Goal: Task Accomplishment & Management: Manage account settings

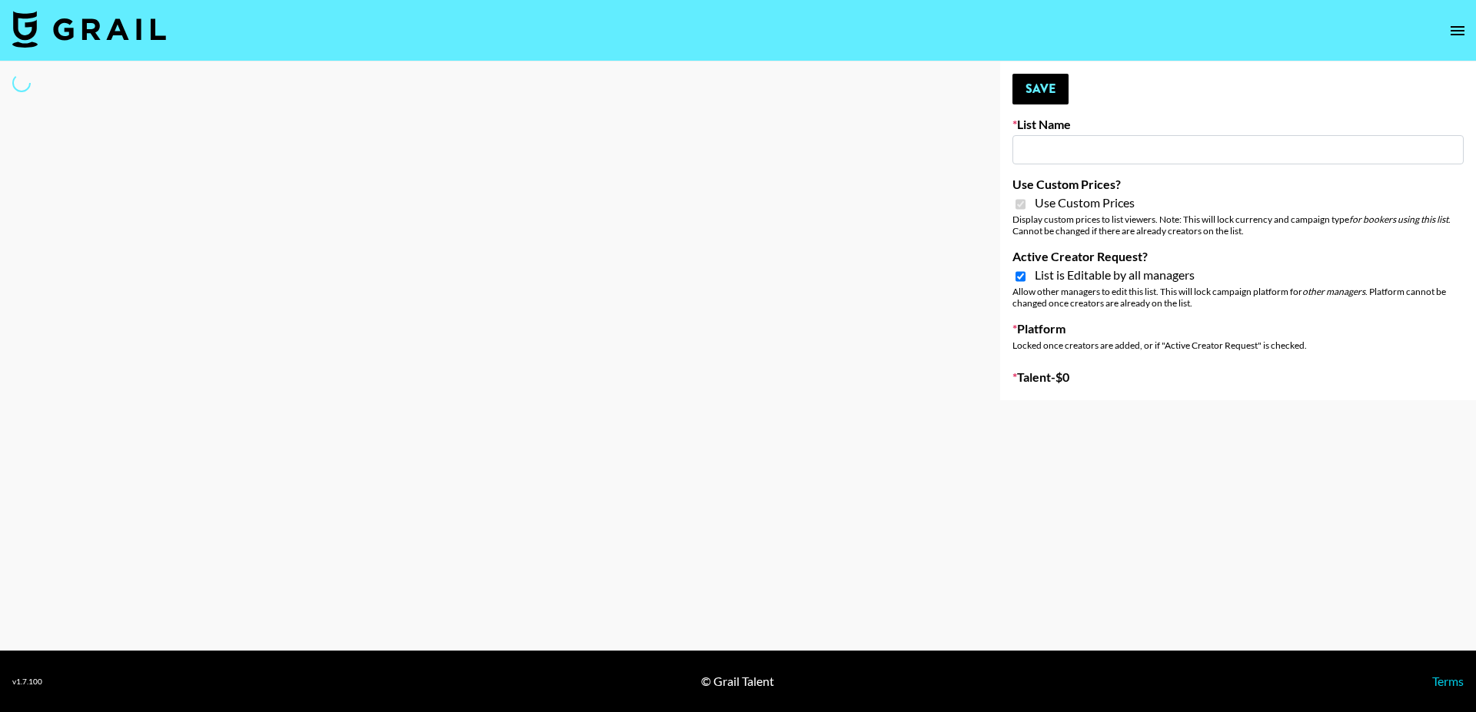
type input "Dime Beauty"
checkbox input "true"
select select "Brand"
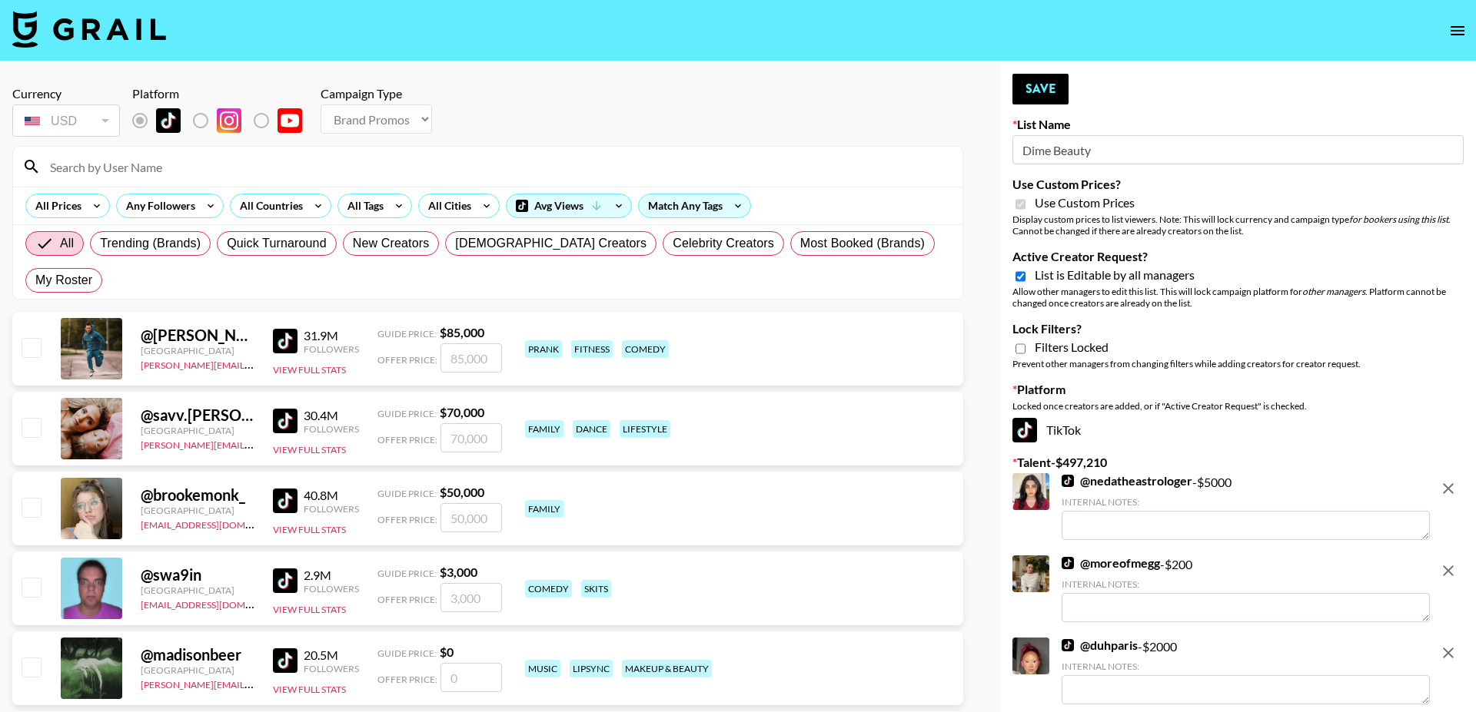
click at [1024, 278] on input "Active Creator Request?" at bounding box center [1020, 277] width 10 height 14
checkbox input "false"
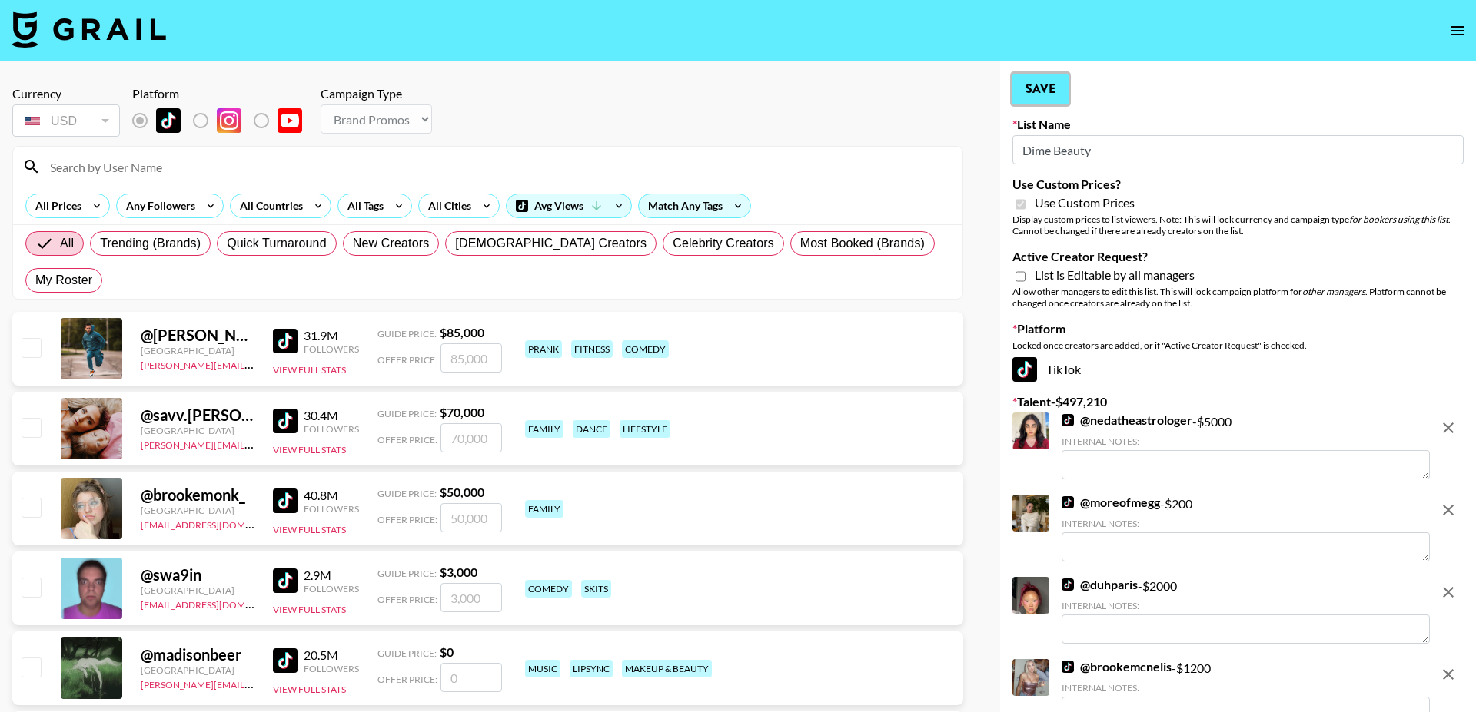
click at [1038, 98] on button "Save" at bounding box center [1040, 89] width 56 height 31
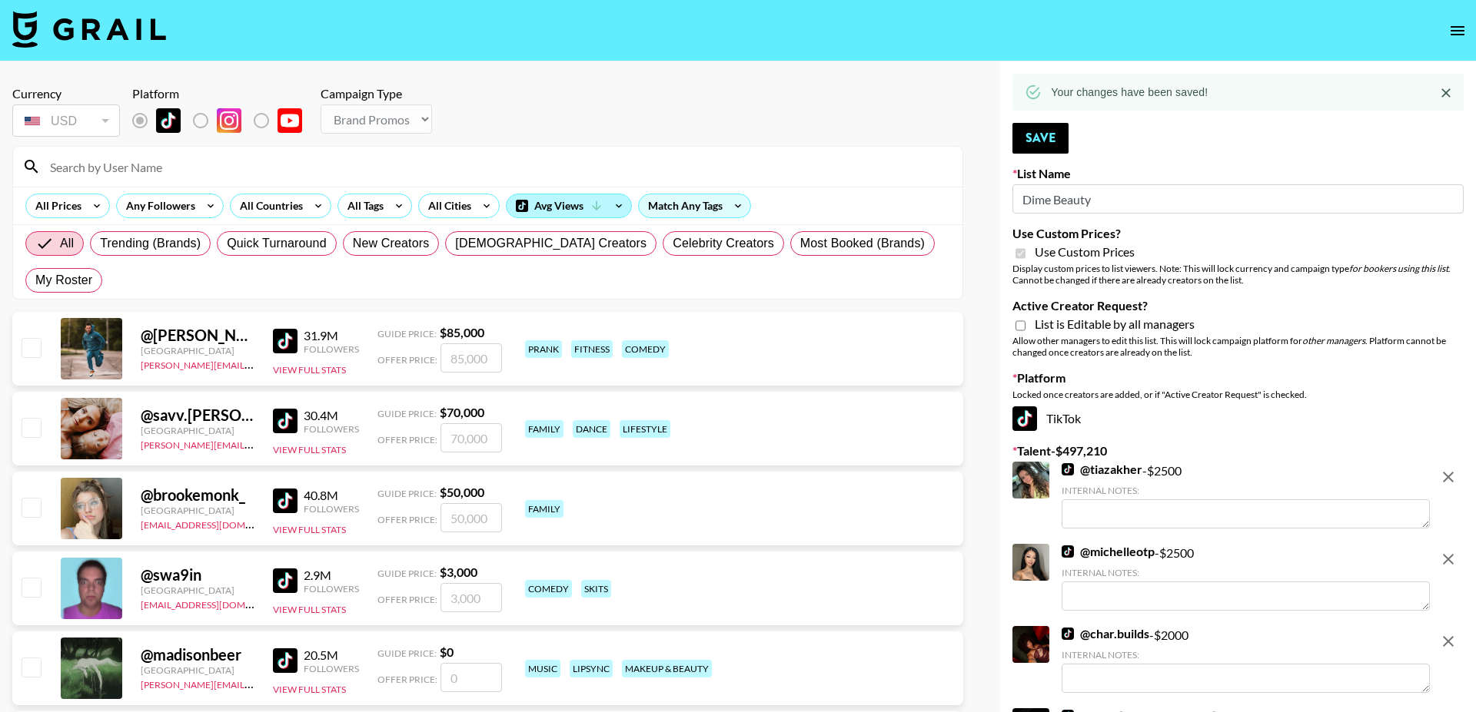
click at [550, 204] on div "Avg Views" at bounding box center [568, 205] width 125 height 23
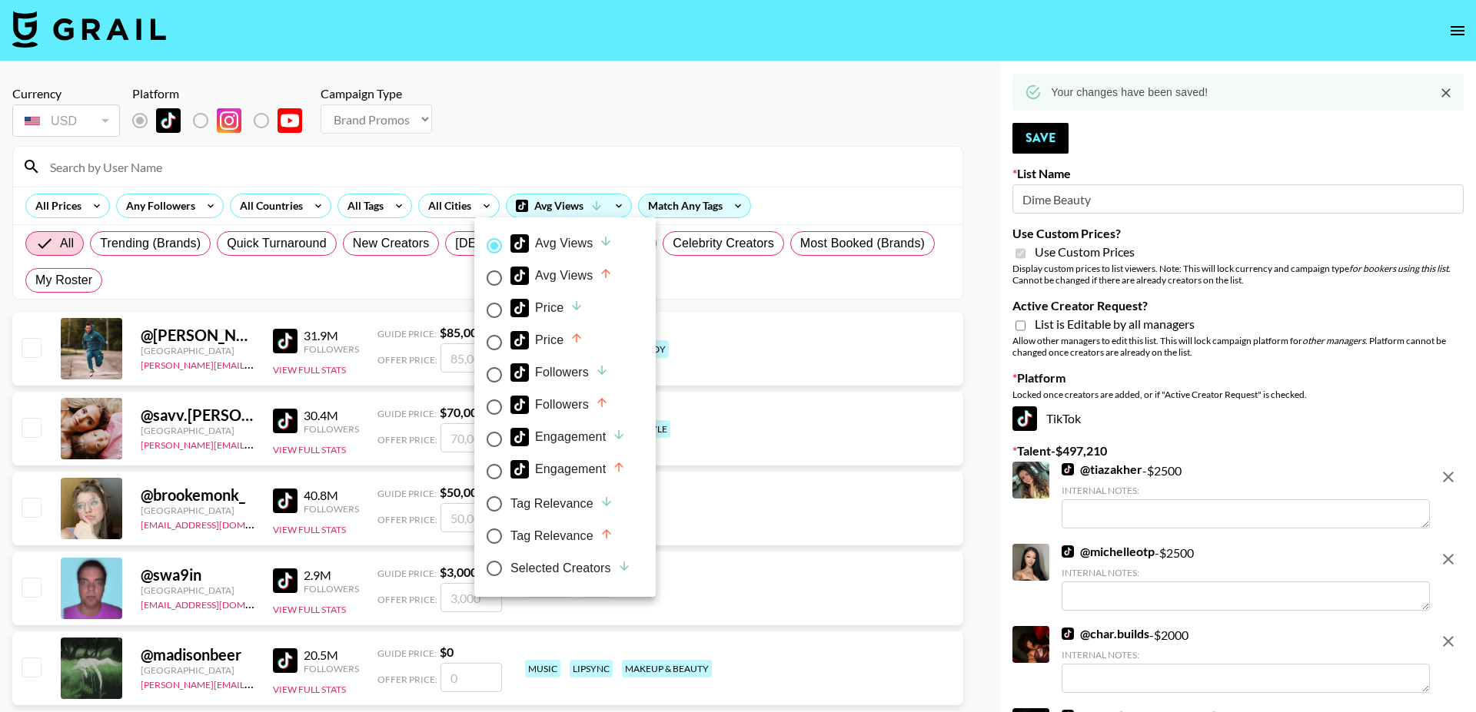
click at [551, 567] on div "Selected Creators" at bounding box center [570, 568] width 121 height 18
click at [510, 567] on input "Selected Creators" at bounding box center [494, 569] width 32 height 32
radio input "true"
radio input "false"
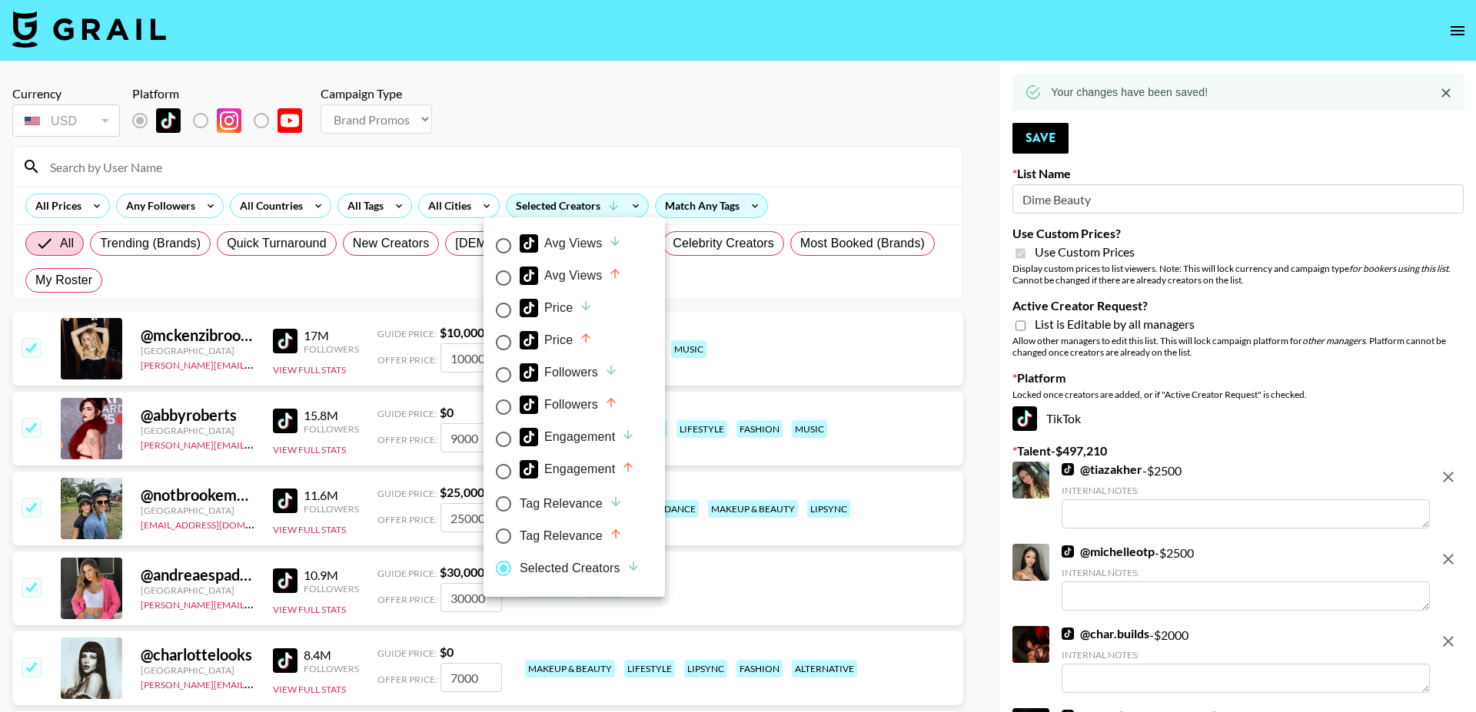
click at [682, 69] on div at bounding box center [738, 356] width 1476 height 712
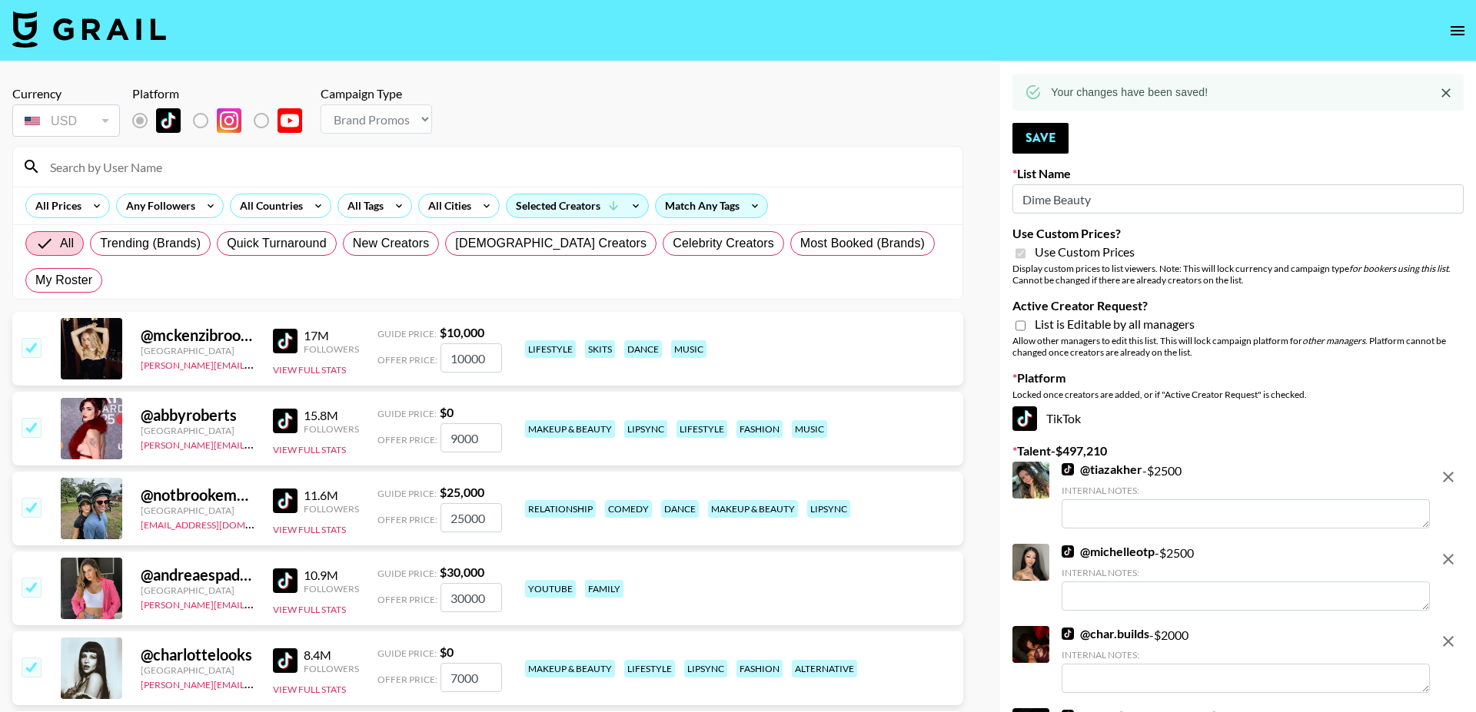
click at [32, 338] on input "checkbox" at bounding box center [31, 347] width 18 height 18
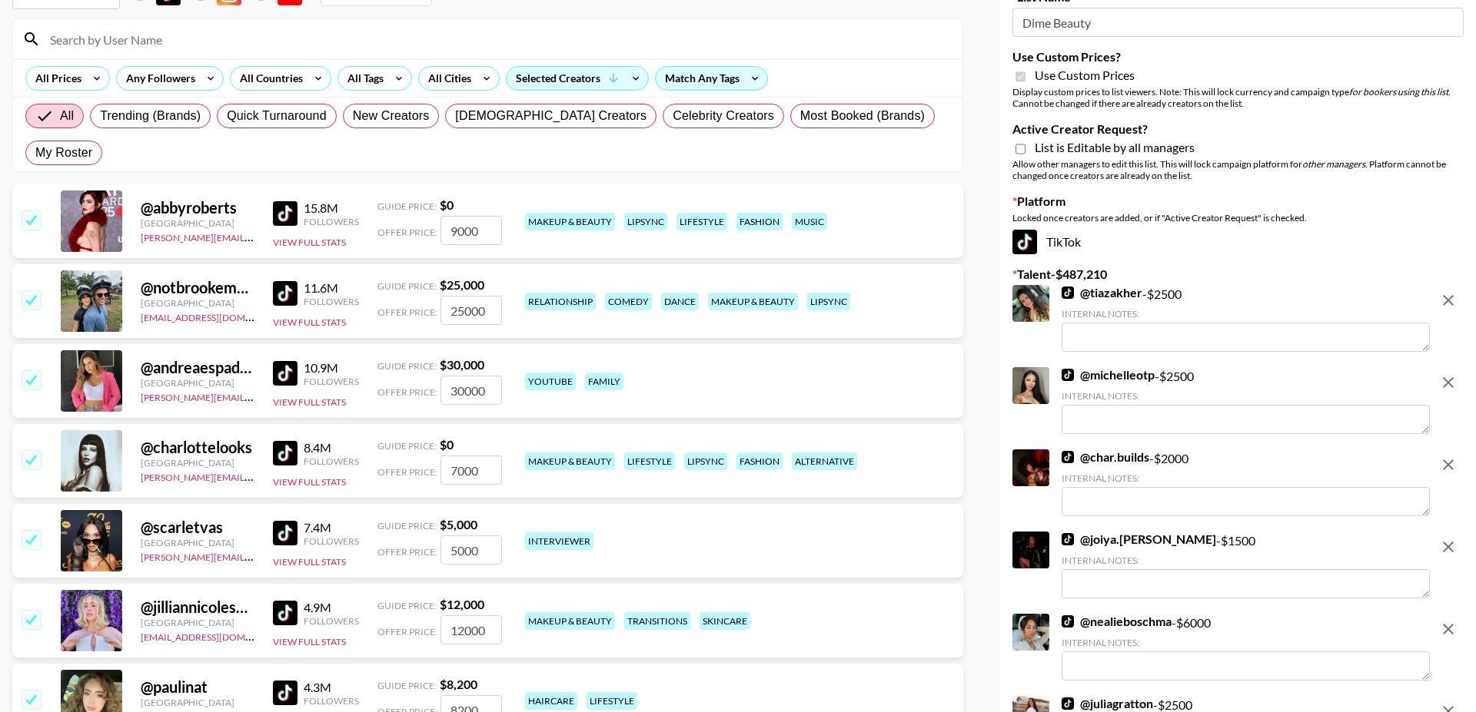
scroll to position [10, 0]
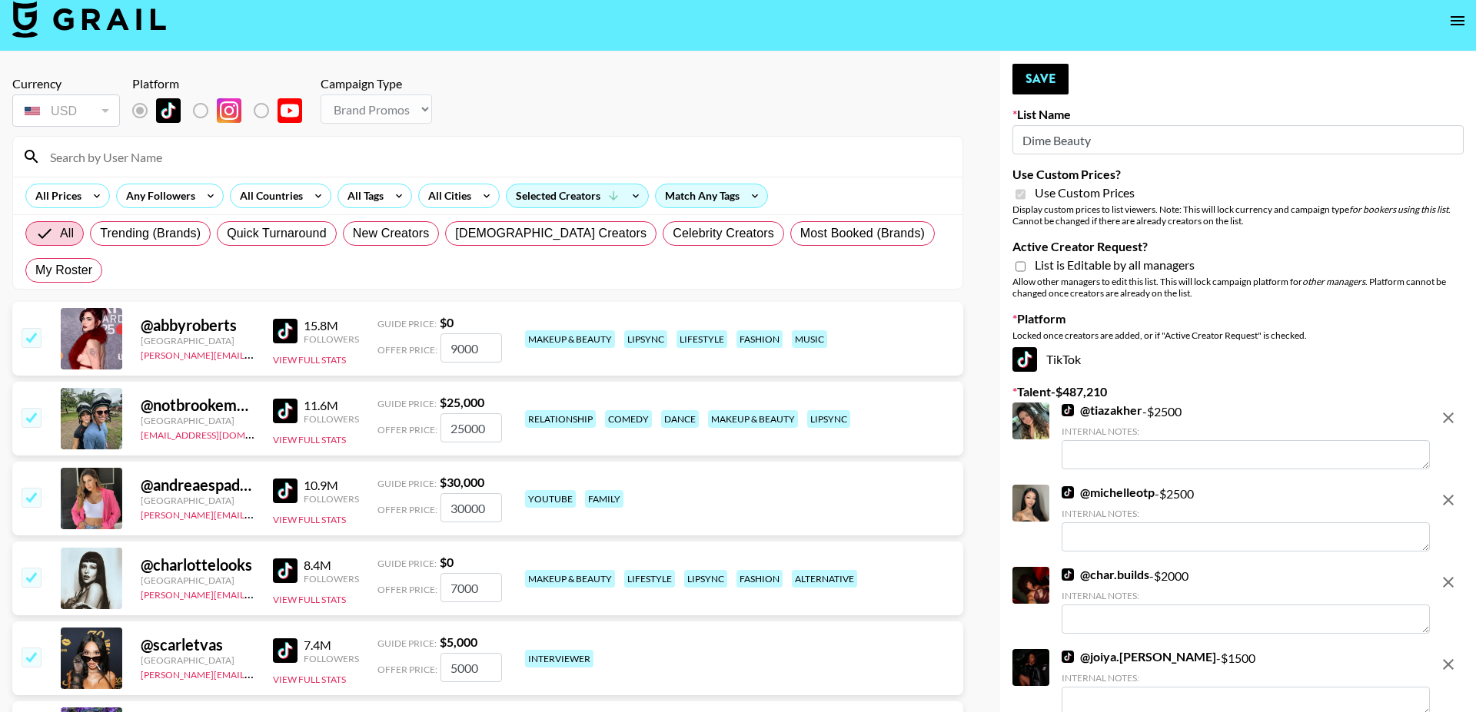
click at [118, 37] on img at bounding box center [89, 19] width 154 height 37
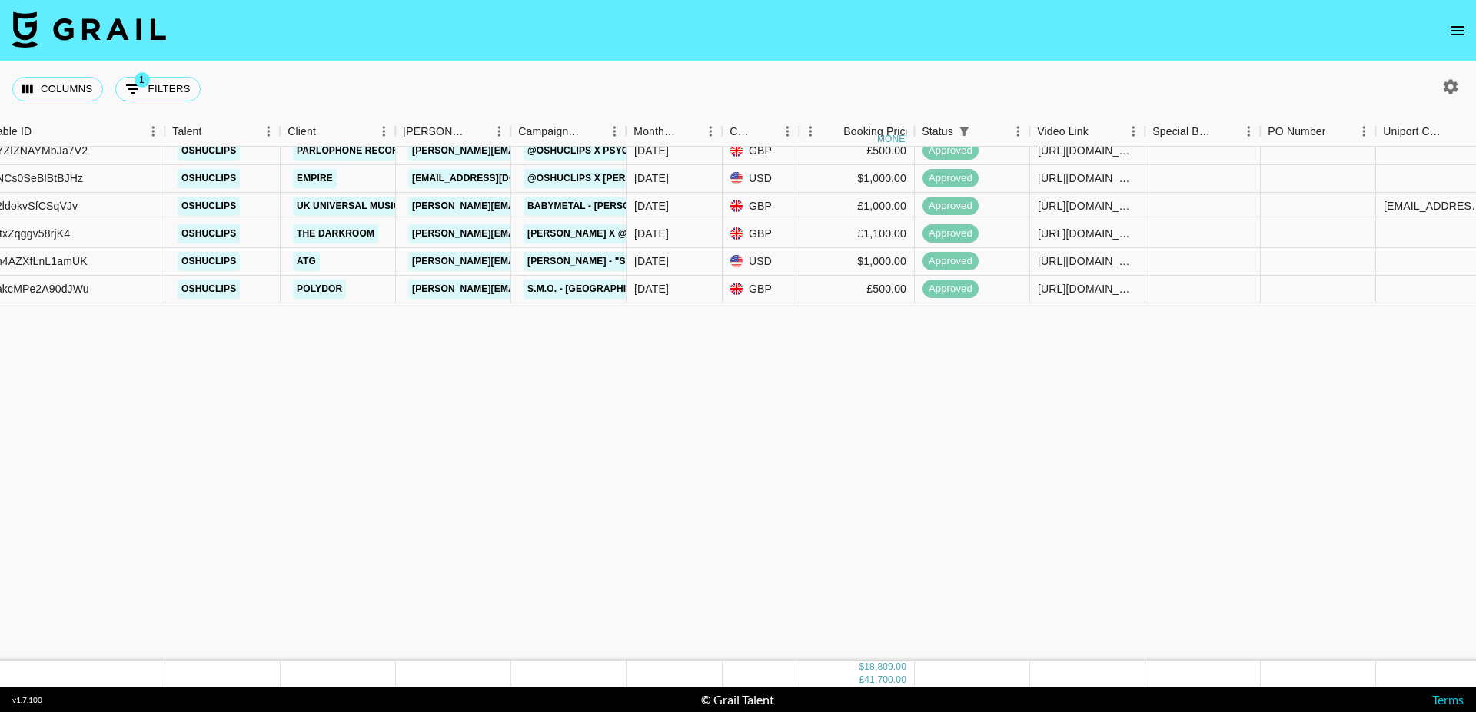
scroll to position [0, 346]
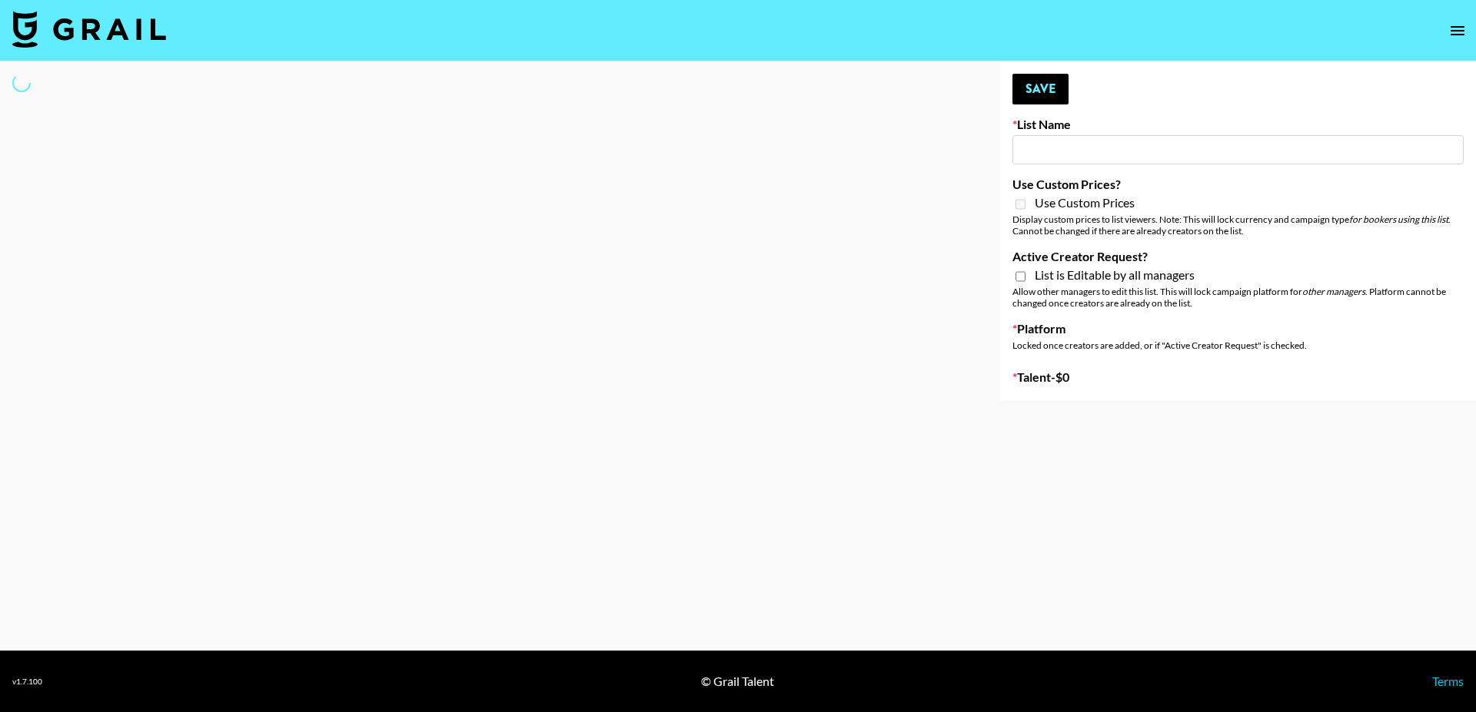
click at [1463, 35] on icon "open drawer" at bounding box center [1457, 31] width 18 height 18
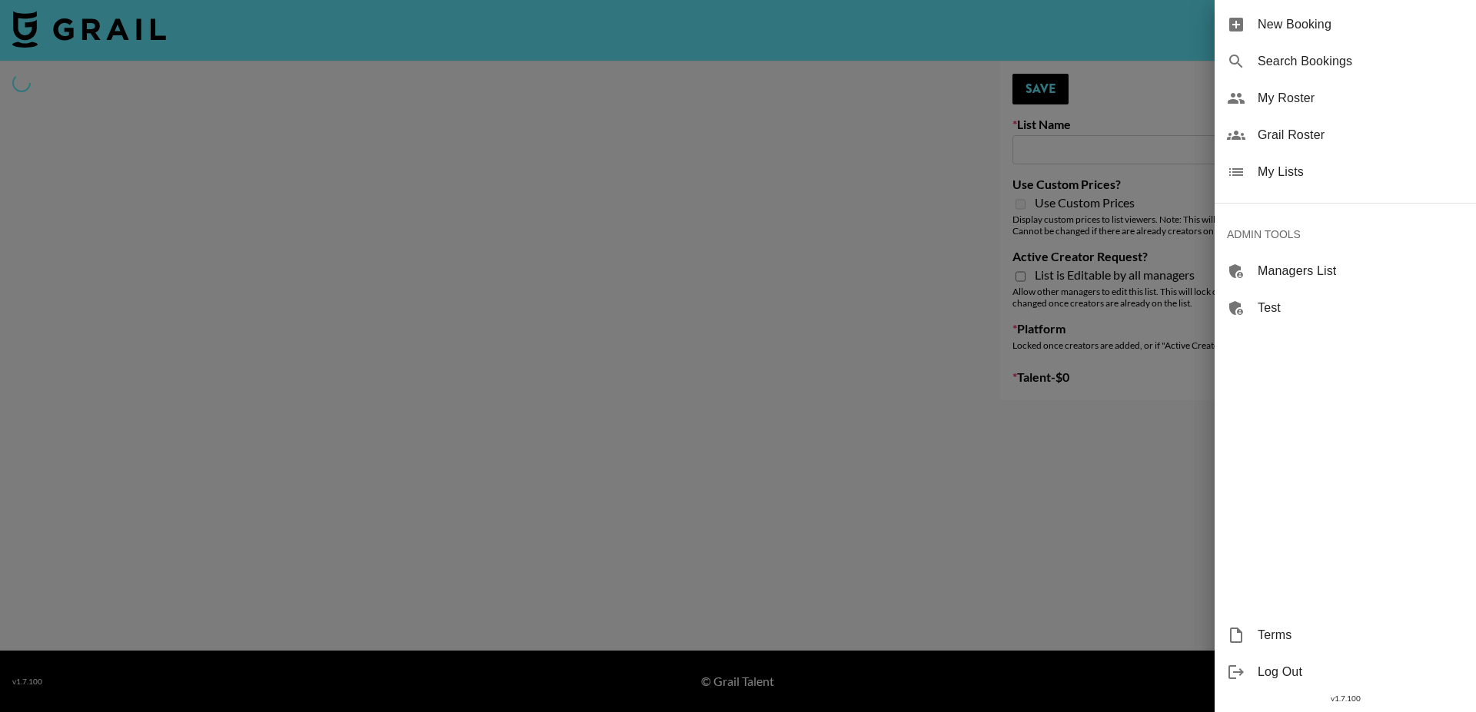
click at [920, 195] on div at bounding box center [738, 356] width 1476 height 712
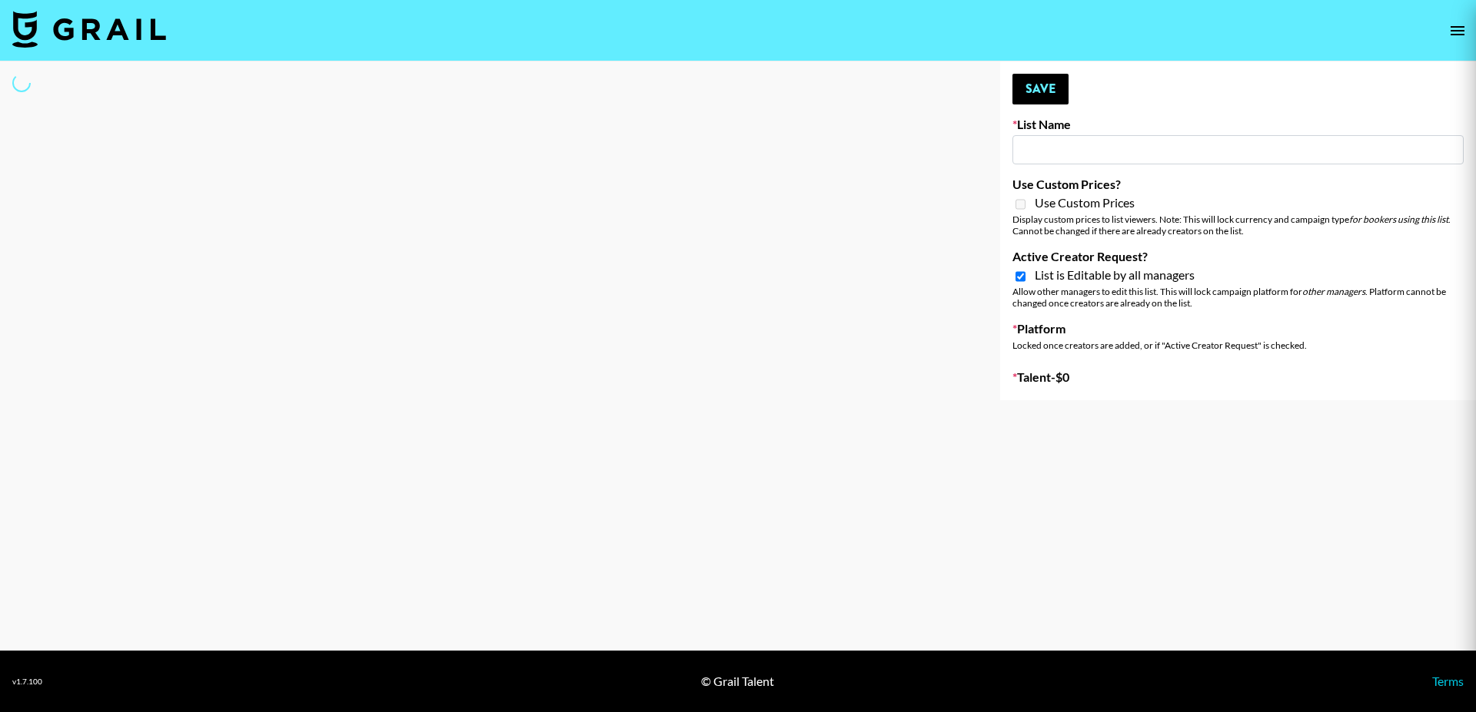
type input "Cosplay"
checkbox input "true"
select select "Song"
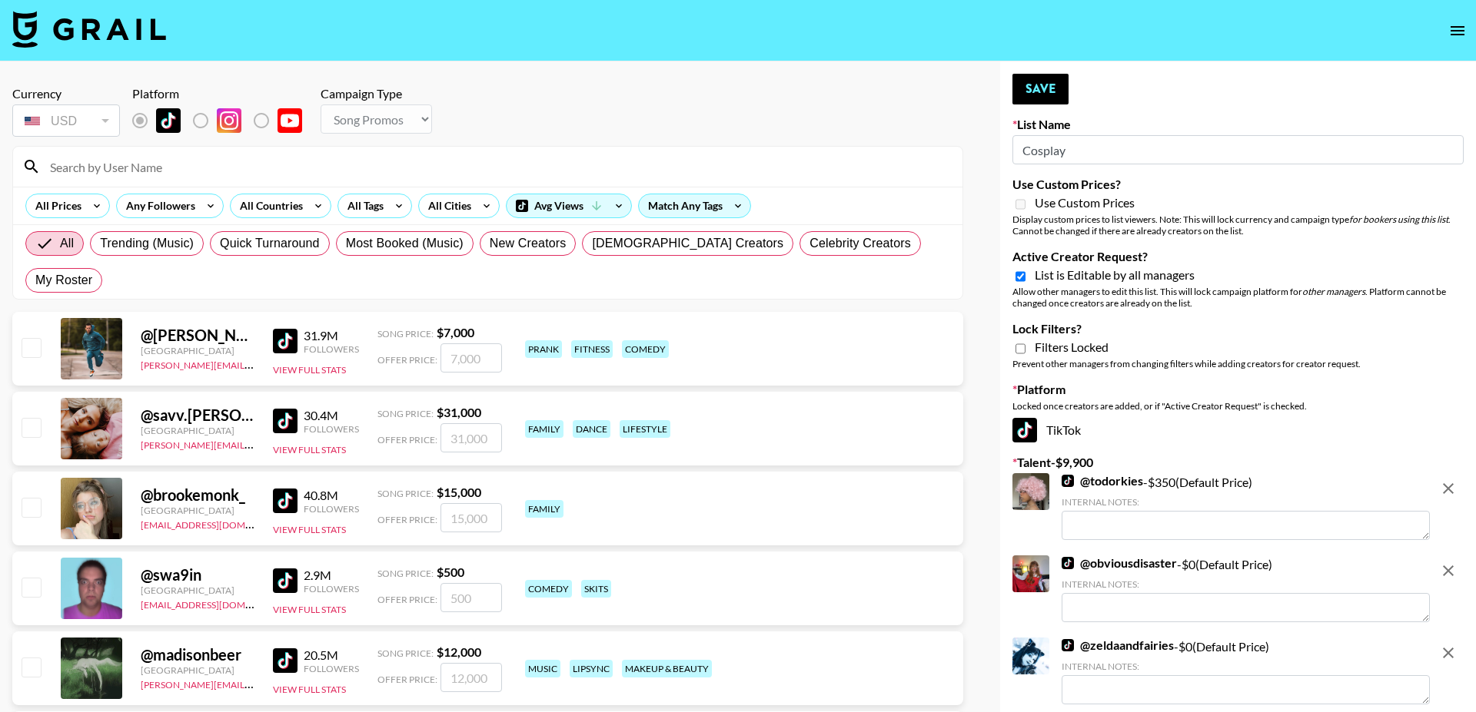
click at [1472, 23] on nav at bounding box center [738, 30] width 1476 height 61
click at [1456, 30] on icon "open drawer" at bounding box center [1457, 30] width 14 height 9
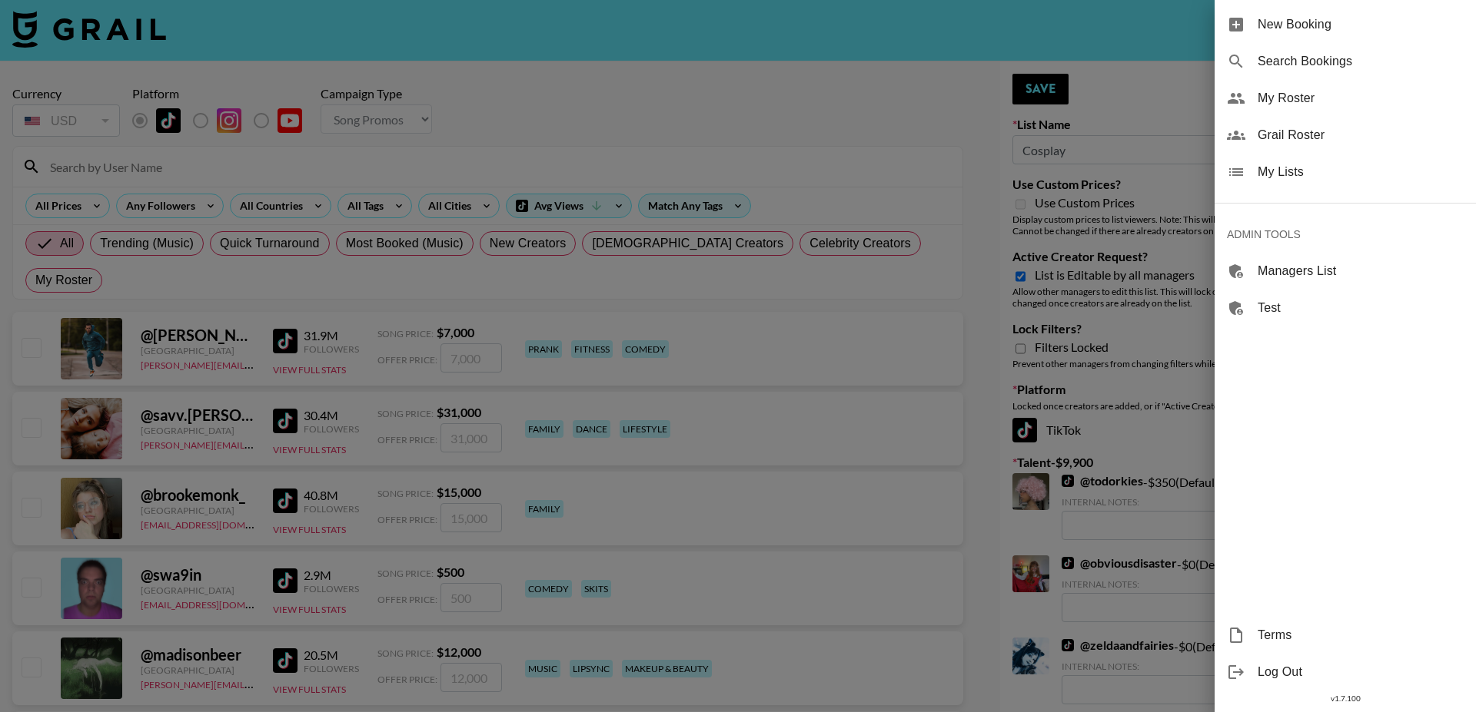
click at [1263, 174] on span "My Lists" at bounding box center [1360, 172] width 206 height 18
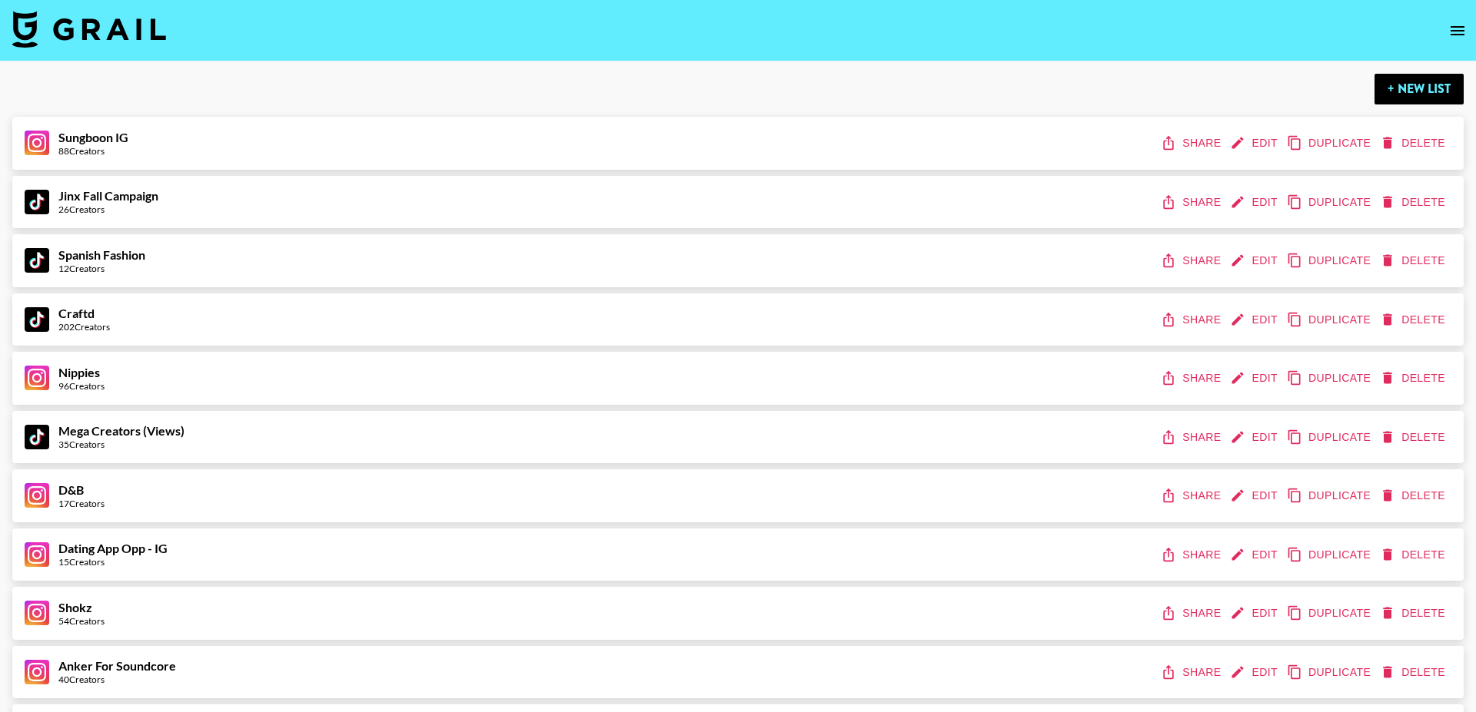
scroll to position [5719, 0]
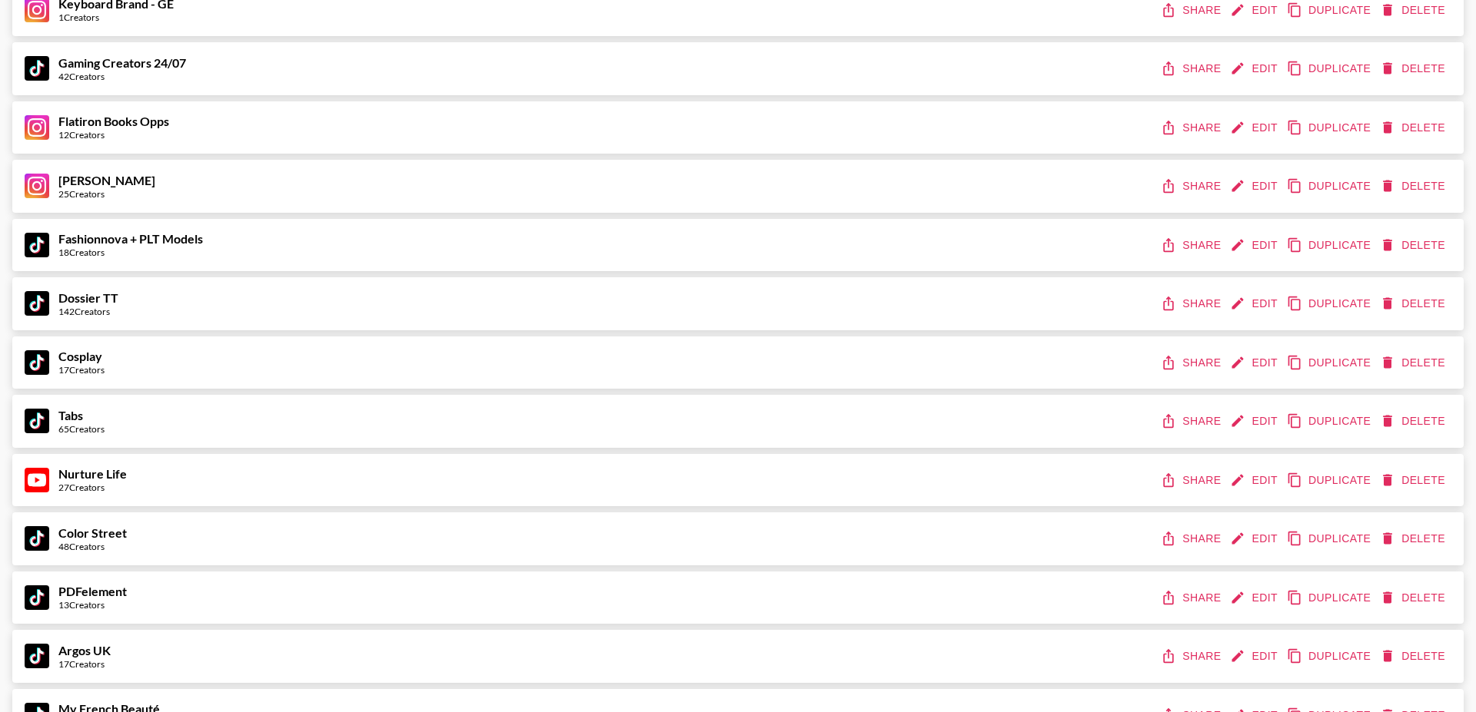
click at [1190, 362] on button "Share" at bounding box center [1191, 363] width 69 height 28
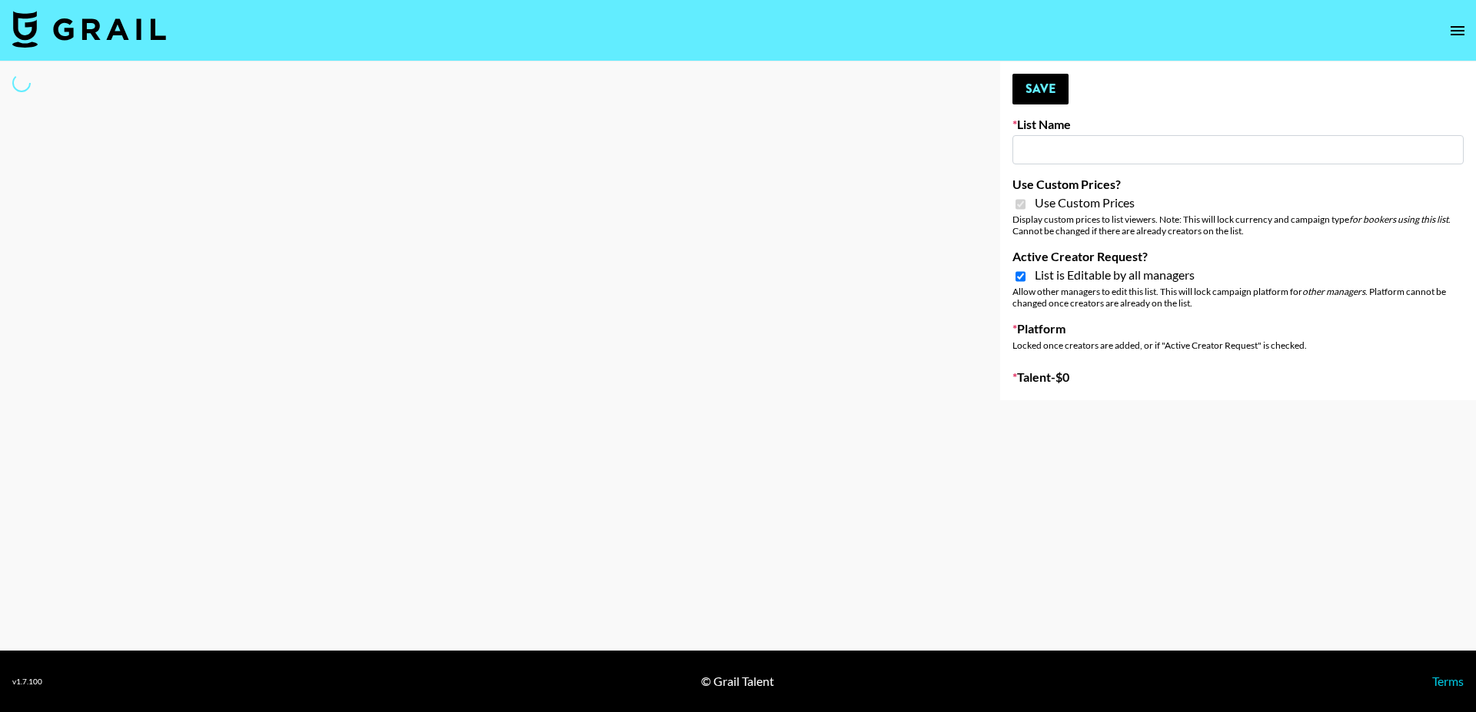
type input "Anker For Soundcore"
checkbox input "true"
select select "Brand"
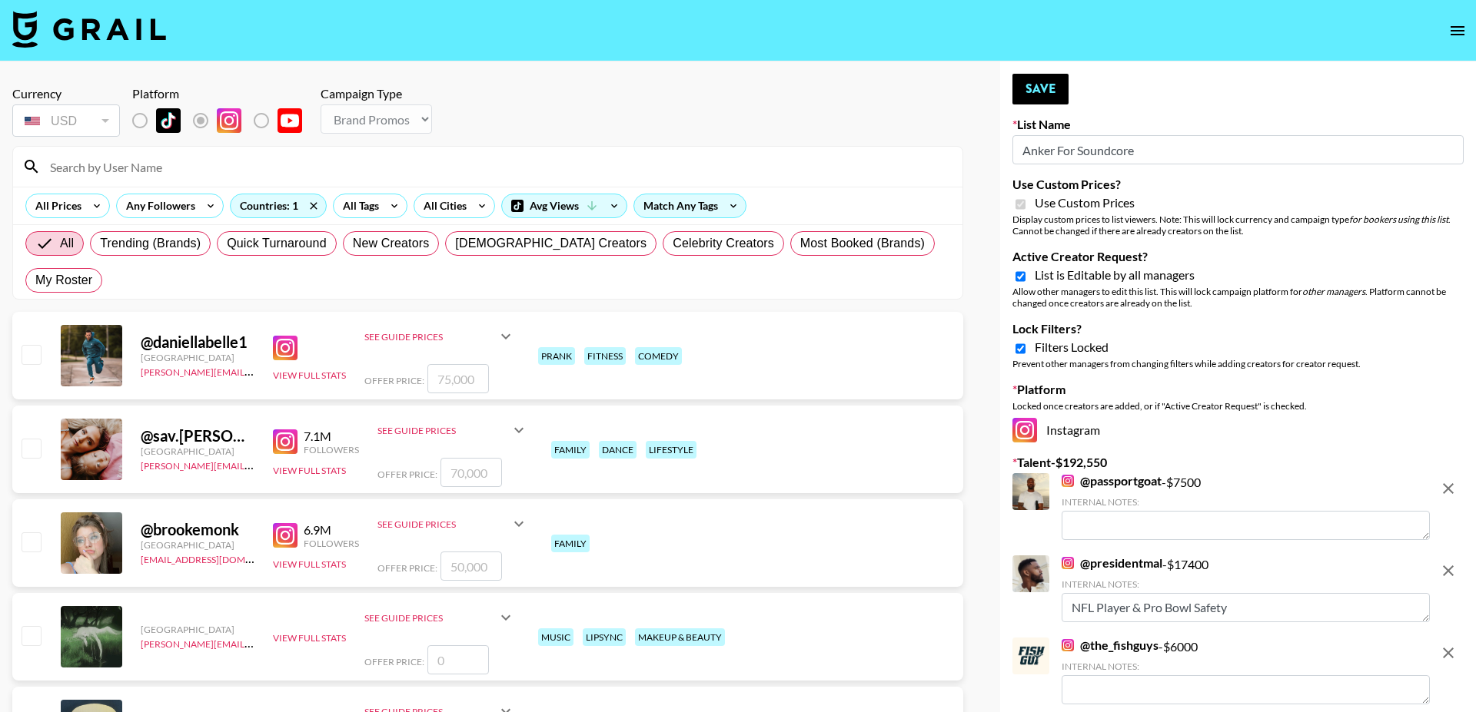
click at [1019, 350] on input "Lock Filters?" at bounding box center [1020, 349] width 10 height 14
click at [1018, 349] on input "Lock Filters?" at bounding box center [1020, 349] width 10 height 14
checkbox input "true"
click at [1017, 272] on input "Active Creator Request?" at bounding box center [1020, 277] width 10 height 14
checkbox input "false"
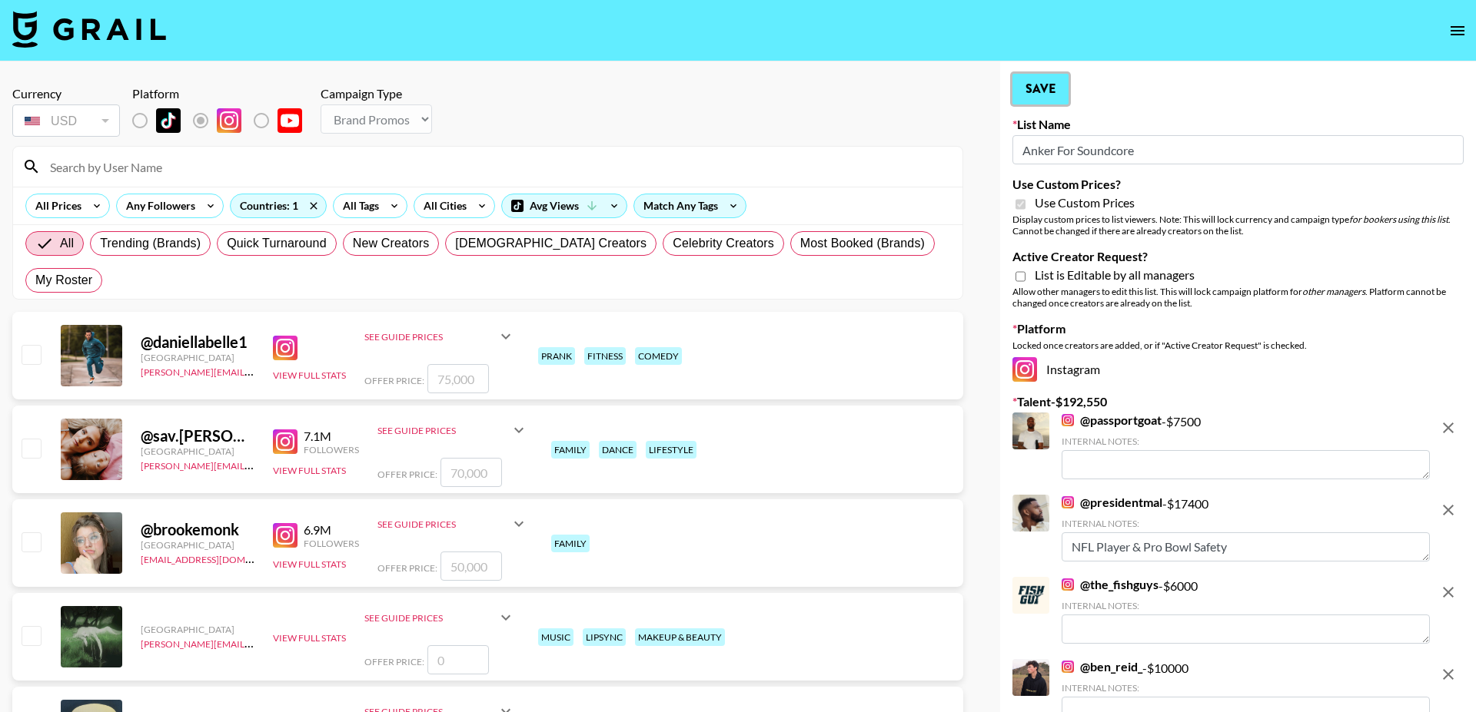
click at [1033, 84] on button "Save" at bounding box center [1040, 89] width 56 height 31
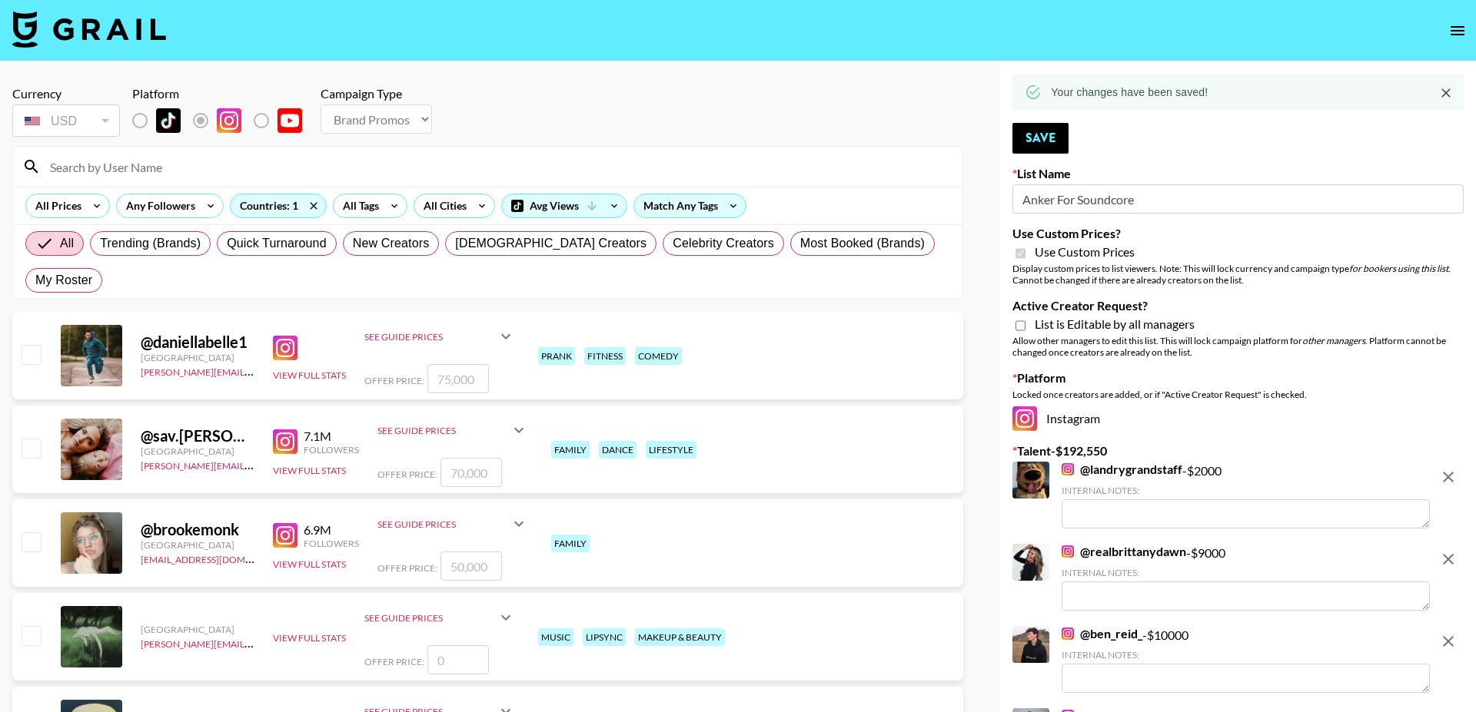
click at [337, 174] on input at bounding box center [497, 166] width 912 height 25
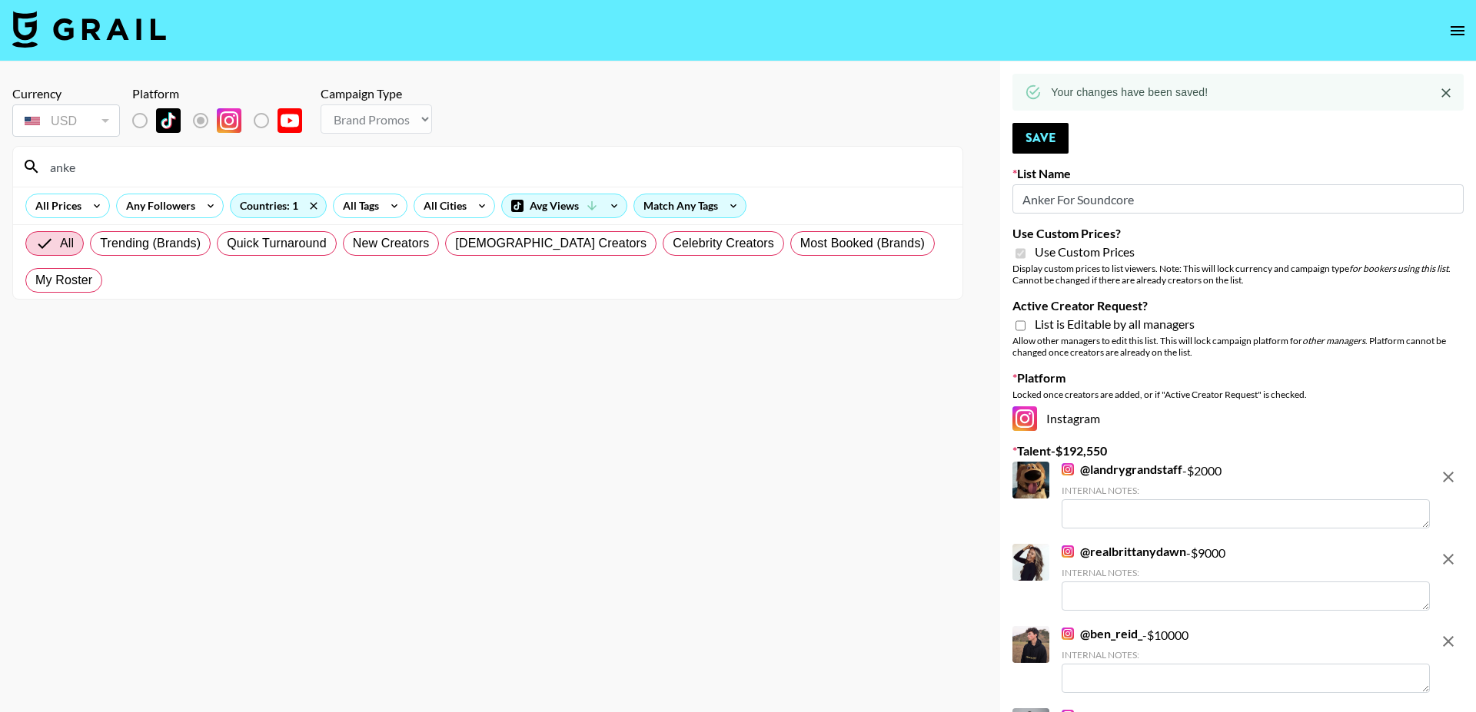
type input "anker"
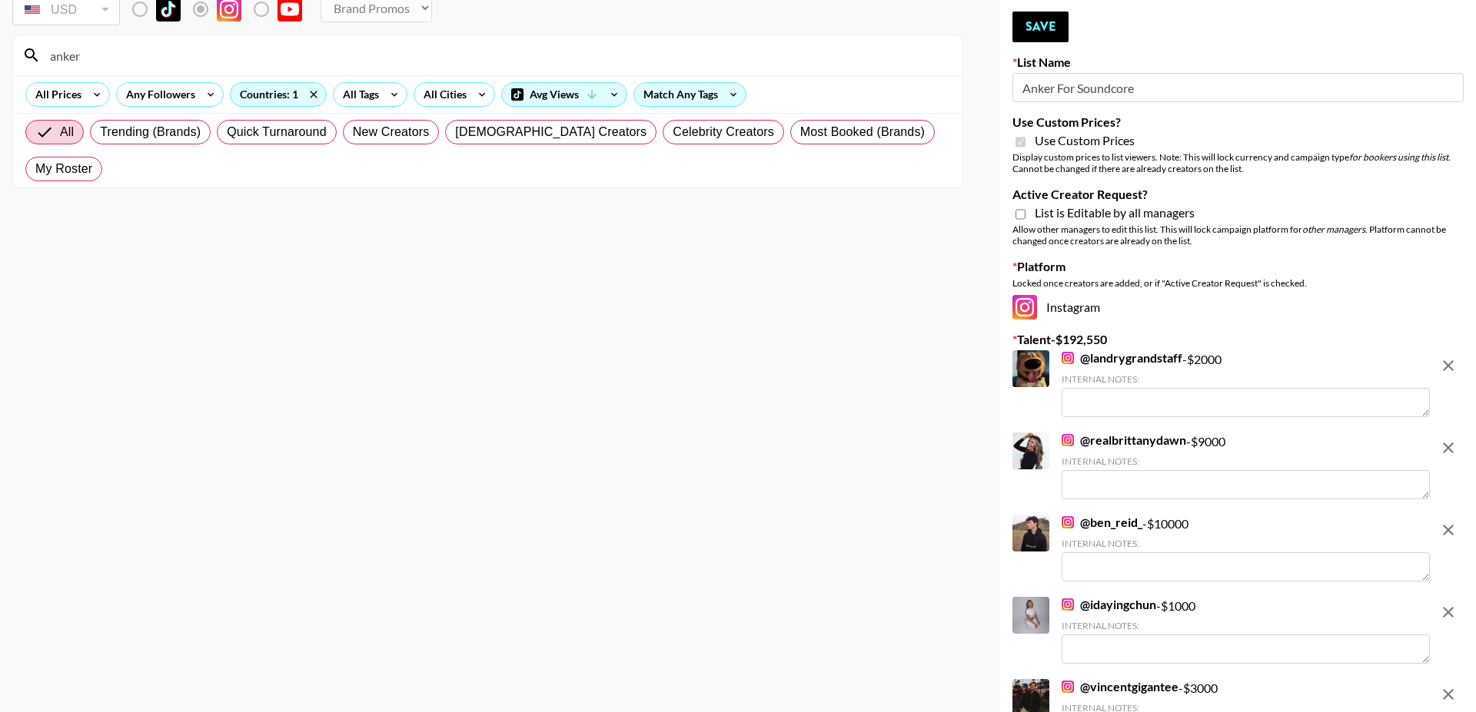
scroll to position [118, 0]
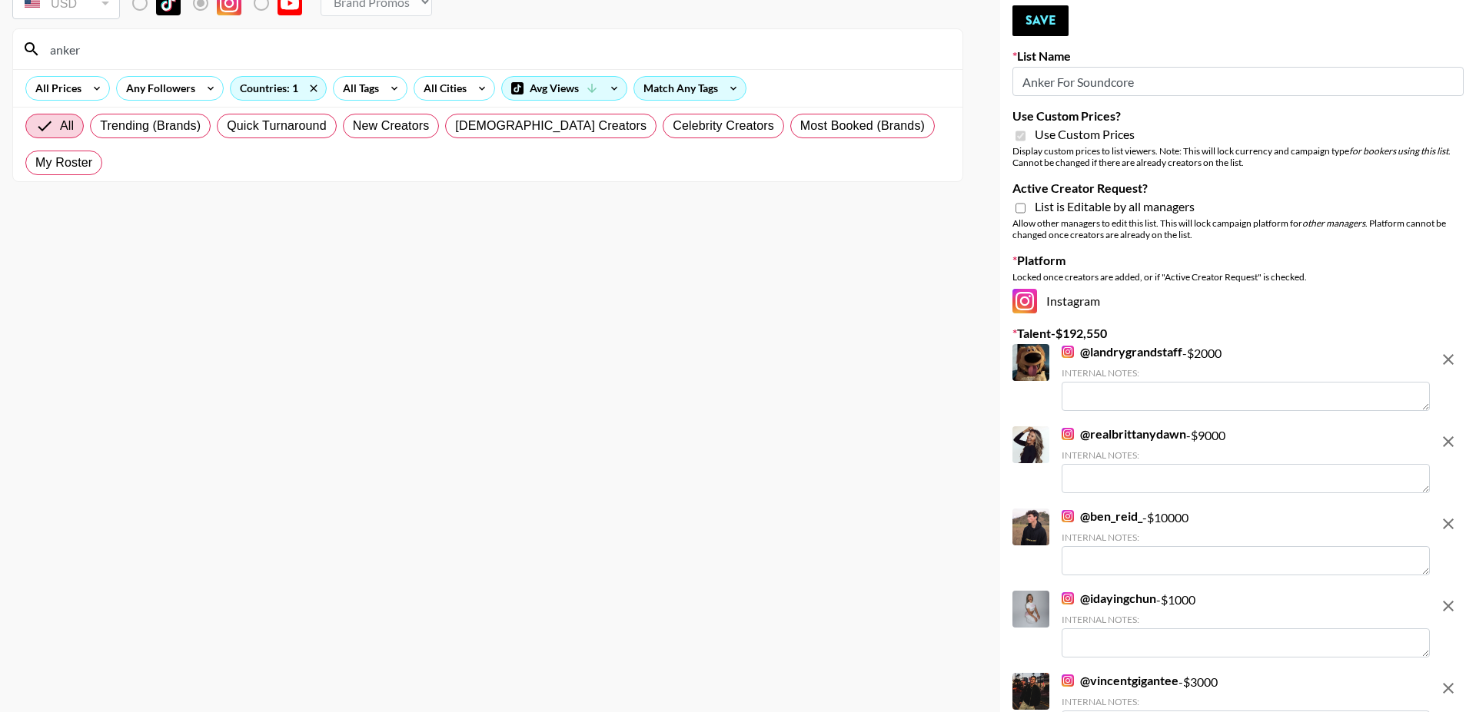
click at [690, 47] on input "anker" at bounding box center [497, 49] width 912 height 25
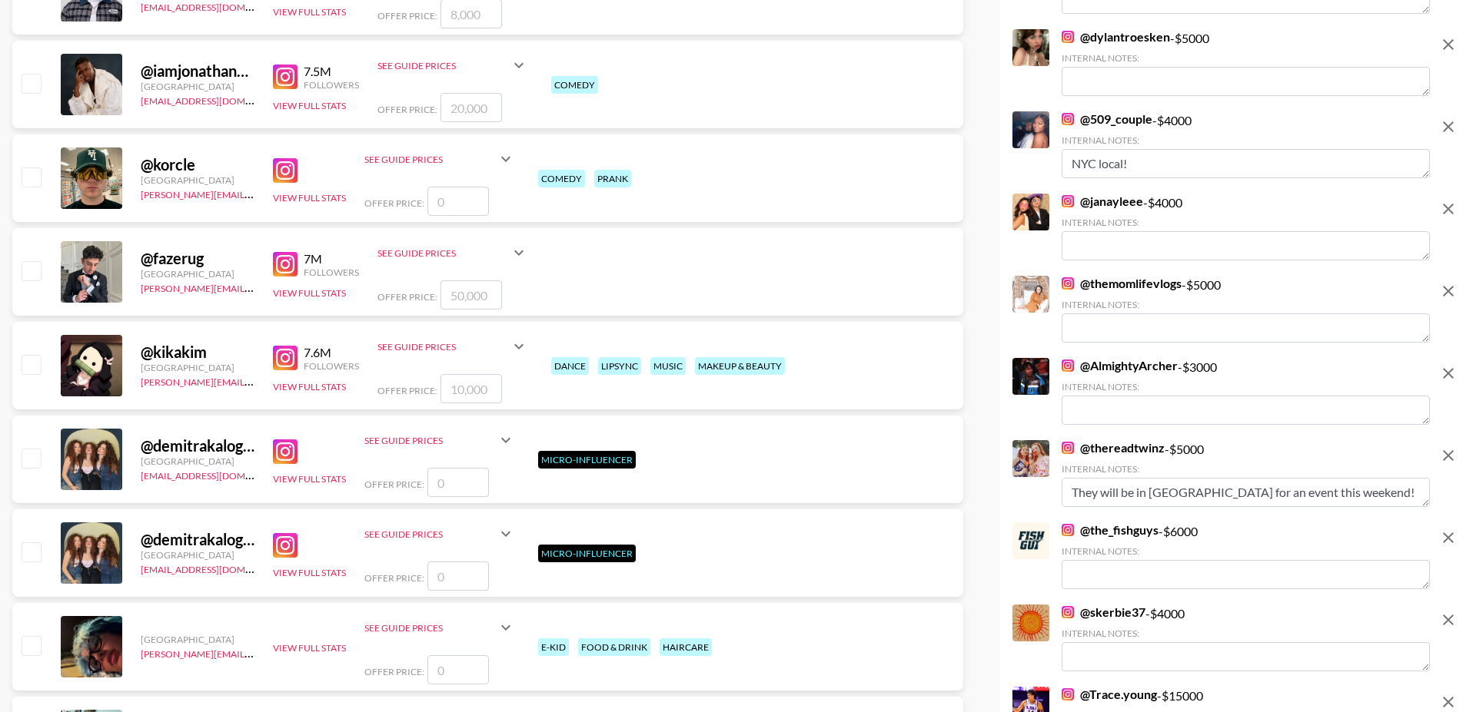
scroll to position [1621, 0]
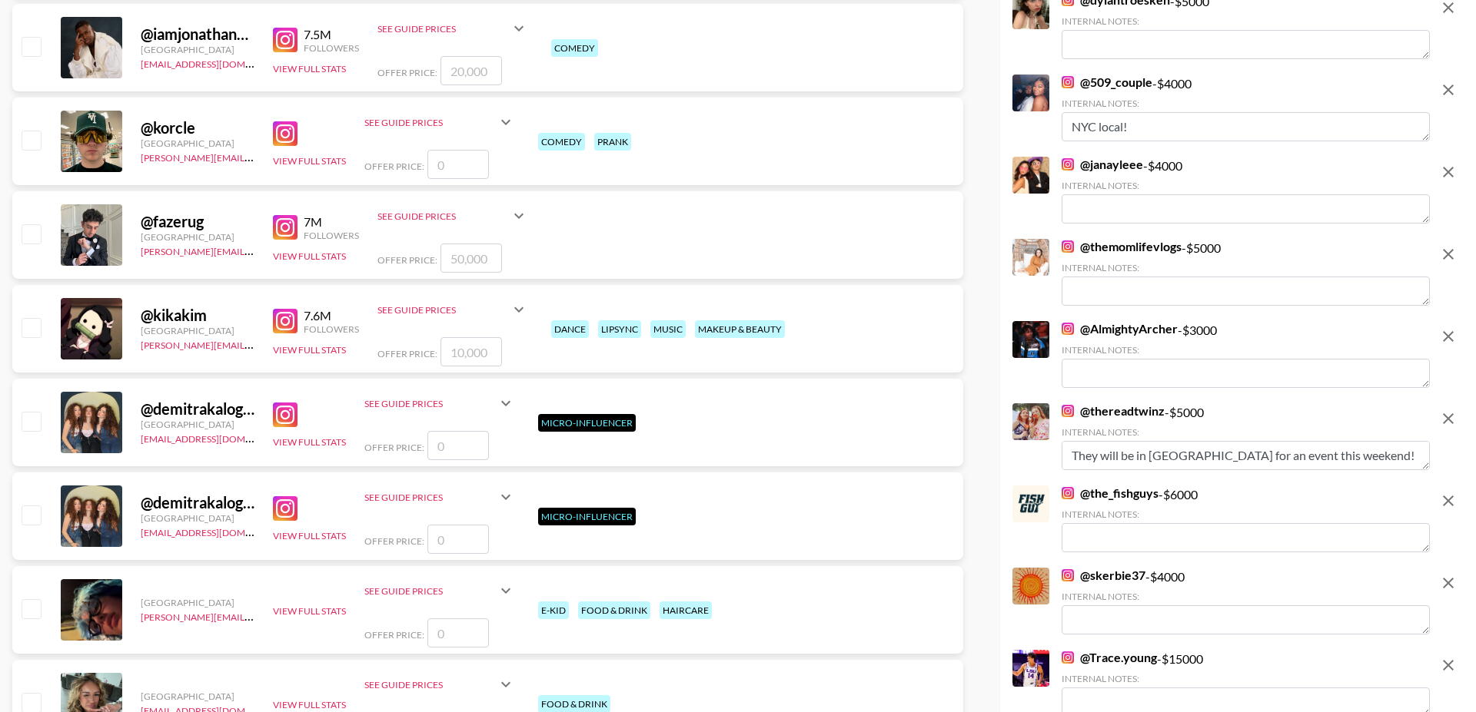
click at [1448, 90] on icon "remove" at bounding box center [1448, 90] width 11 height 11
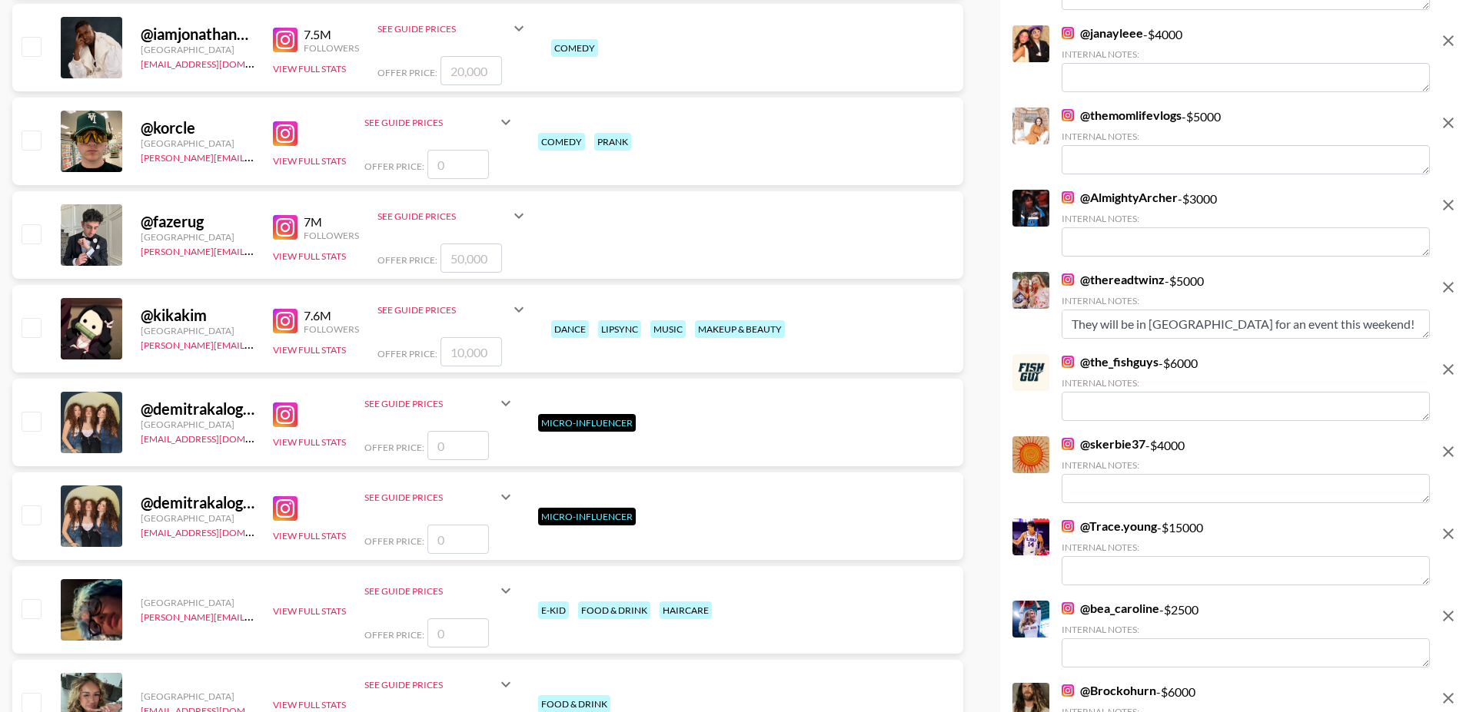
click at [1446, 365] on icon "remove" at bounding box center [1448, 369] width 18 height 18
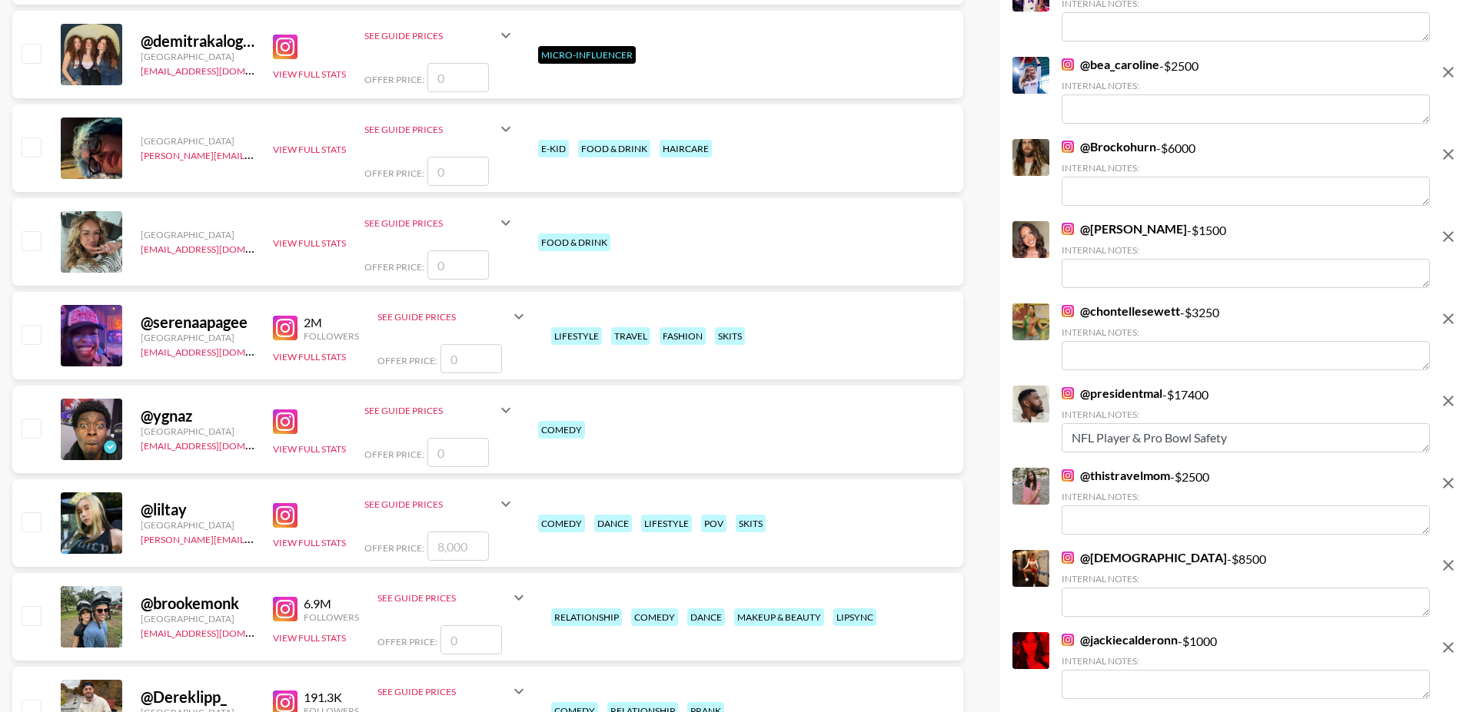
scroll to position [2093, 0]
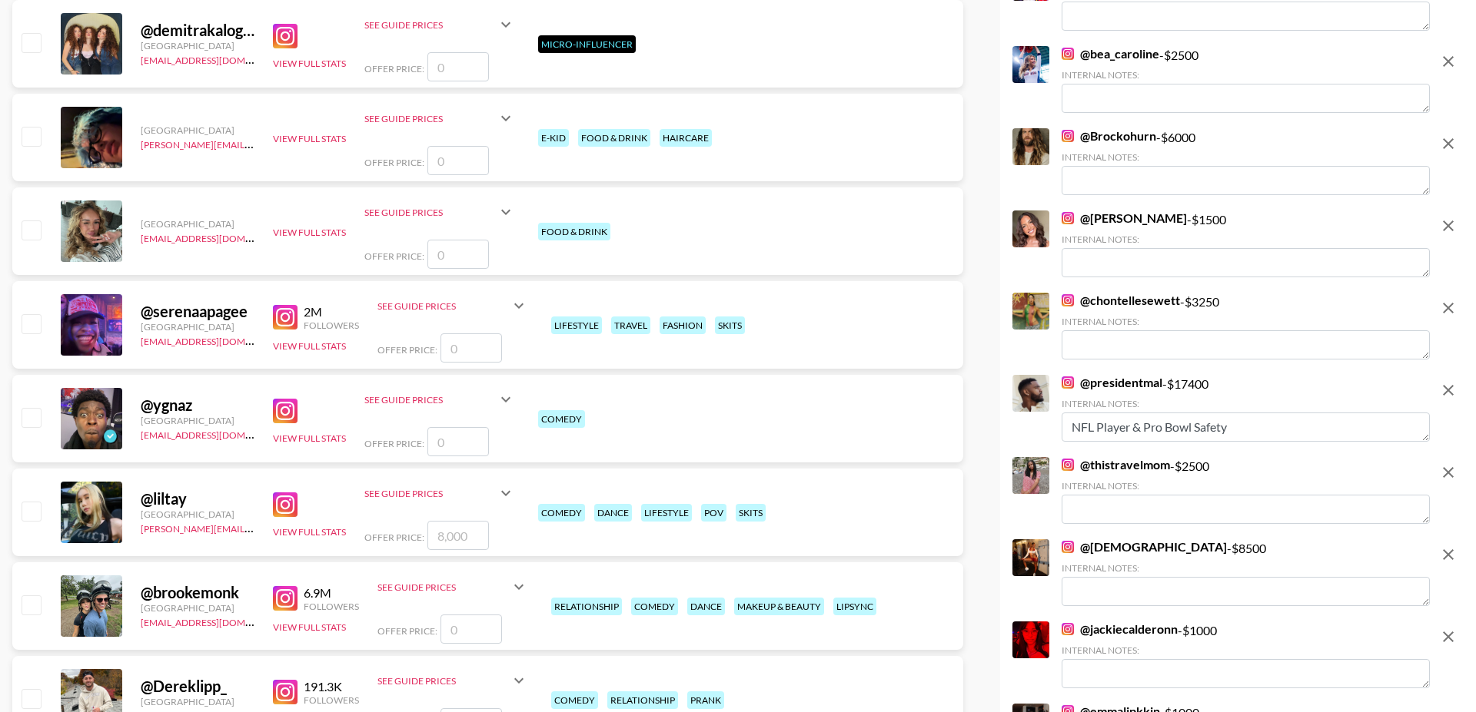
click at [1446, 52] on icon "remove" at bounding box center [1448, 61] width 18 height 18
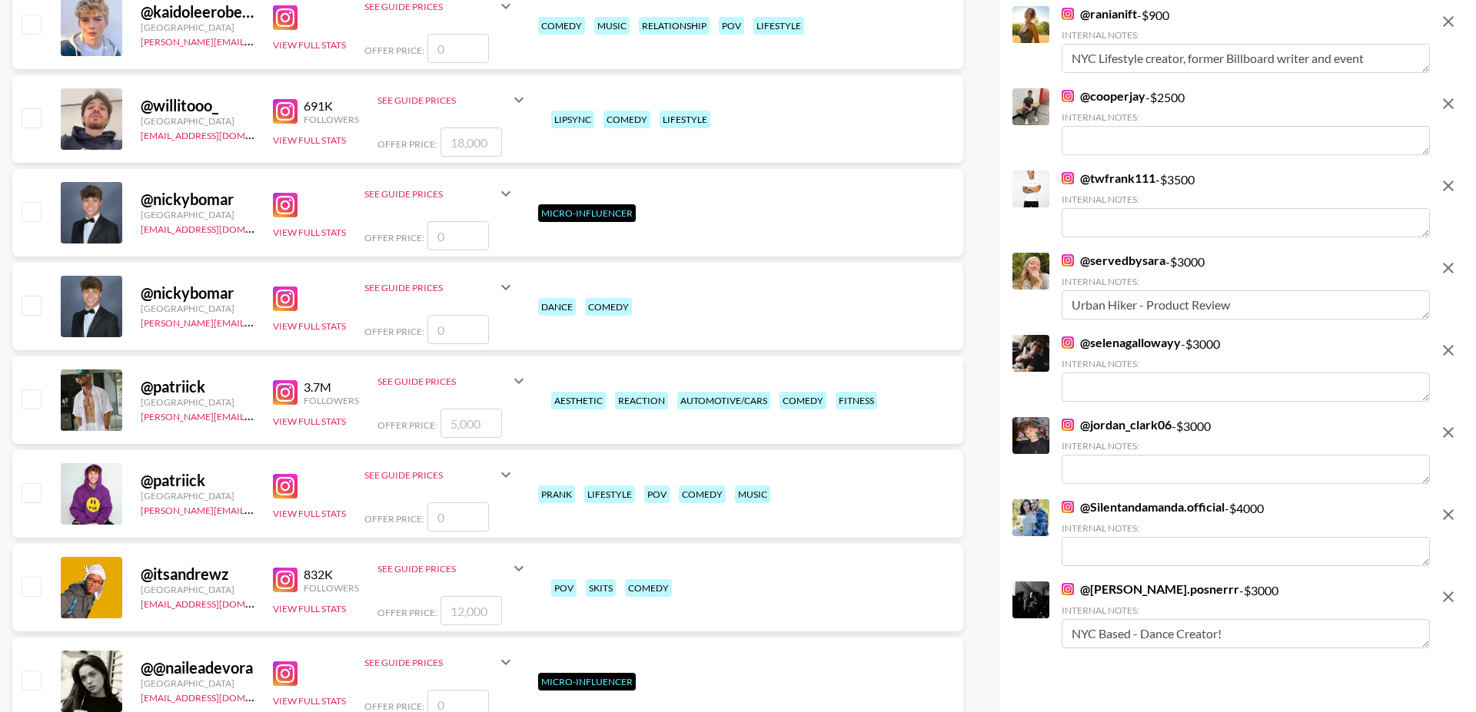
scroll to position [3013, 0]
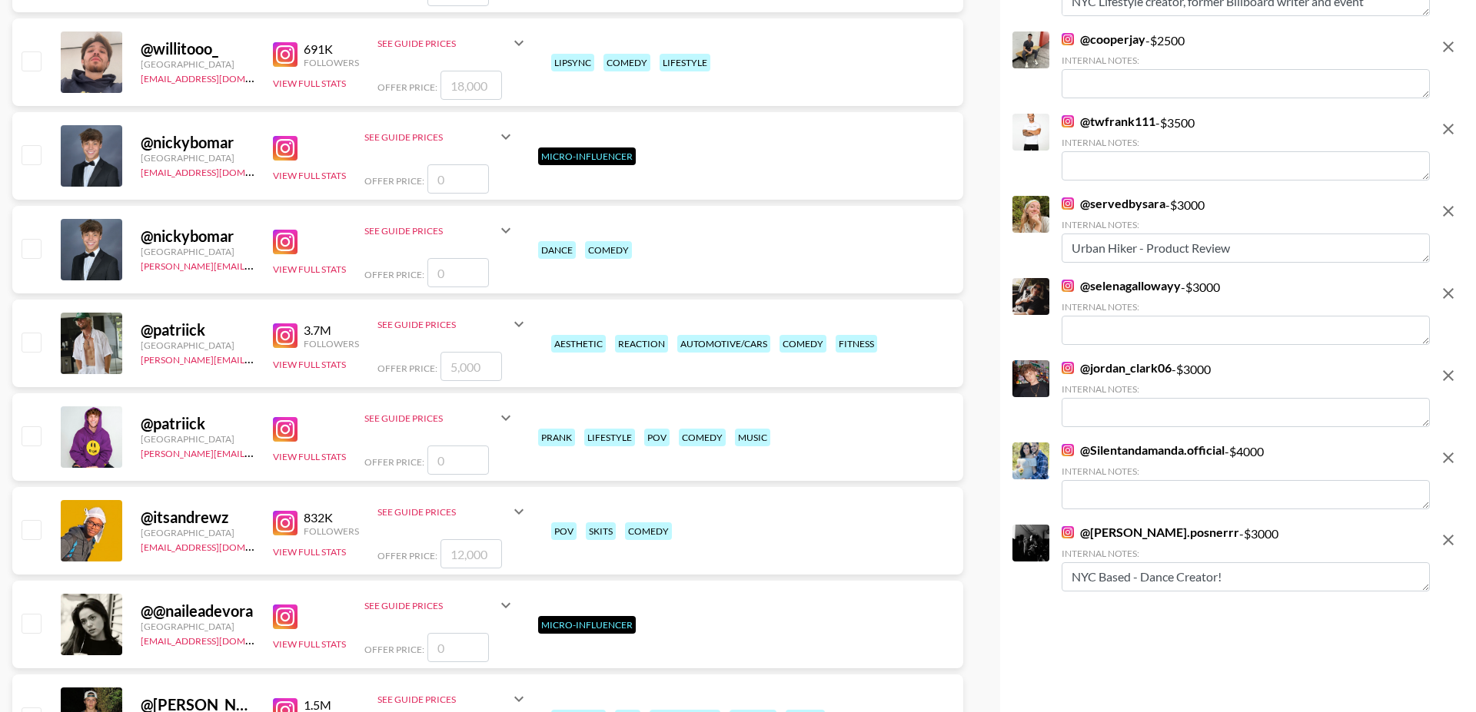
click at [1448, 376] on icon "remove" at bounding box center [1448, 375] width 11 height 11
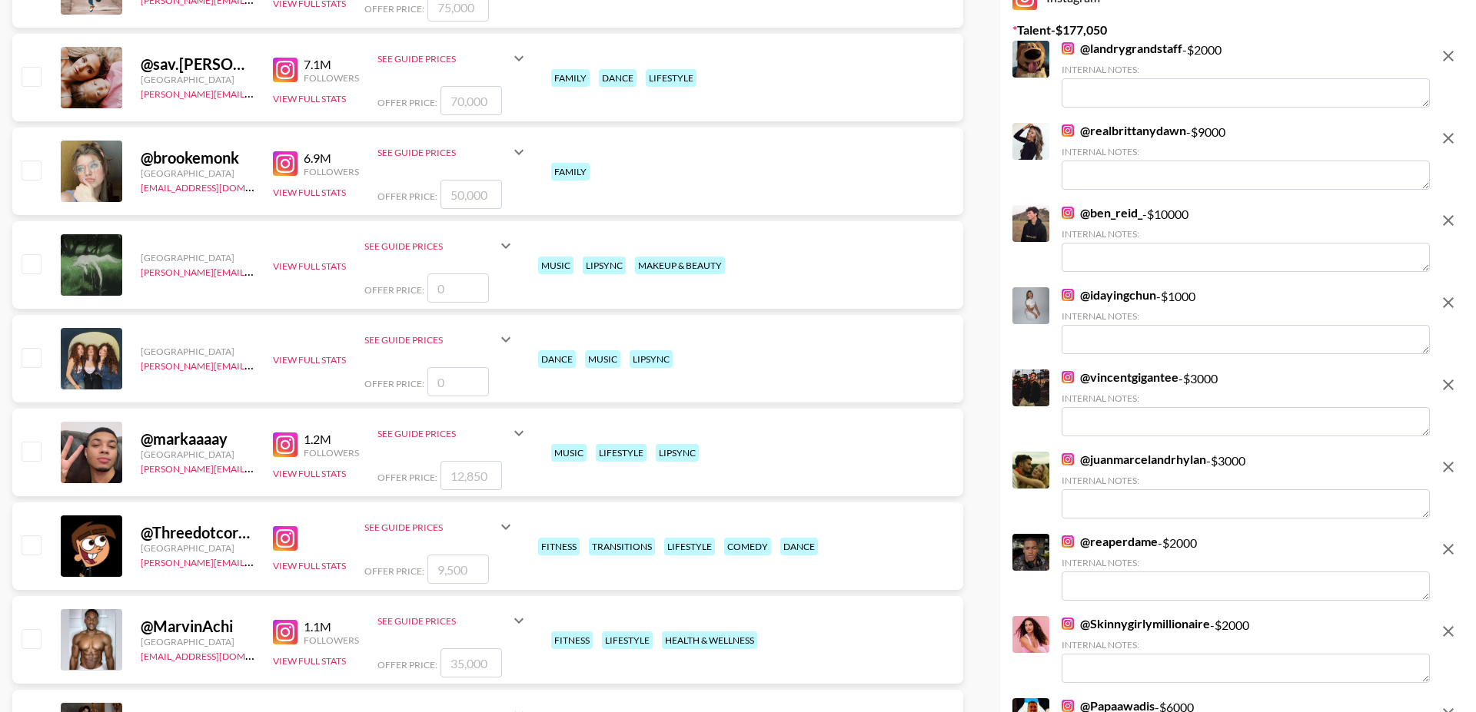
scroll to position [0, 0]
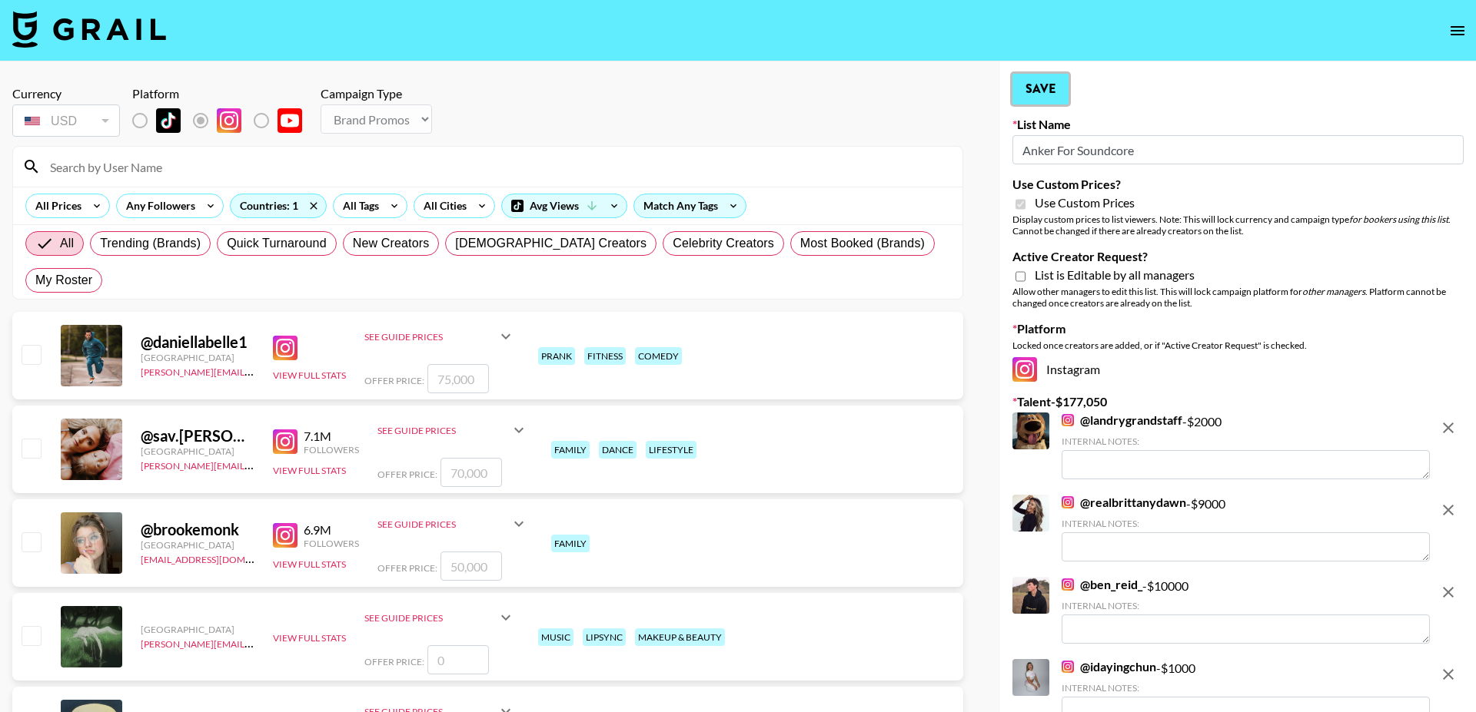
click at [1047, 93] on button "Save" at bounding box center [1040, 89] width 56 height 31
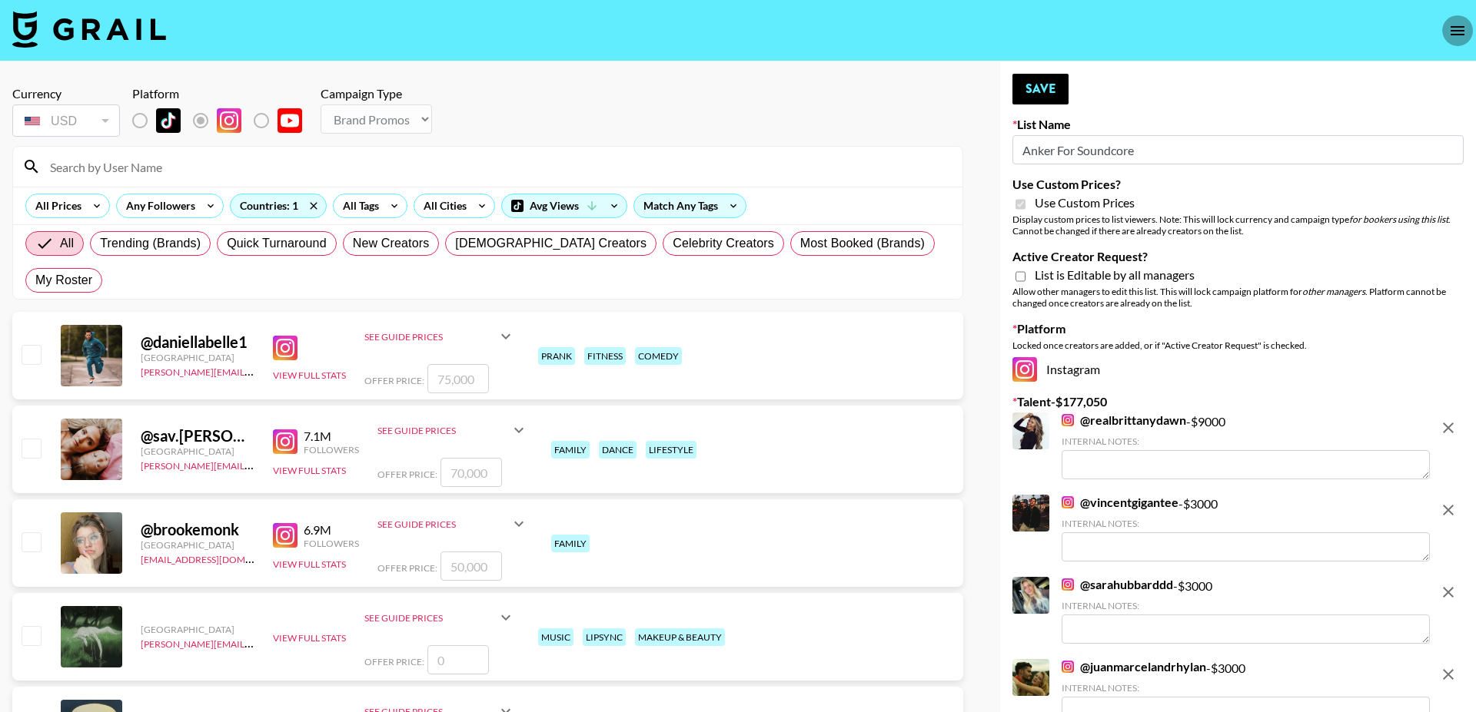
click at [1450, 30] on icon "open drawer" at bounding box center [1457, 30] width 14 height 9
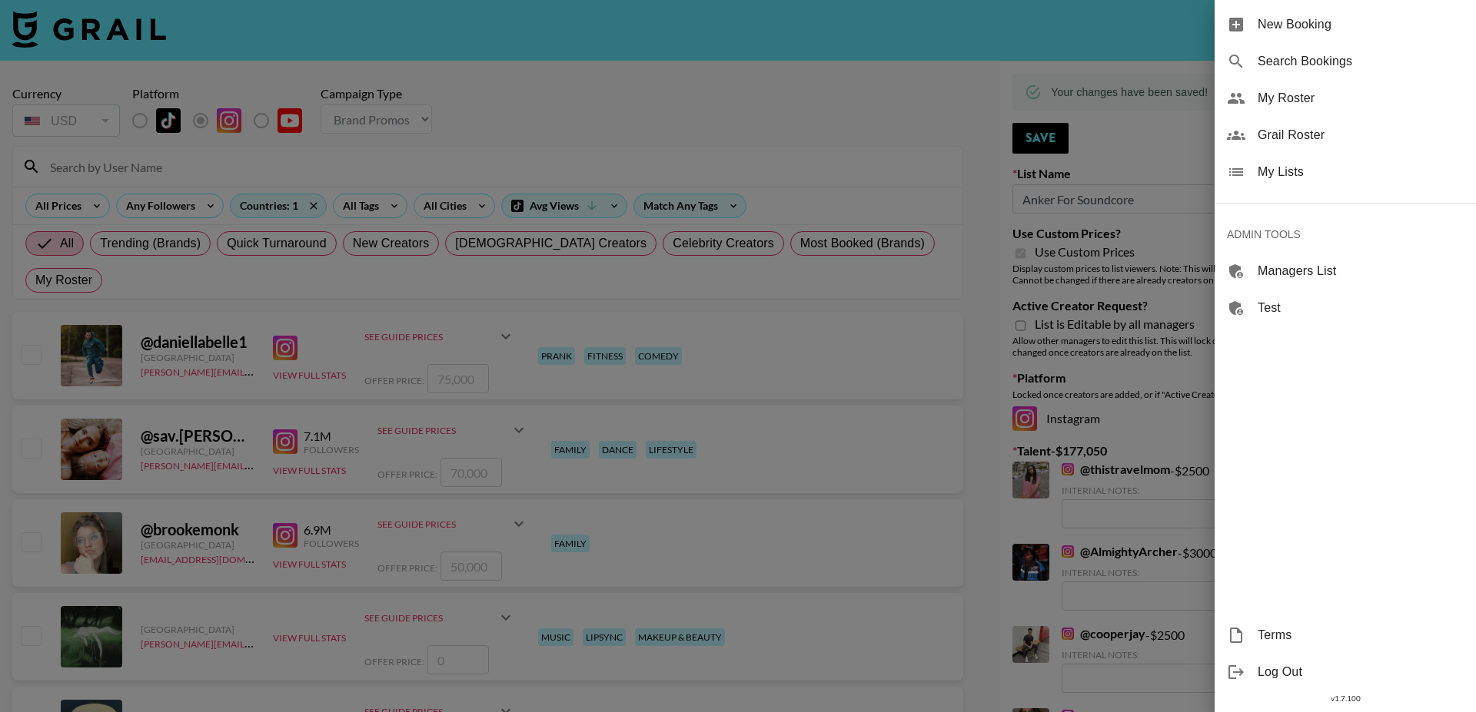
click at [1243, 168] on icon at bounding box center [1236, 172] width 18 height 18
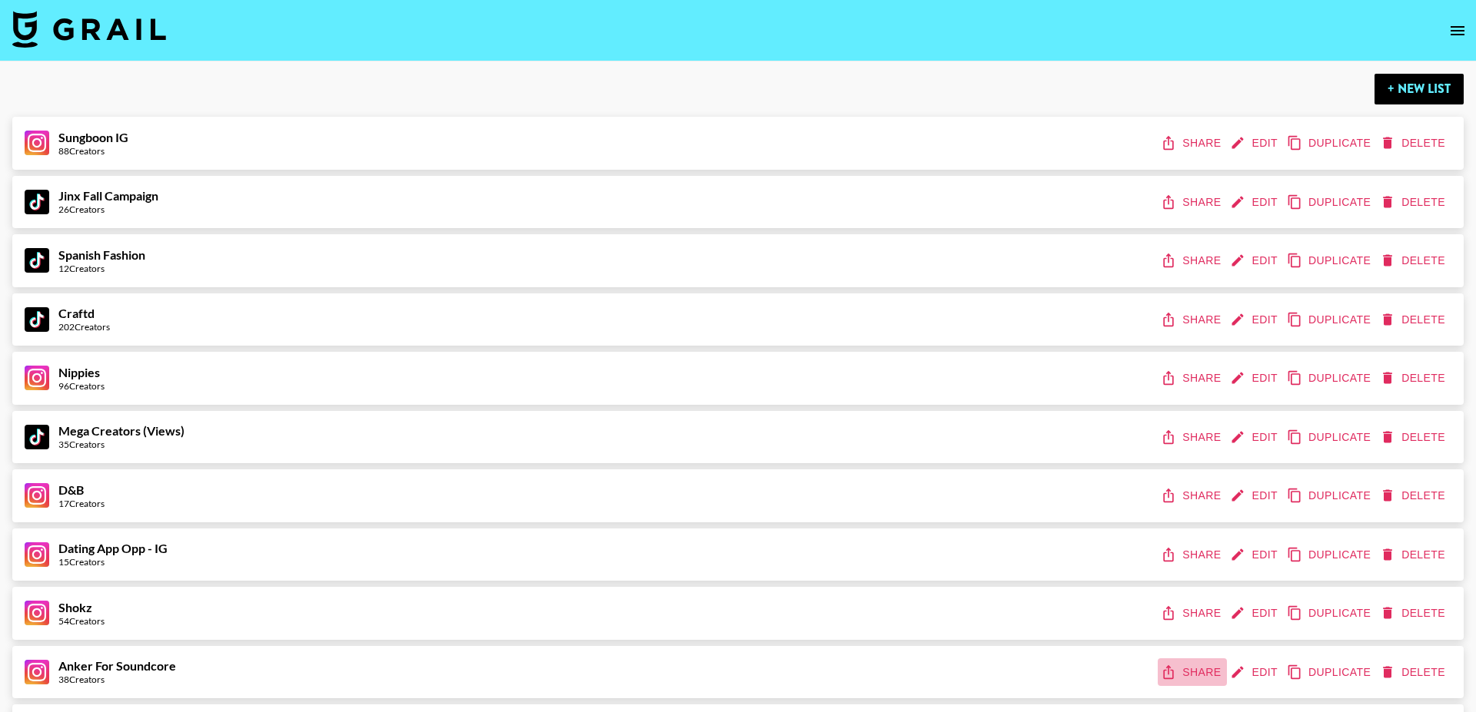
click at [1187, 665] on button "Share" at bounding box center [1191, 673] width 69 height 28
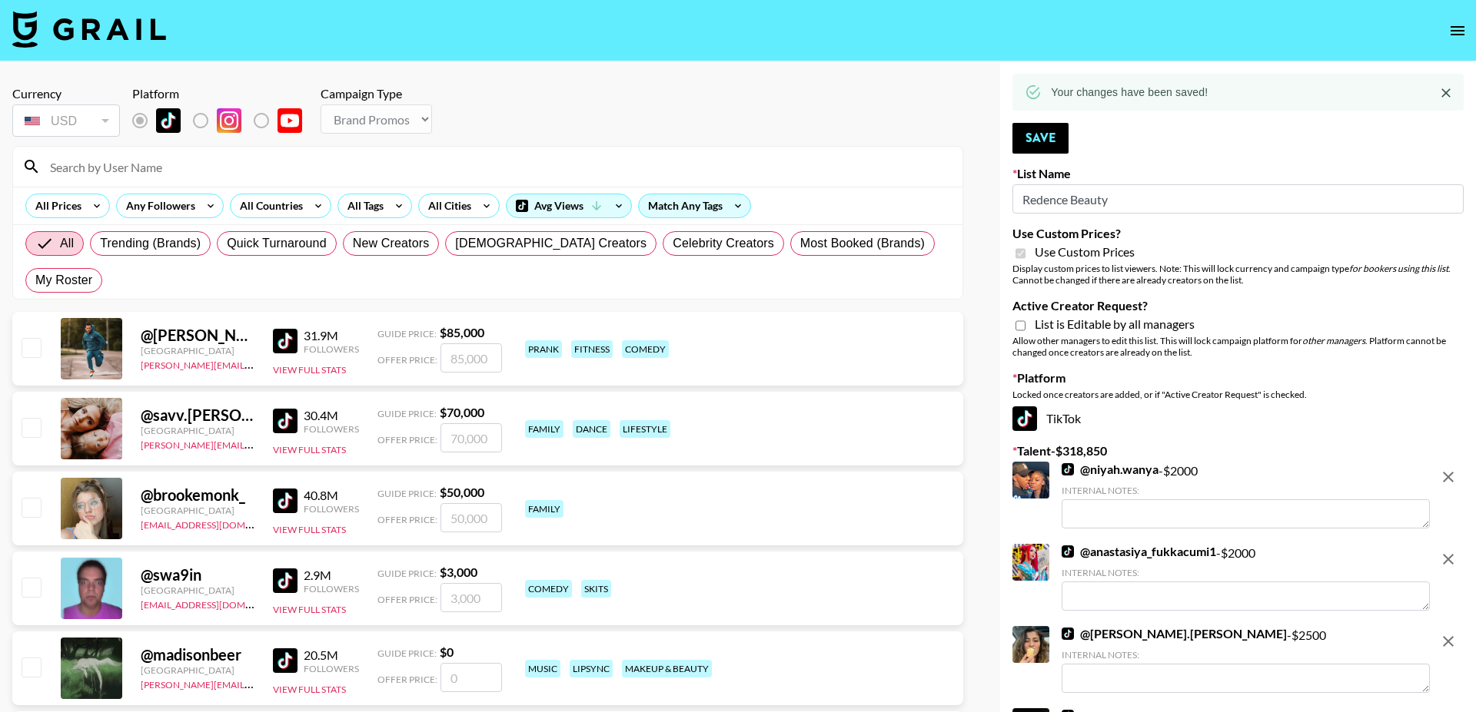
select select "Brand"
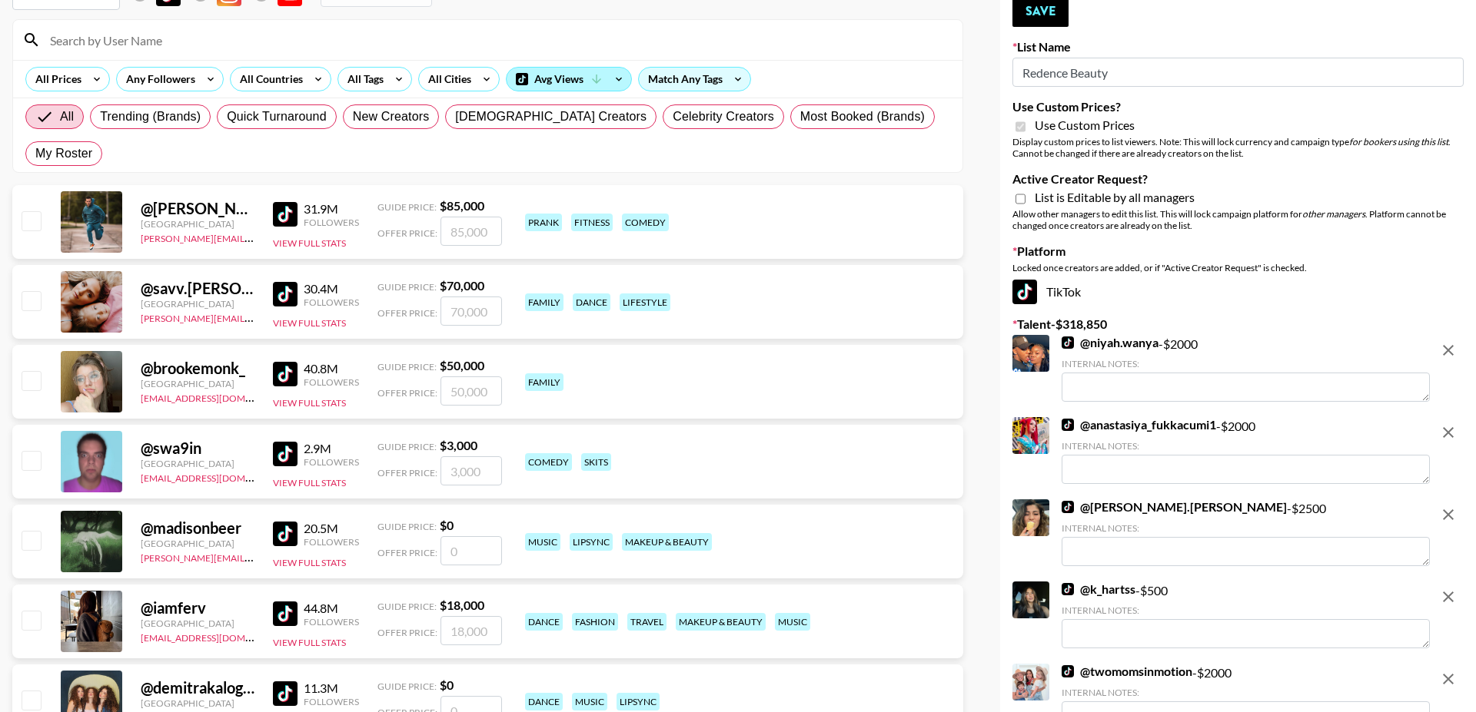
click at [563, 71] on div "Avg Views" at bounding box center [568, 79] width 125 height 23
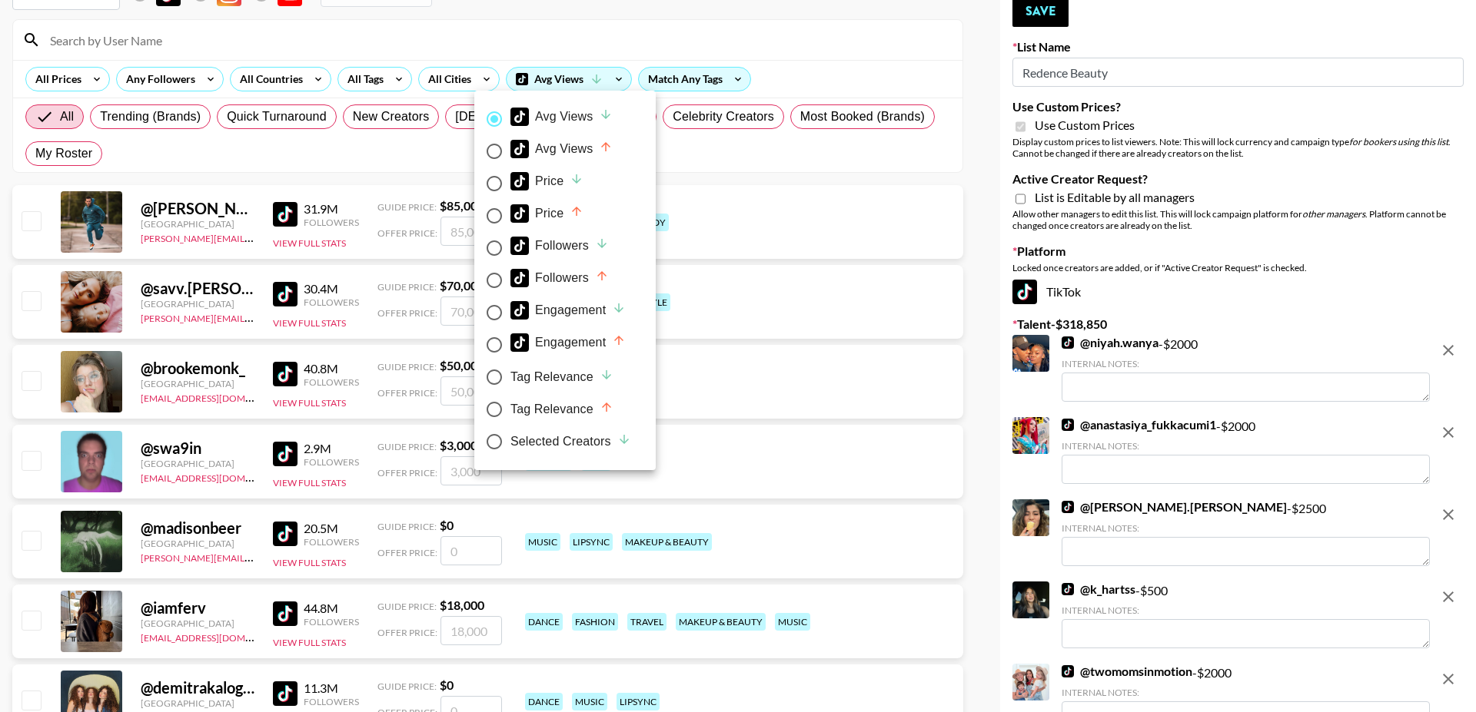
click at [586, 444] on div "Selected Creators" at bounding box center [570, 442] width 121 height 18
click at [510, 444] on input "Selected Creators" at bounding box center [494, 442] width 32 height 32
radio input "true"
click at [650, 22] on div at bounding box center [738, 356] width 1476 height 712
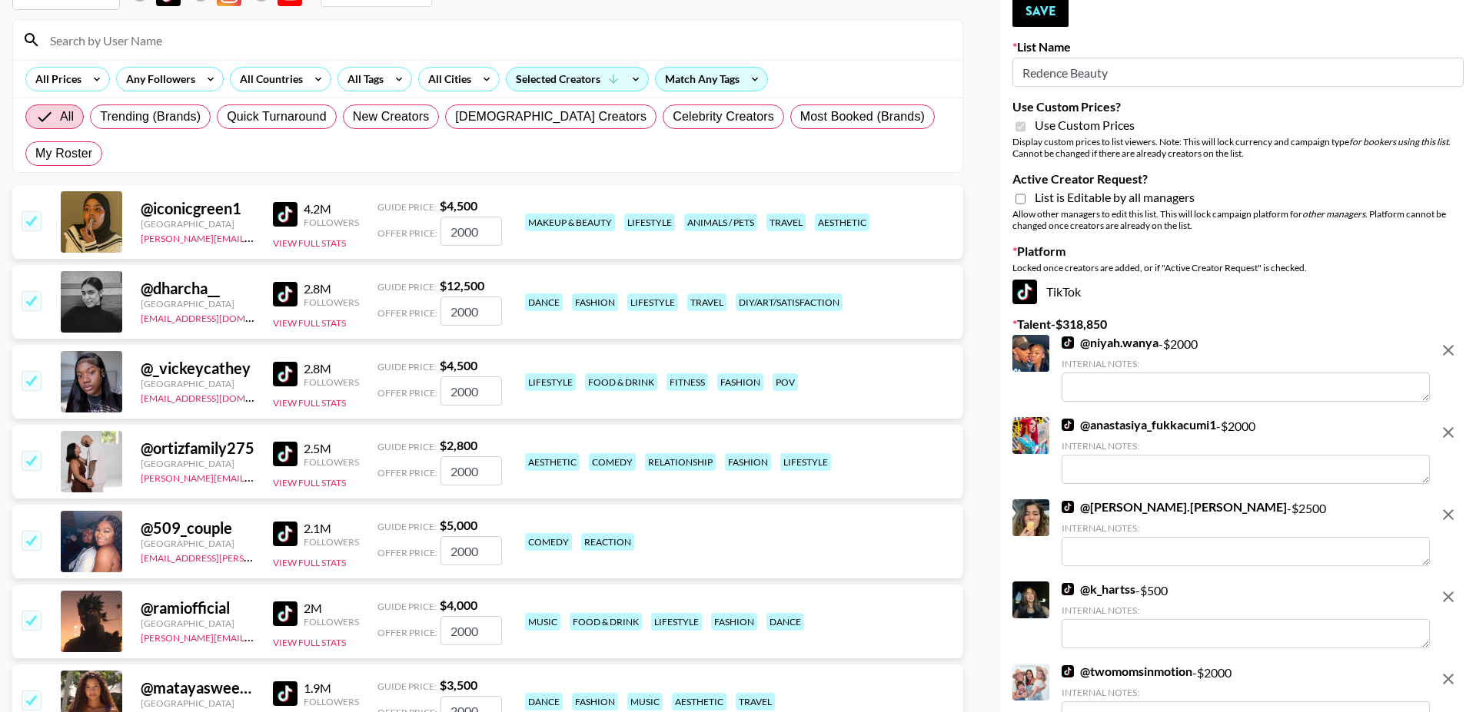
radio input "false"
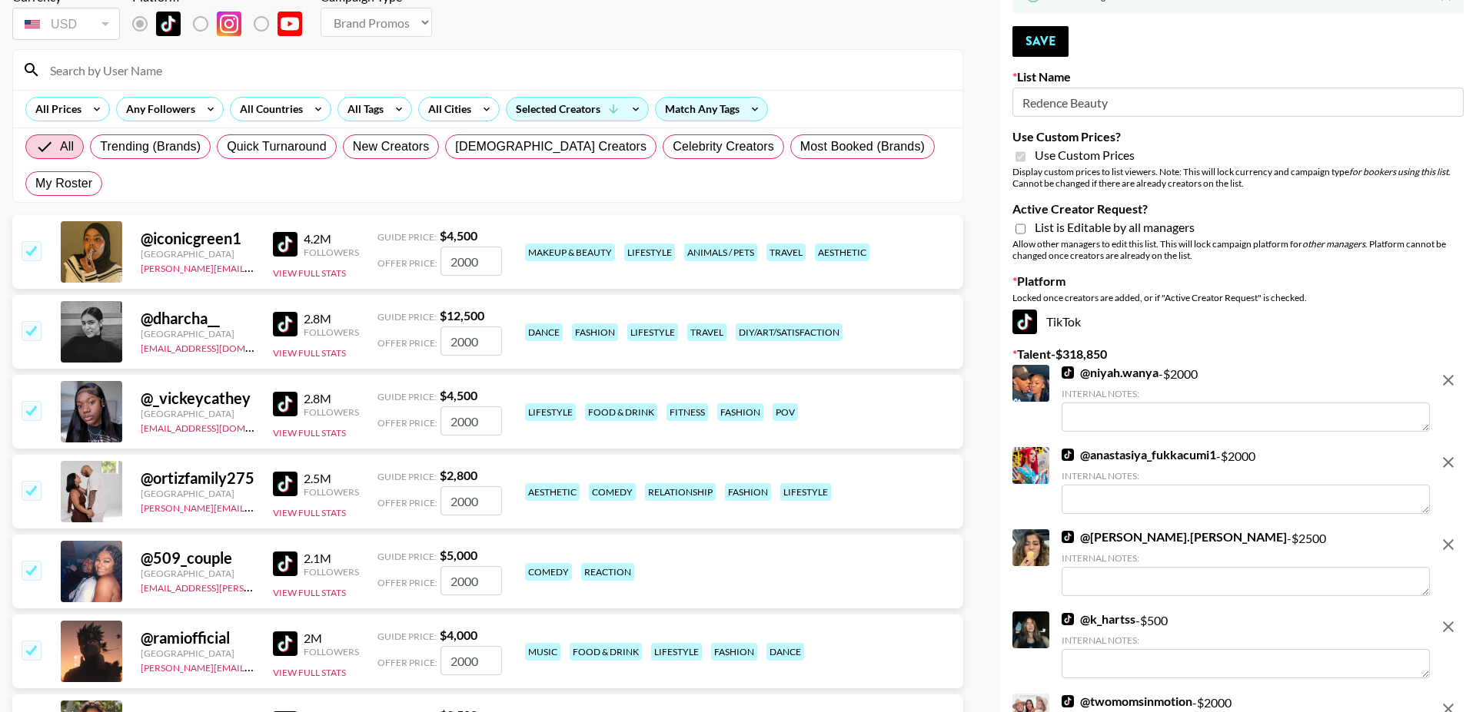
scroll to position [175, 0]
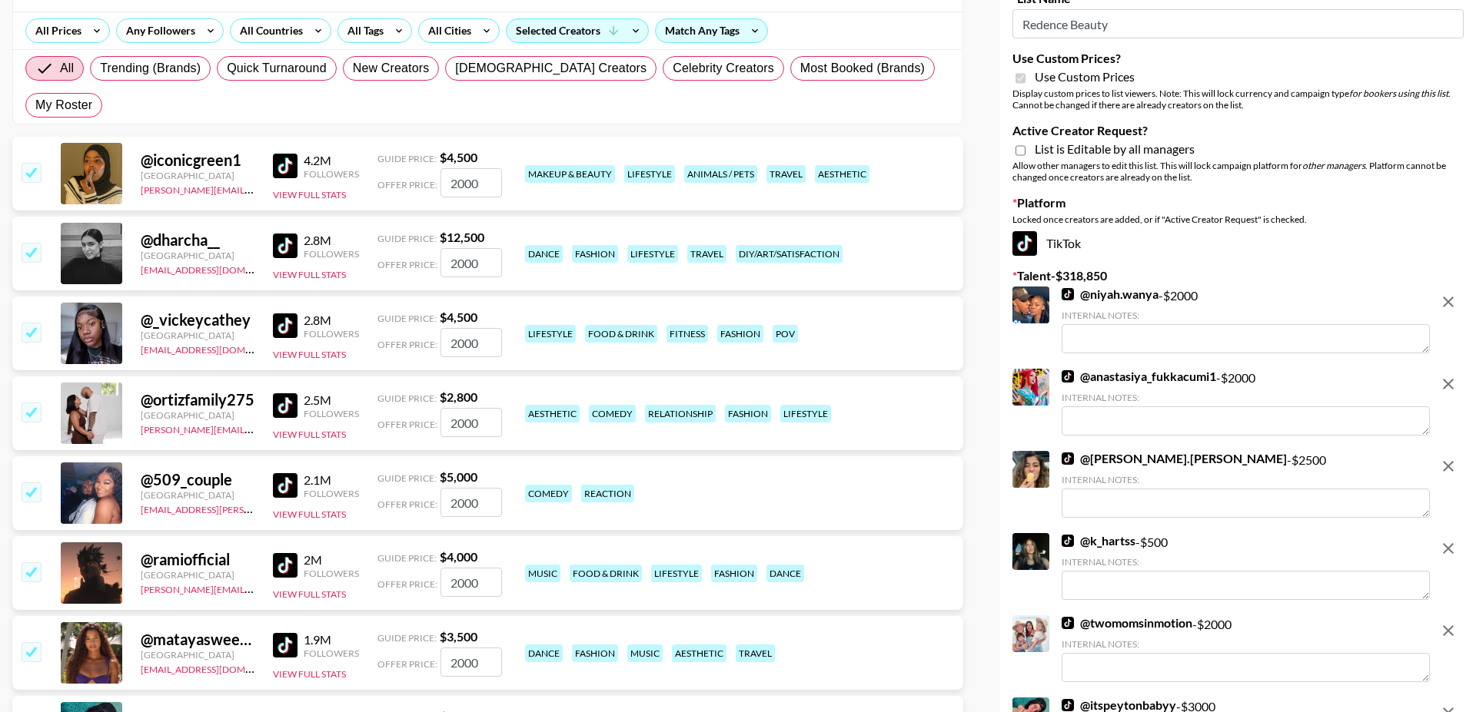
click at [36, 563] on input "checkbox" at bounding box center [31, 572] width 18 height 18
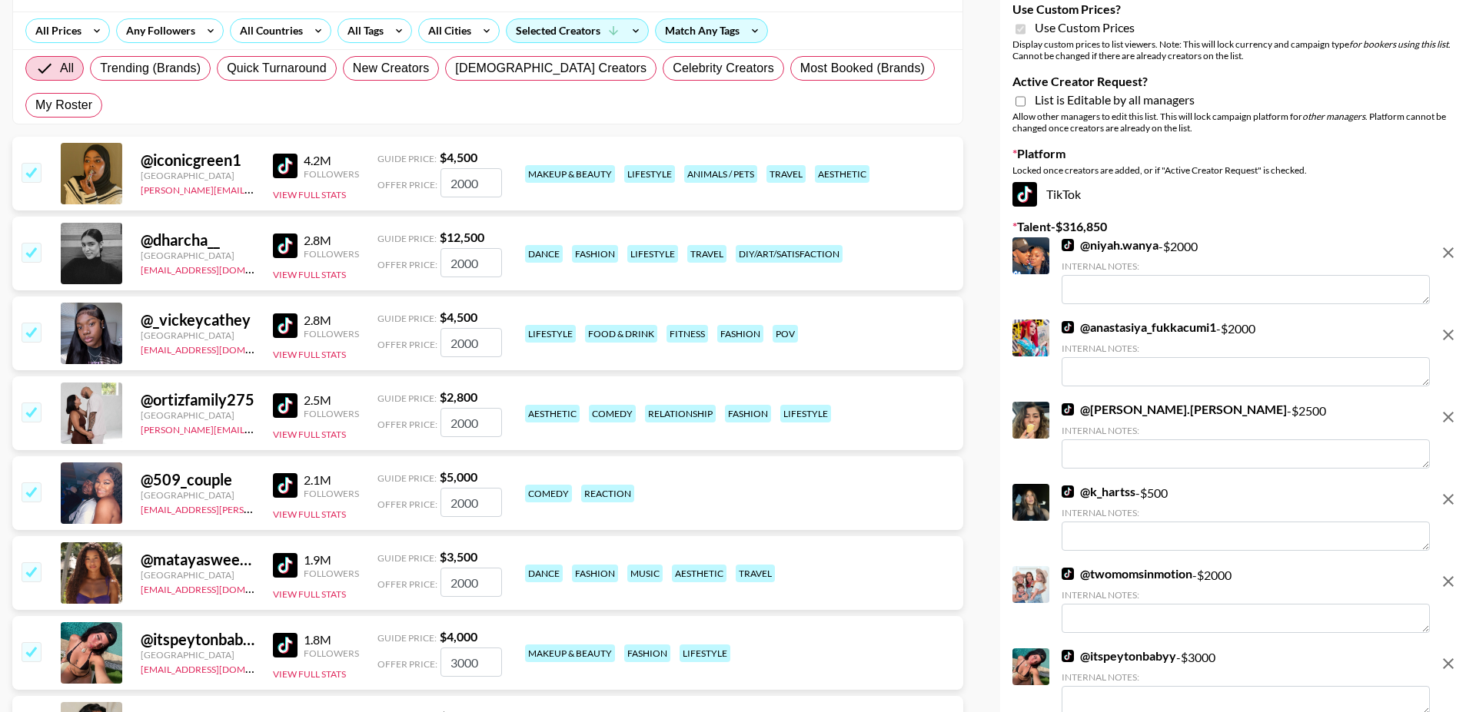
click at [32, 483] on input "checkbox" at bounding box center [31, 492] width 18 height 18
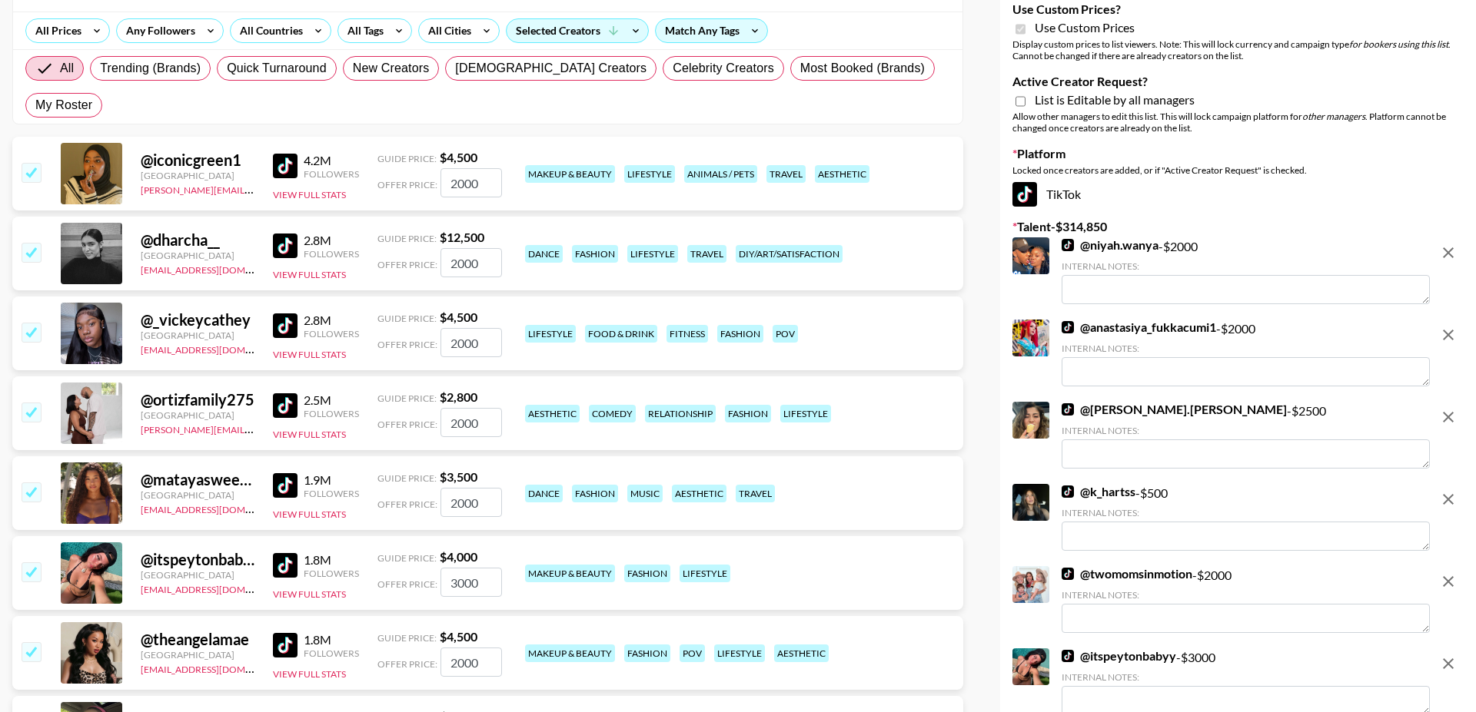
click at [31, 403] on input "checkbox" at bounding box center [31, 412] width 18 height 18
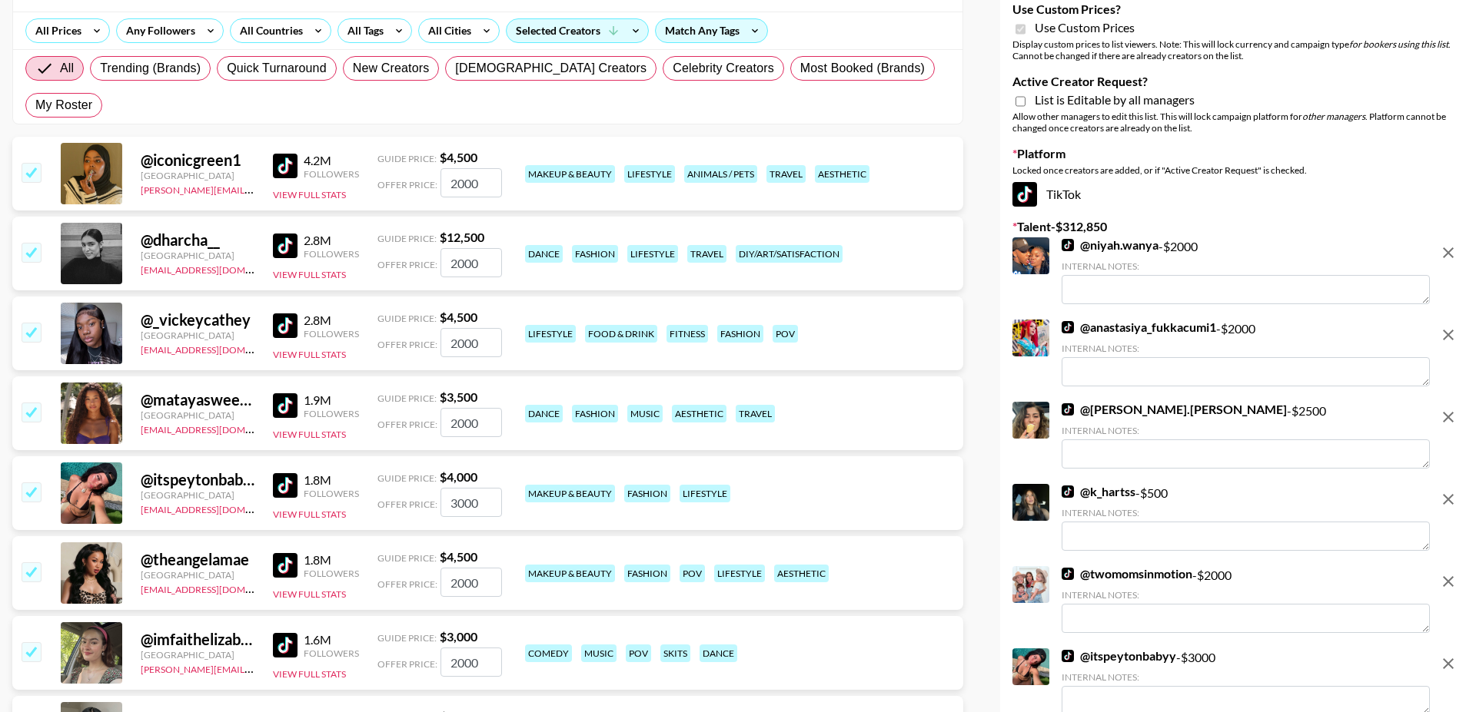
click at [30, 323] on input "checkbox" at bounding box center [31, 332] width 18 height 18
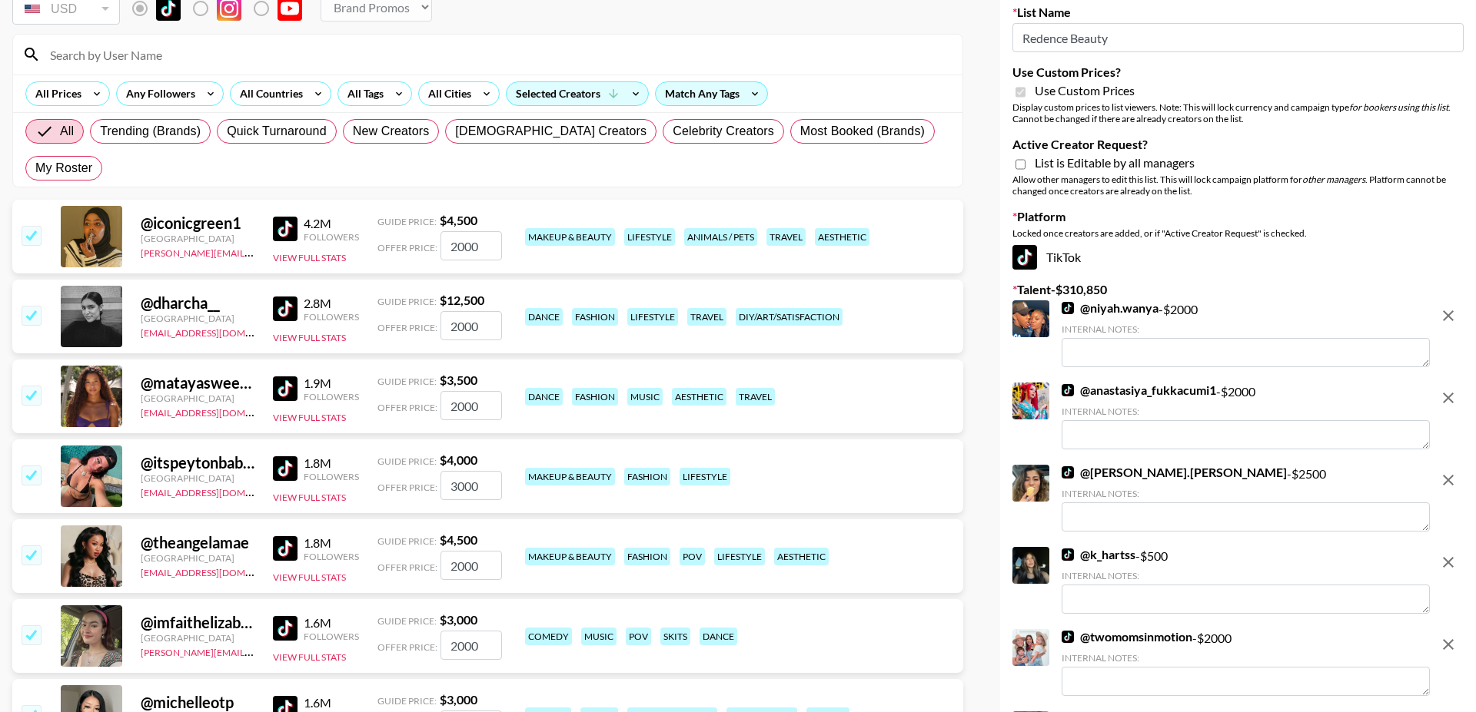
scroll to position [103, 0]
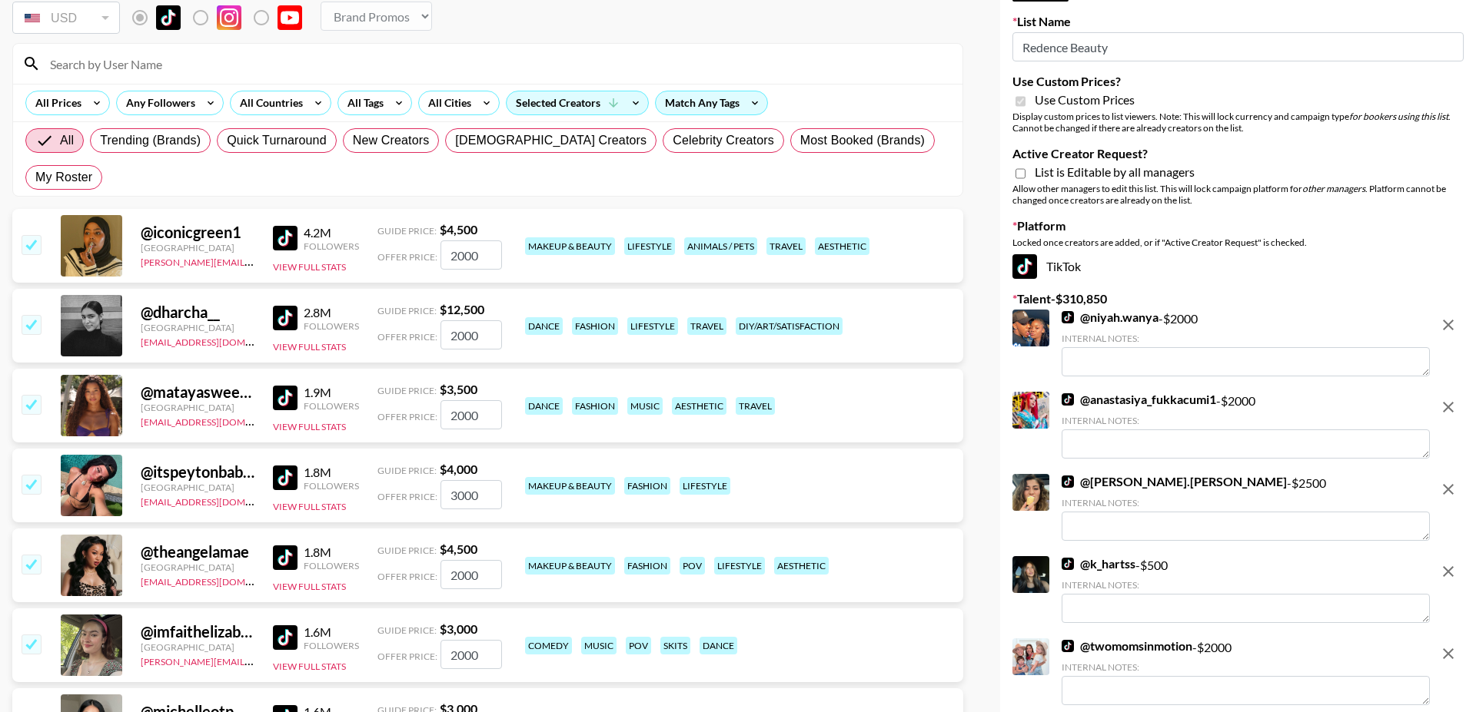
click at [32, 315] on input "checkbox" at bounding box center [31, 324] width 18 height 18
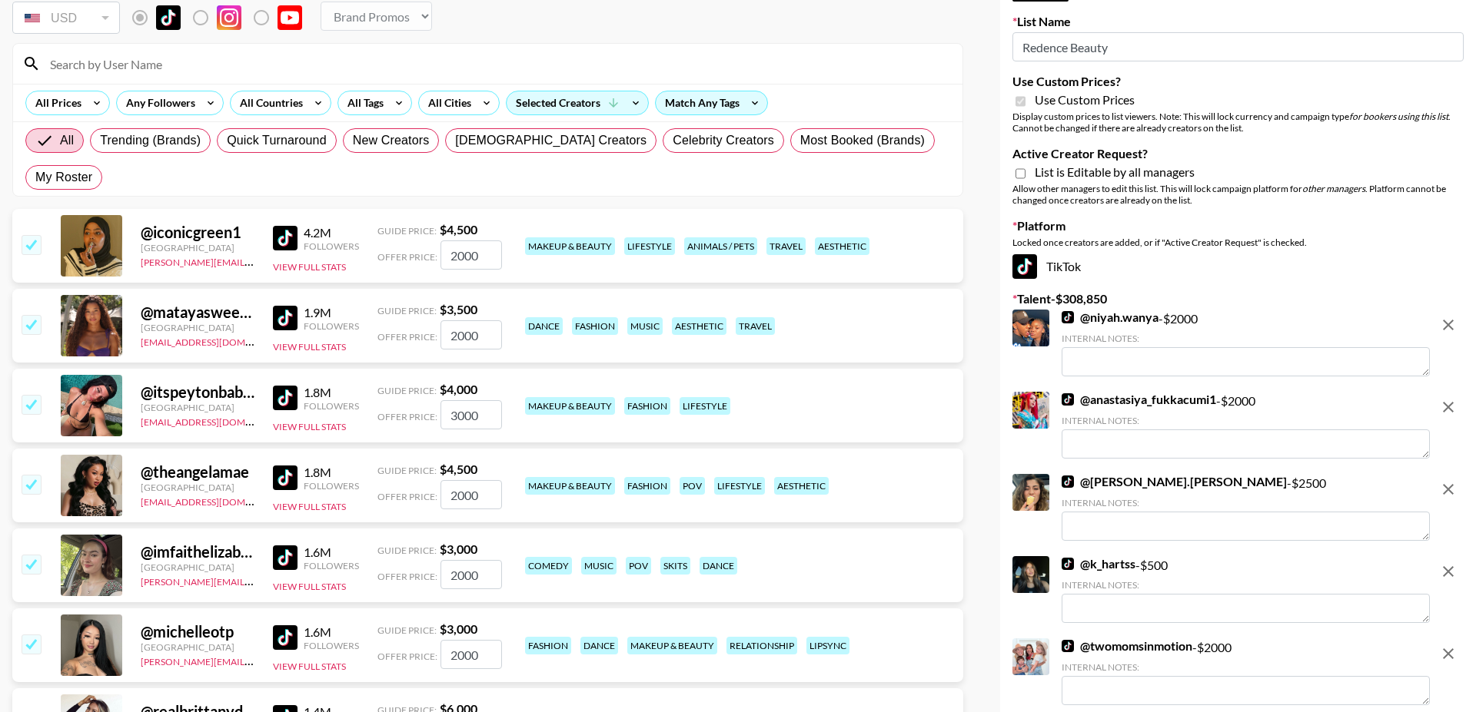
click at [32, 315] on input "checkbox" at bounding box center [31, 324] width 18 height 18
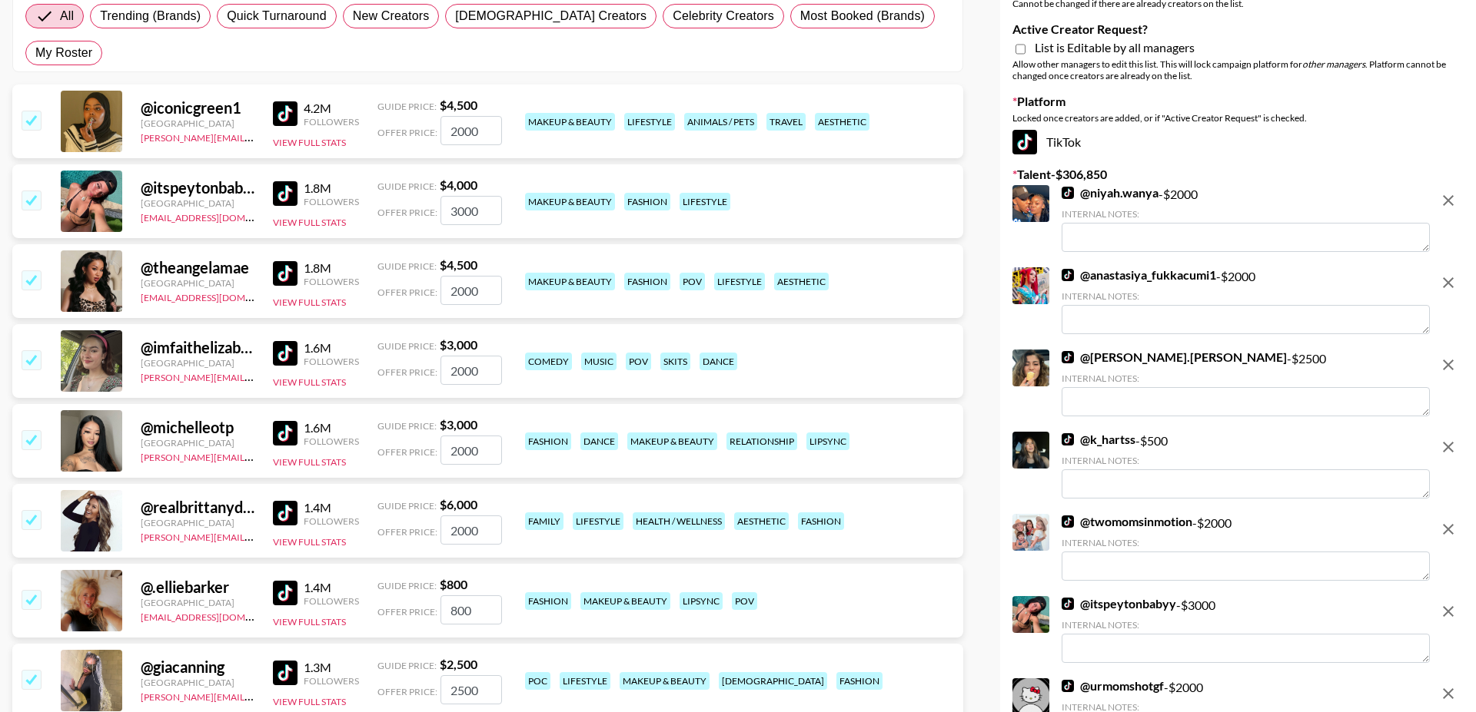
scroll to position [231, 0]
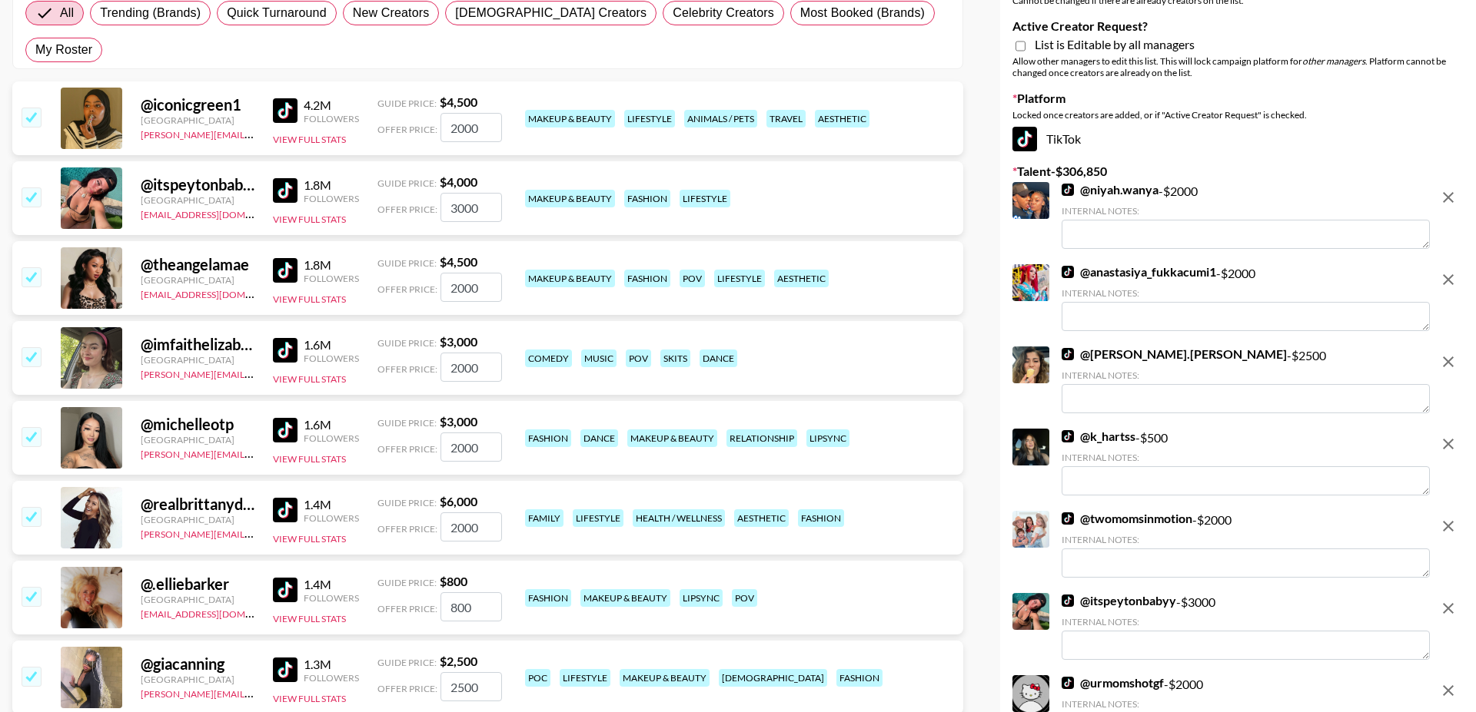
click at [36, 347] on input "checkbox" at bounding box center [31, 356] width 18 height 18
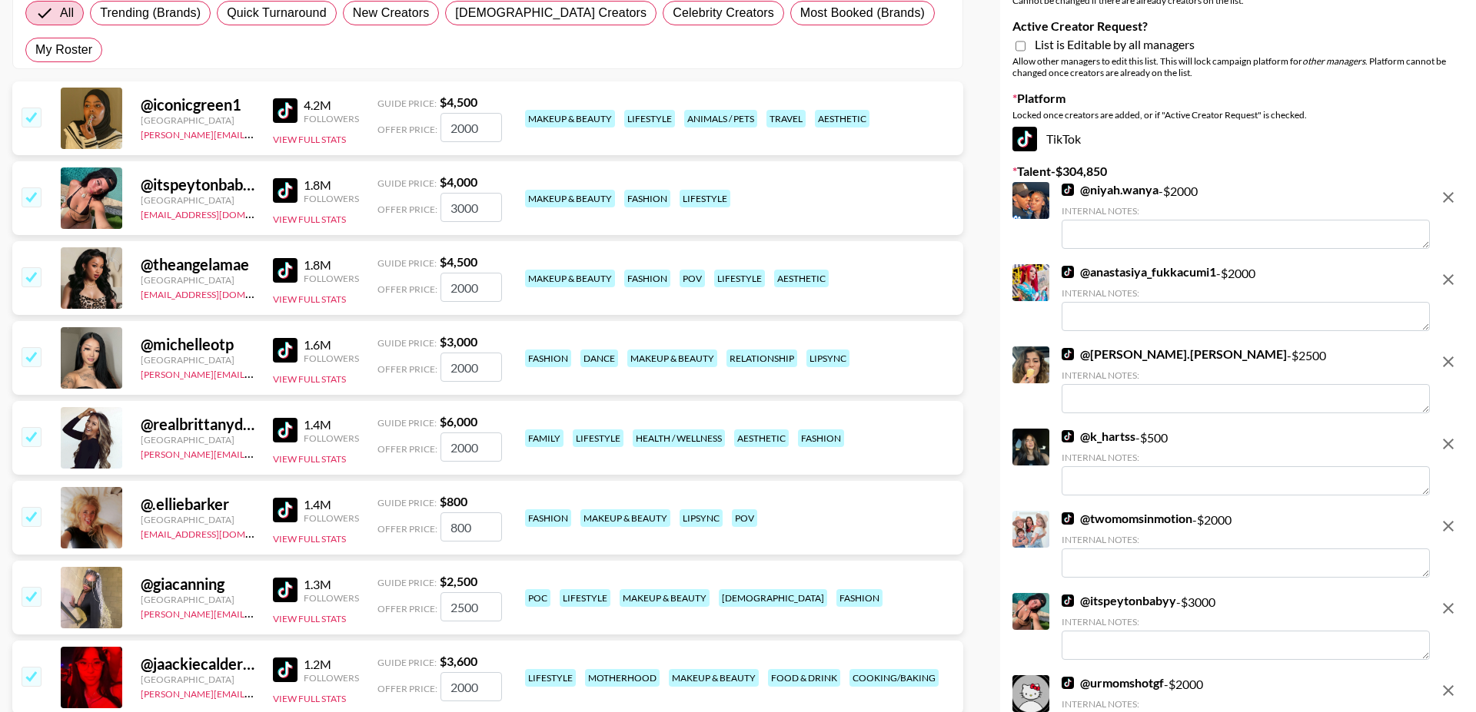
click at [37, 427] on input "checkbox" at bounding box center [31, 436] width 18 height 18
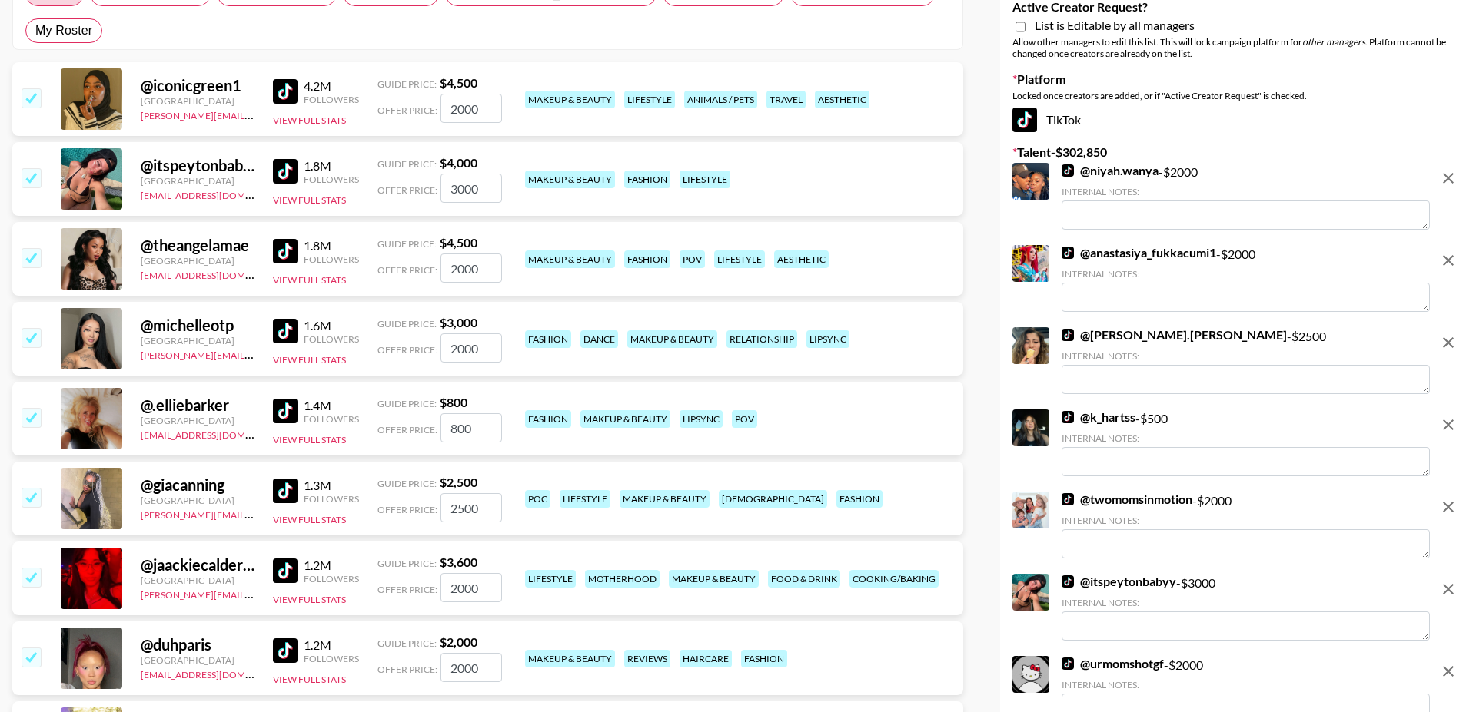
scroll to position [274, 0]
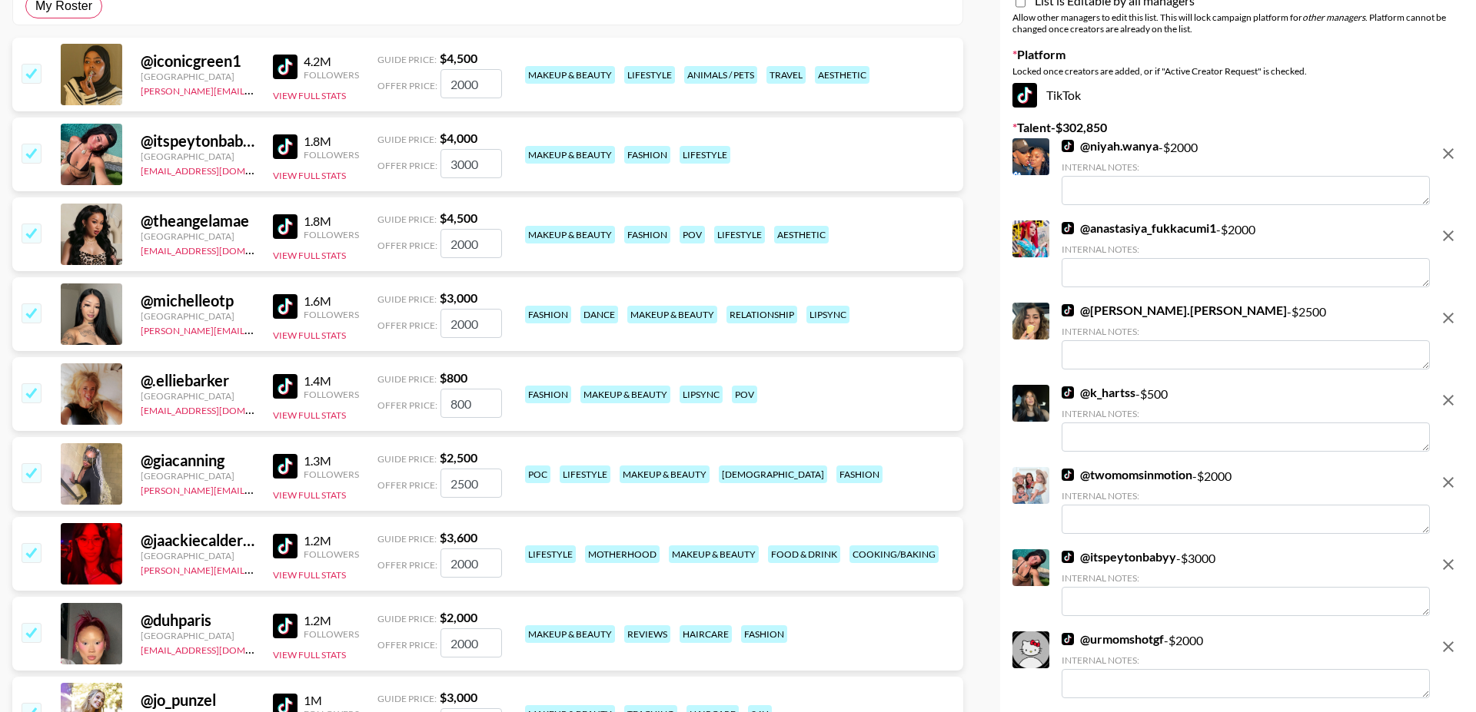
click at [35, 383] on input "checkbox" at bounding box center [31, 392] width 18 height 18
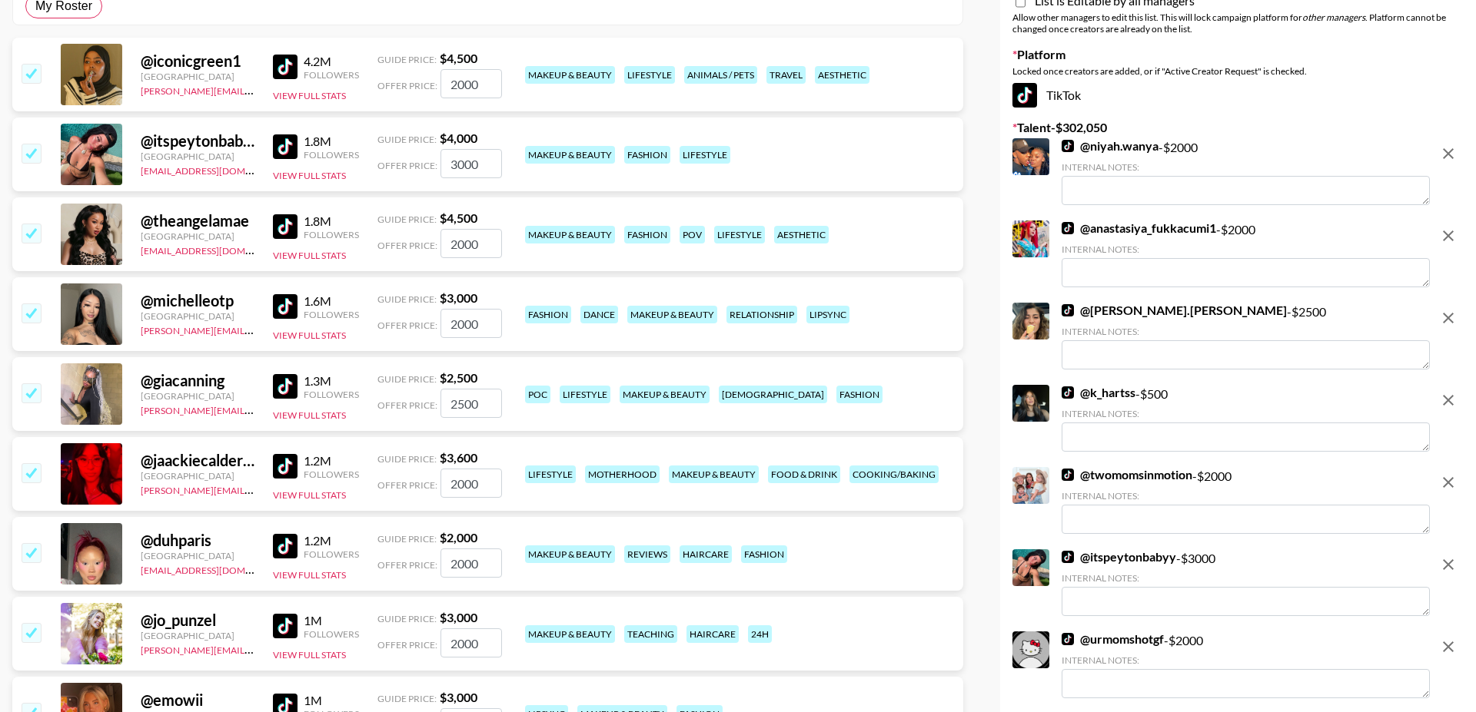
click at [34, 383] on input "checkbox" at bounding box center [31, 392] width 18 height 18
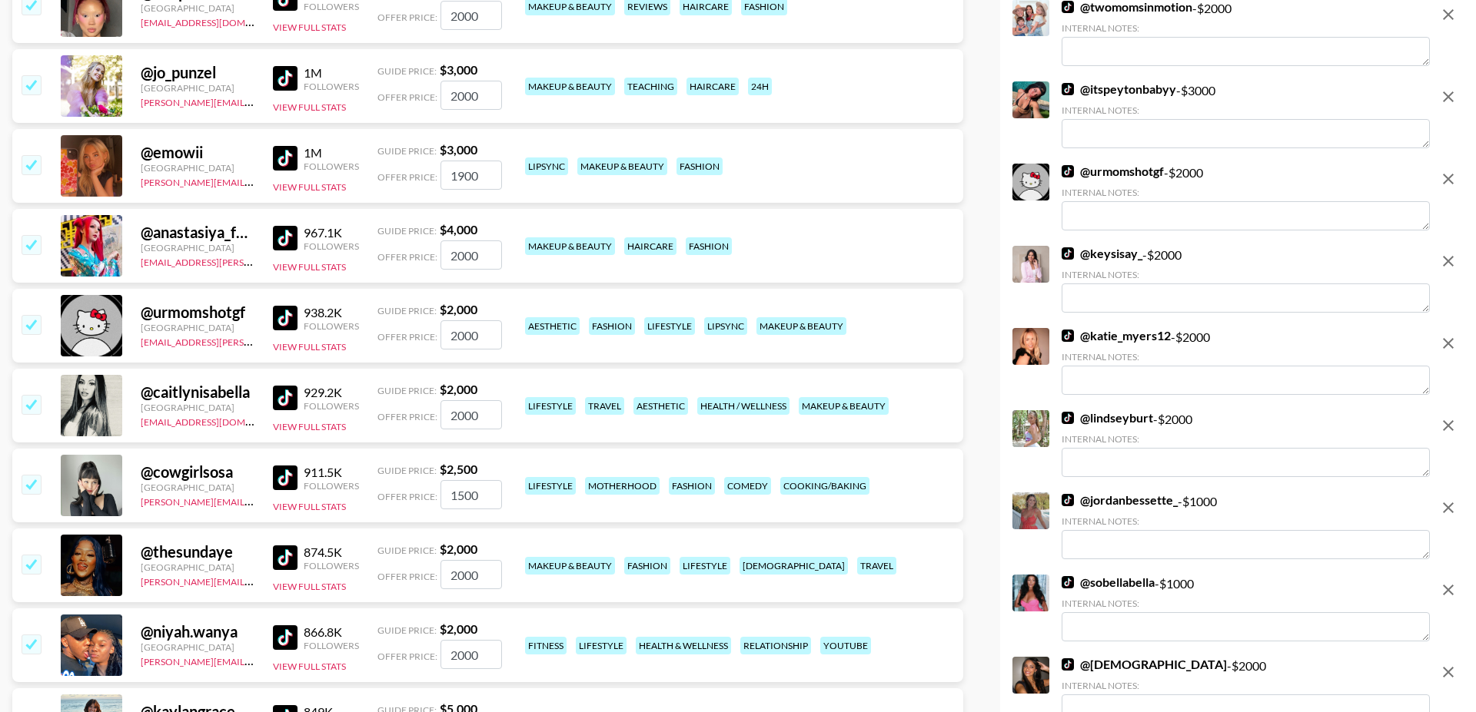
scroll to position [747, 0]
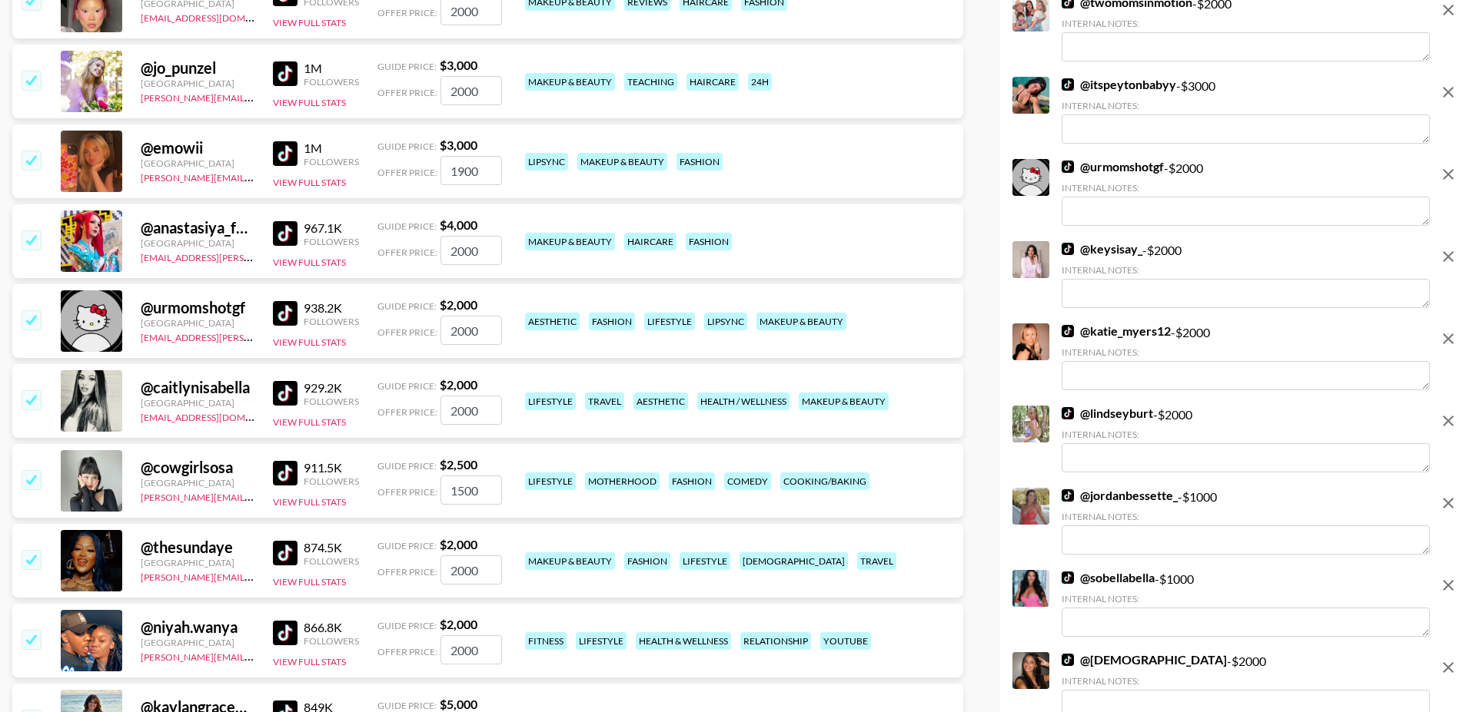
click at [32, 310] on input "checkbox" at bounding box center [31, 319] width 18 height 18
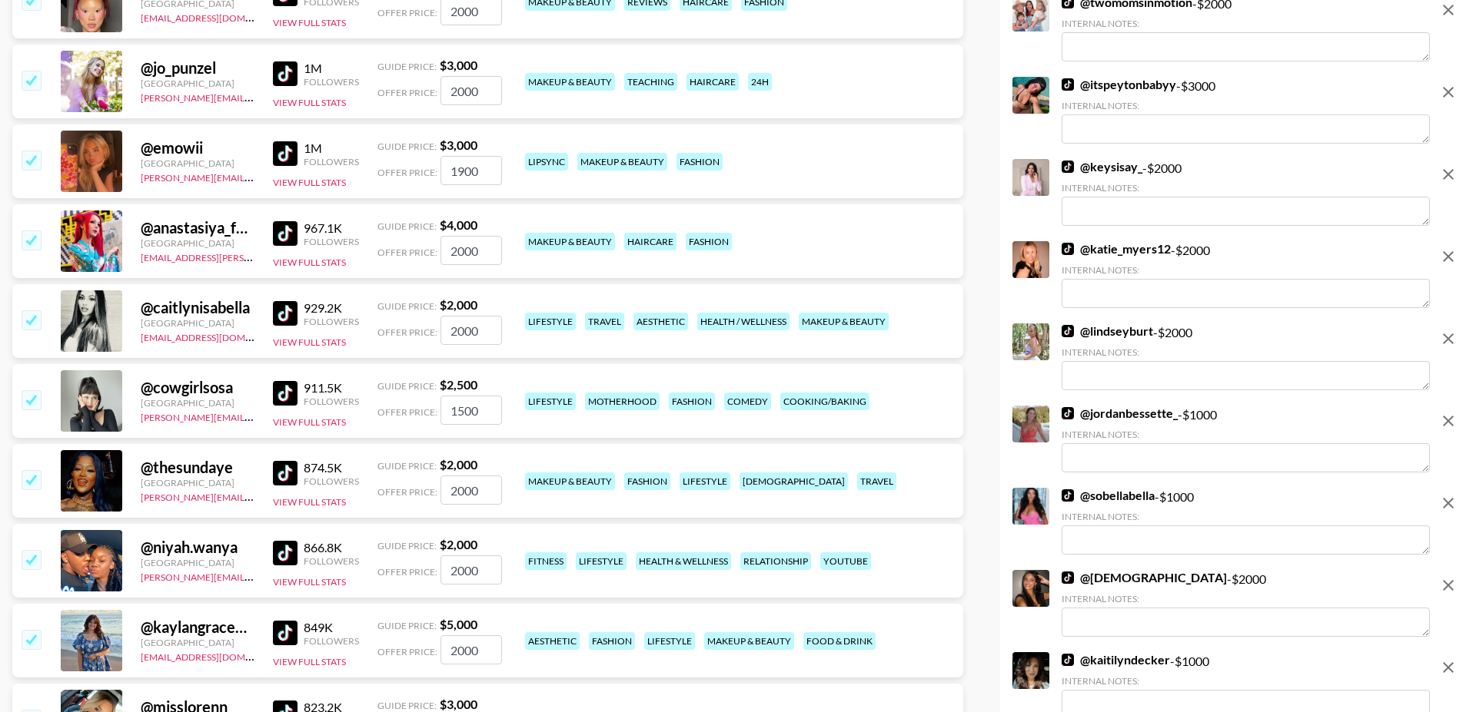
click at [32, 310] on input "checkbox" at bounding box center [31, 319] width 18 height 18
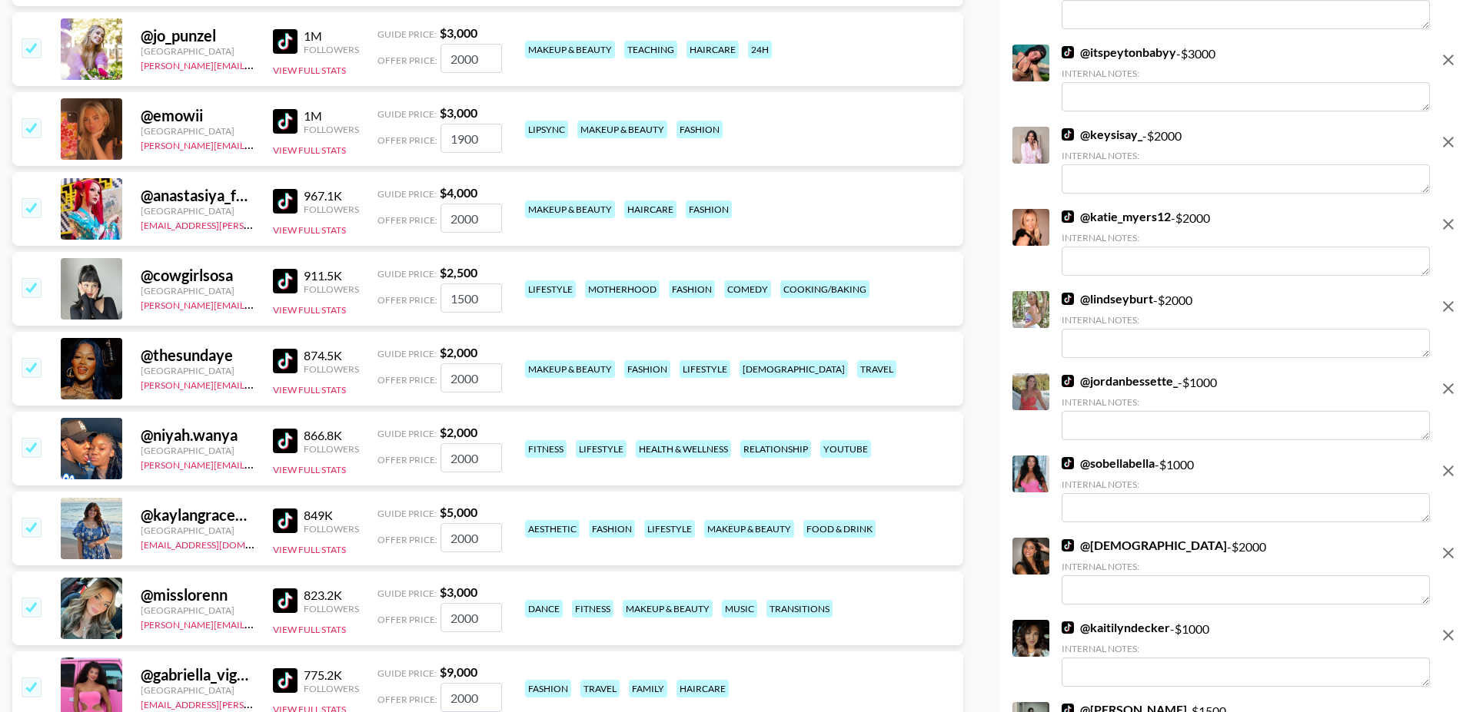
scroll to position [781, 0]
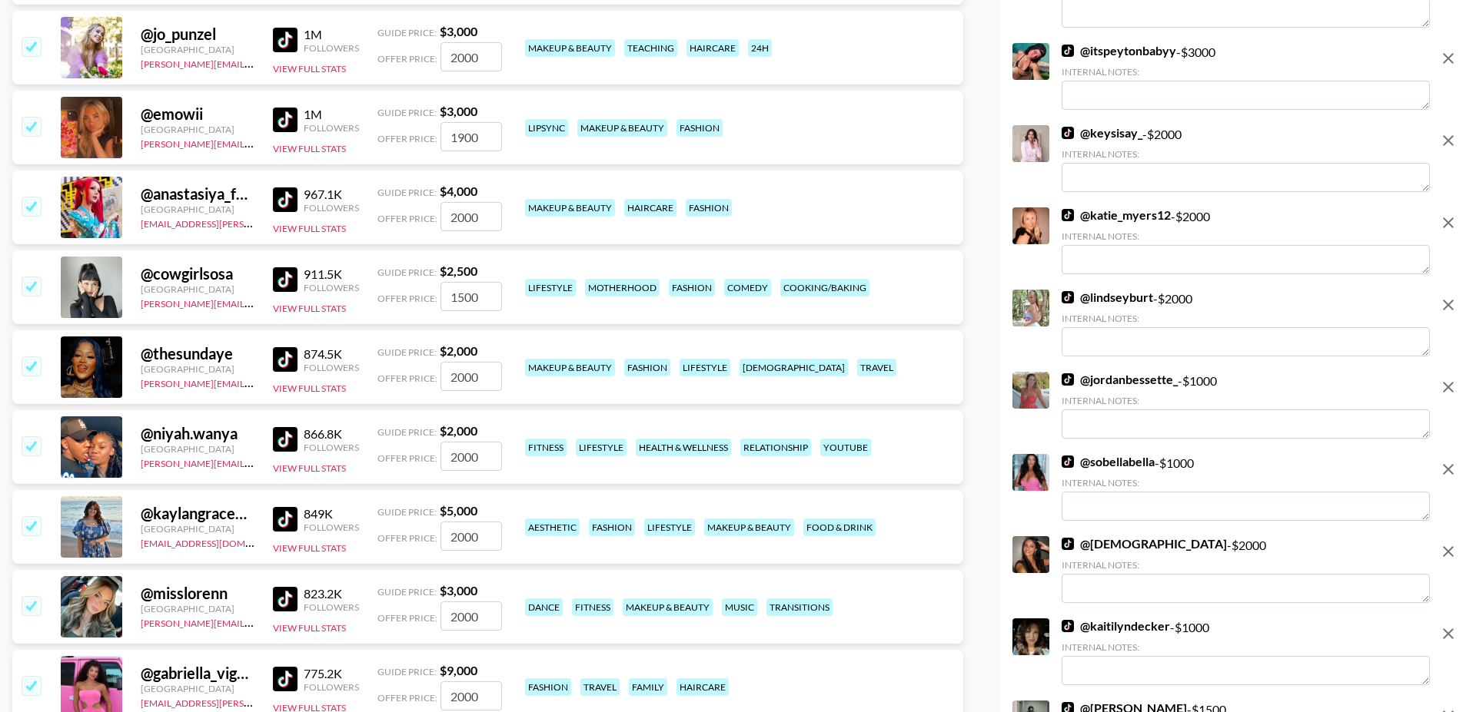
click at [36, 437] on input "checkbox" at bounding box center [31, 446] width 18 height 18
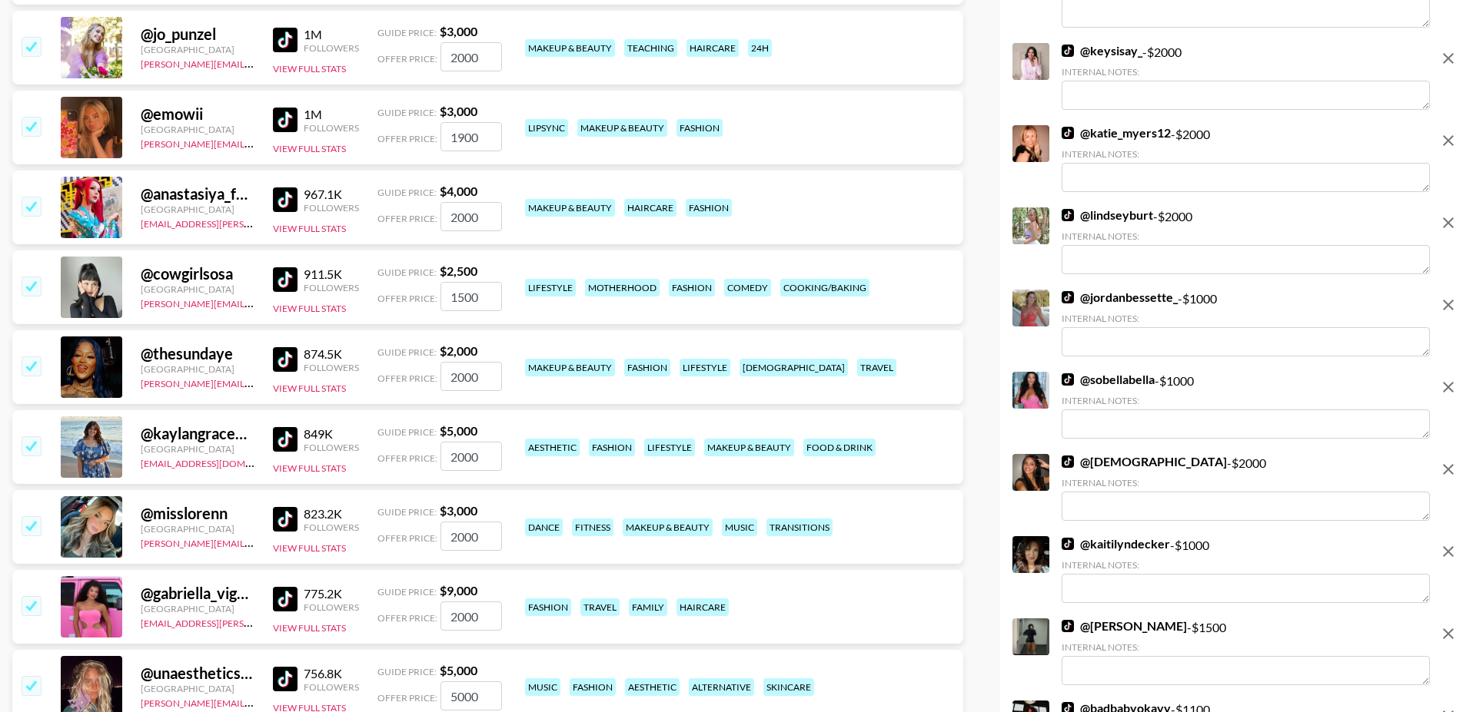
click at [36, 437] on input "checkbox" at bounding box center [31, 446] width 18 height 18
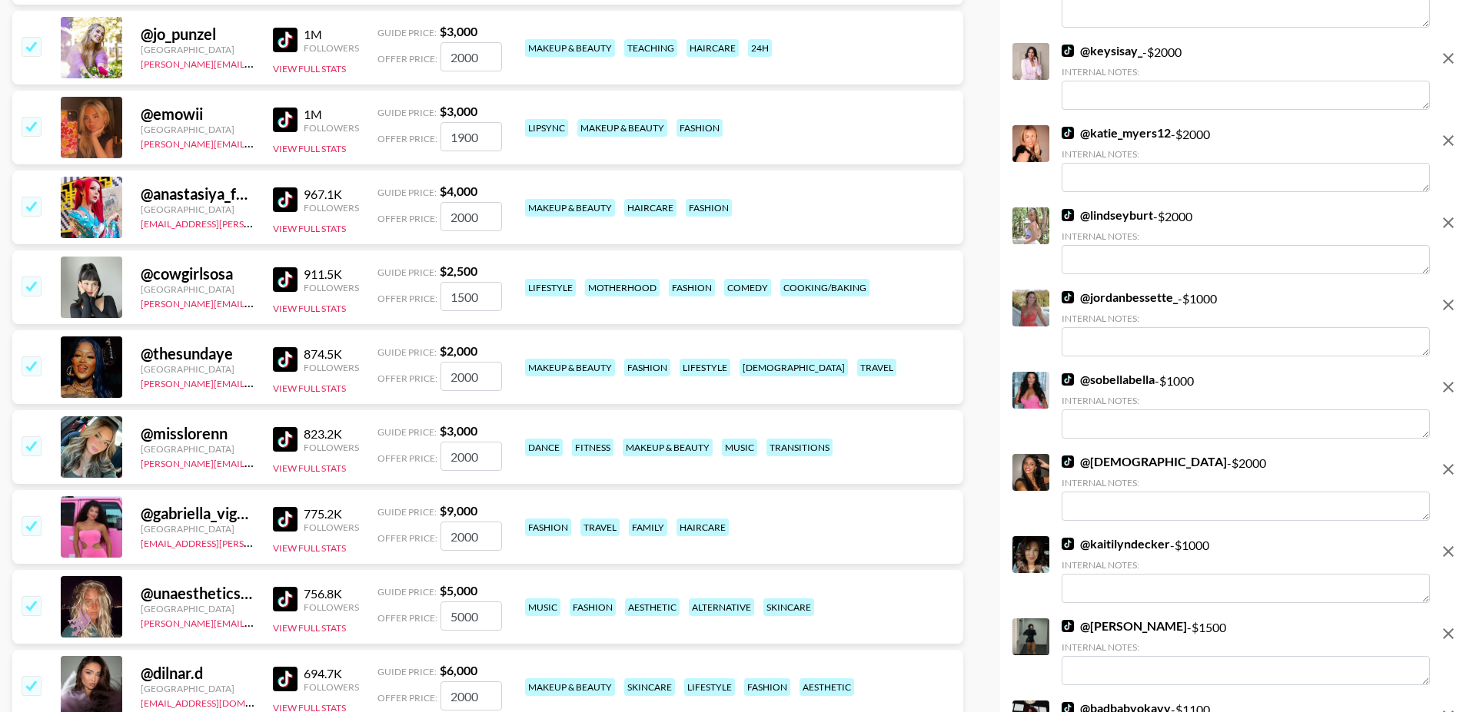
click at [36, 437] on input "checkbox" at bounding box center [31, 446] width 18 height 18
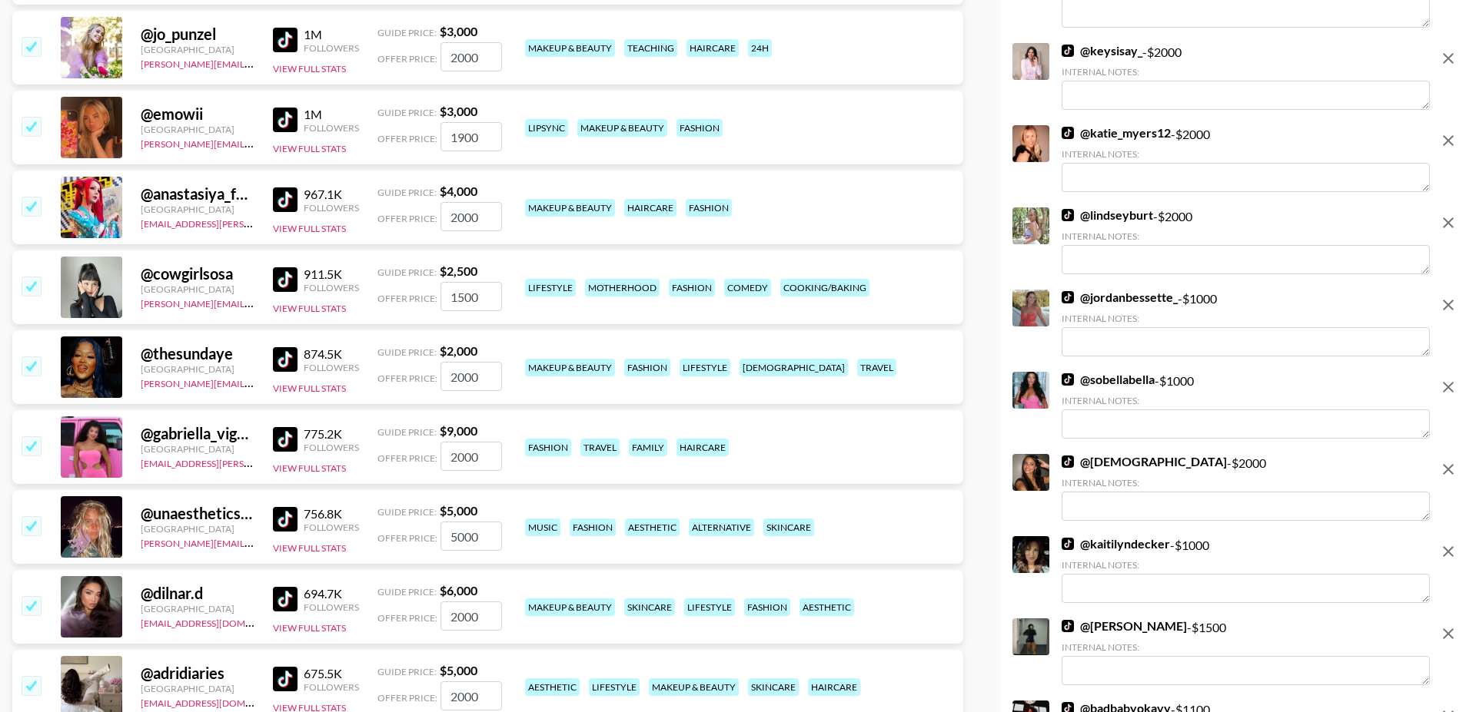
click at [36, 437] on input "checkbox" at bounding box center [31, 446] width 18 height 18
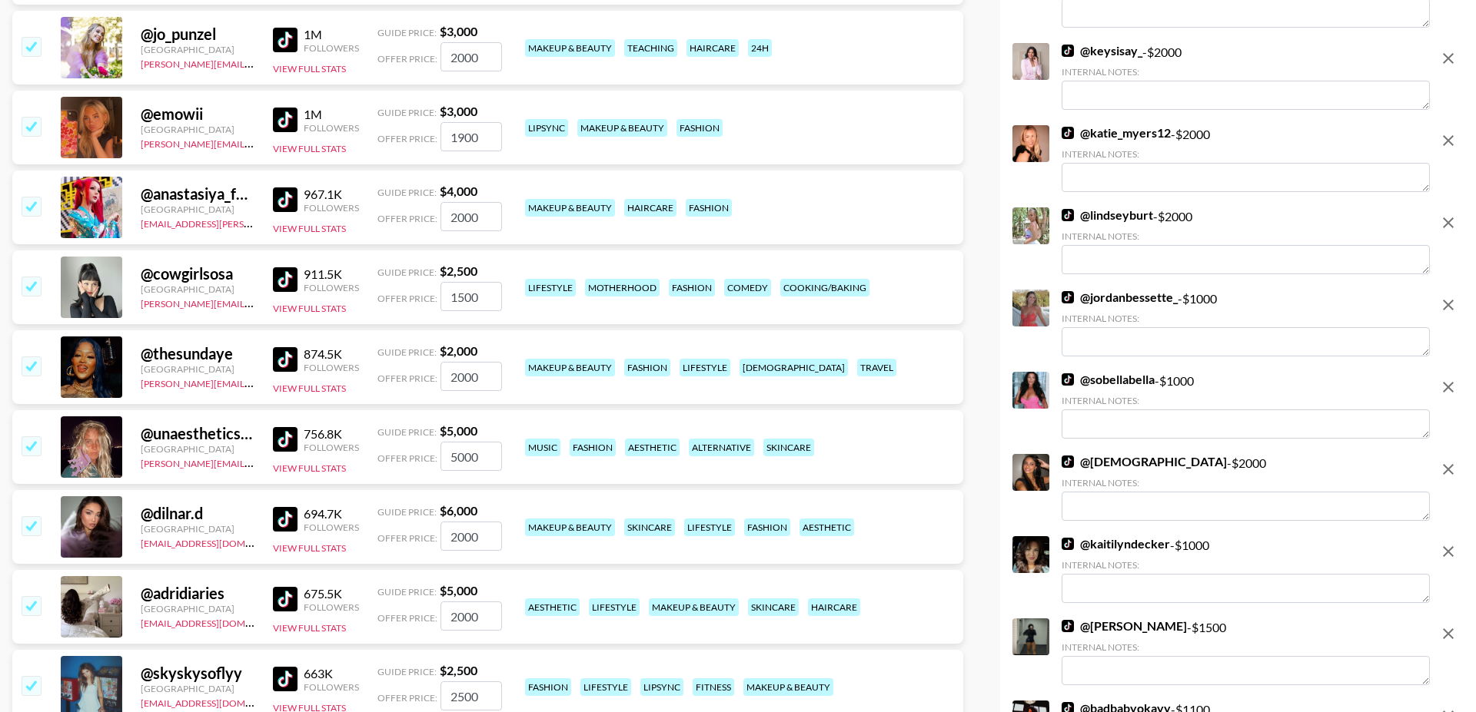
click at [36, 437] on input "checkbox" at bounding box center [31, 446] width 18 height 18
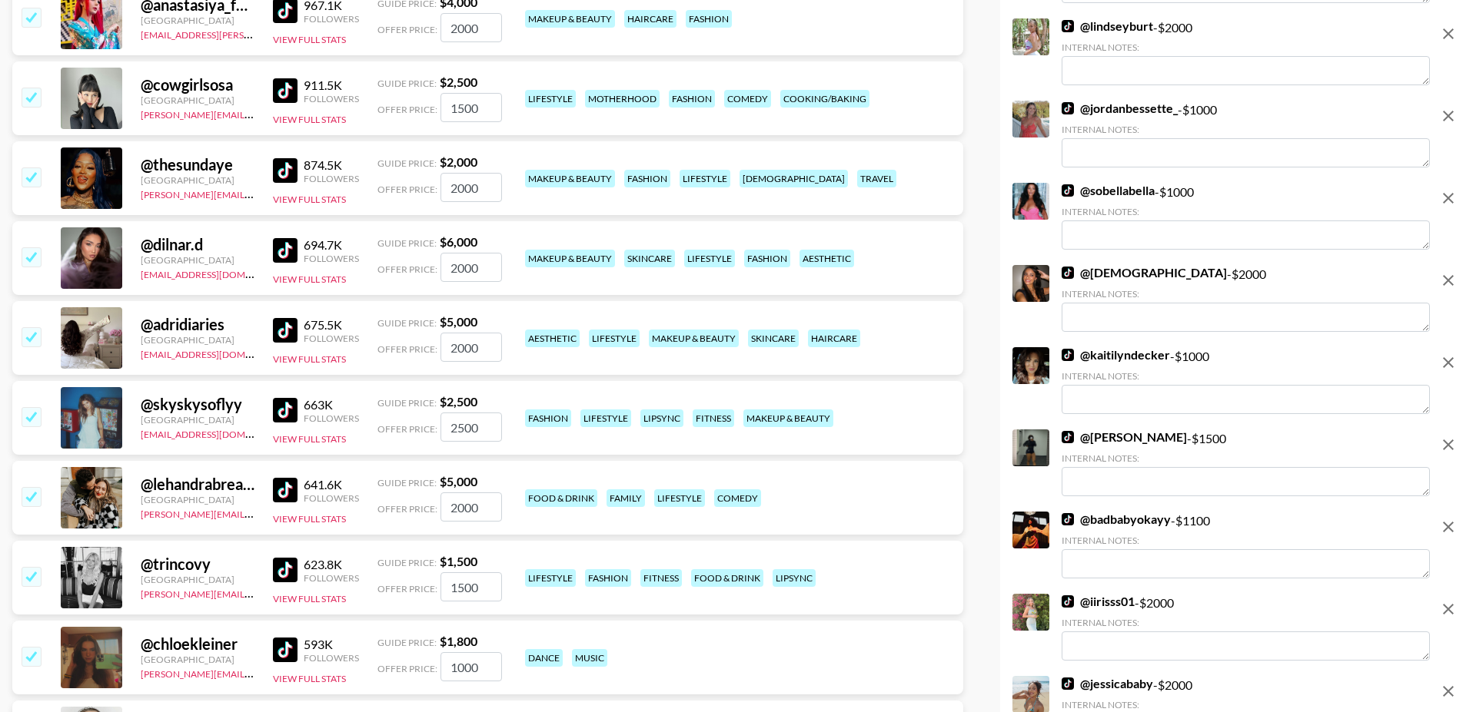
scroll to position [1004, 0]
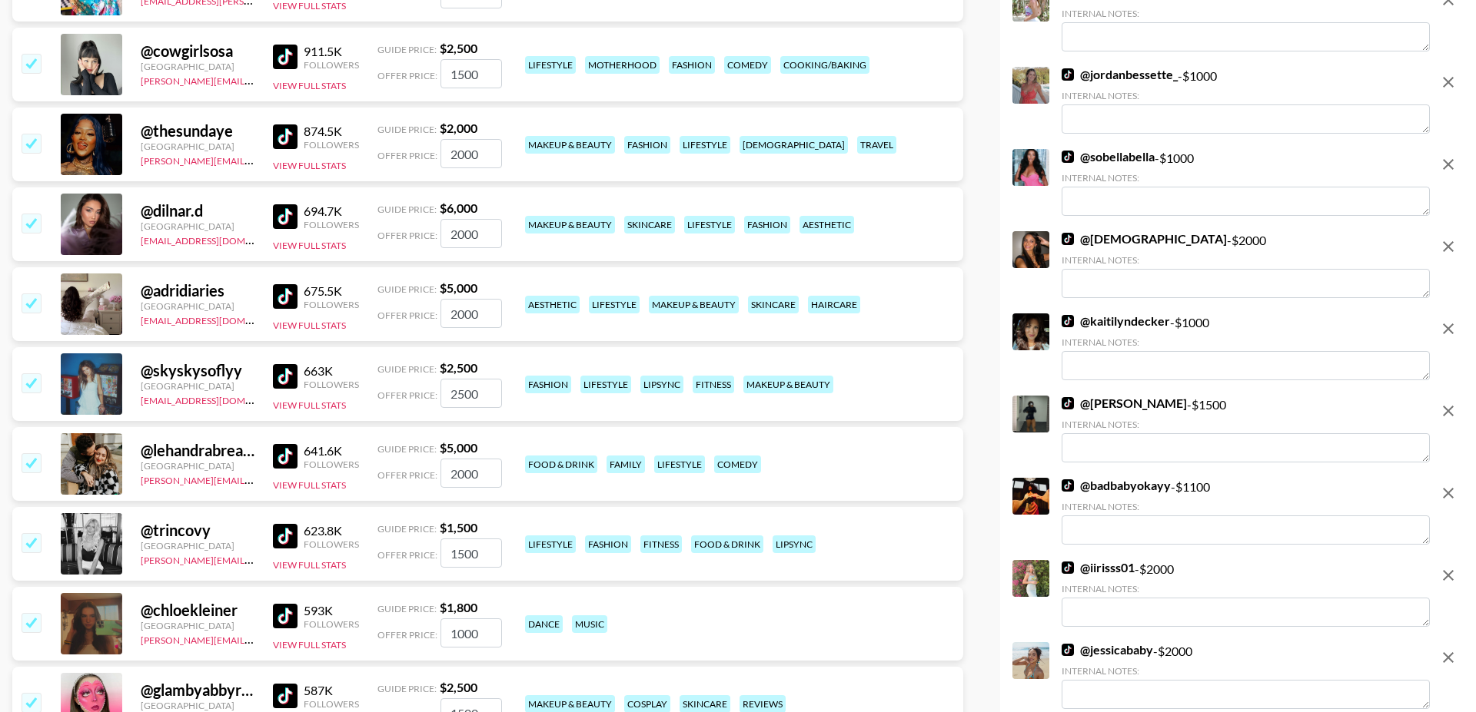
click at [38, 533] on input "checkbox" at bounding box center [31, 542] width 18 height 18
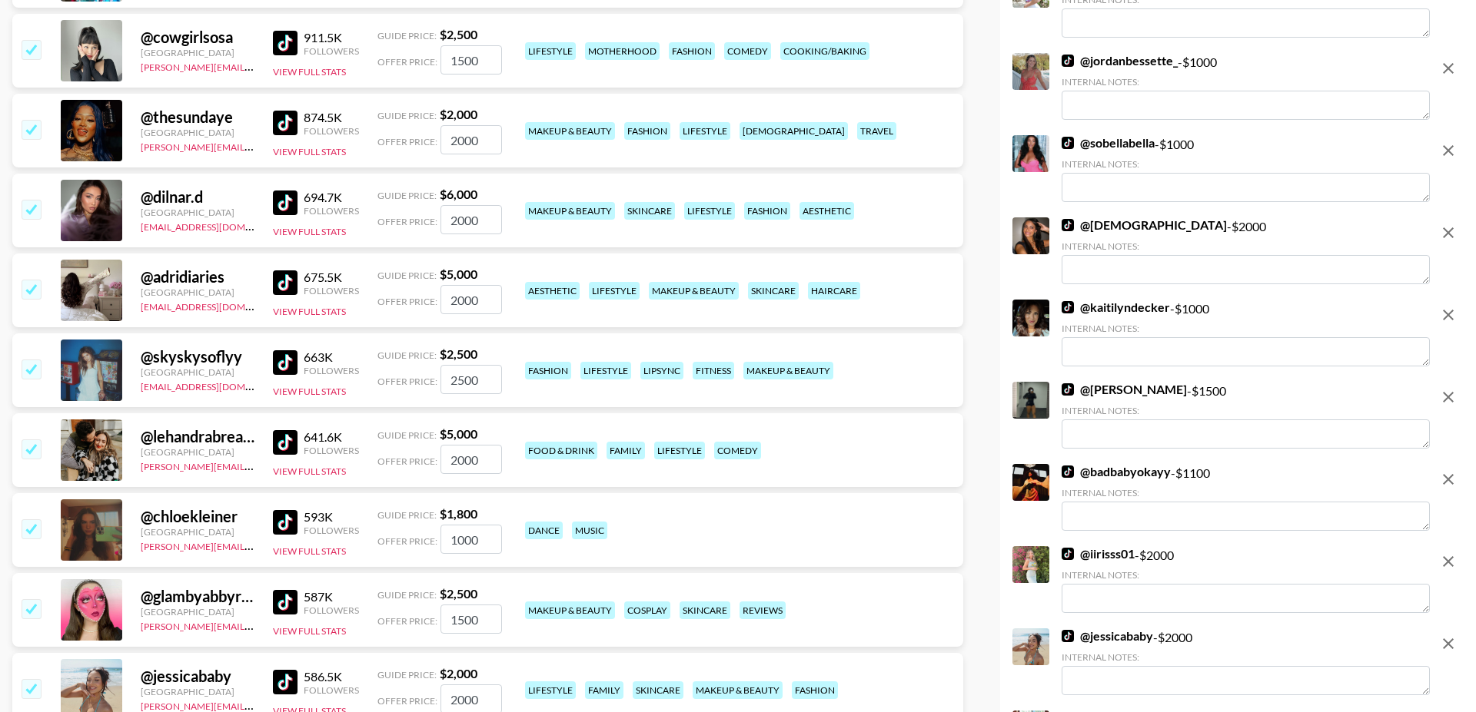
scroll to position [1018, 0]
click at [34, 519] on input "checkbox" at bounding box center [31, 528] width 18 height 18
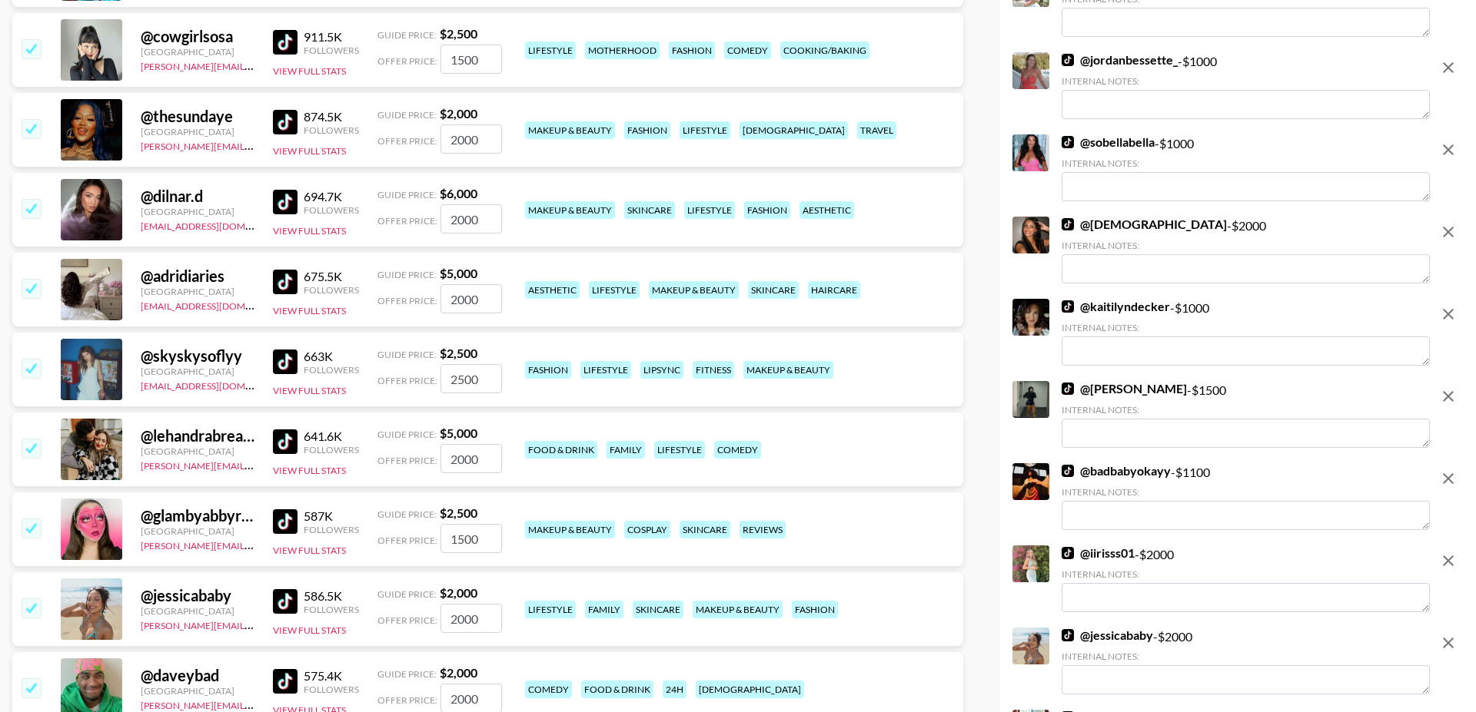
click at [34, 519] on input "checkbox" at bounding box center [31, 528] width 18 height 18
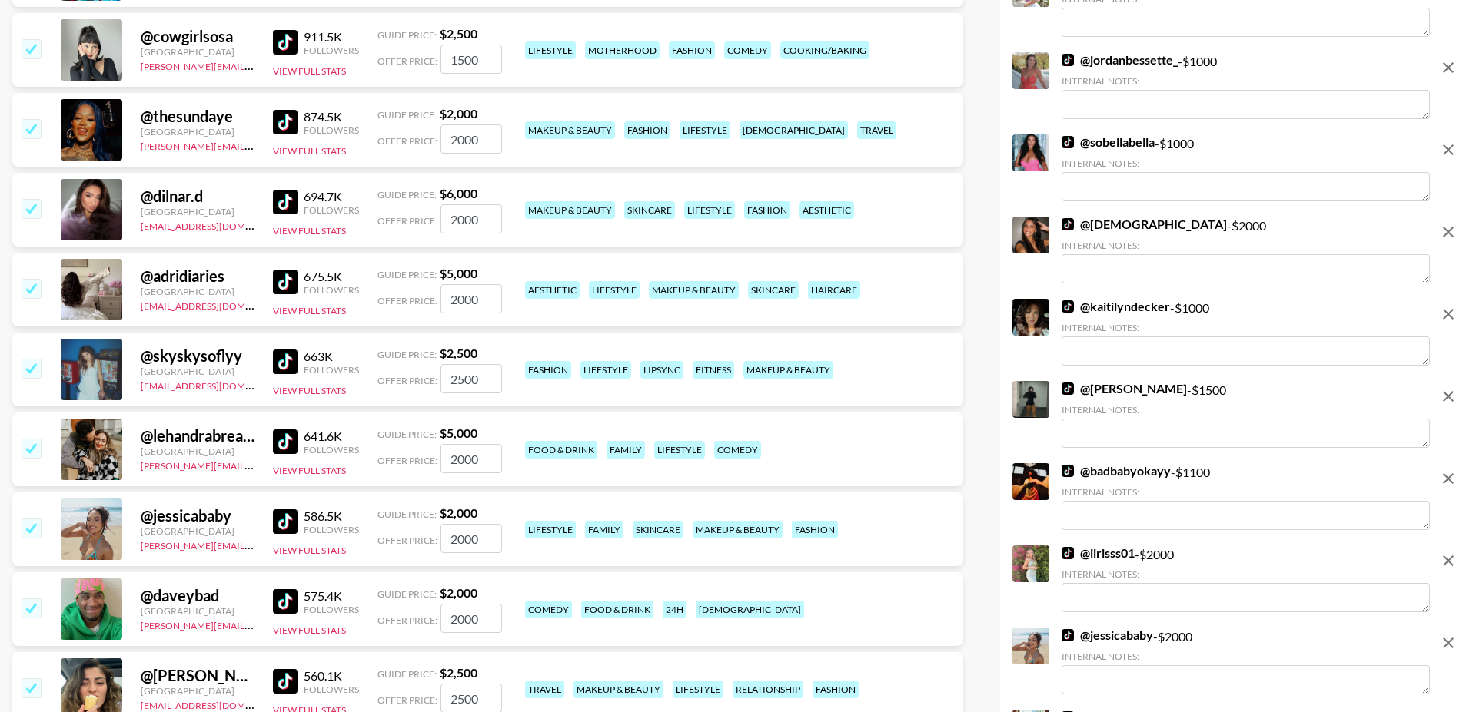
click at [34, 519] on input "checkbox" at bounding box center [31, 528] width 18 height 18
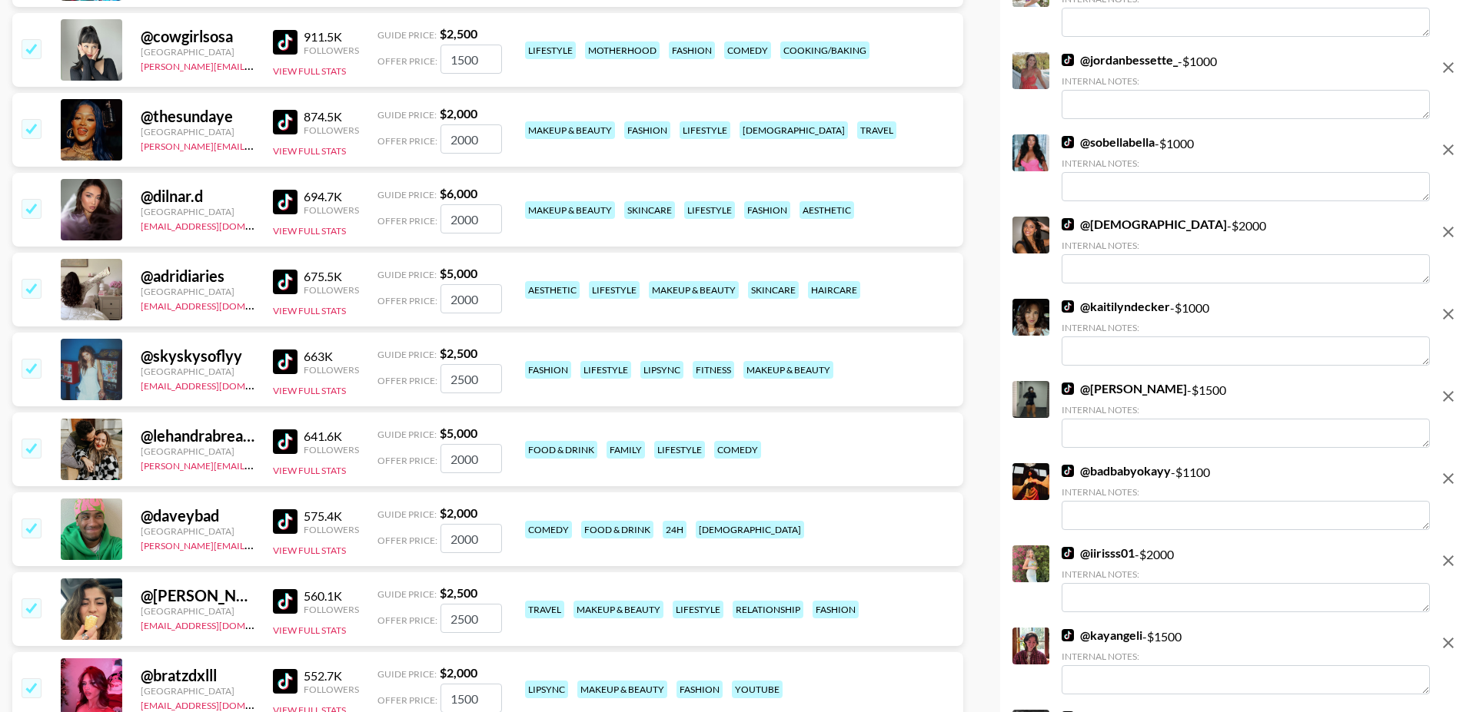
click at [34, 519] on input "checkbox" at bounding box center [31, 528] width 18 height 18
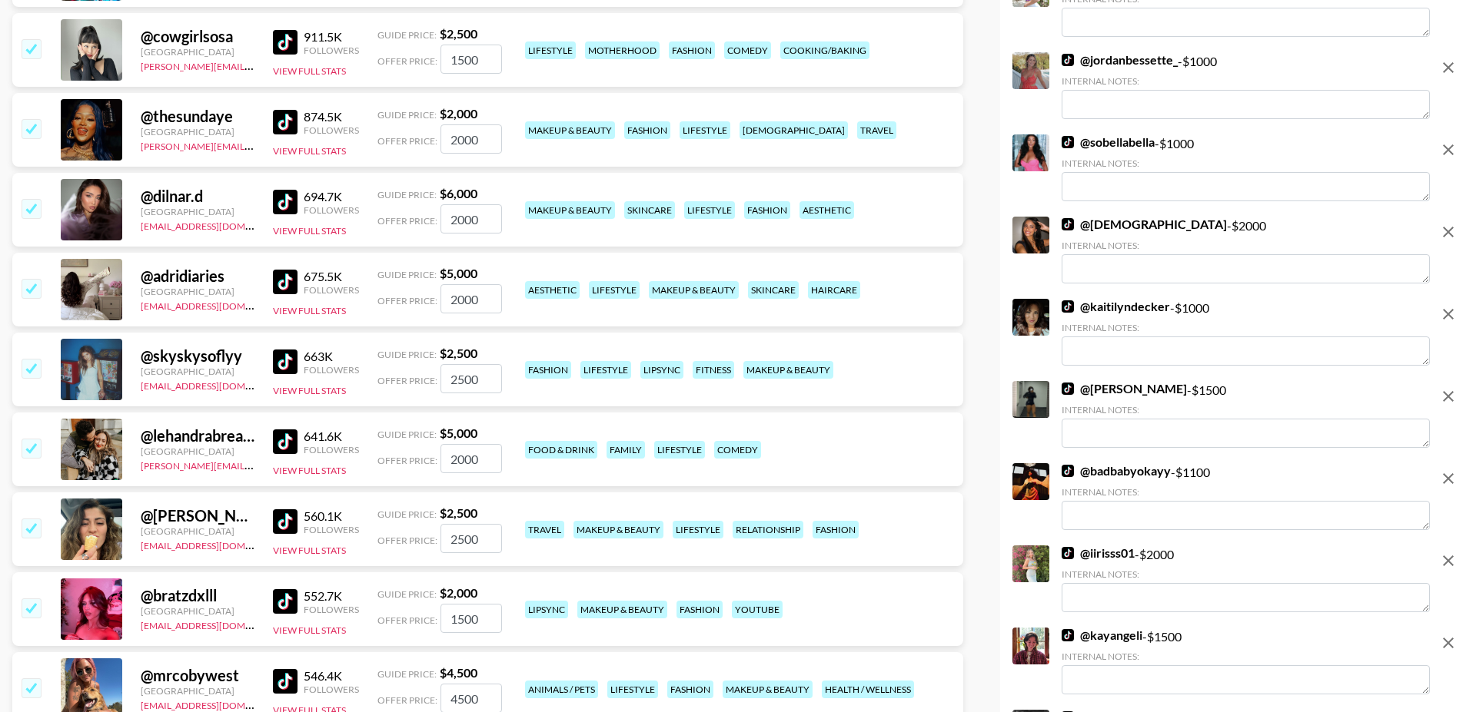
click at [34, 519] on input "checkbox" at bounding box center [31, 528] width 18 height 18
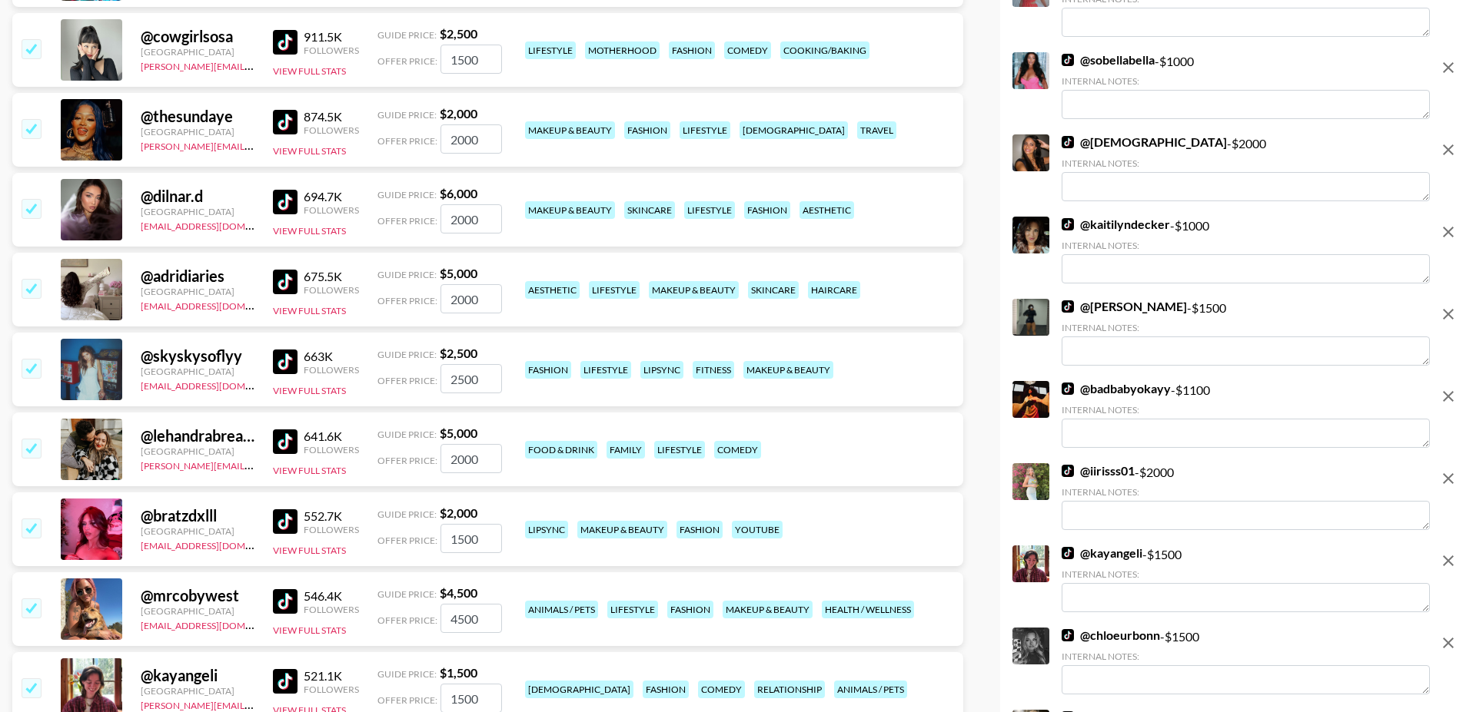
click at [34, 519] on input "checkbox" at bounding box center [31, 528] width 18 height 18
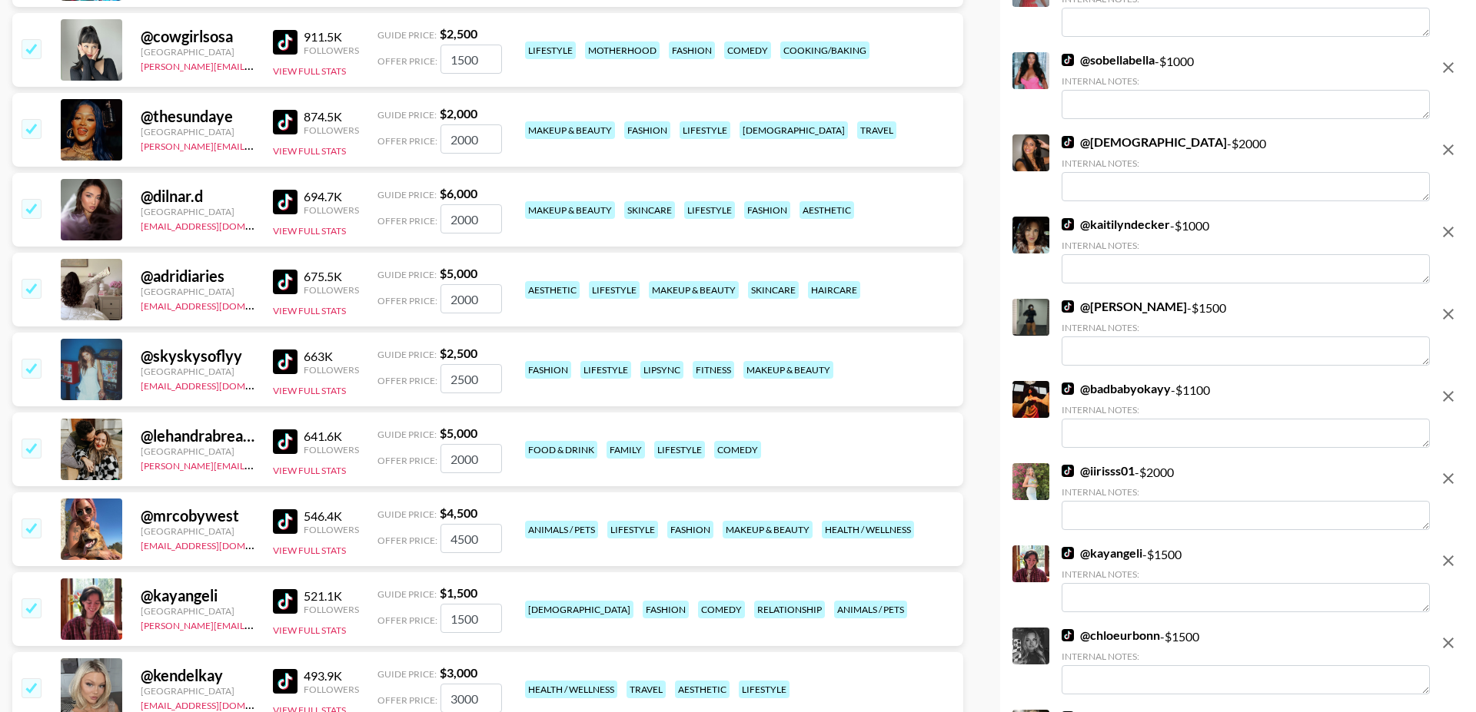
click at [34, 519] on input "checkbox" at bounding box center [31, 528] width 18 height 18
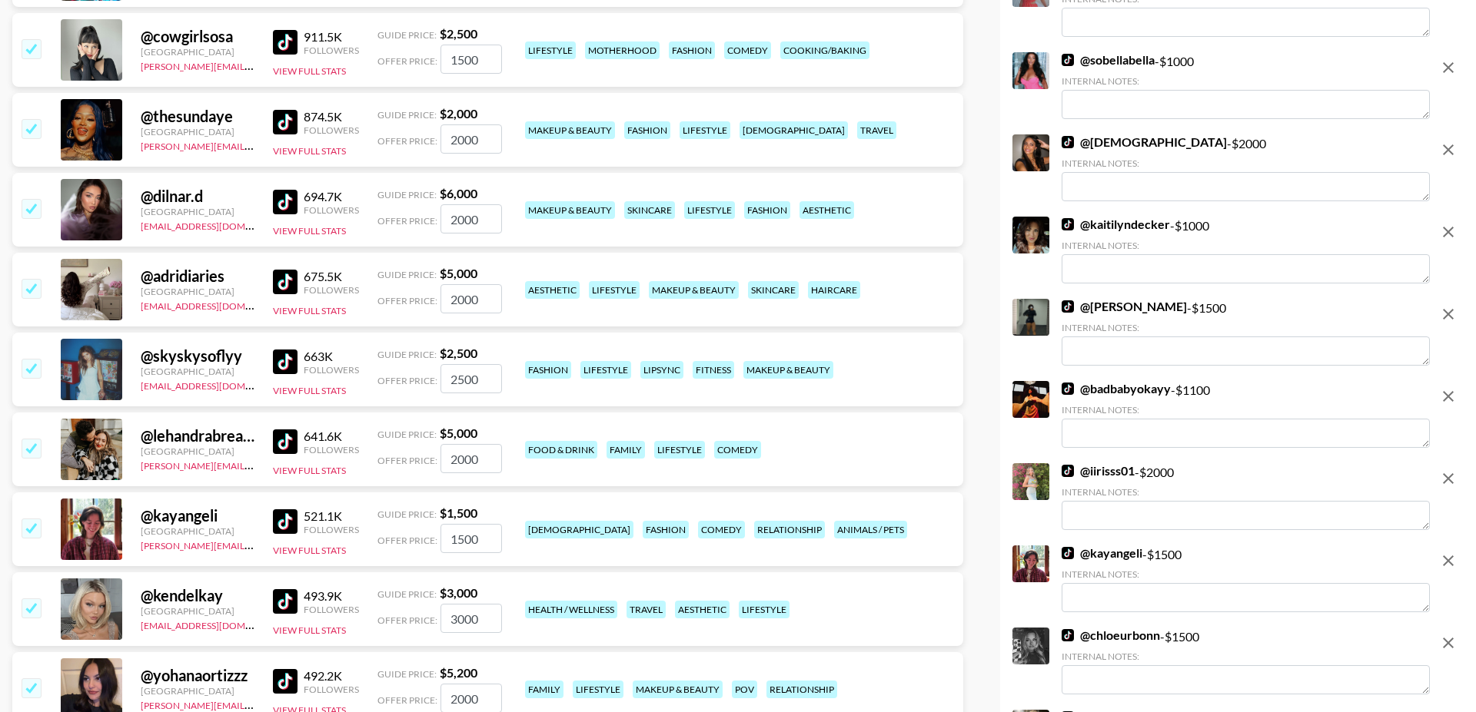
click at [34, 519] on input "checkbox" at bounding box center [31, 528] width 18 height 18
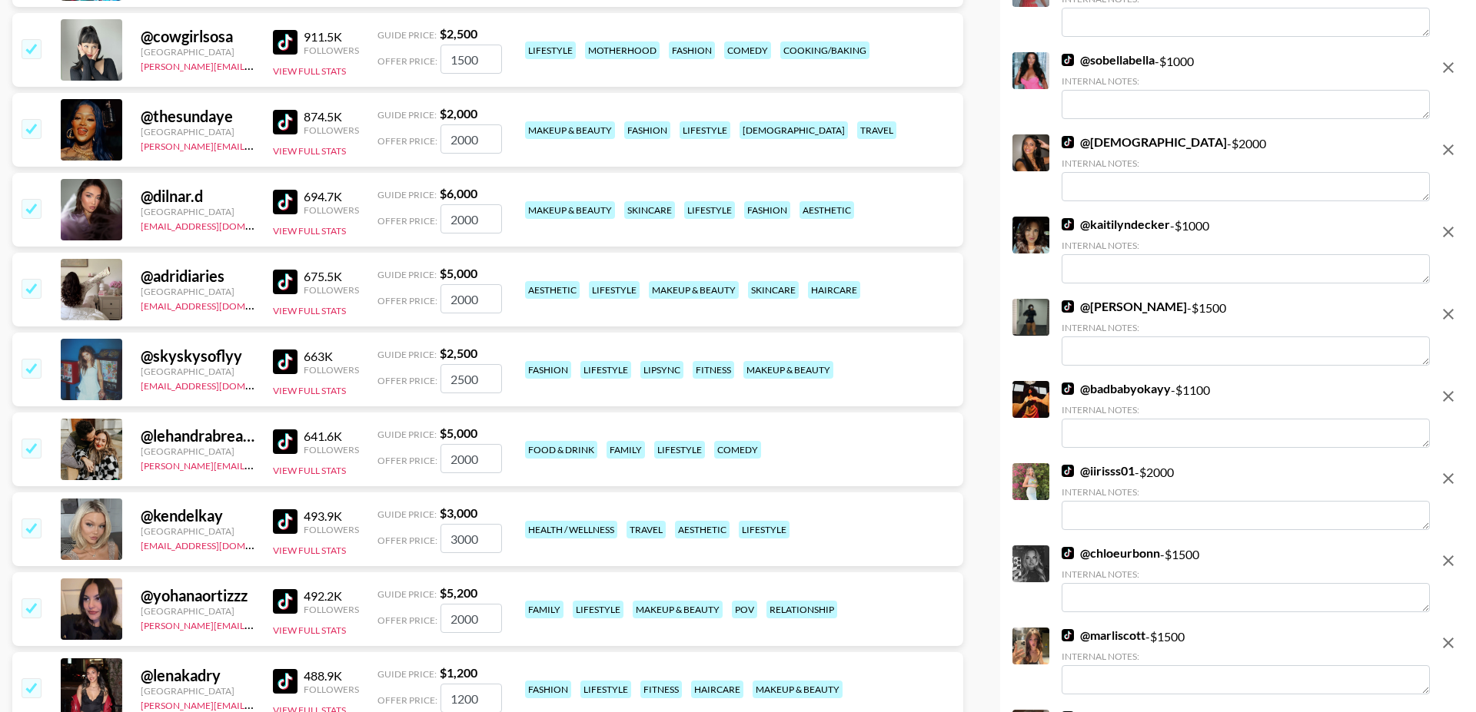
click at [34, 519] on input "checkbox" at bounding box center [31, 528] width 18 height 18
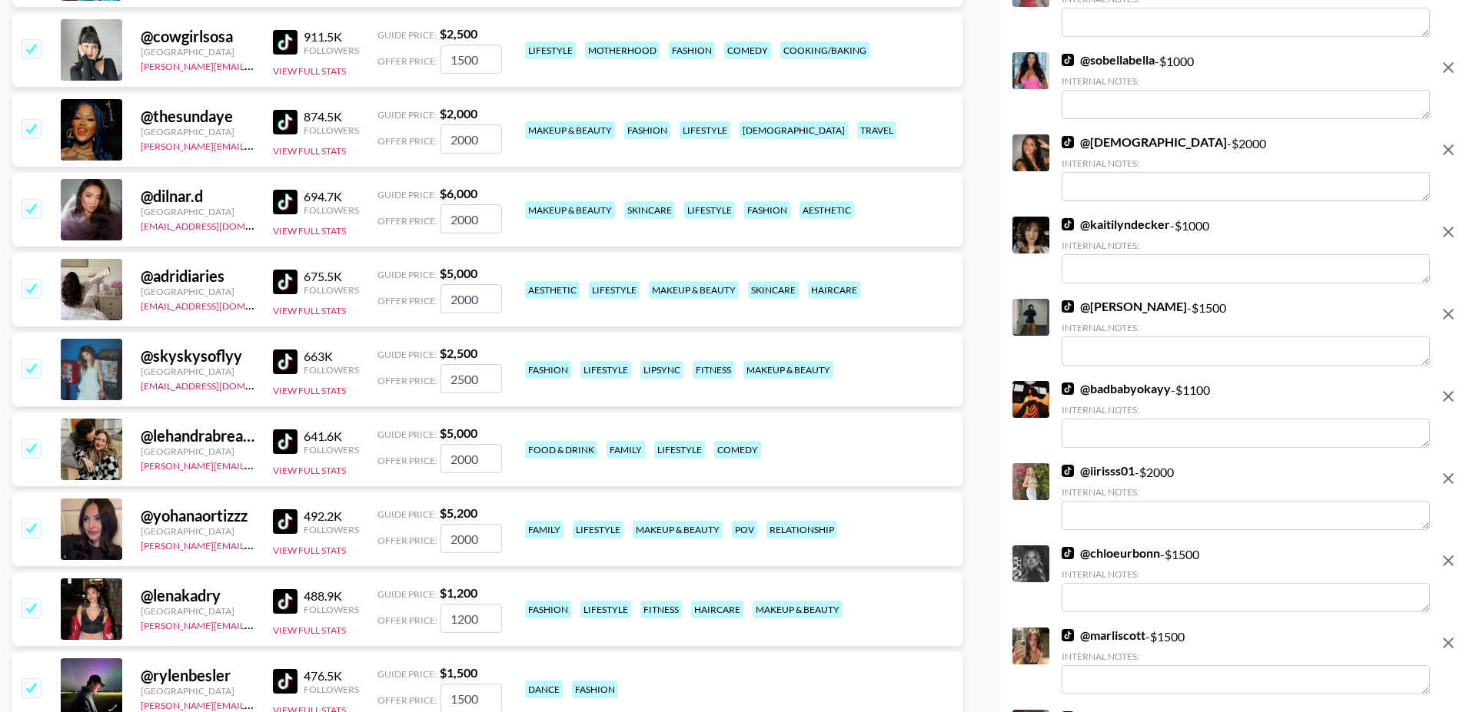
click at [34, 519] on input "checkbox" at bounding box center [31, 528] width 18 height 18
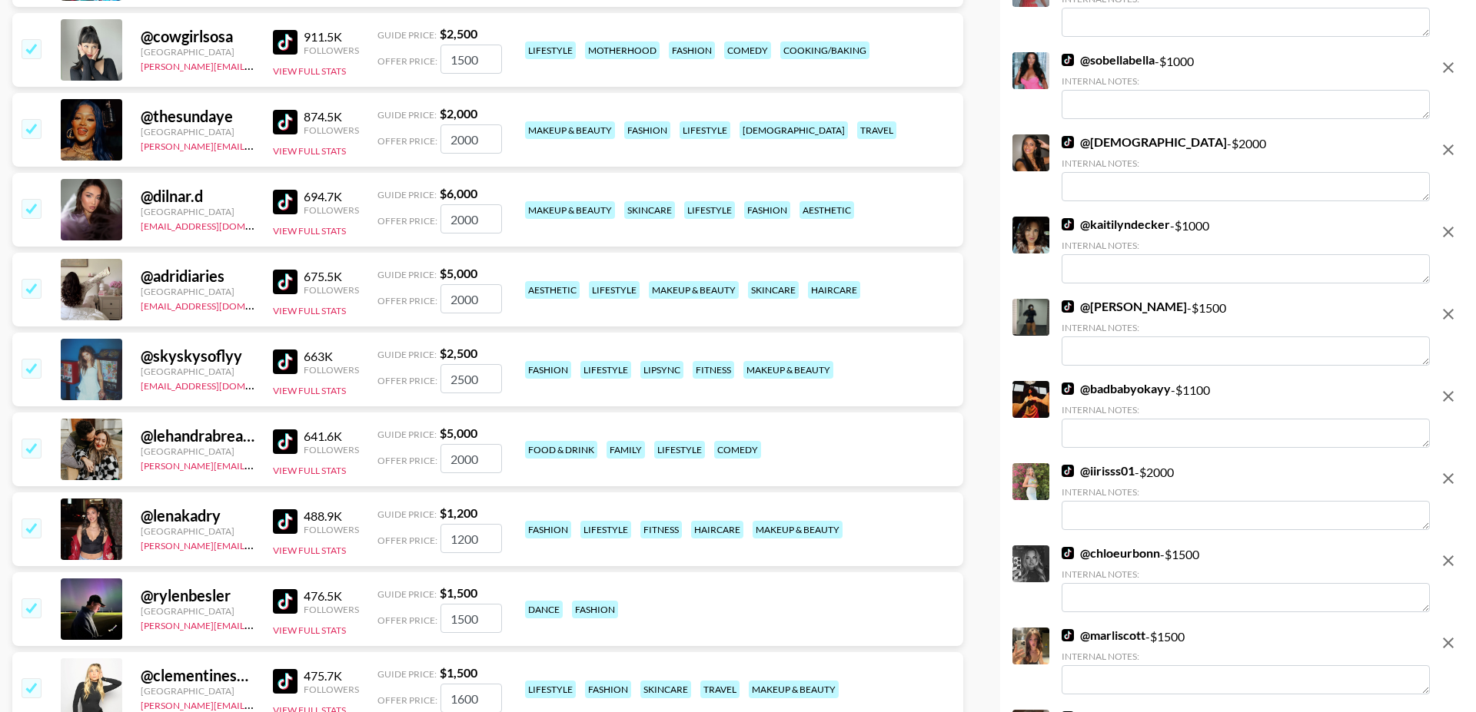
click at [34, 519] on input "checkbox" at bounding box center [31, 528] width 18 height 18
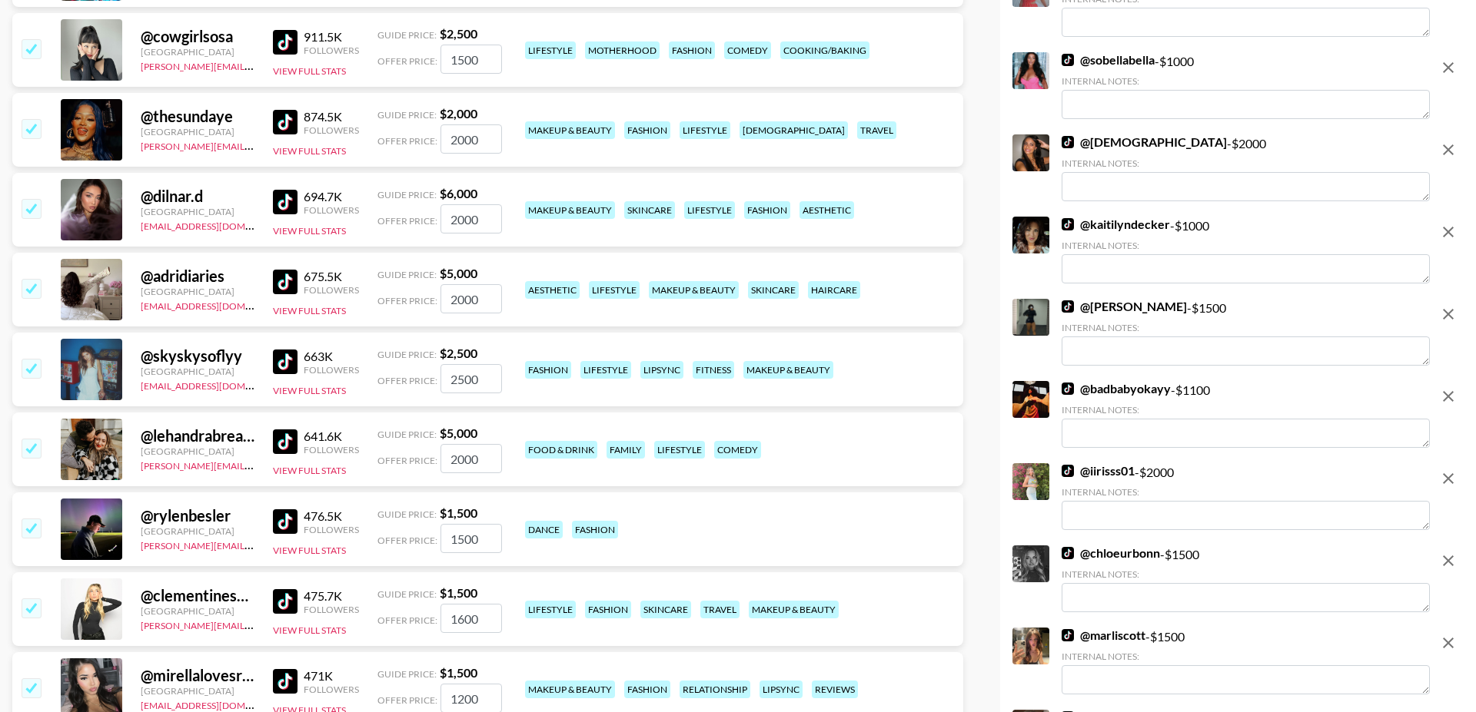
click at [32, 439] on input "checkbox" at bounding box center [31, 448] width 18 height 18
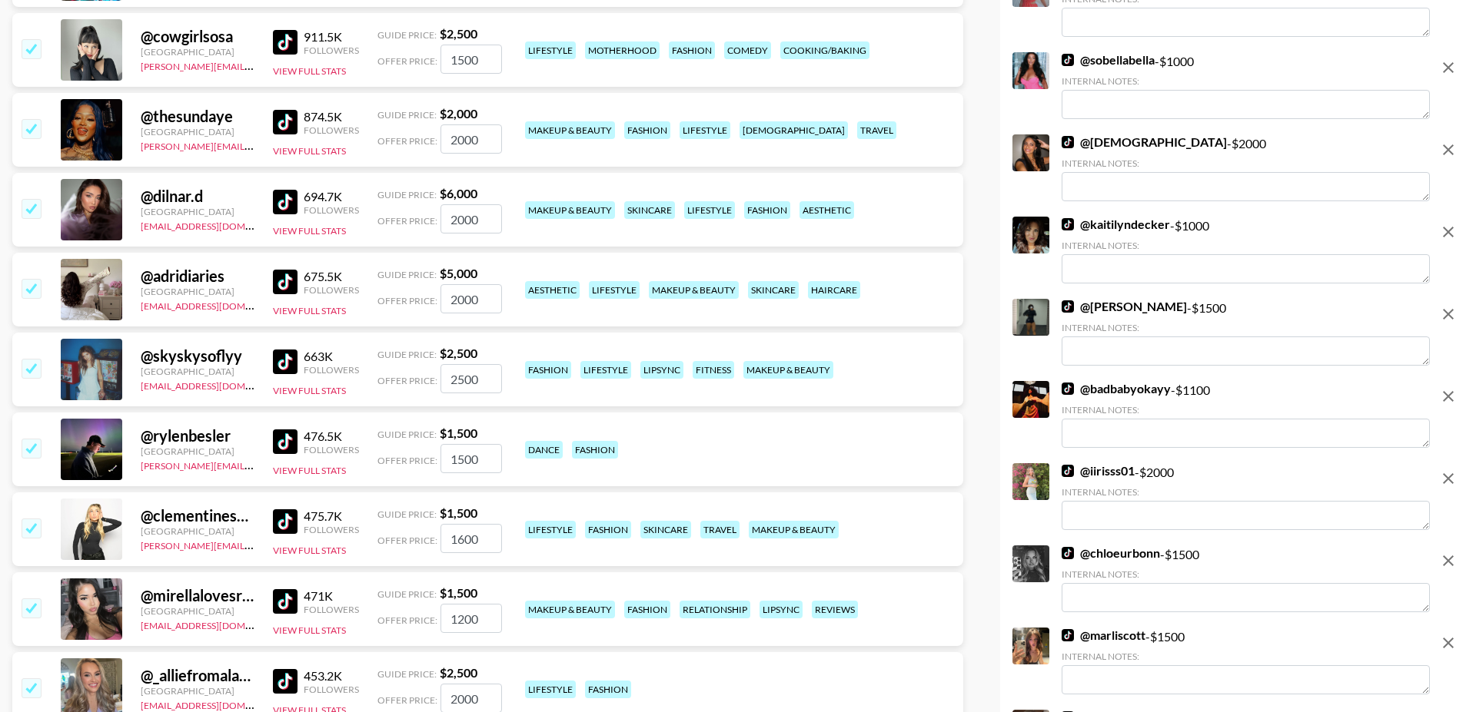
click at [32, 439] on input "checkbox" at bounding box center [31, 448] width 18 height 18
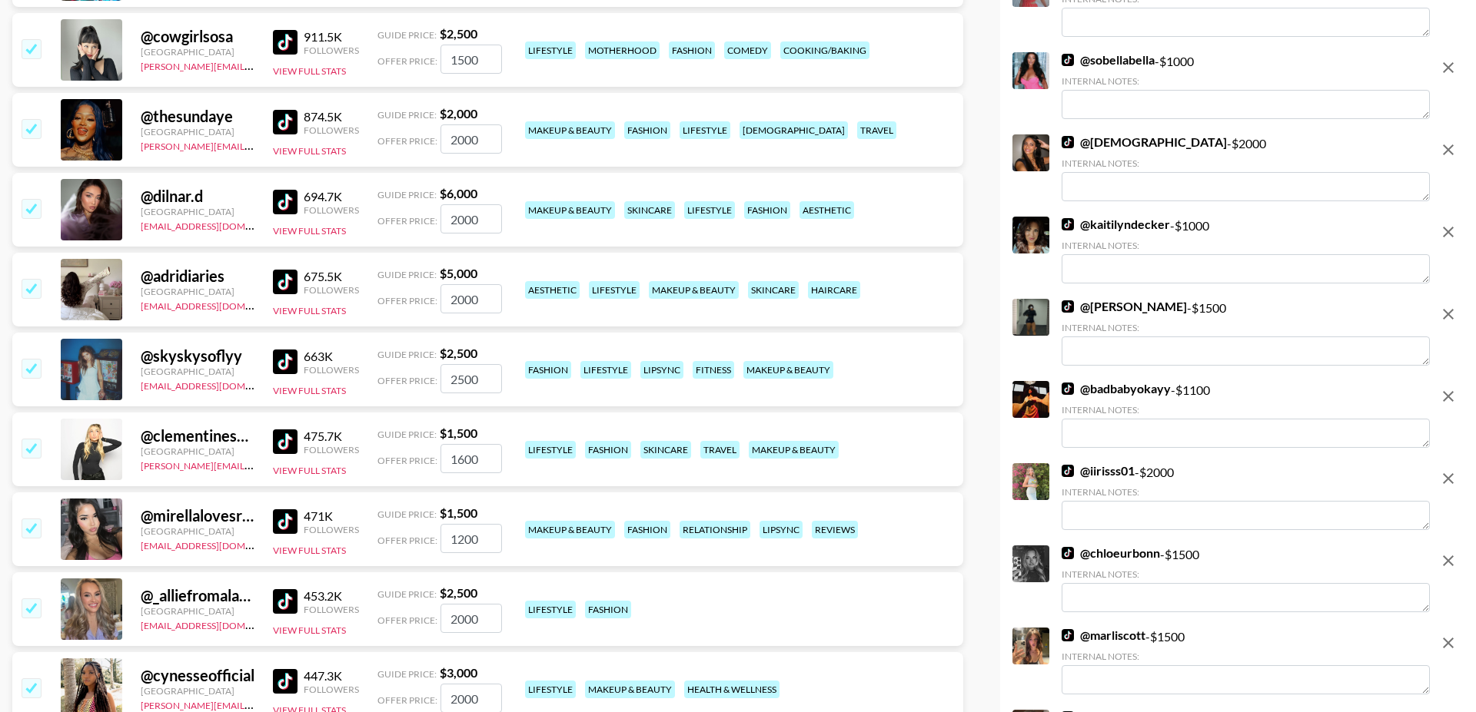
click at [32, 439] on input "checkbox" at bounding box center [31, 448] width 18 height 18
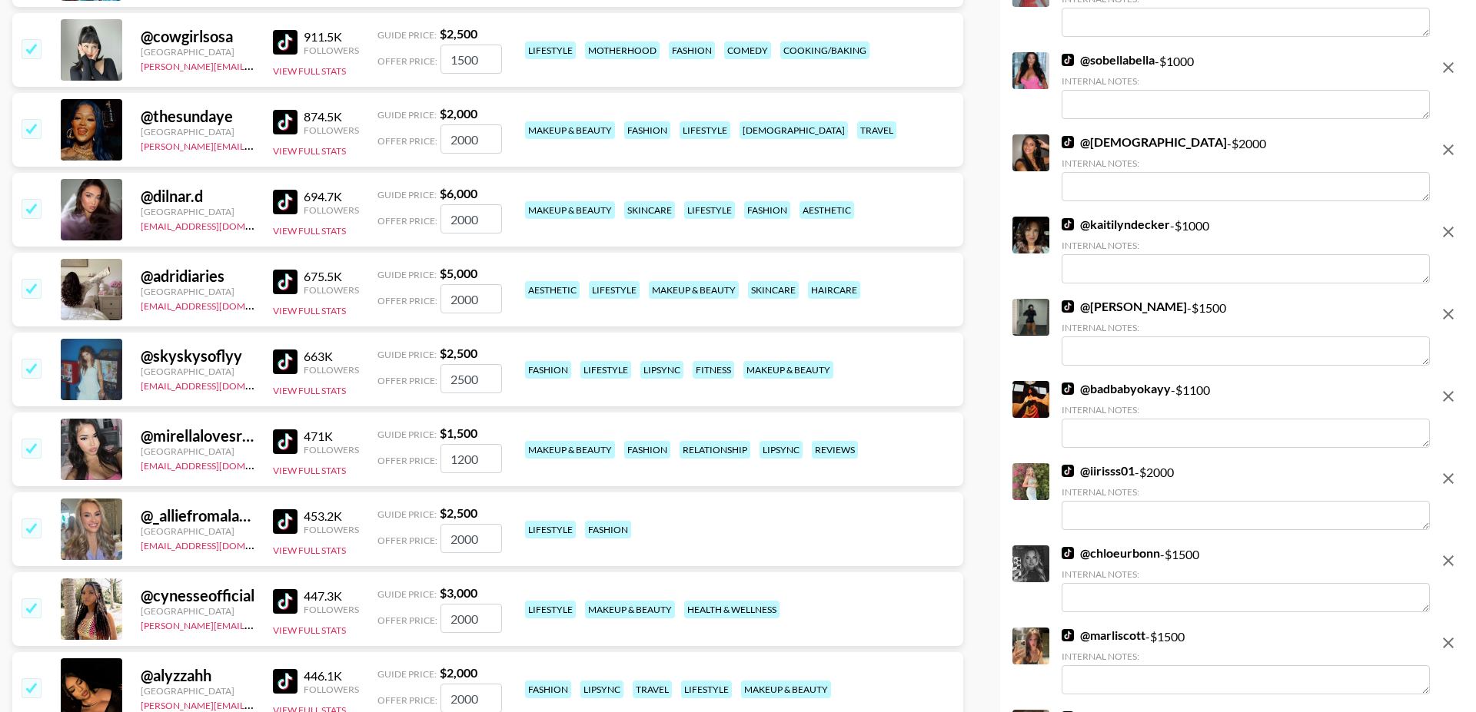
click at [26, 493] on div "@ _alliefromalabama_ United States se@grail-talent.com 453.2K Followers View Fu…" at bounding box center [487, 530] width 951 height 74
click at [31, 519] on input "checkbox" at bounding box center [31, 528] width 18 height 18
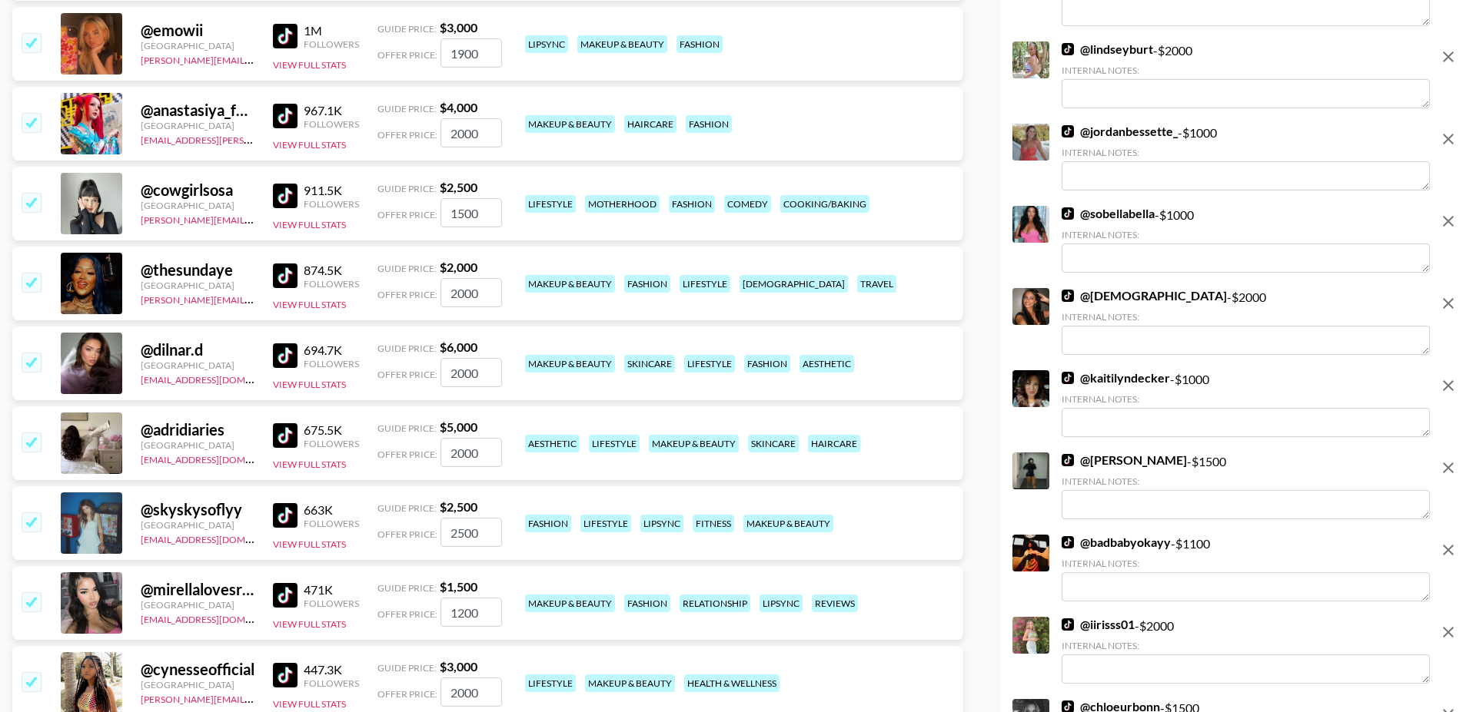
scroll to position [846, 0]
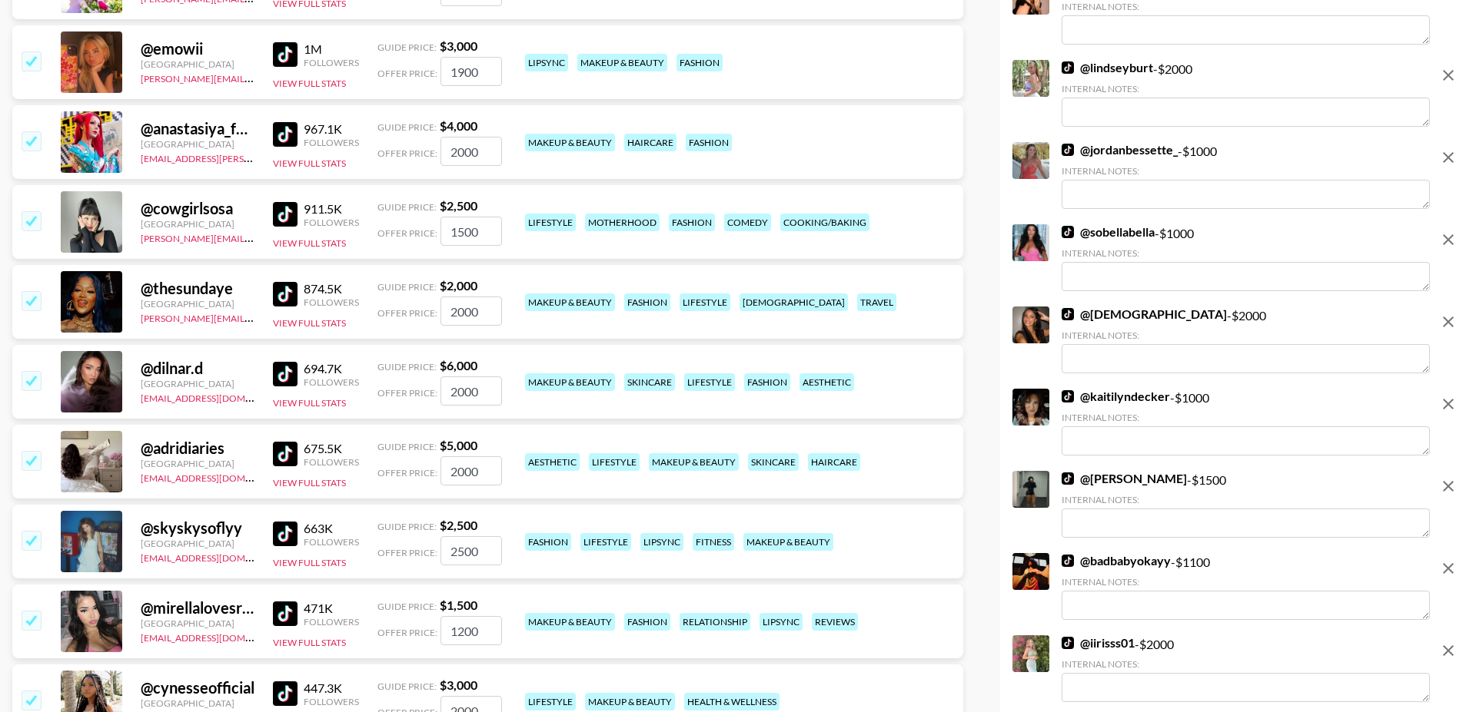
click at [285, 362] on img at bounding box center [285, 374] width 25 height 25
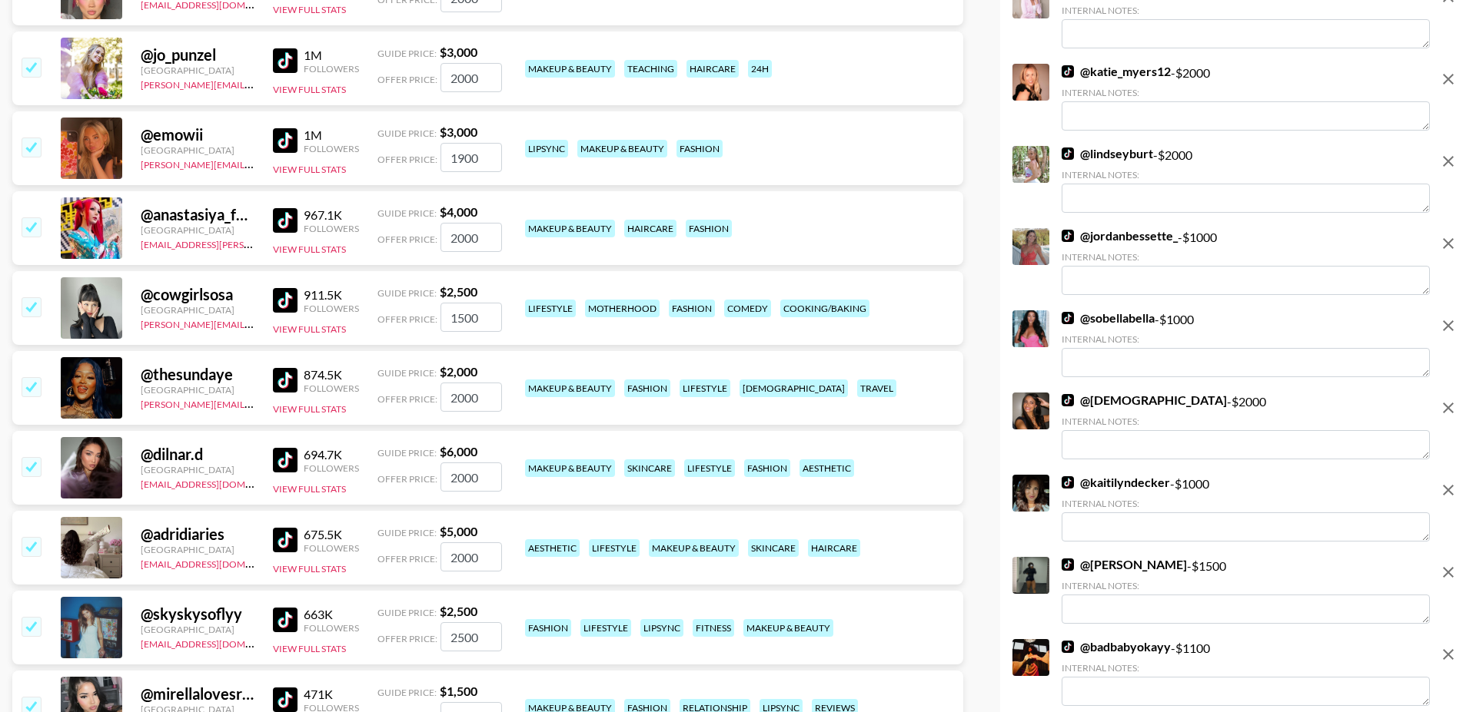
click at [293, 288] on img at bounding box center [285, 300] width 25 height 25
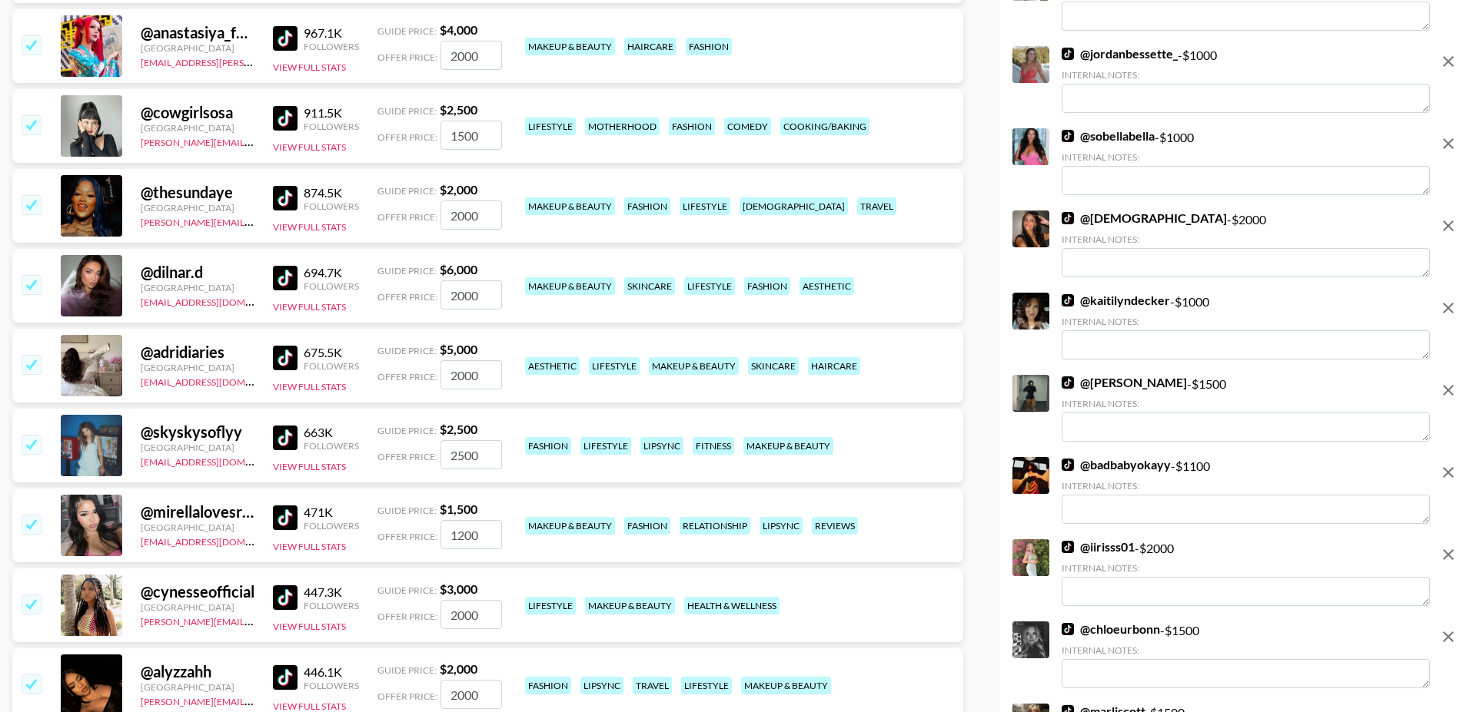
scroll to position [1161, 0]
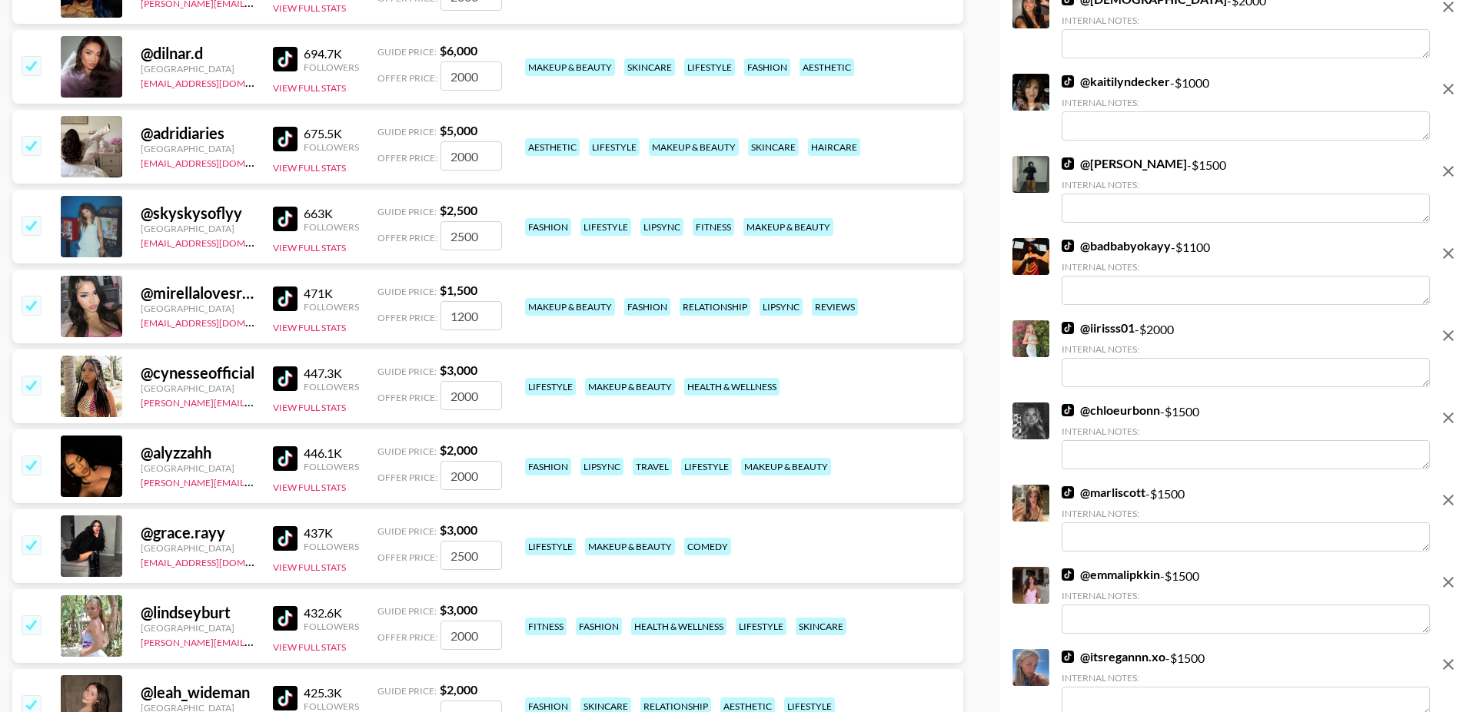
click at [297, 127] on link at bounding box center [288, 139] width 31 height 25
click at [38, 136] on input "checkbox" at bounding box center [31, 145] width 18 height 18
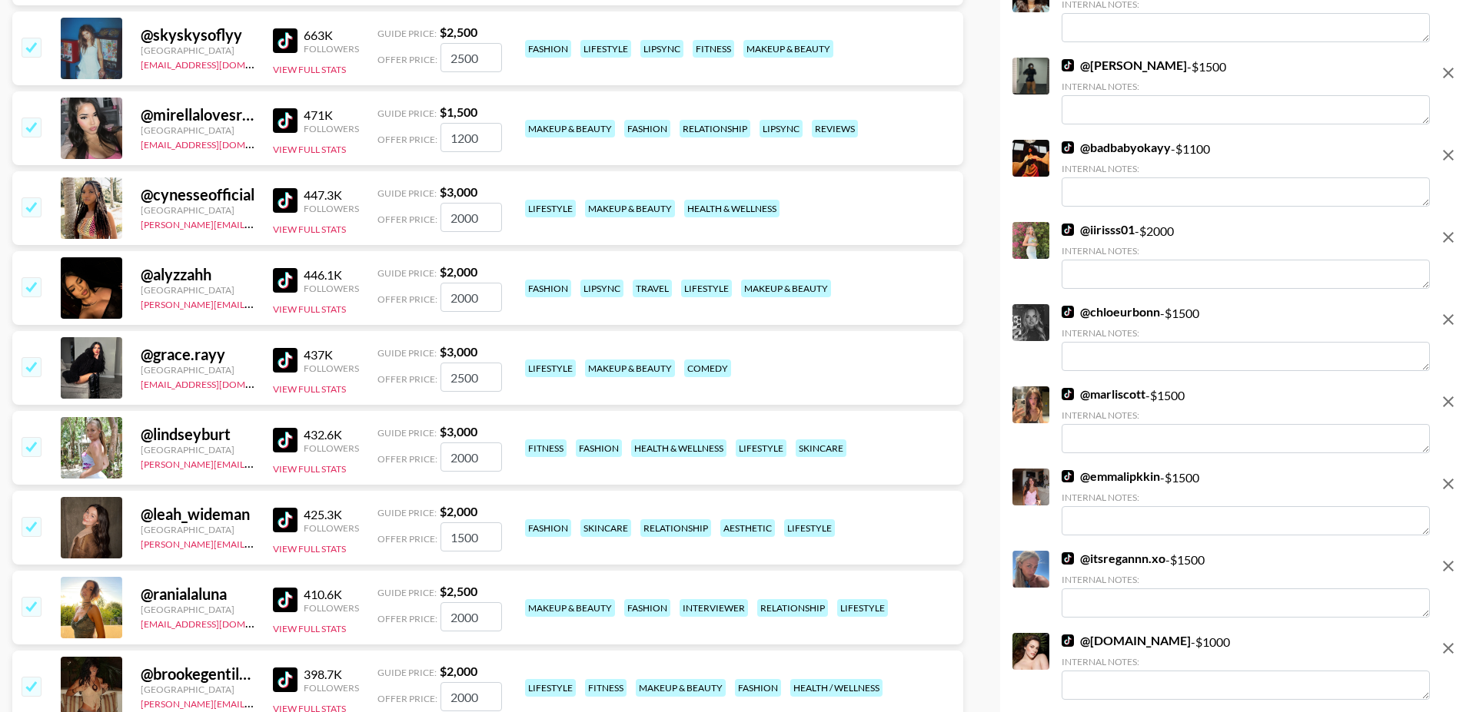
scroll to position [1262, 0]
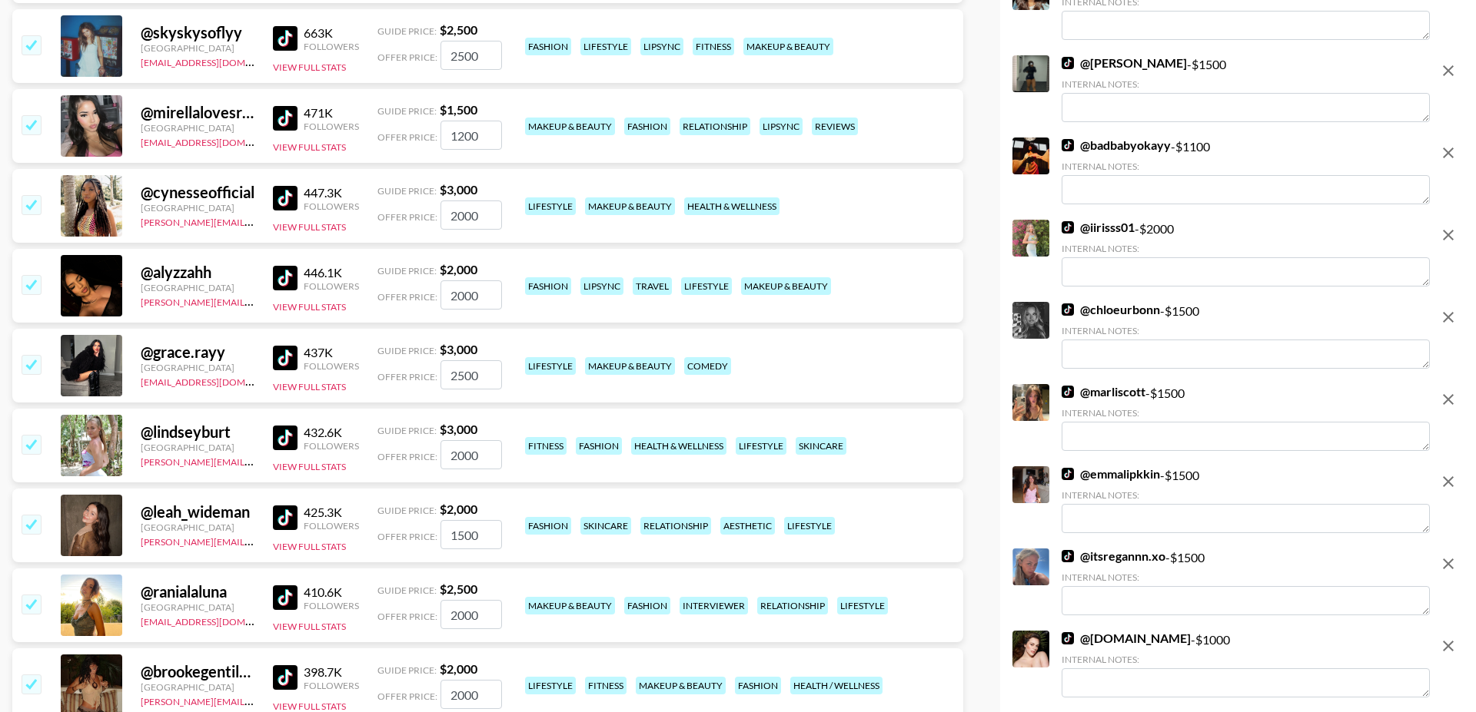
click at [35, 275] on input "checkbox" at bounding box center [31, 284] width 18 height 18
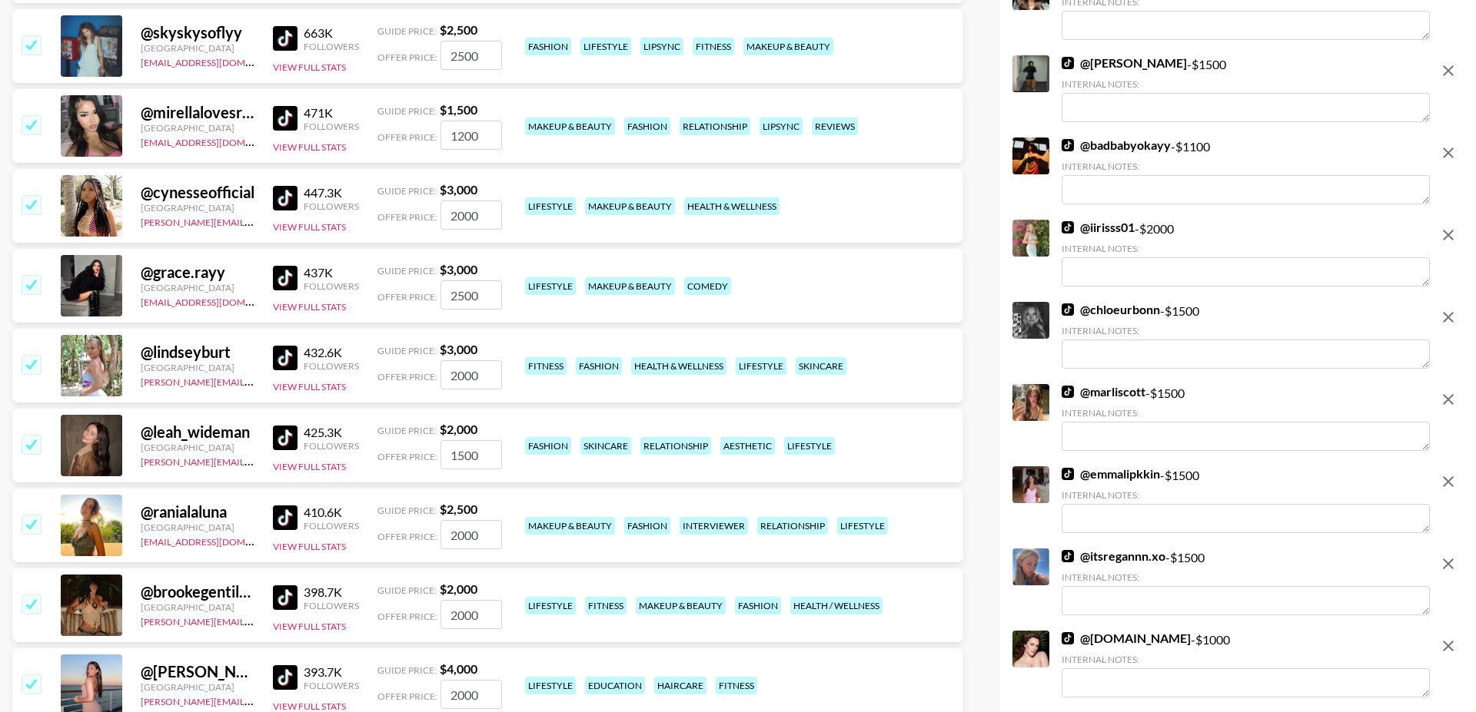
click at [35, 275] on input "checkbox" at bounding box center [31, 284] width 18 height 18
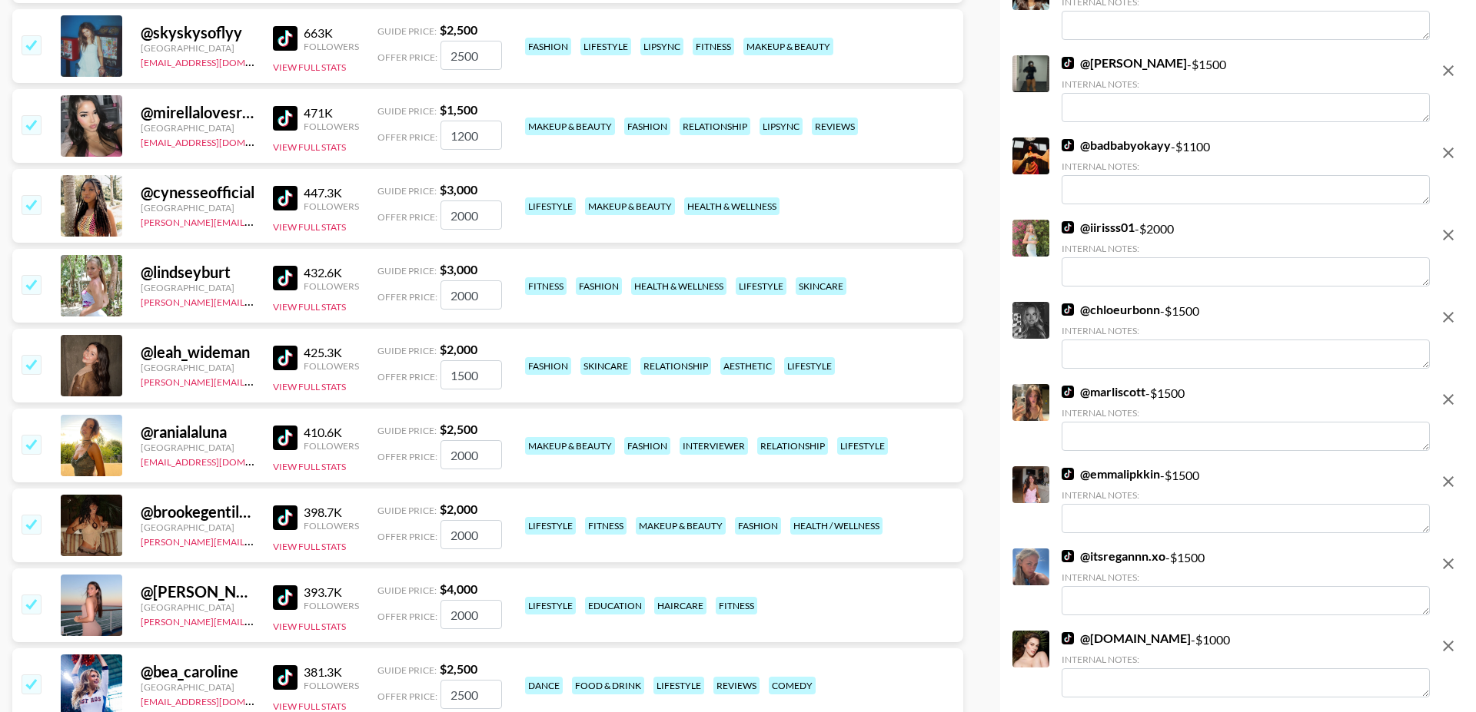
click at [35, 275] on input "checkbox" at bounding box center [31, 284] width 18 height 18
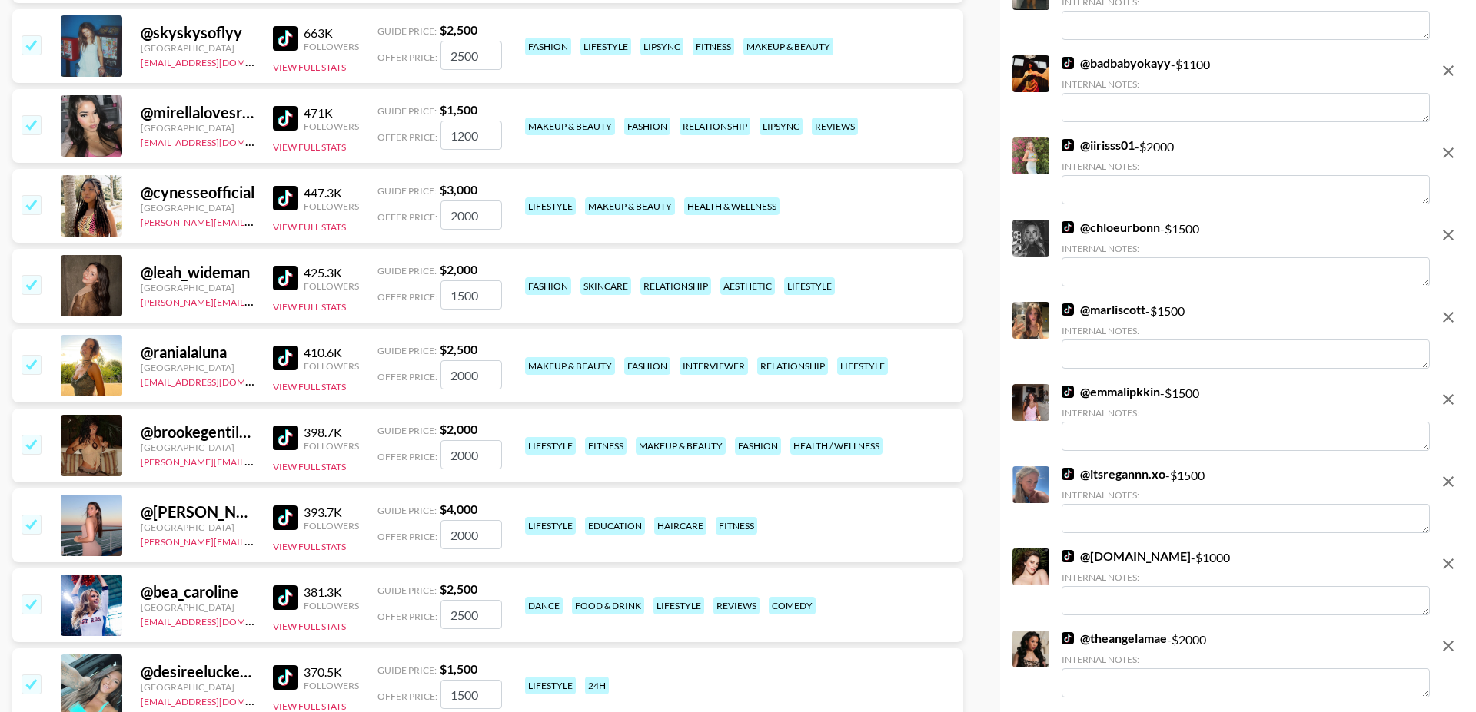
click at [35, 275] on input "checkbox" at bounding box center [31, 284] width 18 height 18
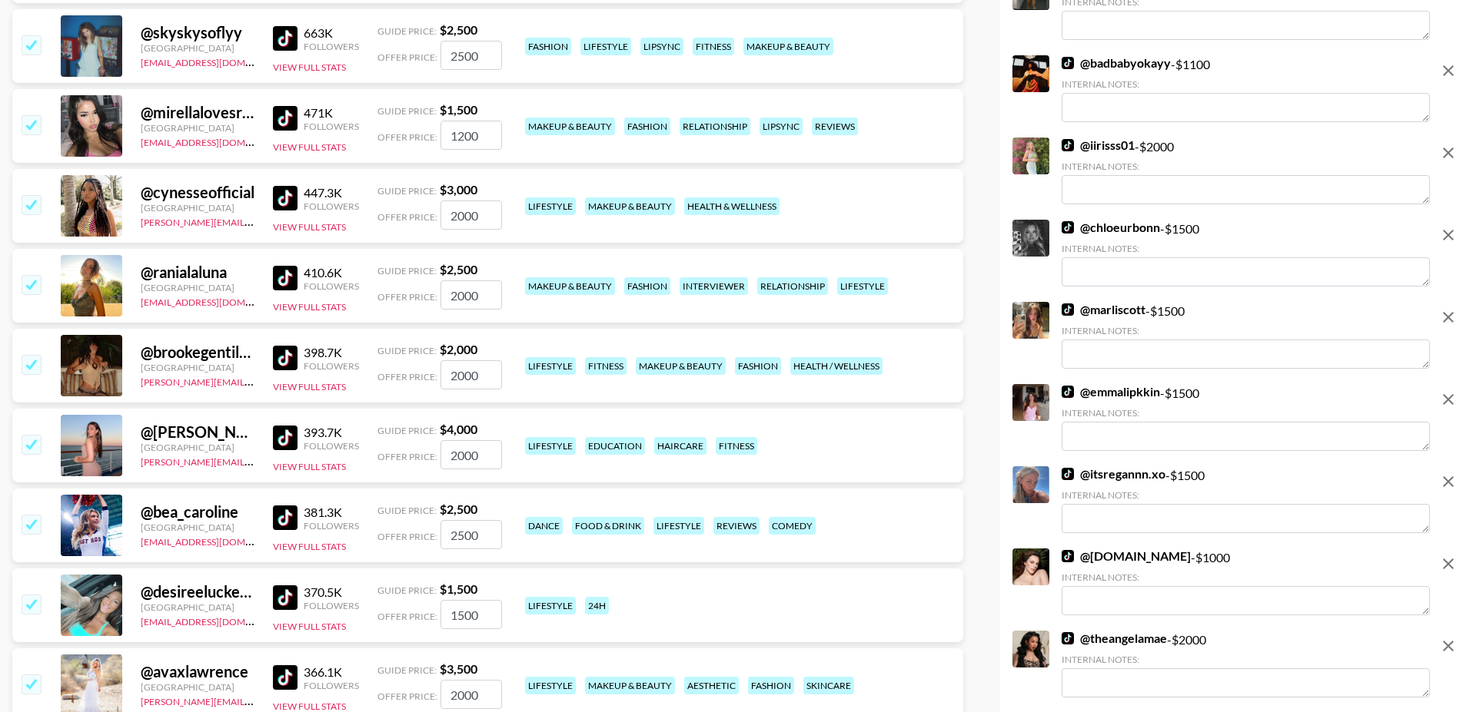
click at [288, 266] on img at bounding box center [285, 278] width 25 height 25
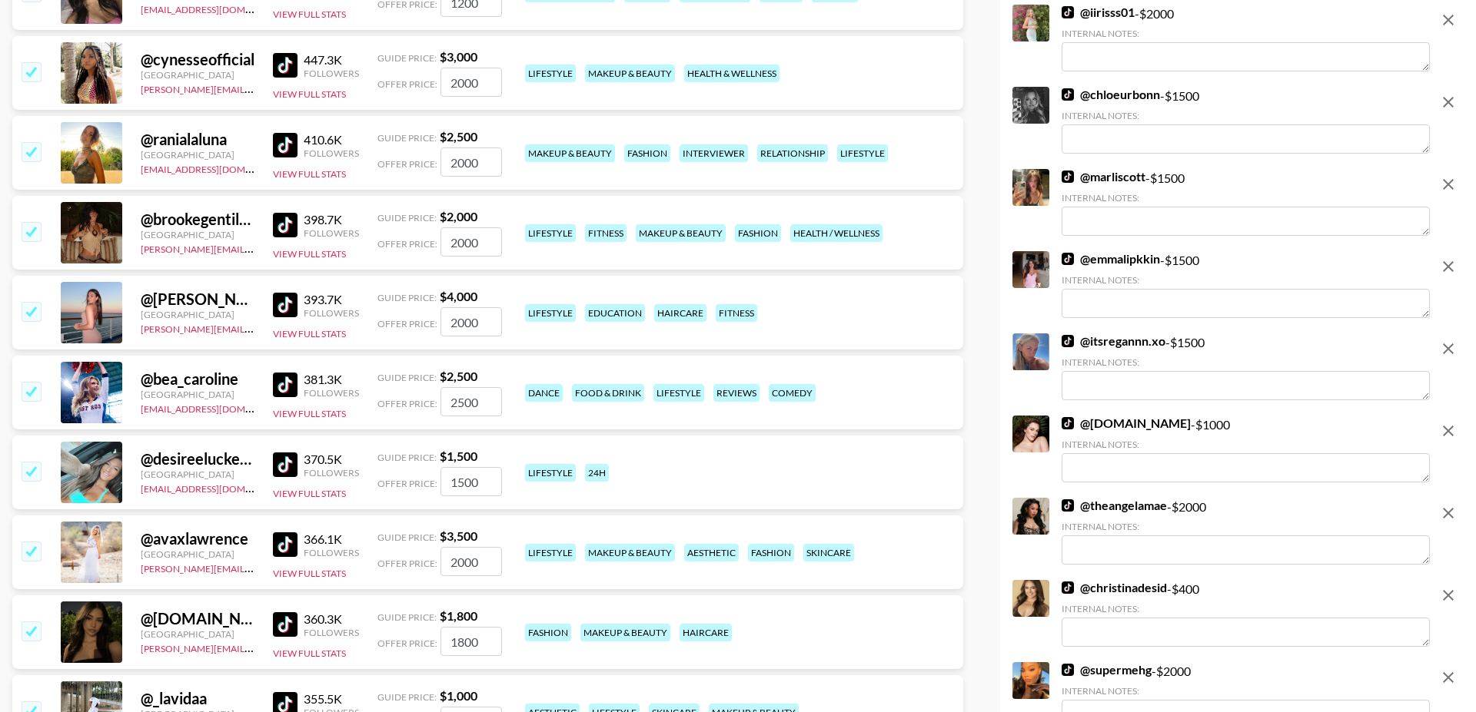
scroll to position [1422, 0]
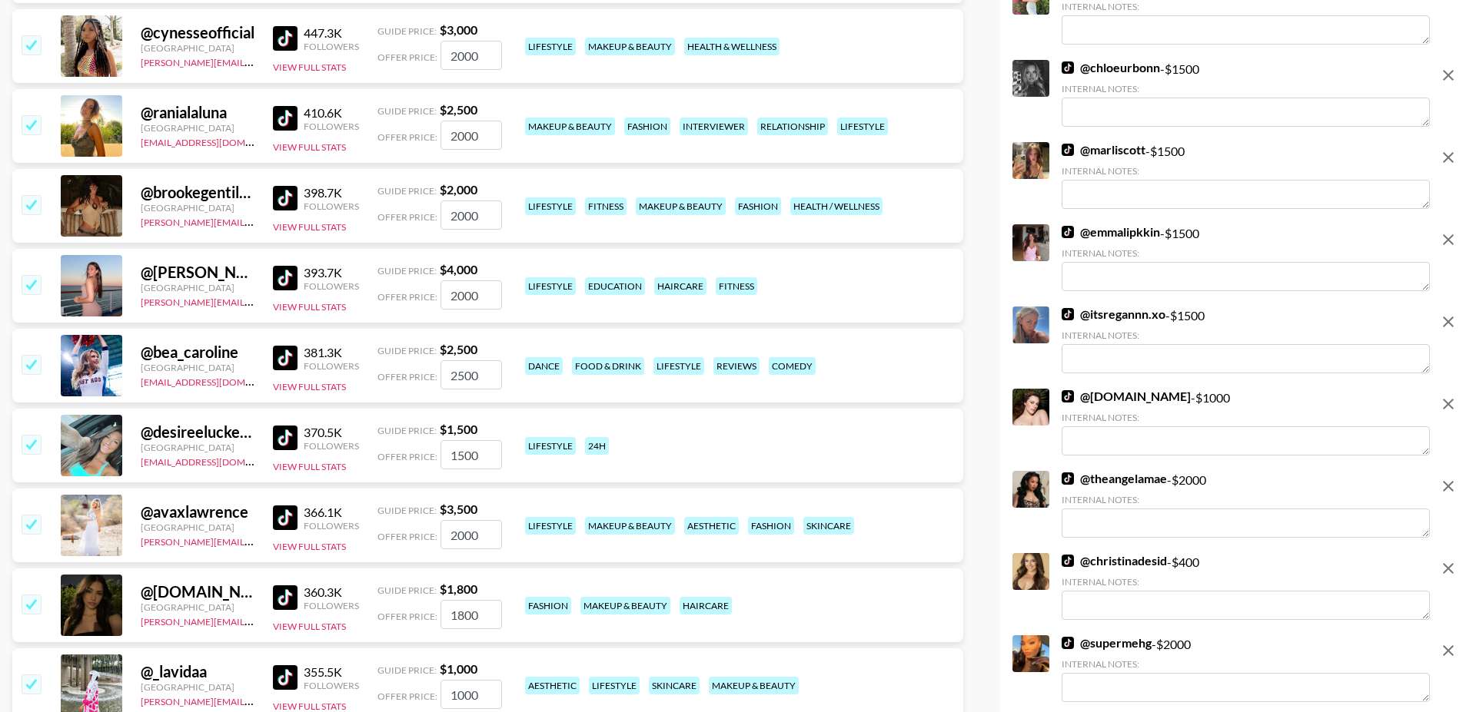
click at [35, 275] on input "checkbox" at bounding box center [31, 284] width 18 height 18
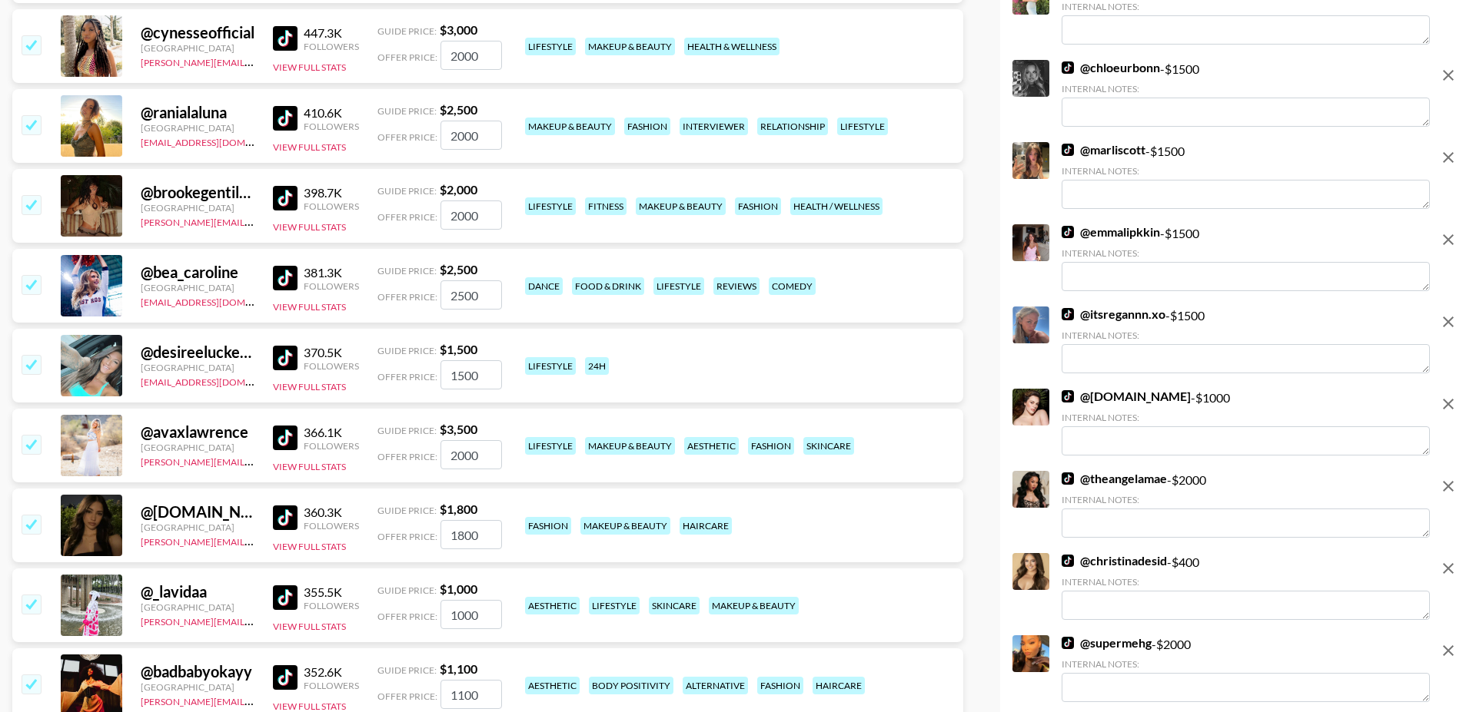
click at [35, 275] on input "checkbox" at bounding box center [31, 284] width 18 height 18
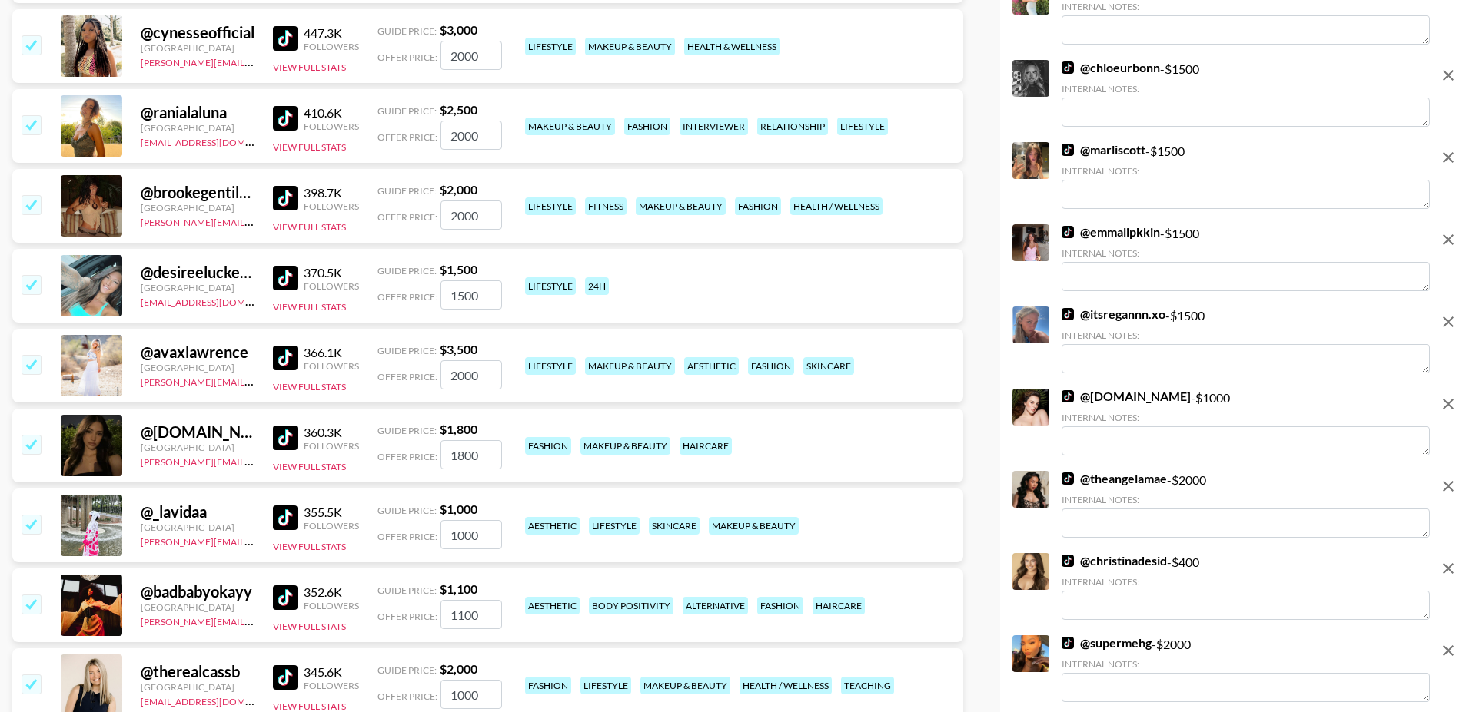
click at [35, 275] on input "checkbox" at bounding box center [31, 284] width 18 height 18
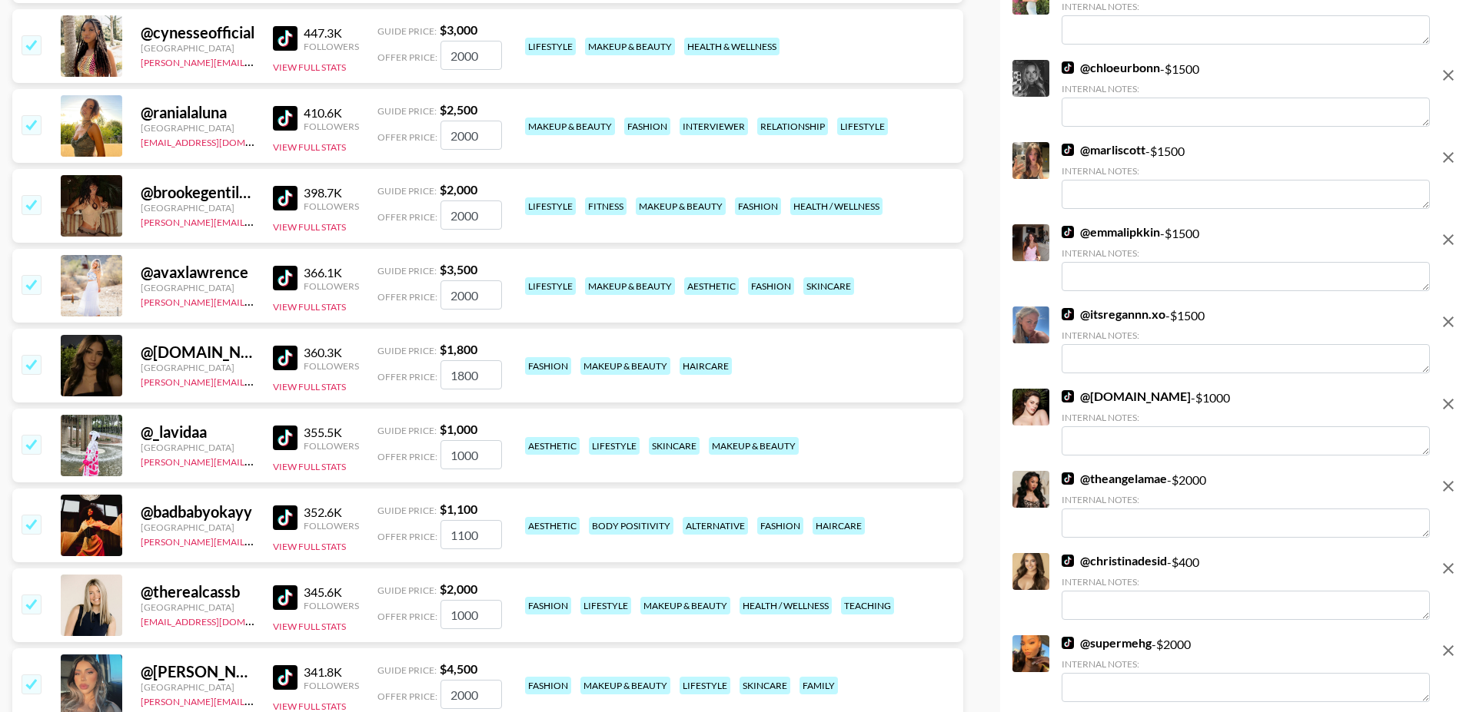
click at [35, 275] on input "checkbox" at bounding box center [31, 284] width 18 height 18
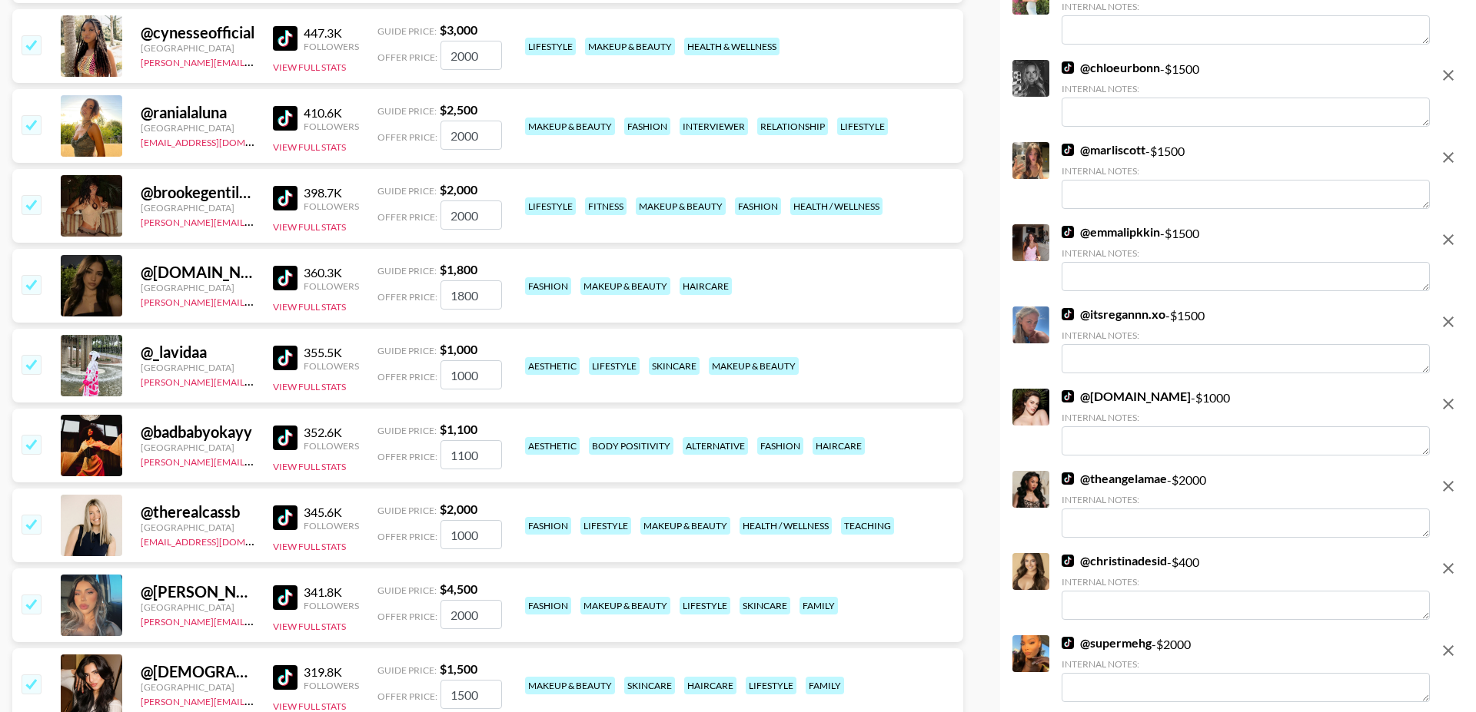
click at [283, 266] on img at bounding box center [285, 278] width 25 height 25
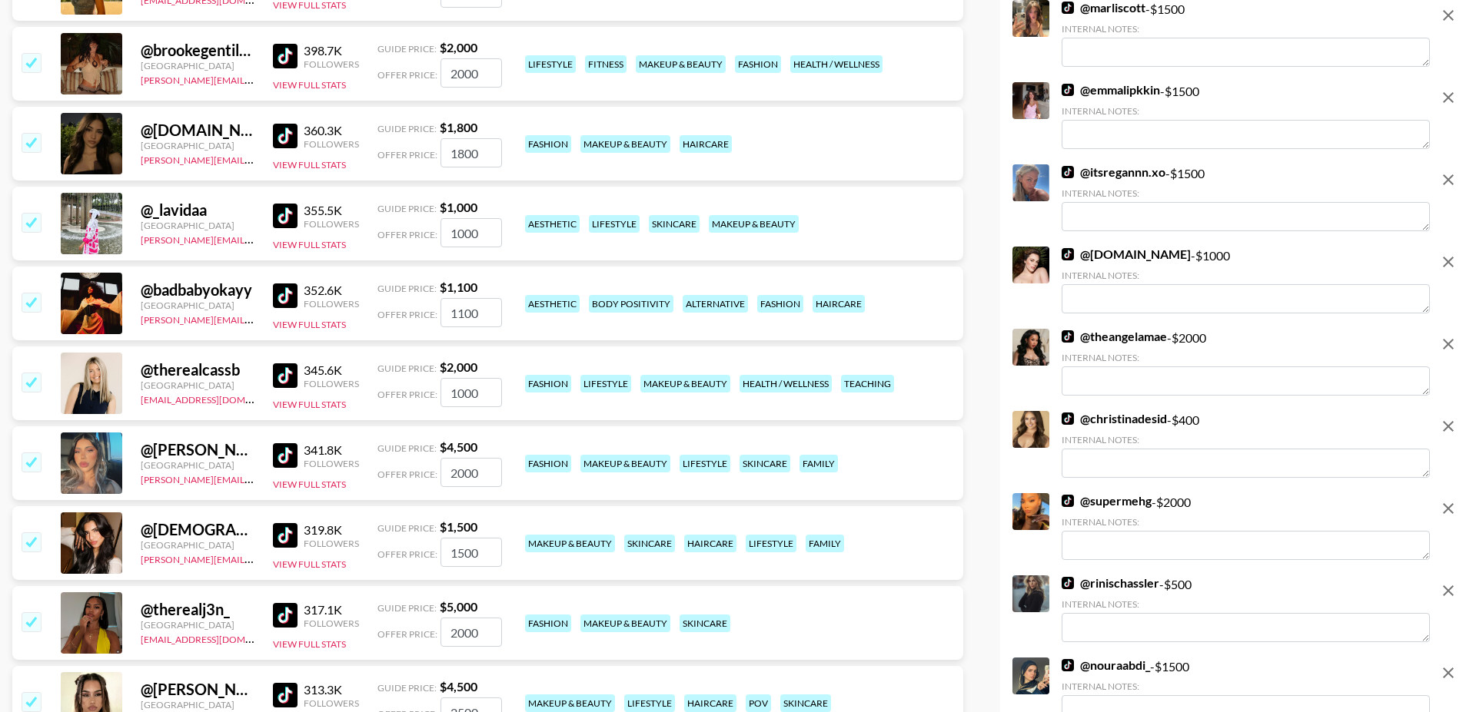
scroll to position [1571, 0]
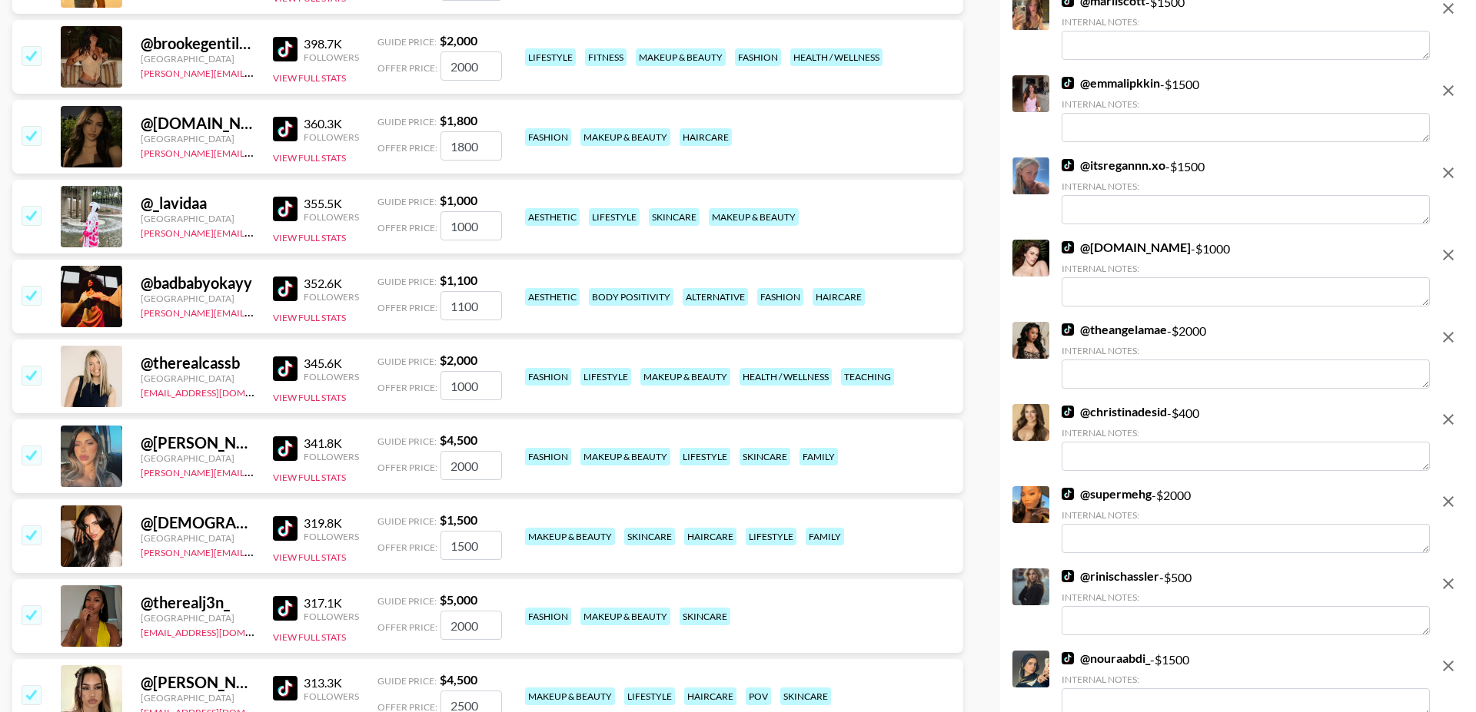
click at [28, 286] on input "checkbox" at bounding box center [31, 295] width 18 height 18
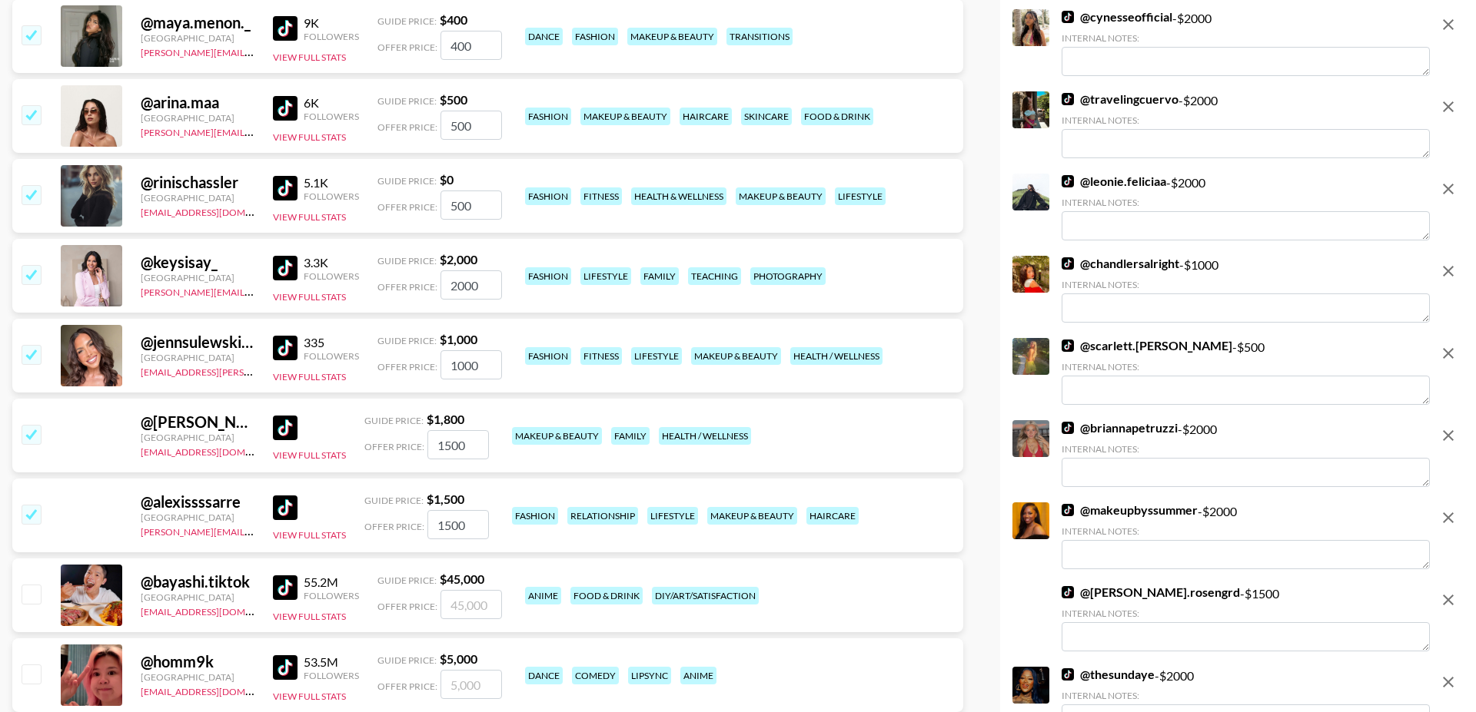
scroll to position [11380, 0]
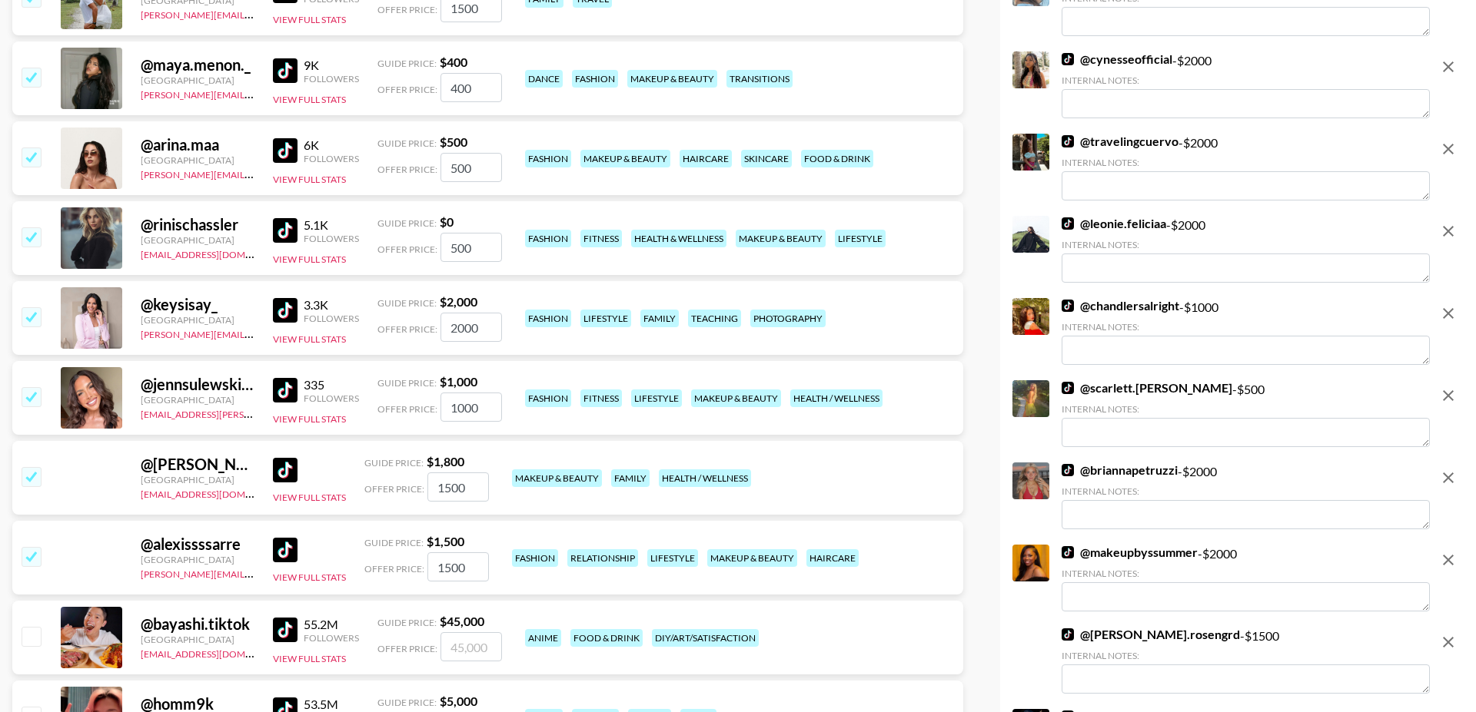
click at [25, 547] on input "checkbox" at bounding box center [31, 556] width 18 height 18
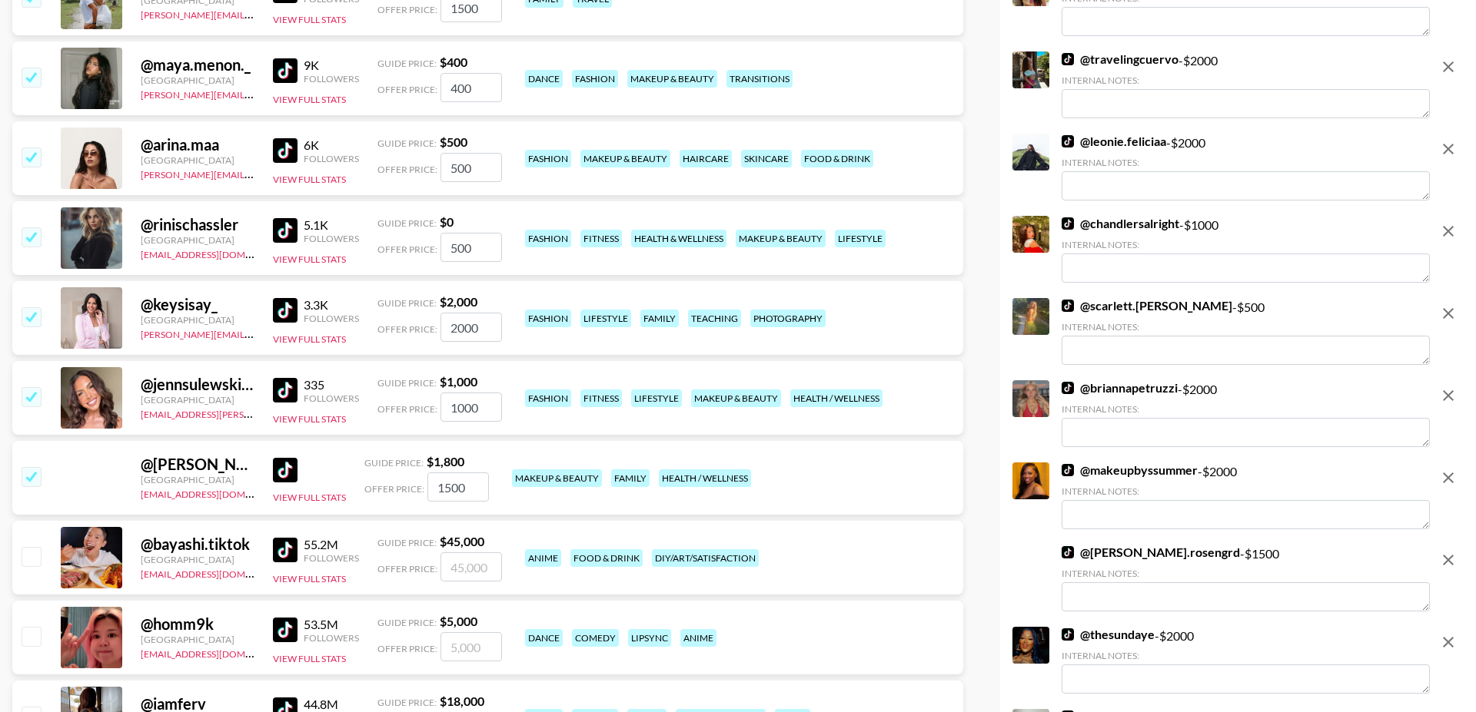
click at [27, 467] on input "checkbox" at bounding box center [31, 476] width 18 height 18
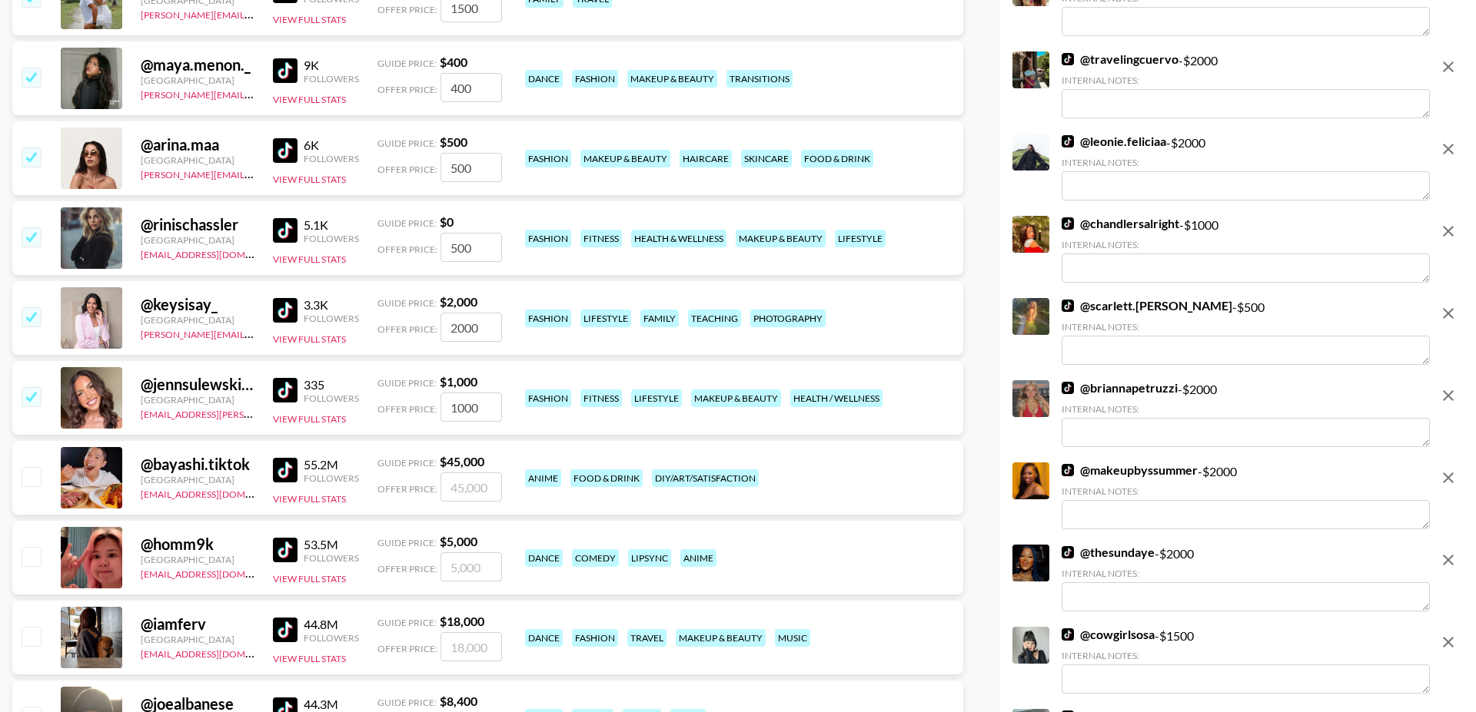
click at [34, 387] on input "checkbox" at bounding box center [31, 396] width 18 height 18
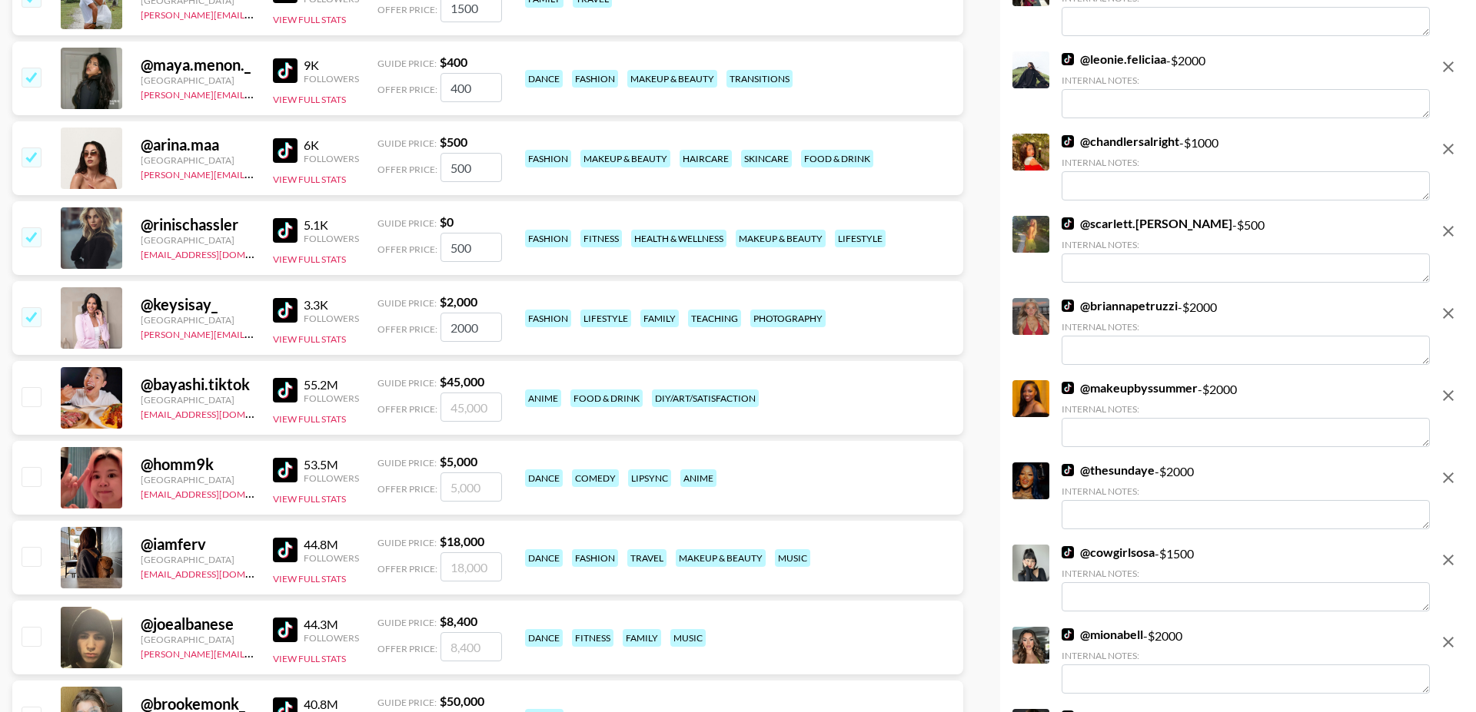
click at [32, 307] on input "checkbox" at bounding box center [31, 316] width 18 height 18
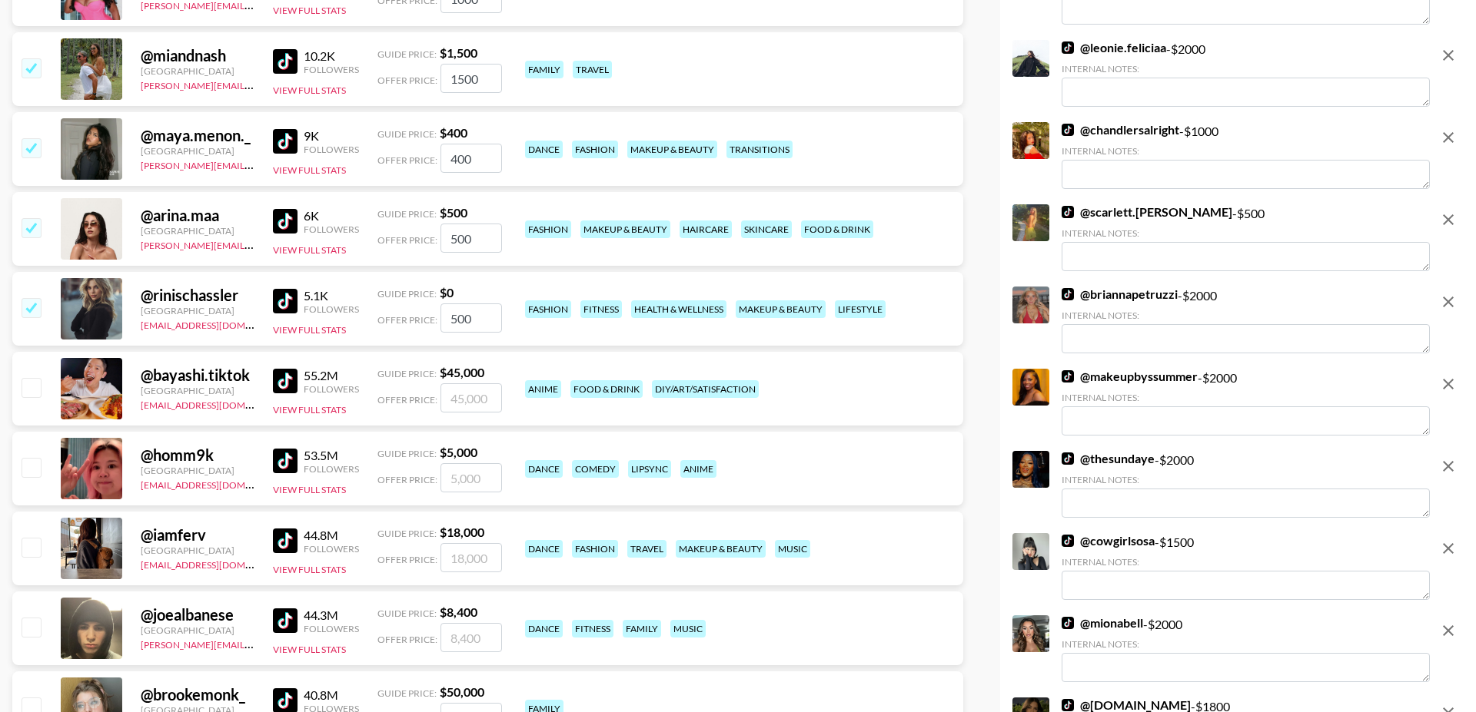
scroll to position [11291, 0]
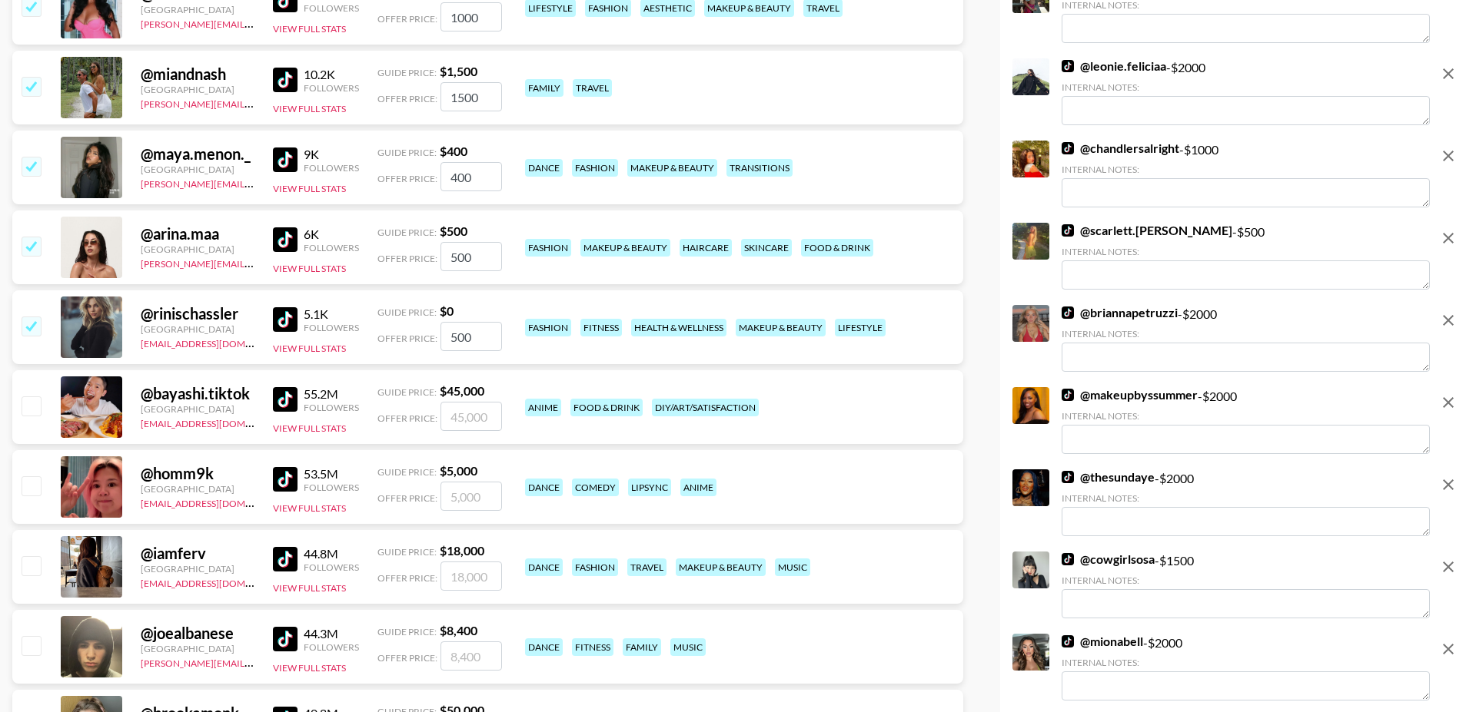
click at [32, 317] on input "checkbox" at bounding box center [31, 326] width 18 height 18
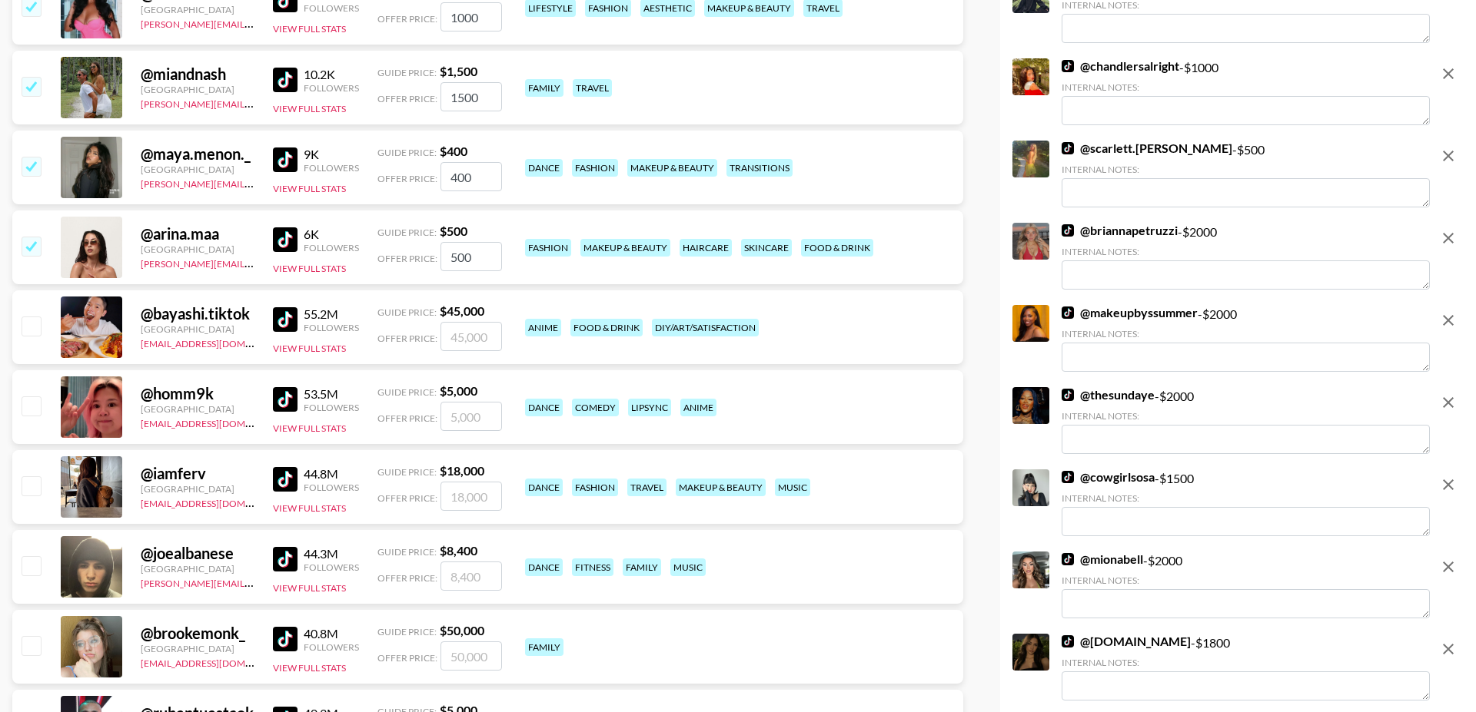
click at [35, 237] on input "checkbox" at bounding box center [31, 246] width 18 height 18
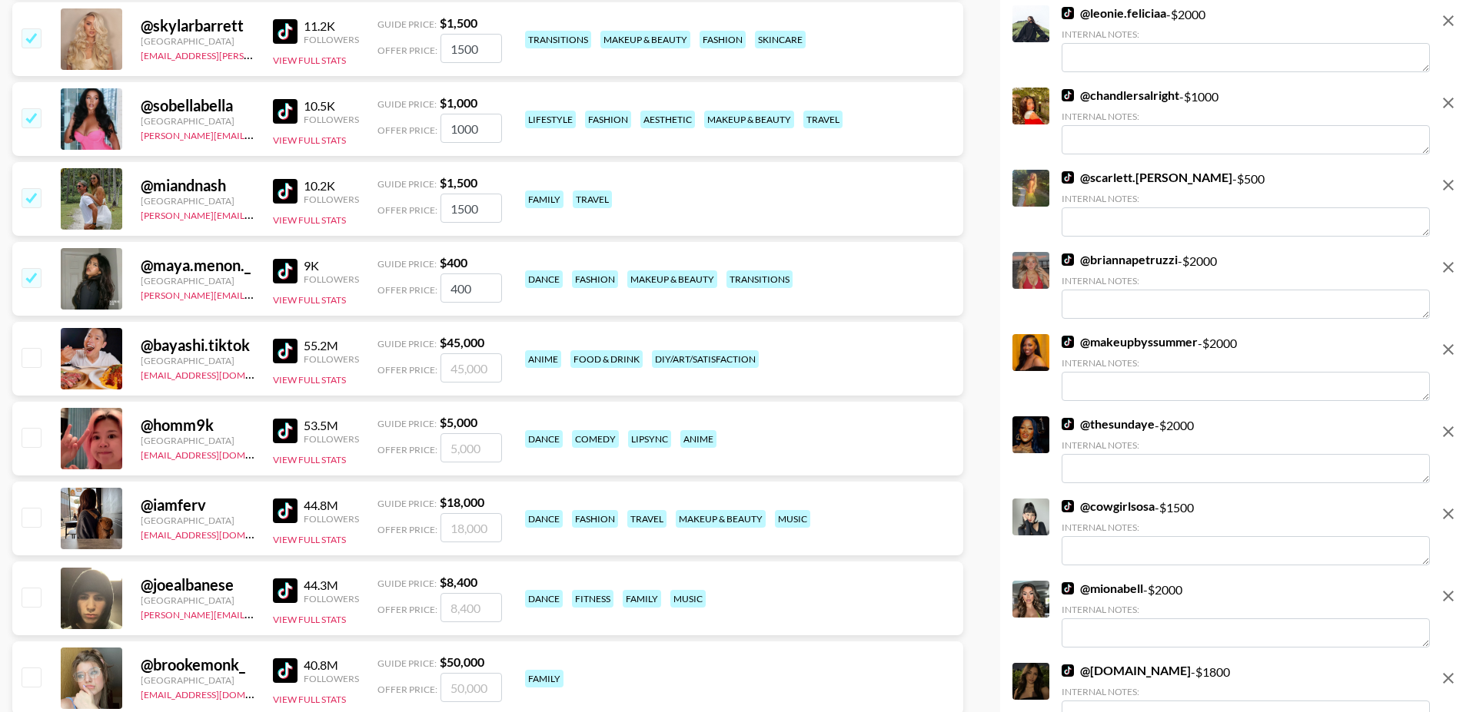
scroll to position [11131, 0]
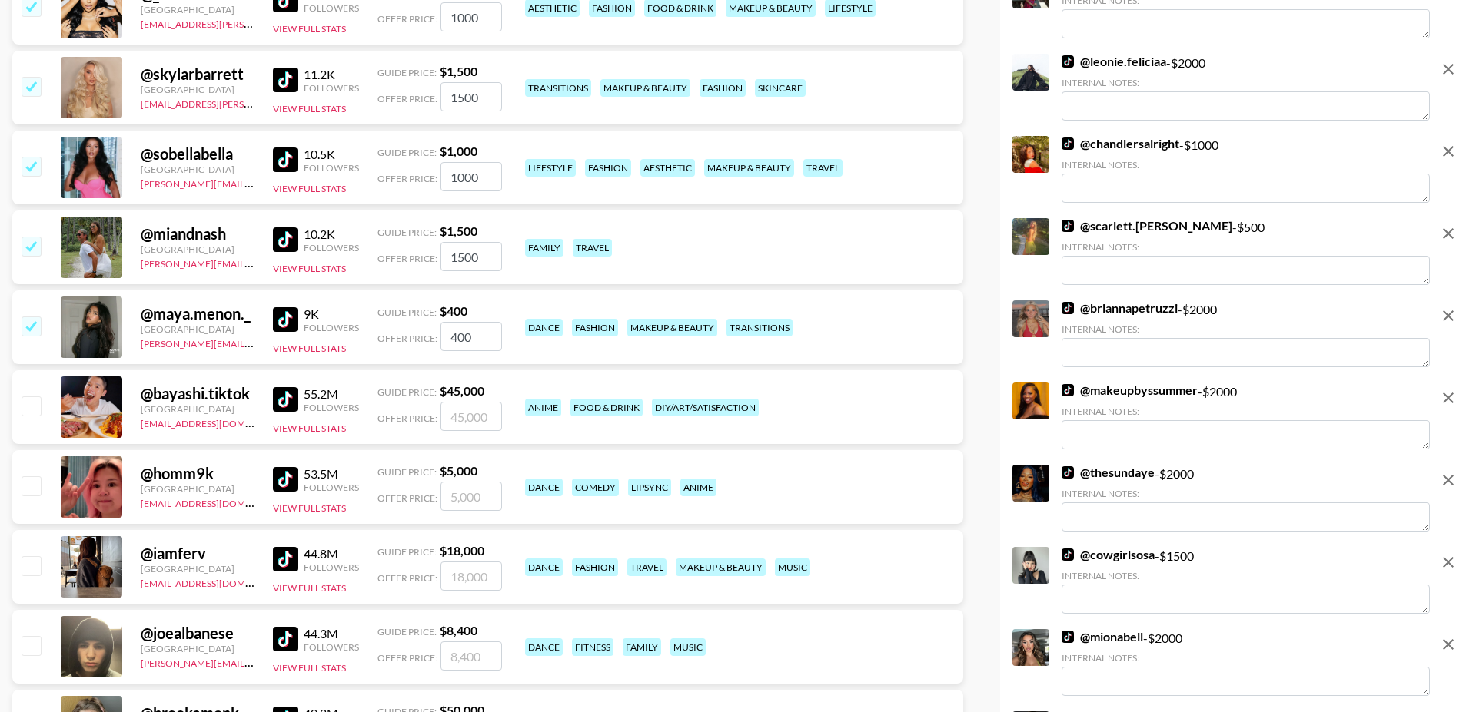
click at [28, 317] on input "checkbox" at bounding box center [31, 326] width 18 height 18
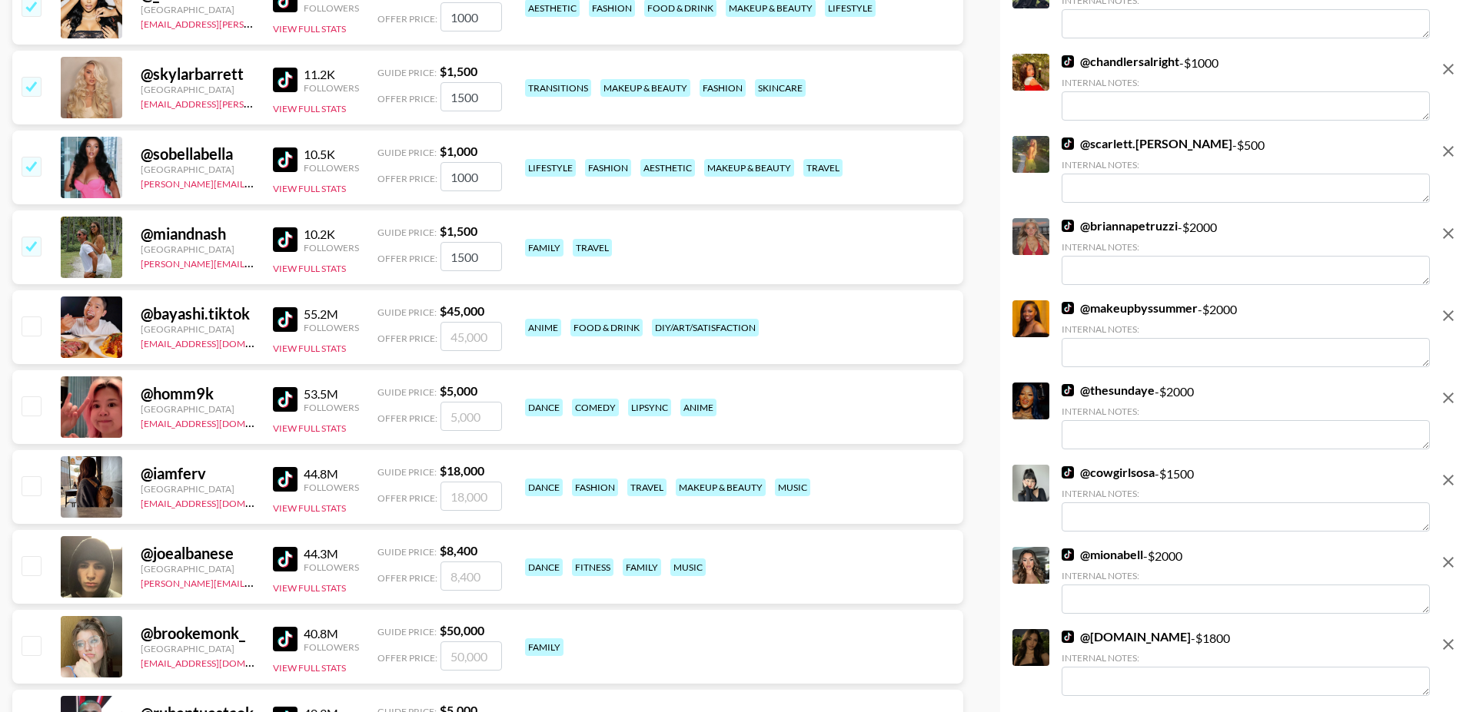
click at [32, 237] on input "checkbox" at bounding box center [31, 246] width 18 height 18
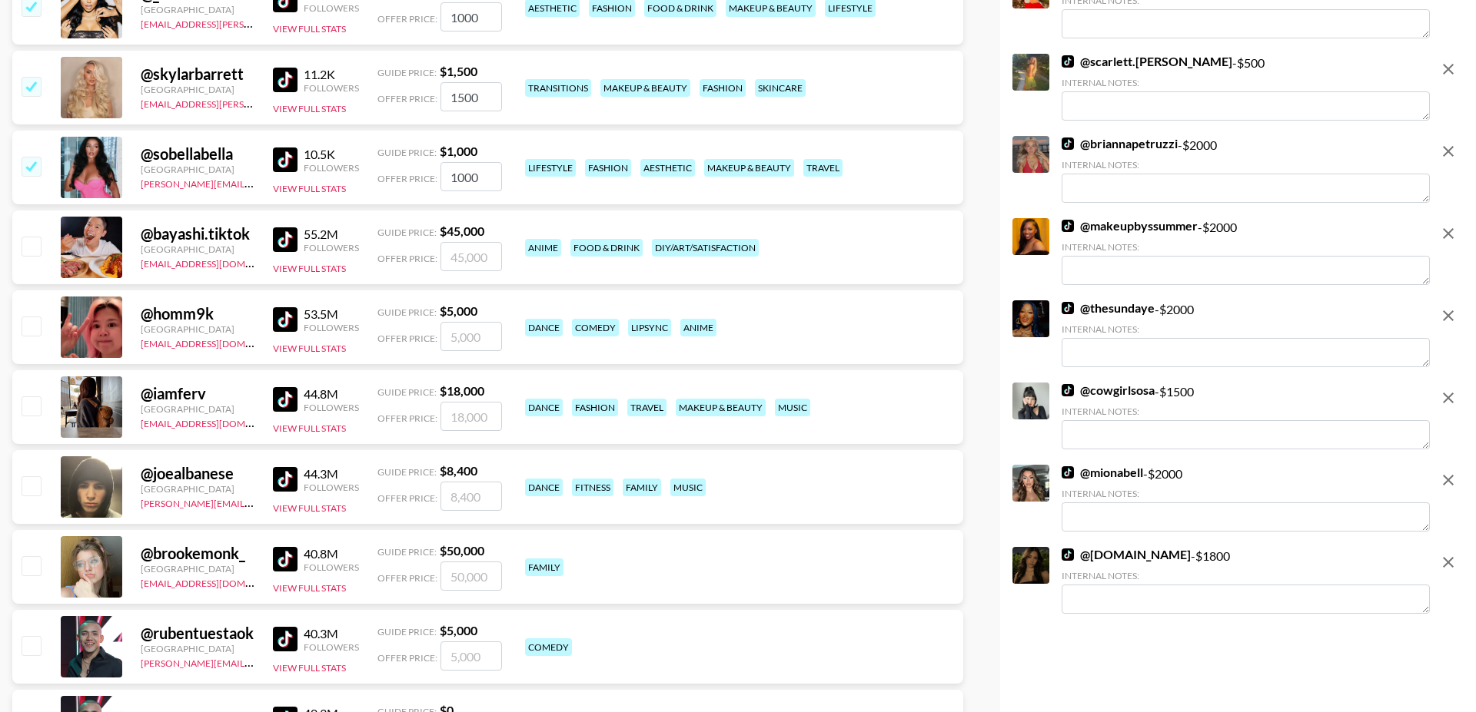
click at [35, 131] on div "@ sobellabella United States juliana.longhi@grail-talent.com 10.5K Followers Vi…" at bounding box center [487, 168] width 951 height 74
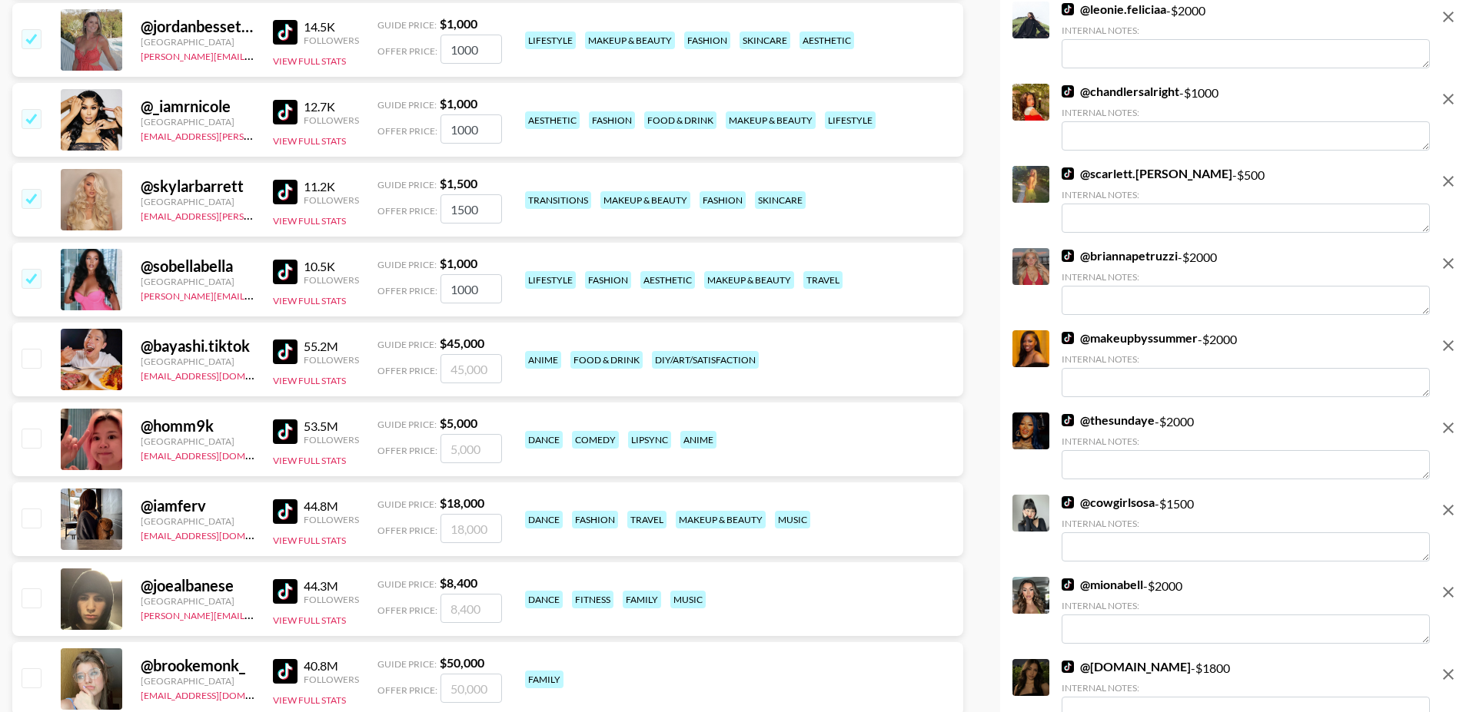
scroll to position [11002, 0]
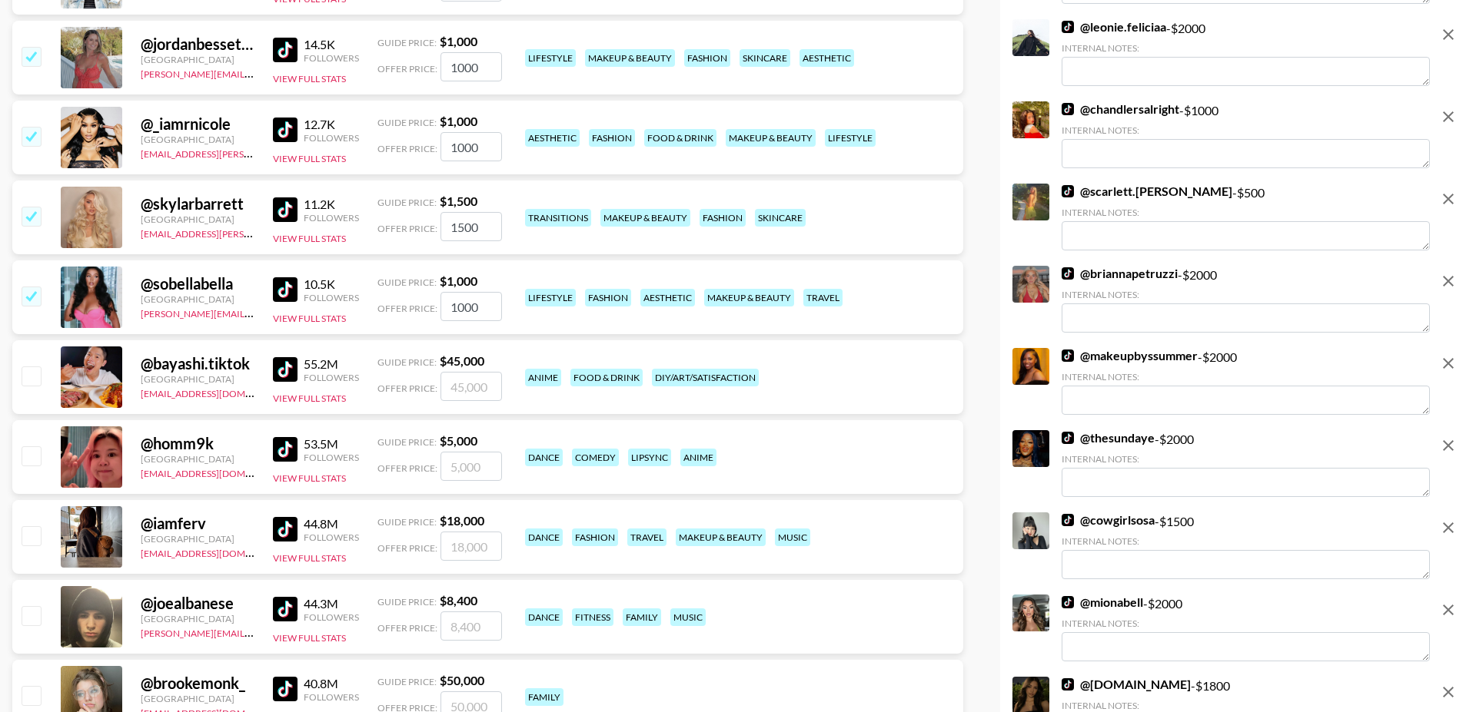
click at [31, 287] on input "checkbox" at bounding box center [31, 296] width 18 height 18
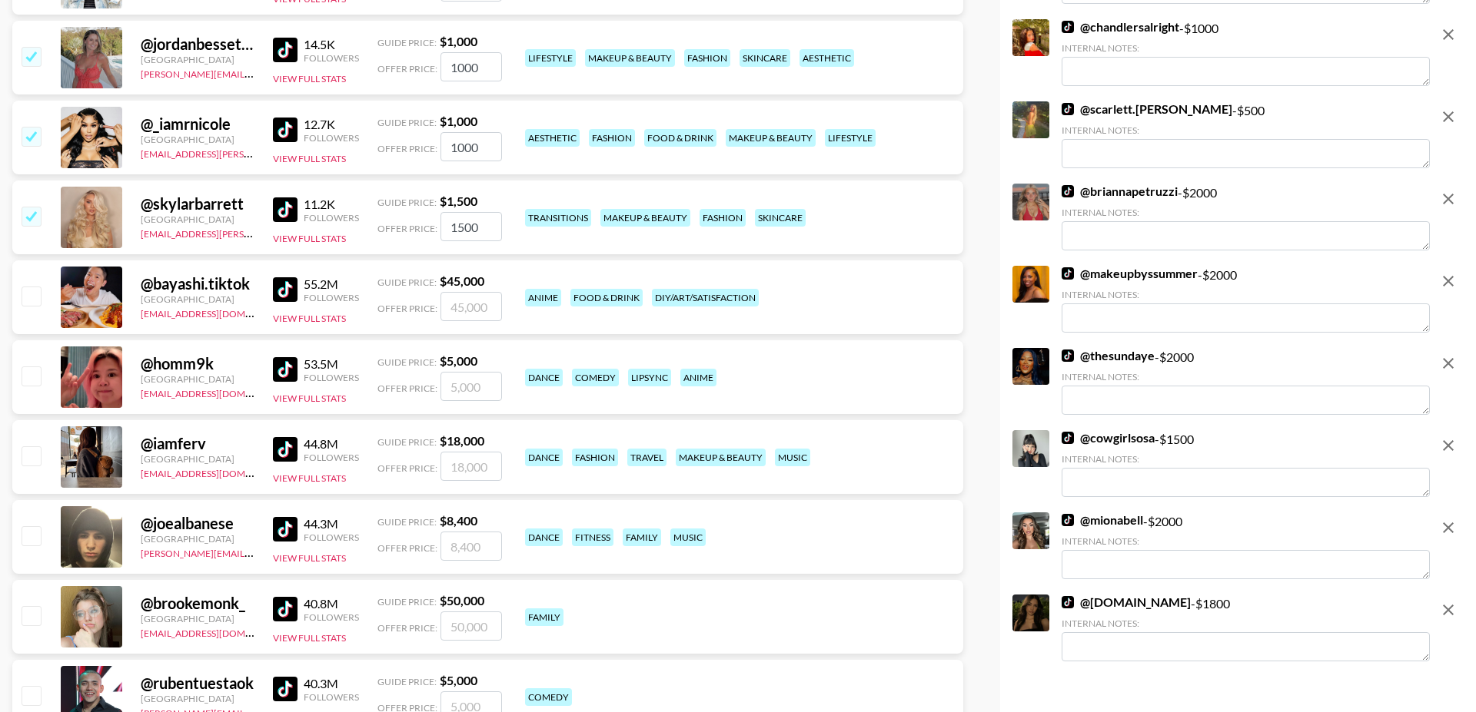
click at [29, 207] on input "checkbox" at bounding box center [31, 216] width 18 height 18
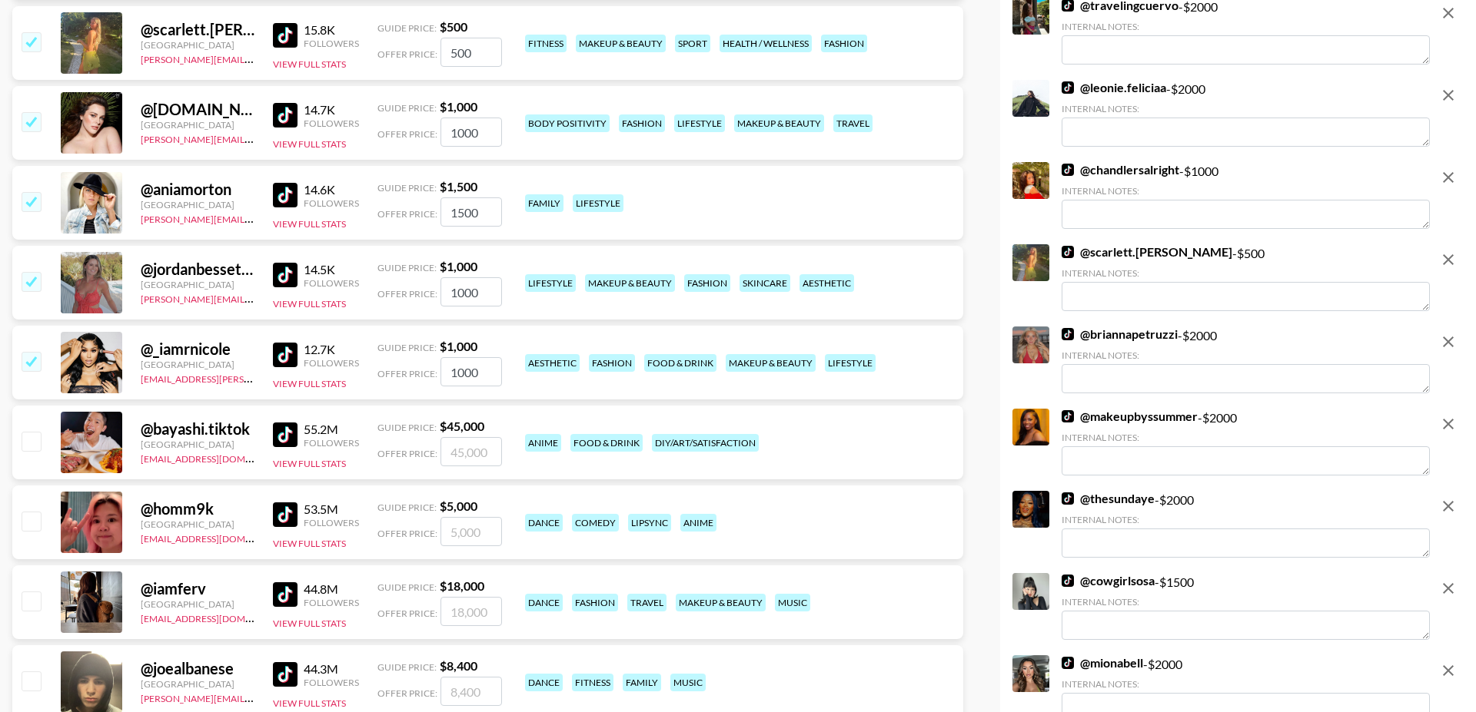
scroll to position [10768, 0]
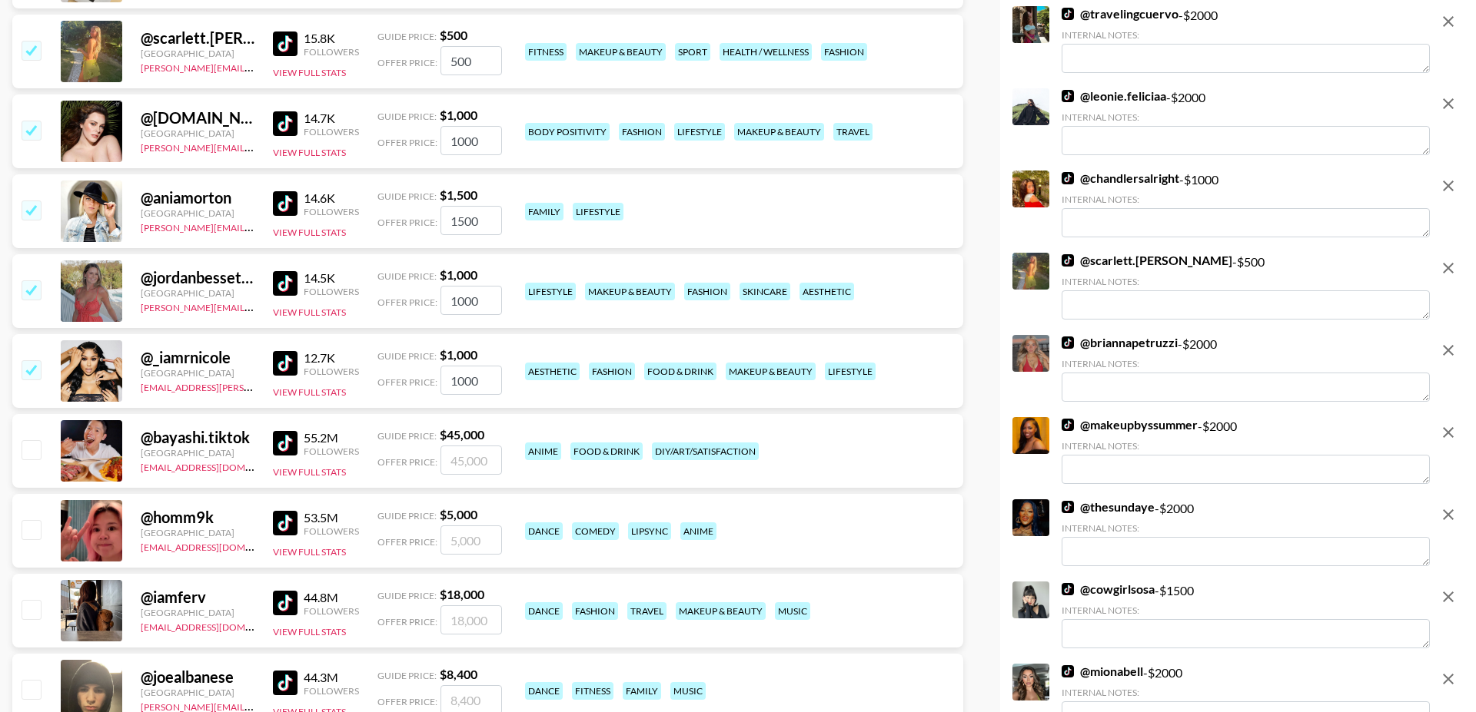
click at [34, 360] on input "checkbox" at bounding box center [31, 369] width 18 height 18
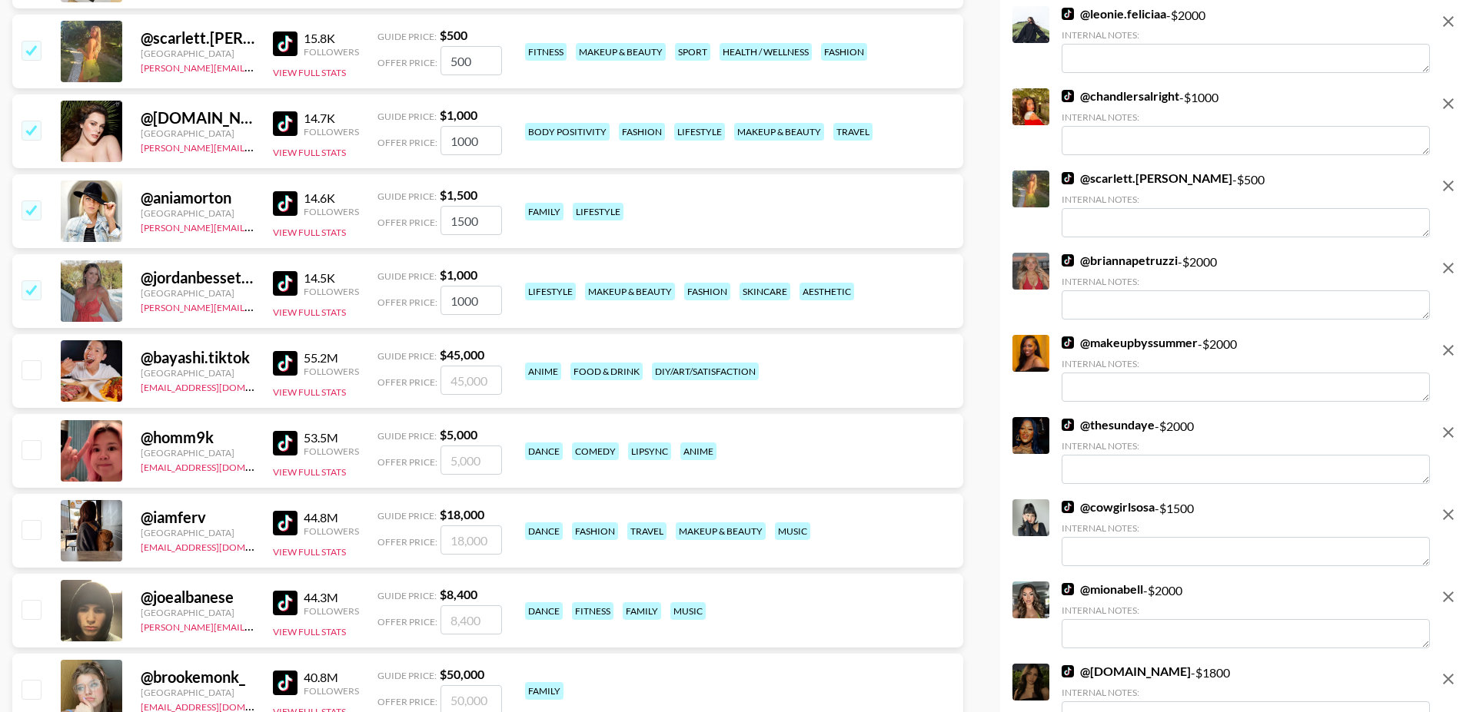
click at [36, 281] on input "checkbox" at bounding box center [31, 290] width 18 height 18
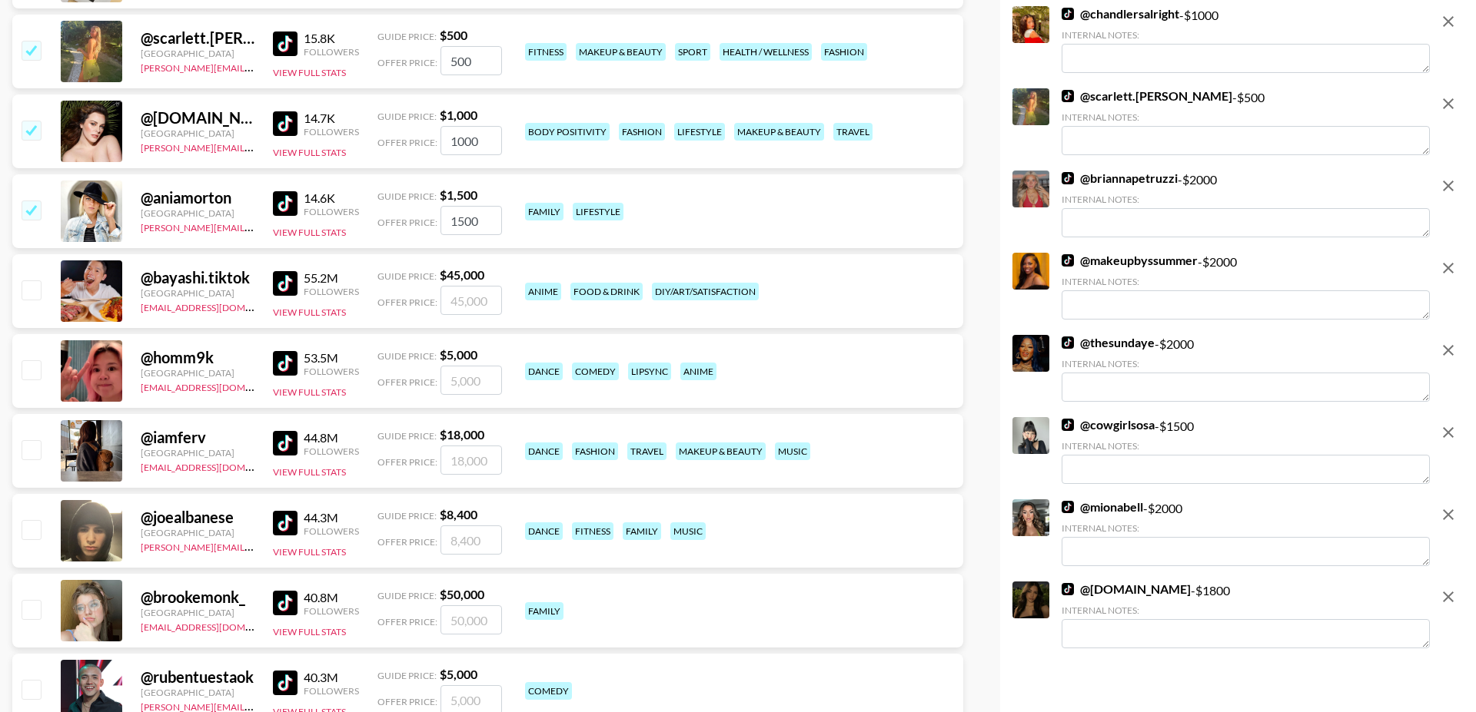
click at [34, 201] on input "checkbox" at bounding box center [31, 210] width 18 height 18
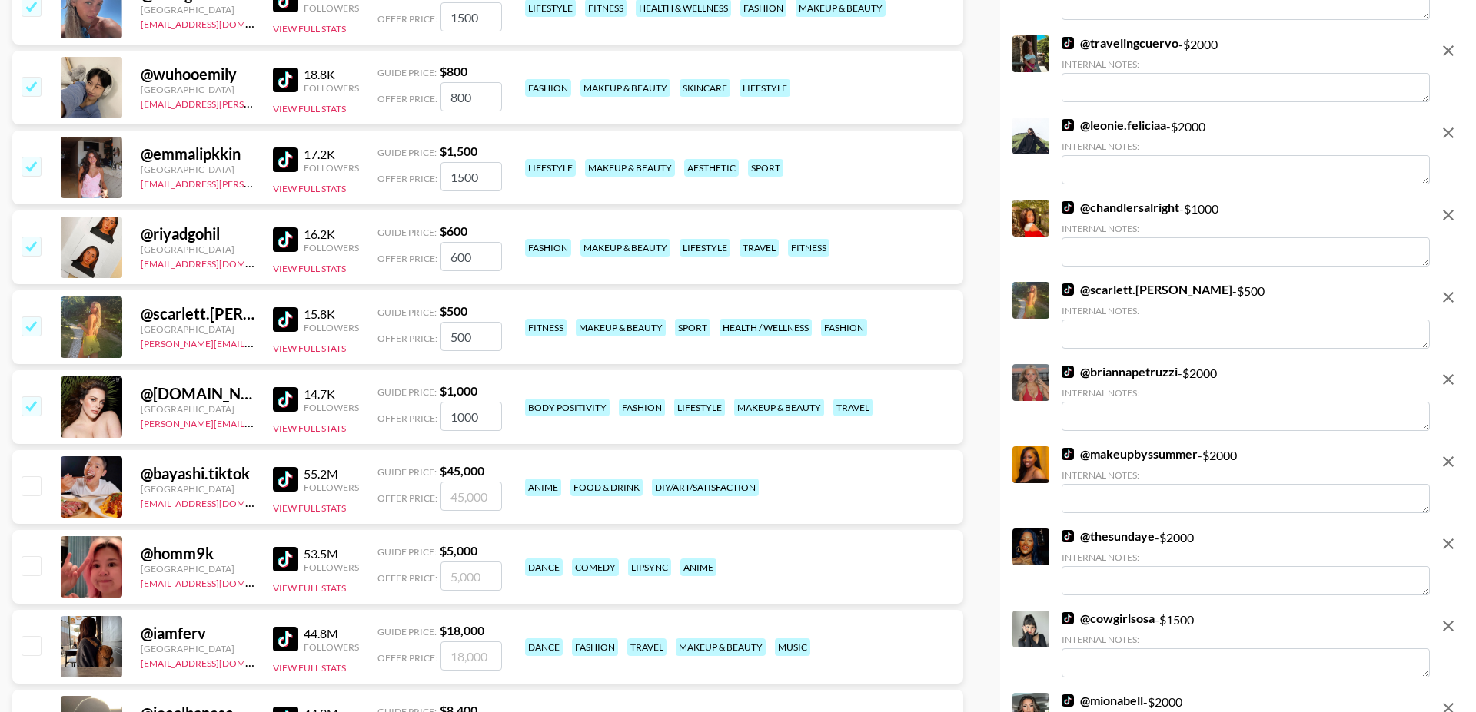
scroll to position [10424, 0]
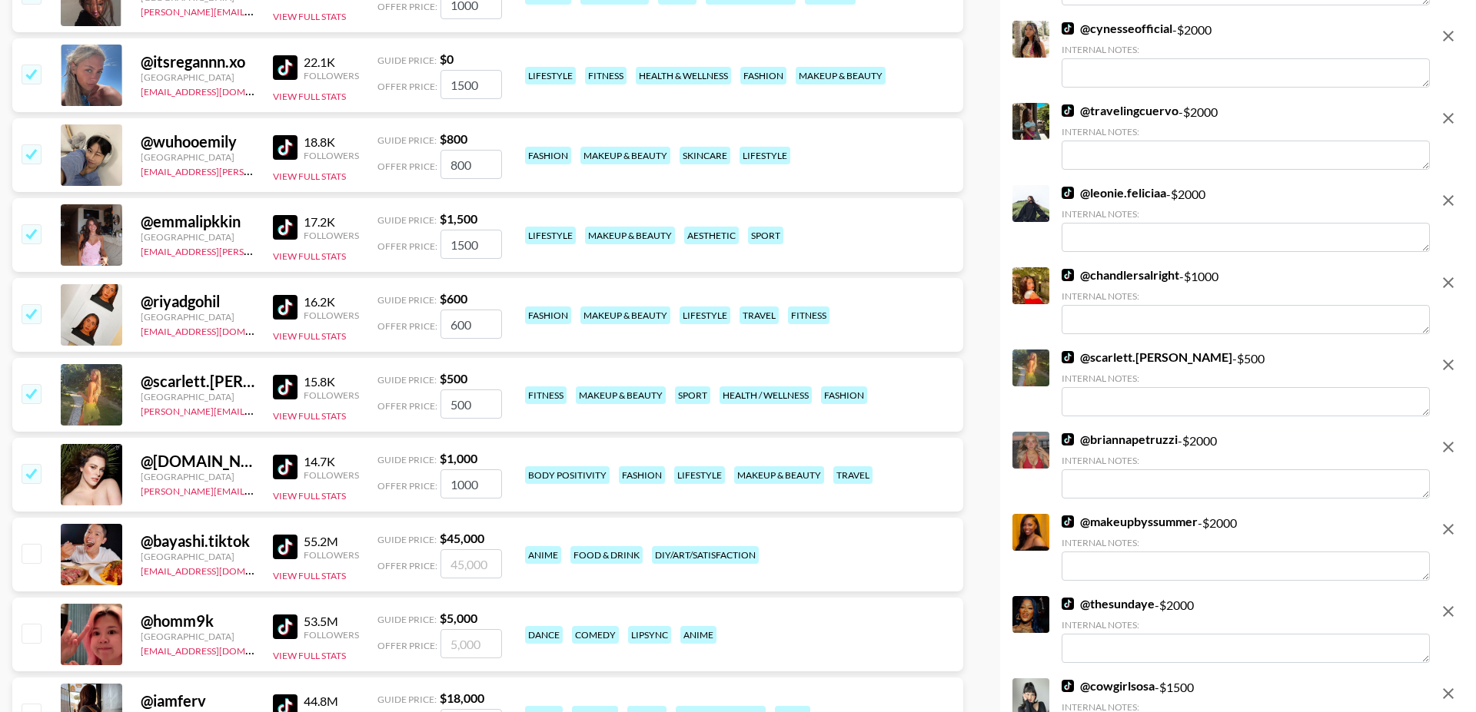
click at [29, 464] on input "checkbox" at bounding box center [31, 473] width 18 height 18
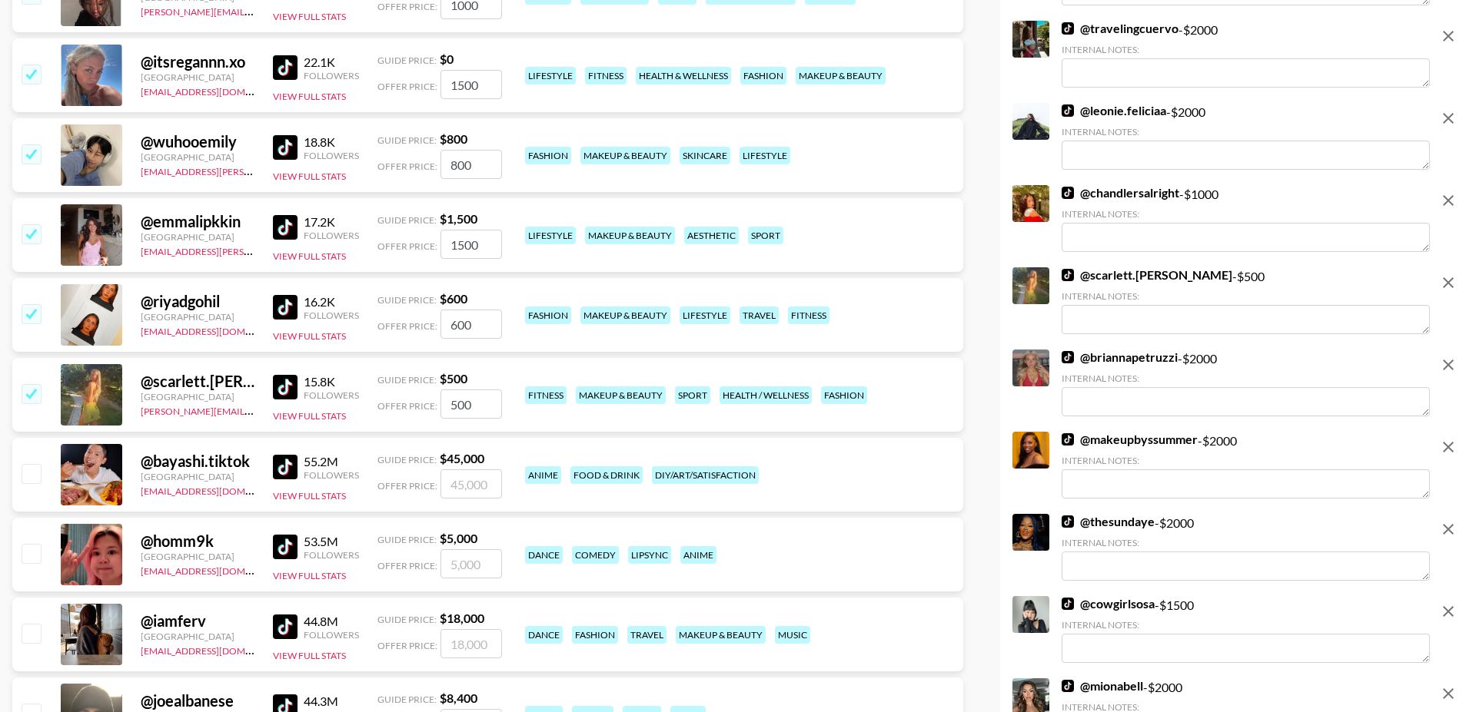
click at [31, 384] on input "checkbox" at bounding box center [31, 393] width 18 height 18
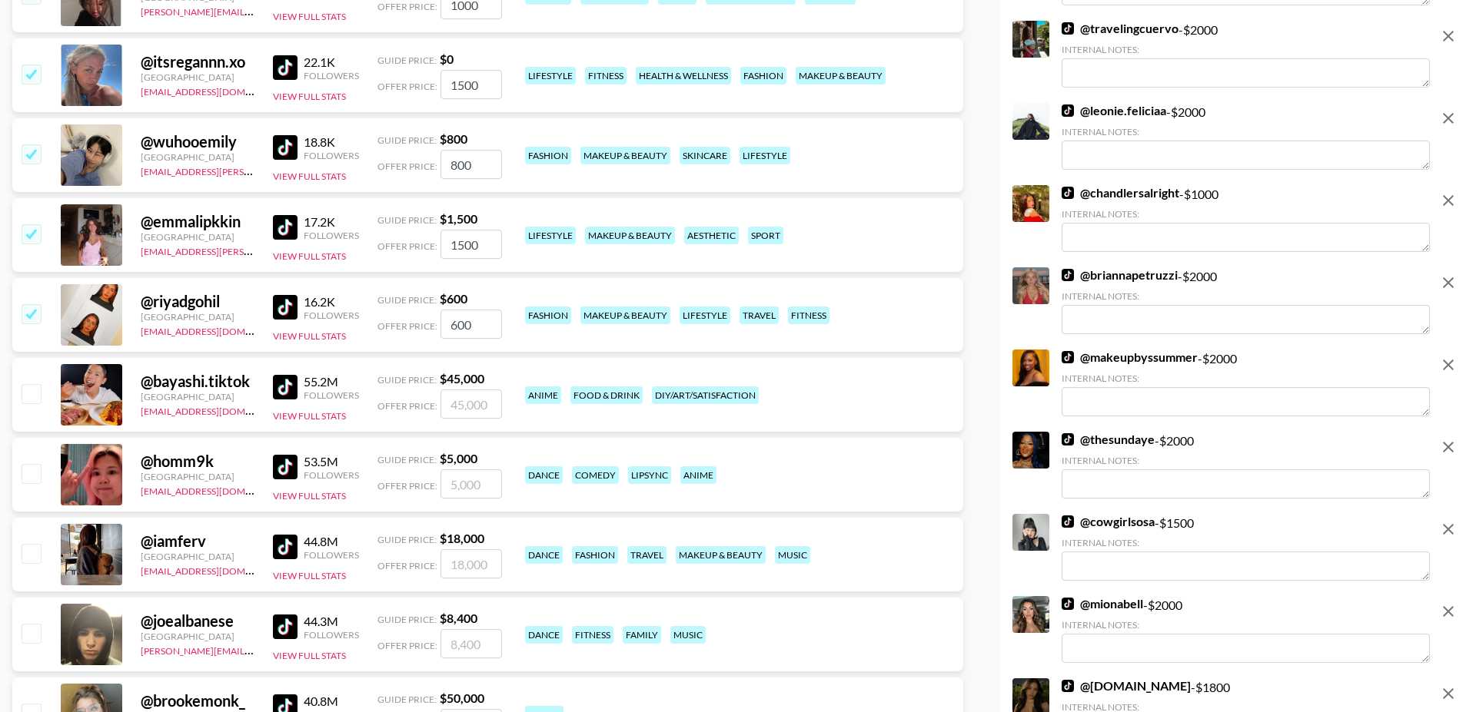
click at [32, 304] on input "checkbox" at bounding box center [31, 313] width 18 height 18
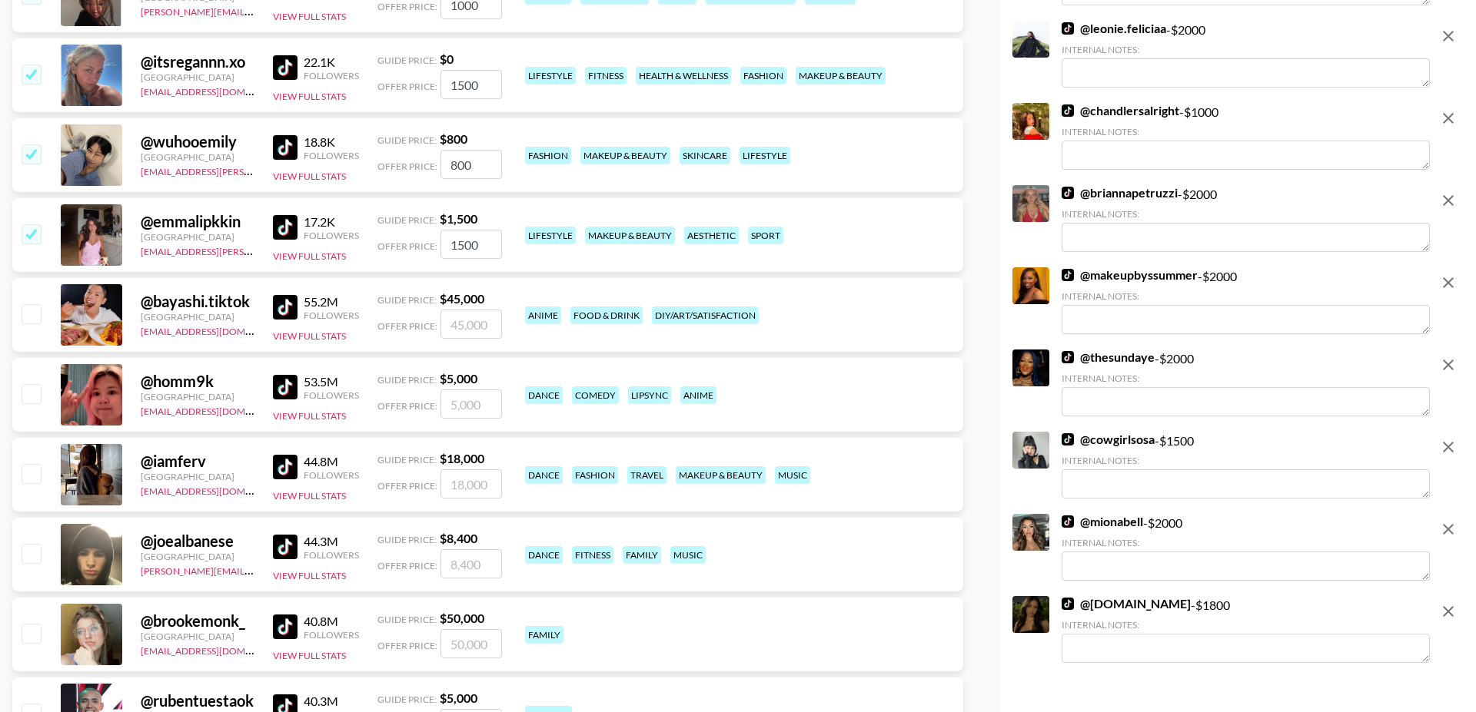
click at [34, 224] on input "checkbox" at bounding box center [31, 233] width 18 height 18
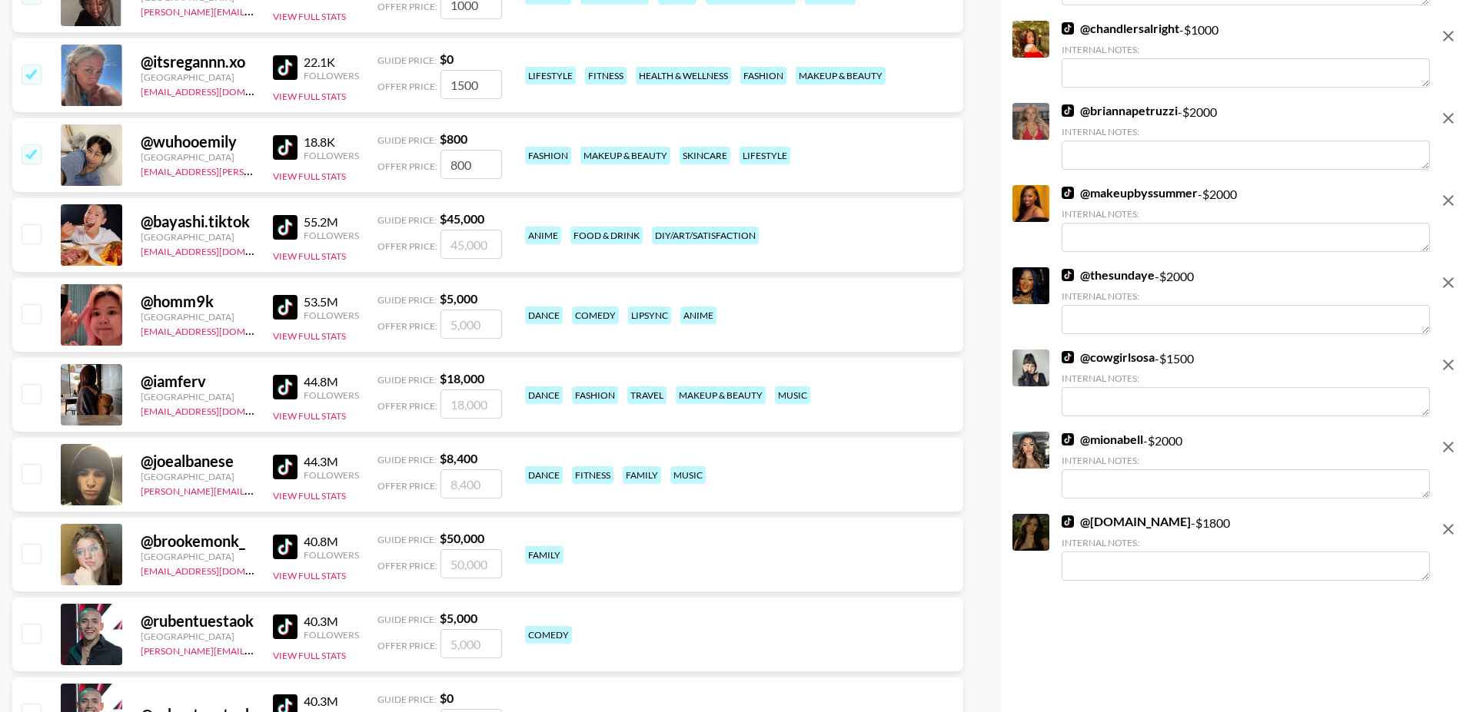
click at [32, 144] on input "checkbox" at bounding box center [31, 153] width 18 height 18
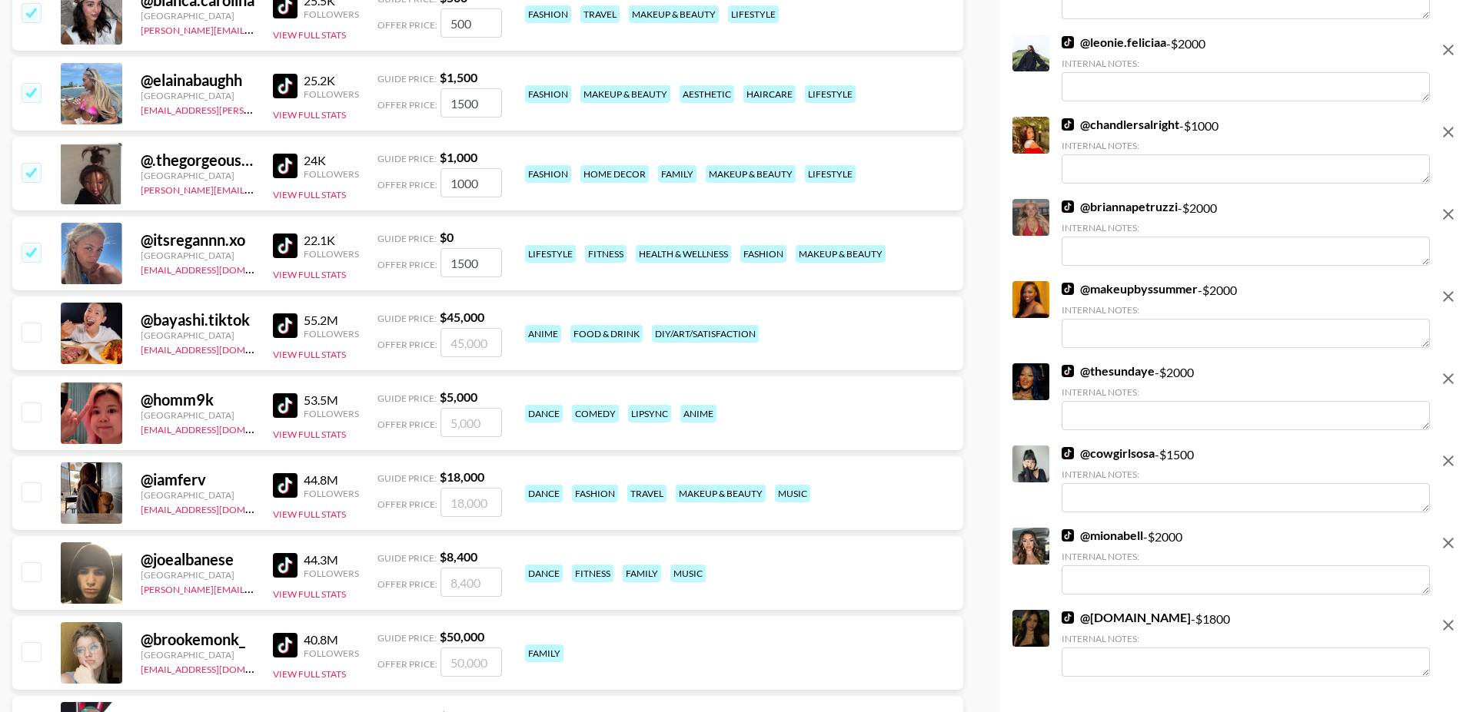
scroll to position [10086, 0]
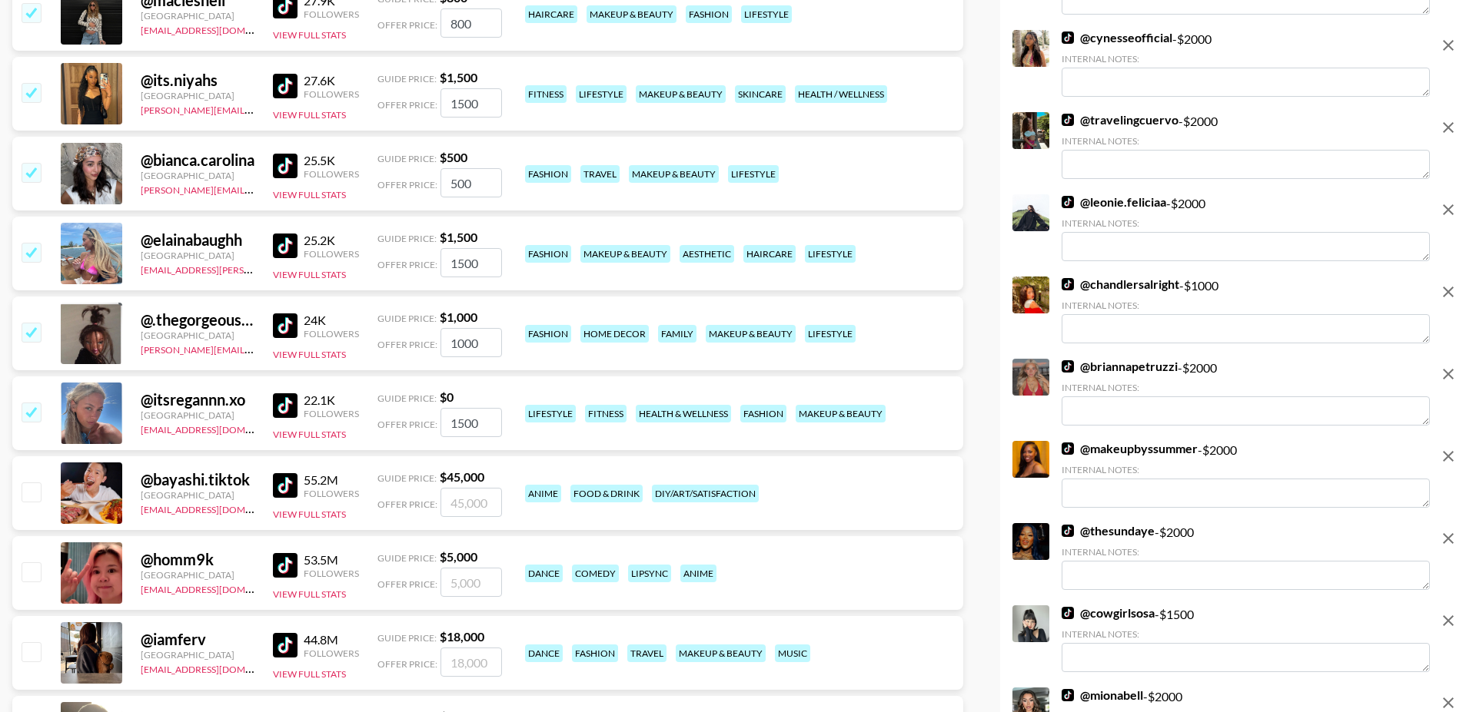
drag, startPoint x: 35, startPoint y: 371, endPoint x: 37, endPoint y: 337, distance: 34.6
click at [35, 403] on input "checkbox" at bounding box center [31, 412] width 18 height 18
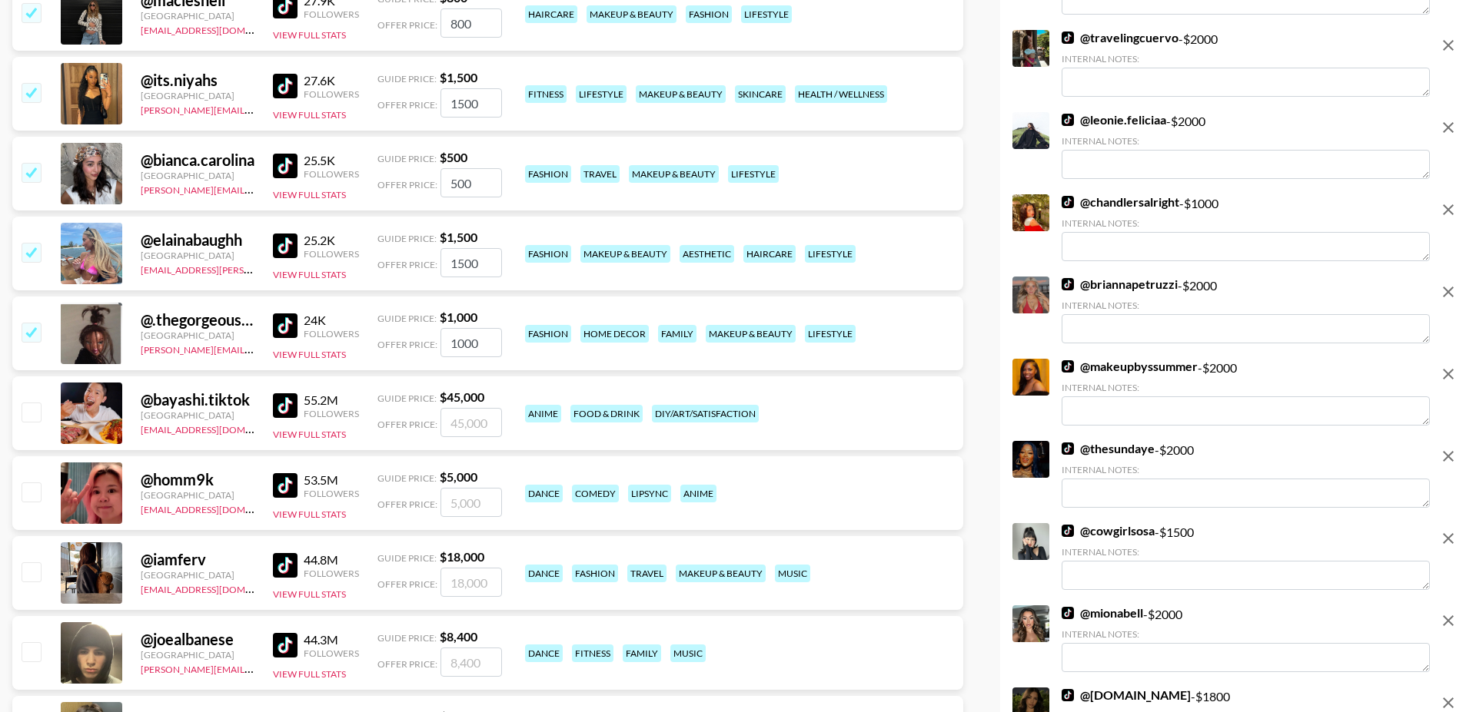
click at [31, 323] on input "checkbox" at bounding box center [31, 332] width 18 height 18
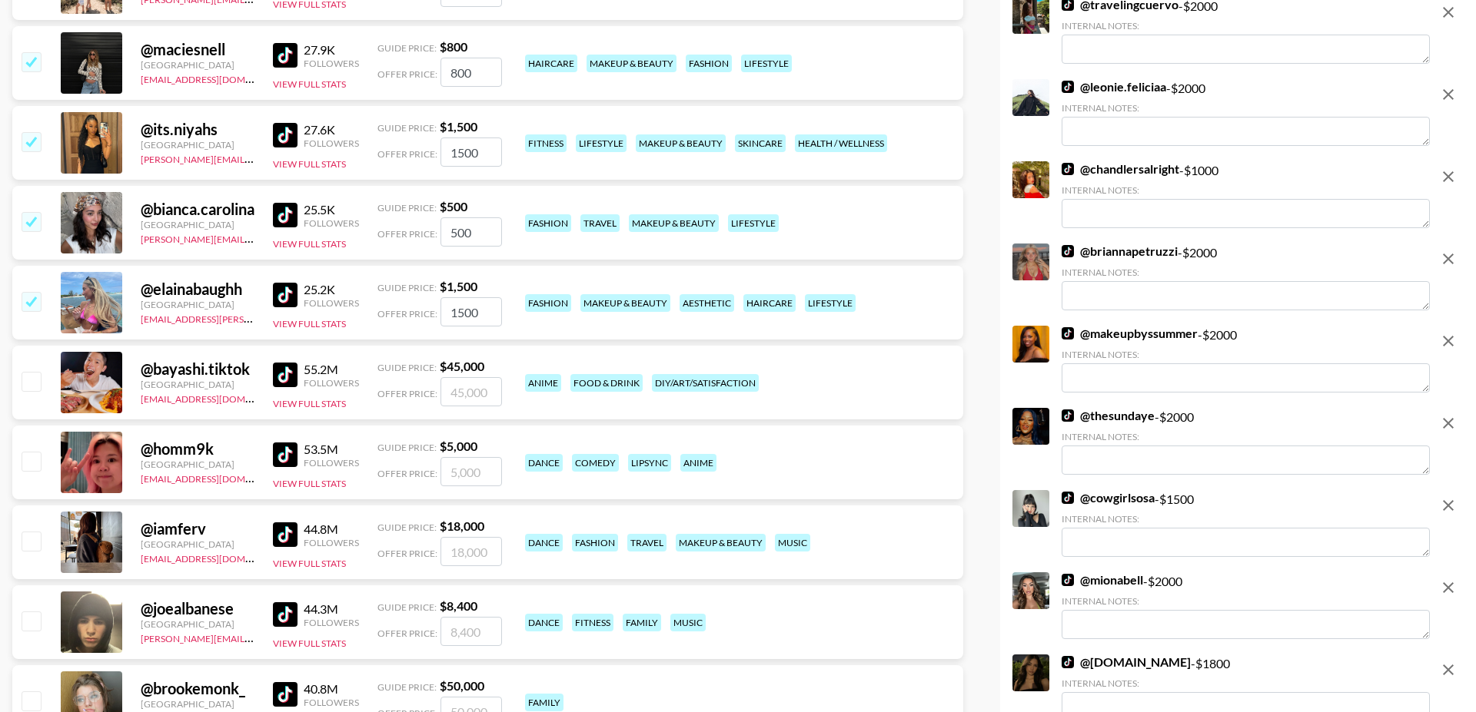
scroll to position [10027, 0]
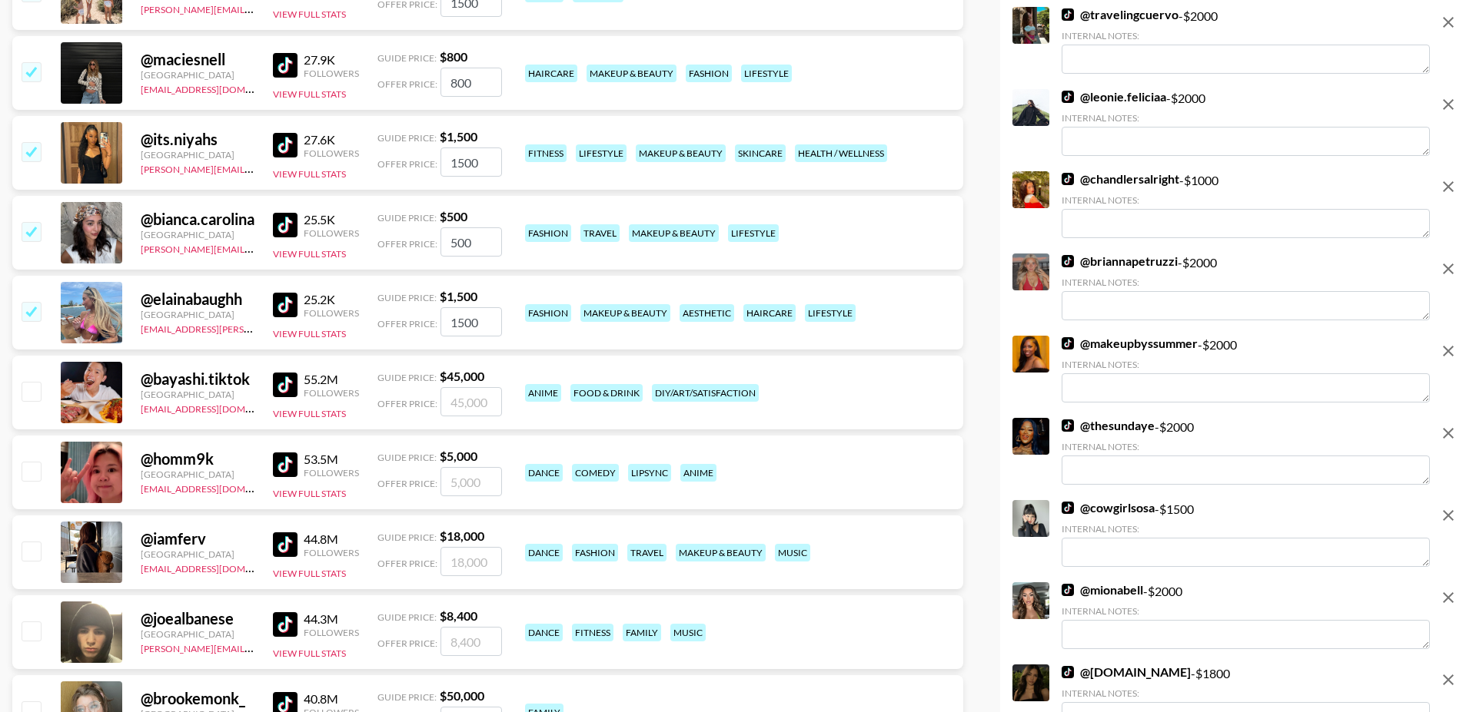
click at [292, 287] on div "25.2K Followers View Full Stats" at bounding box center [316, 313] width 86 height 55
click at [279, 328] on button "View Full Stats" at bounding box center [309, 334] width 73 height 12
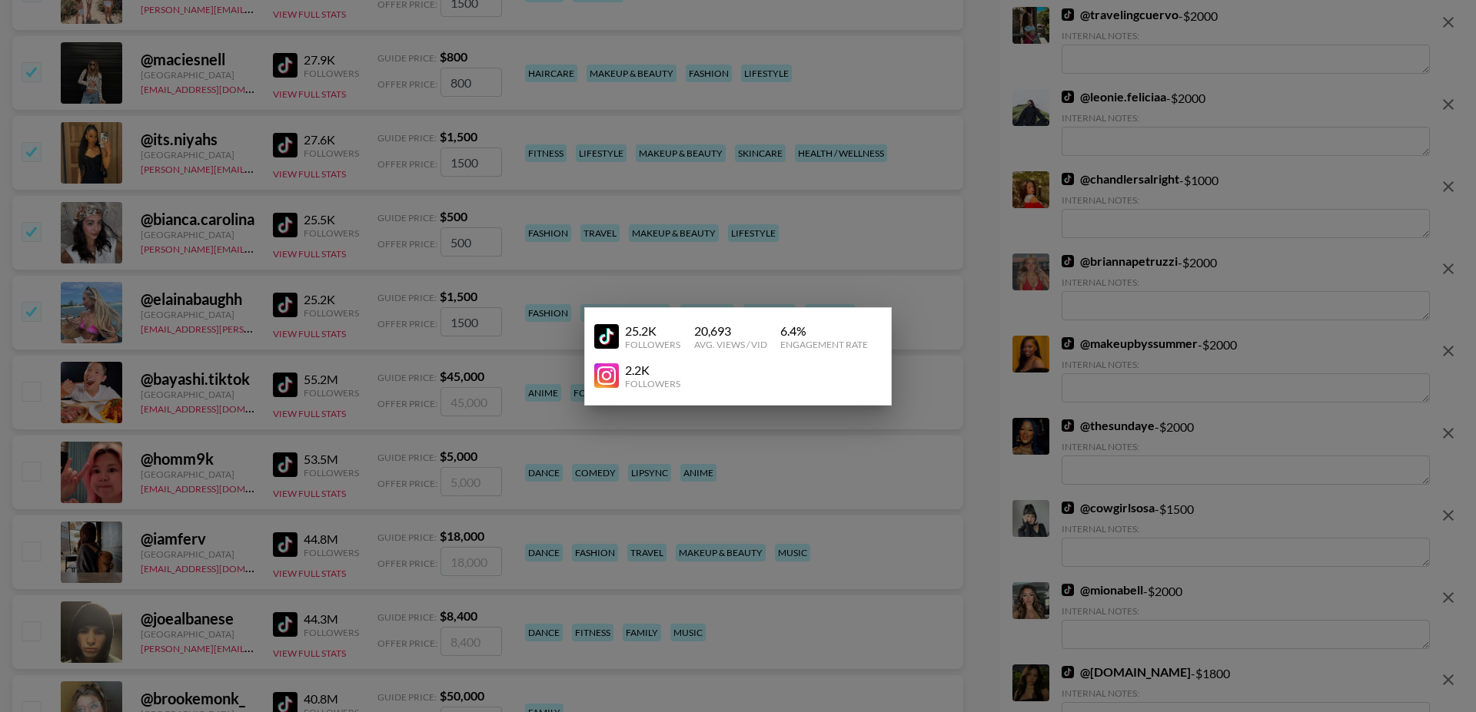
click at [231, 285] on div at bounding box center [738, 356] width 1476 height 712
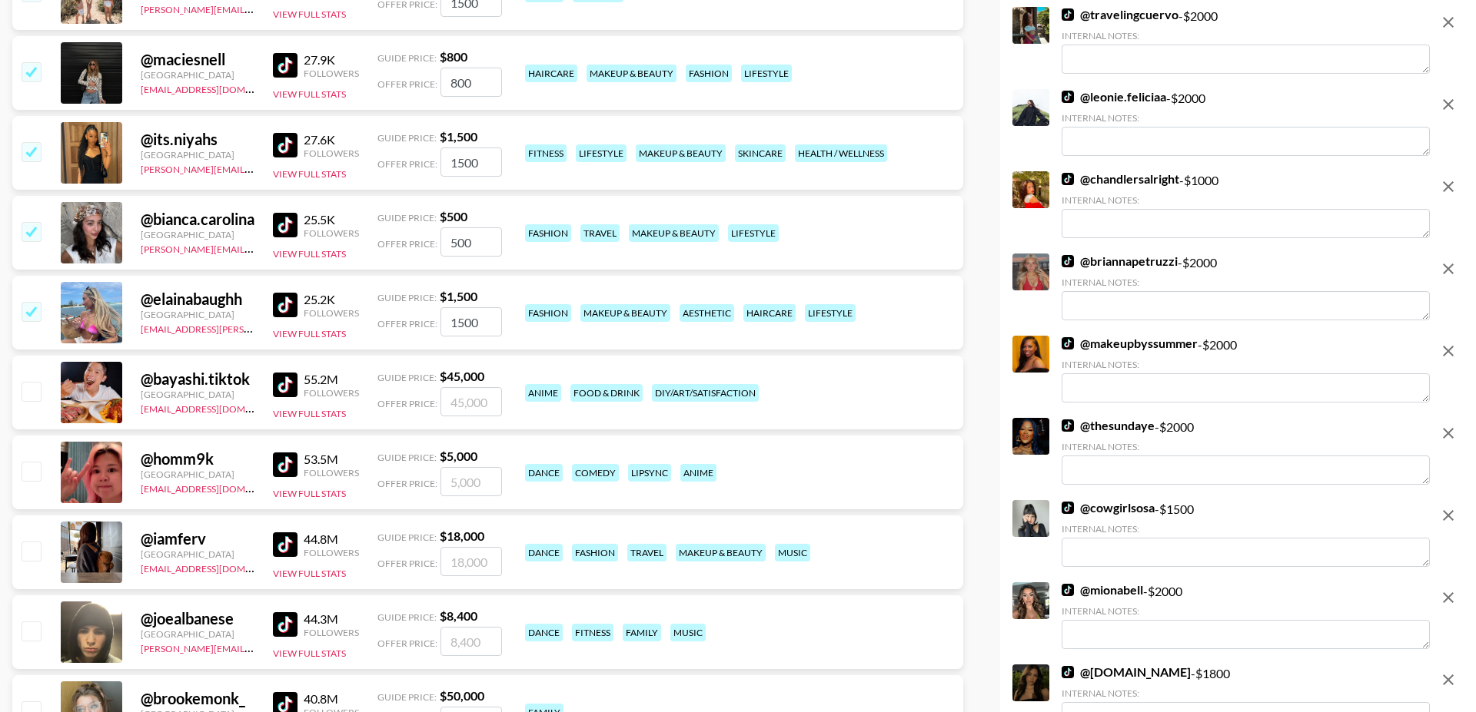
click at [37, 302] on input "checkbox" at bounding box center [31, 311] width 18 height 18
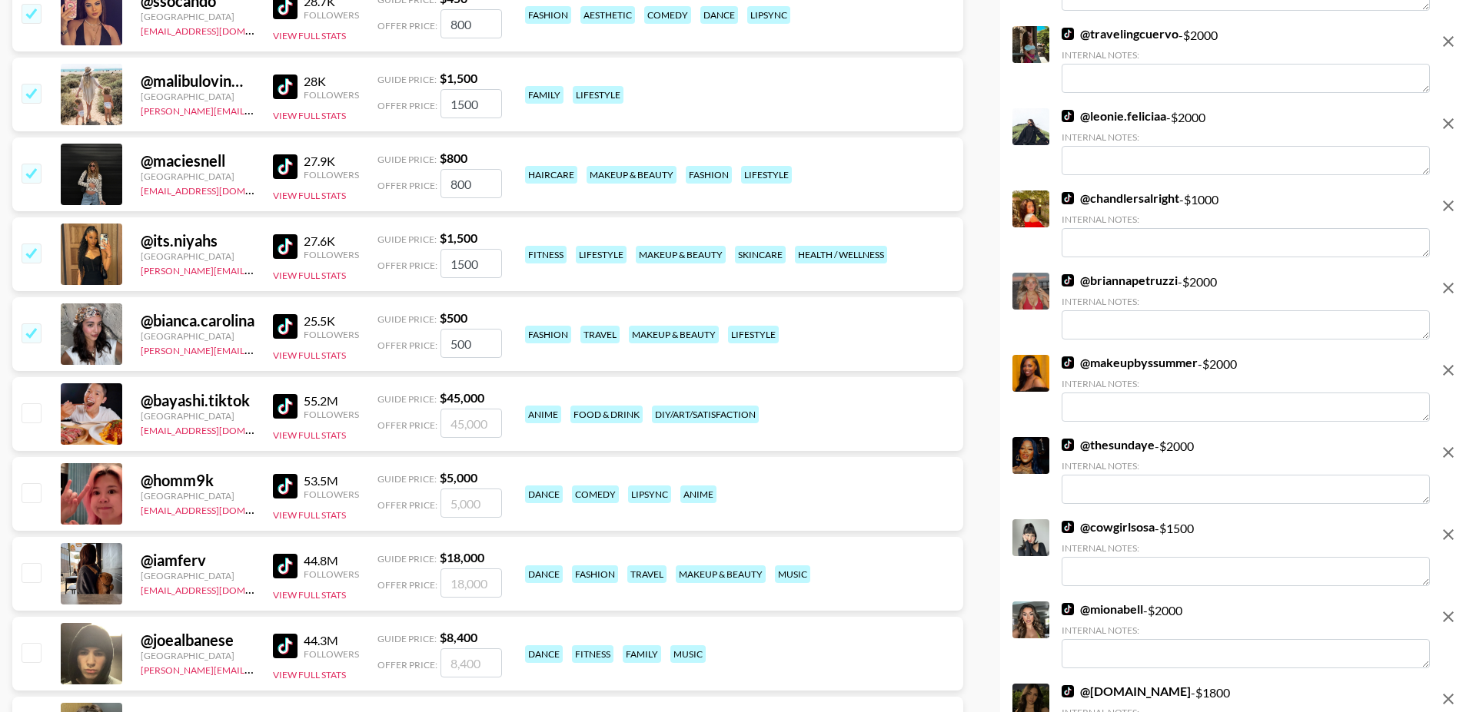
scroll to position [9886, 0]
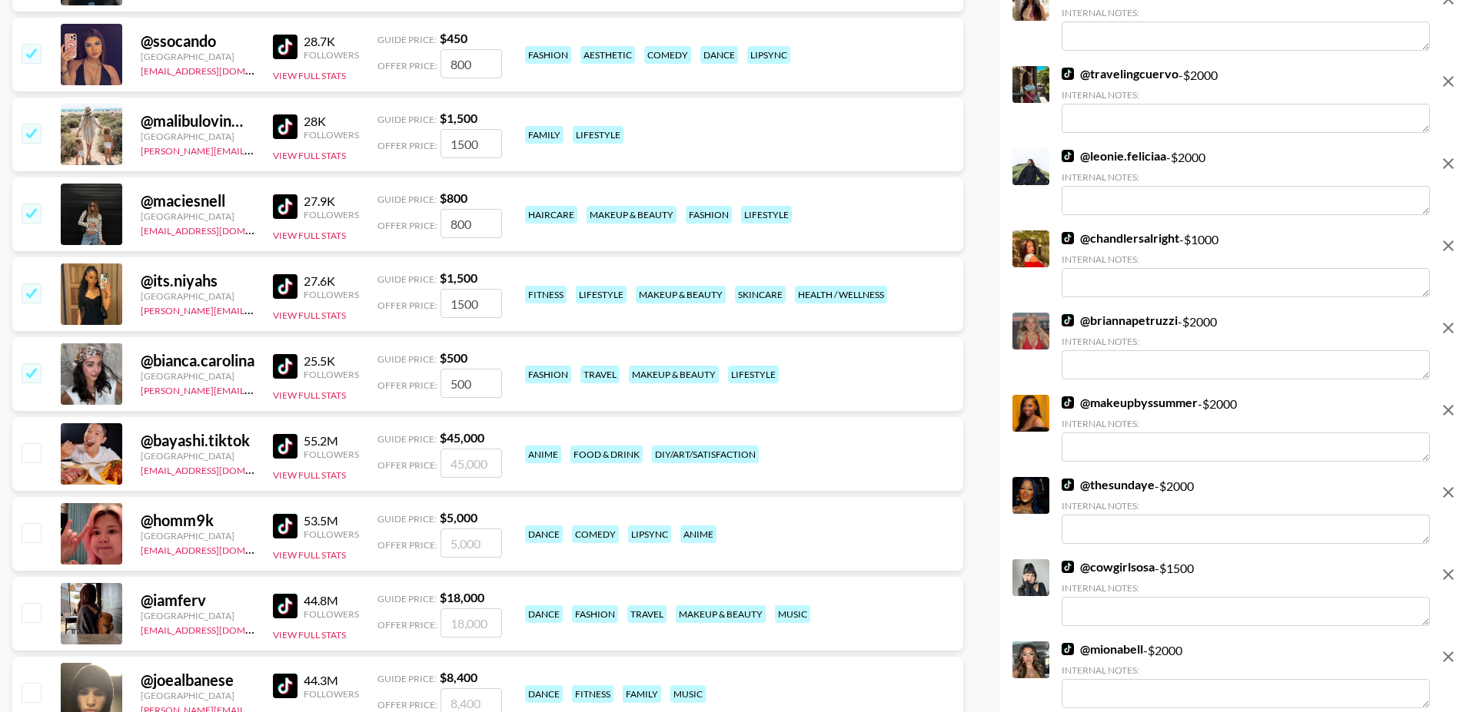
click at [32, 284] on input "checkbox" at bounding box center [31, 293] width 18 height 18
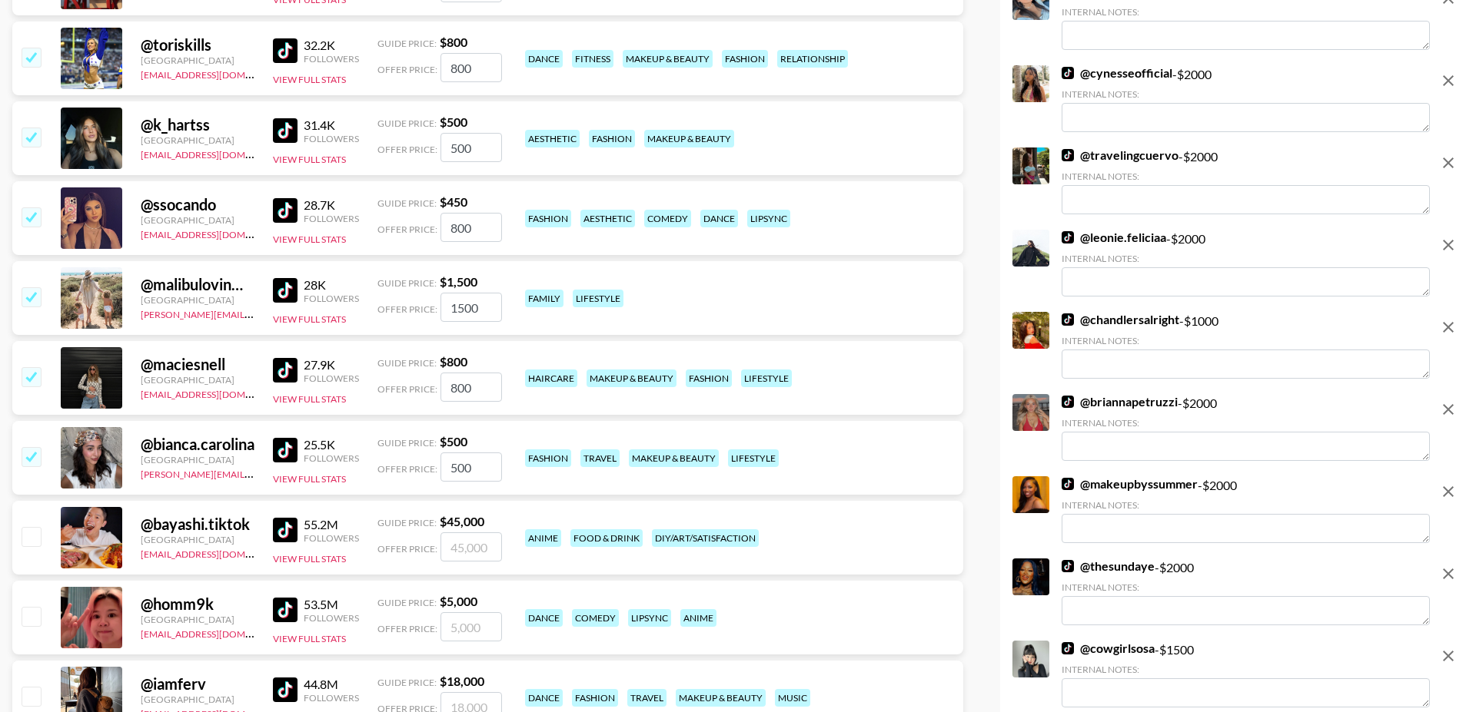
scroll to position [9717, 0]
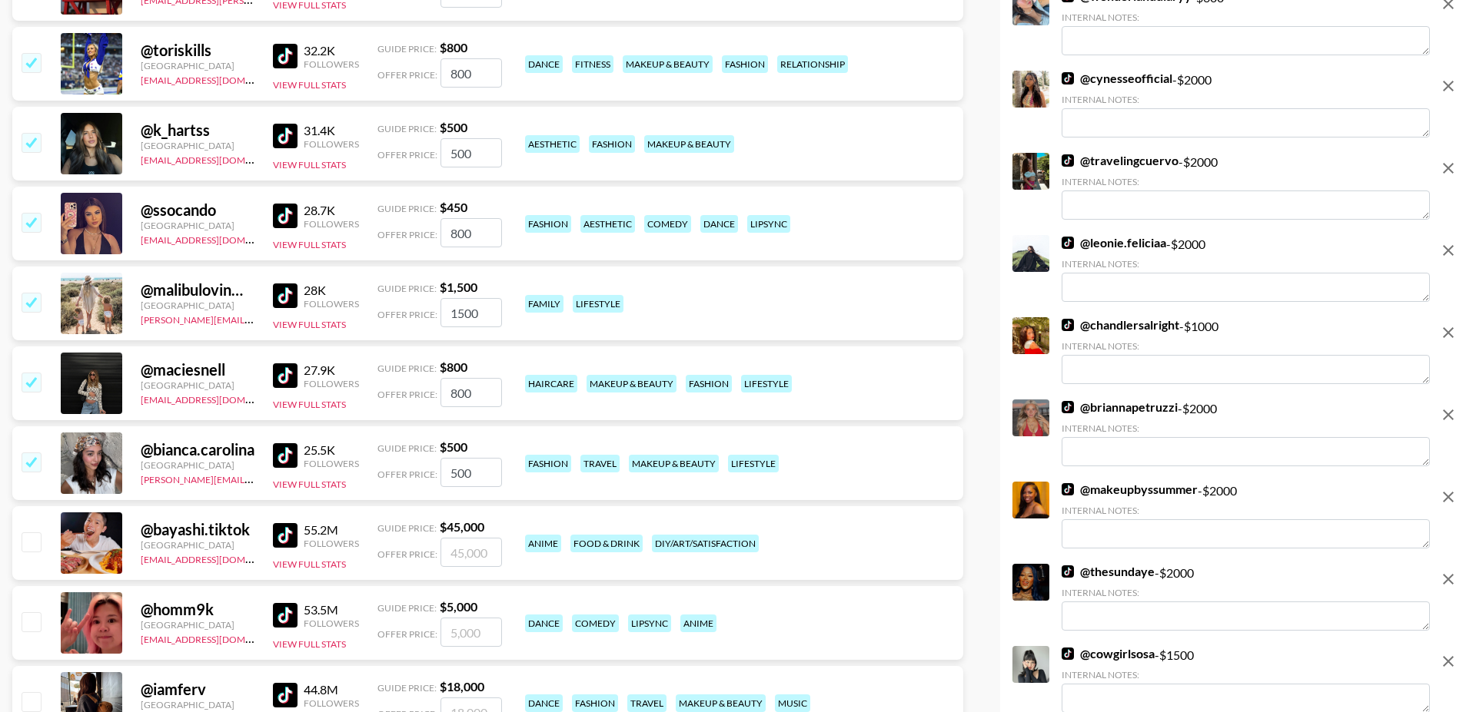
click at [34, 293] on input "checkbox" at bounding box center [31, 302] width 18 height 18
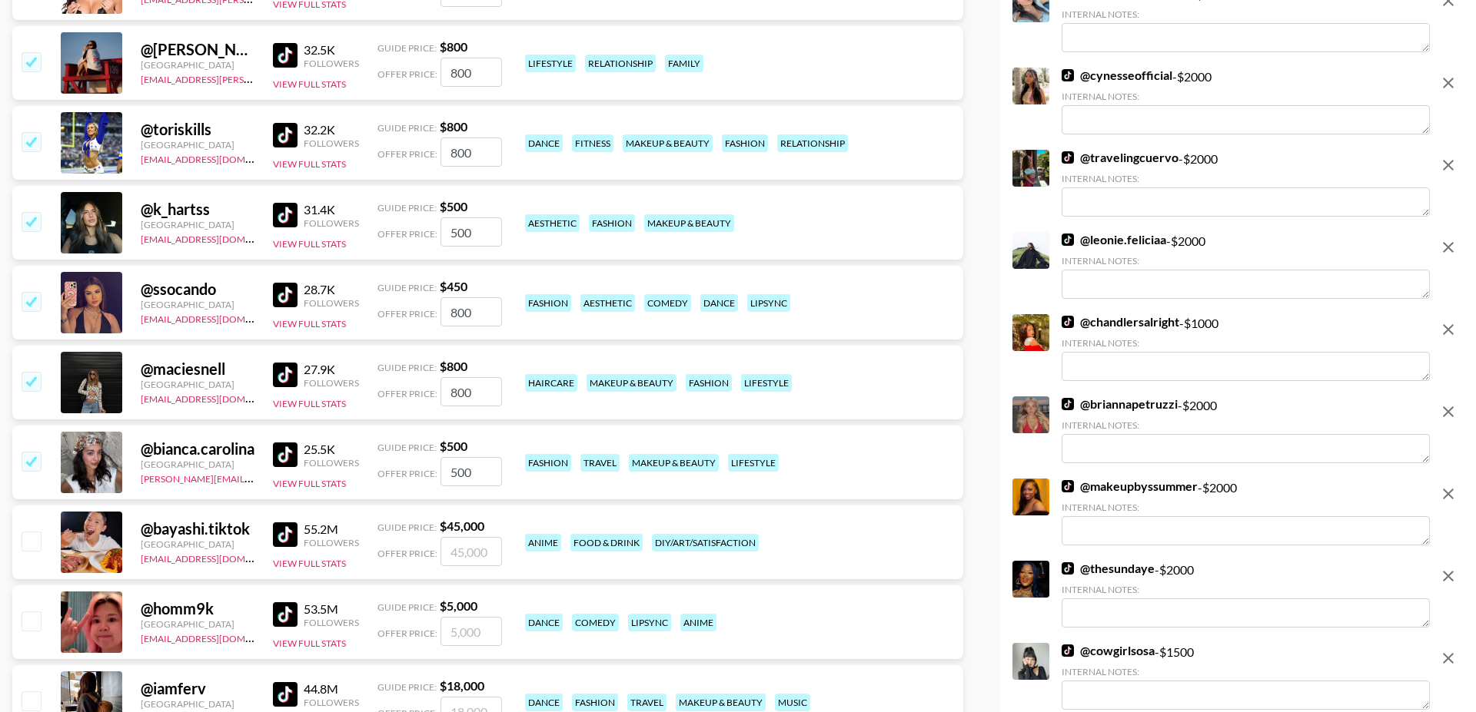
scroll to position [9624, 0]
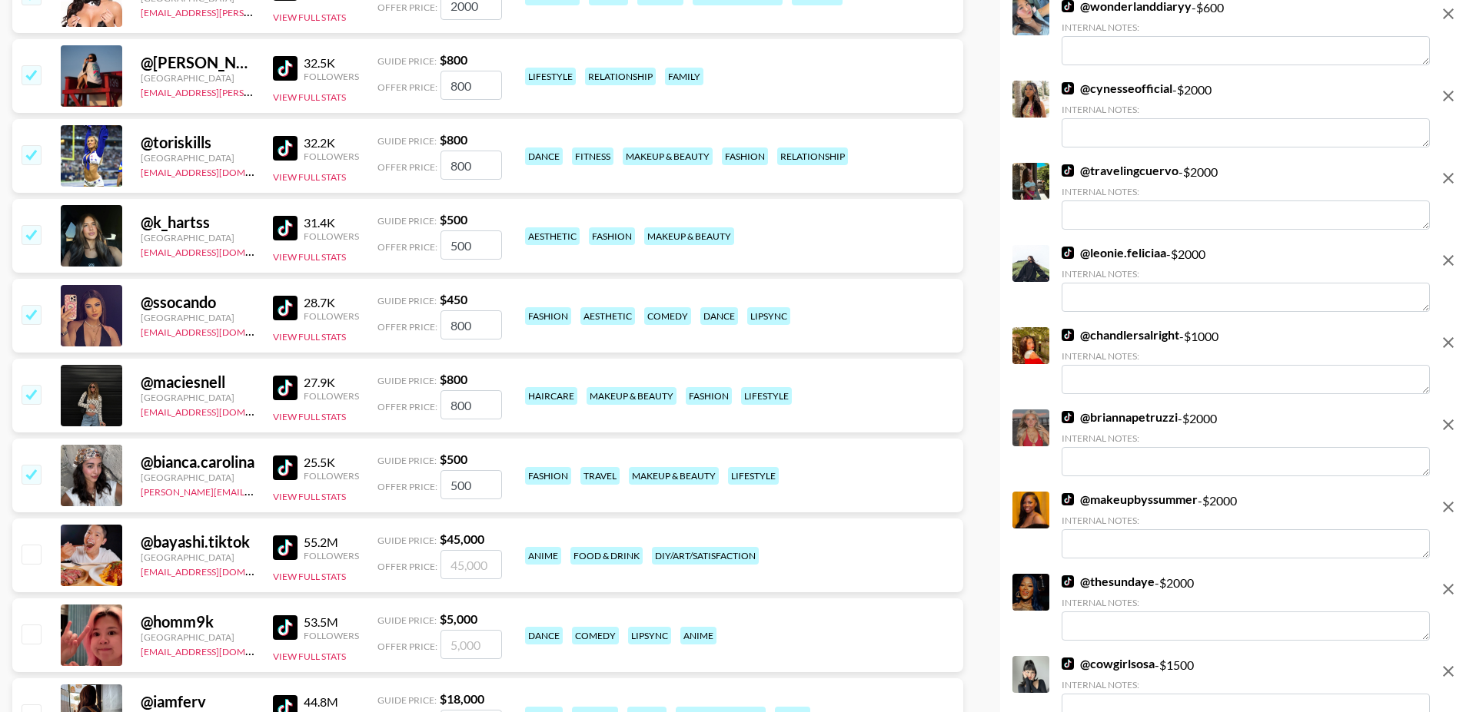
click at [32, 305] on input "checkbox" at bounding box center [31, 314] width 18 height 18
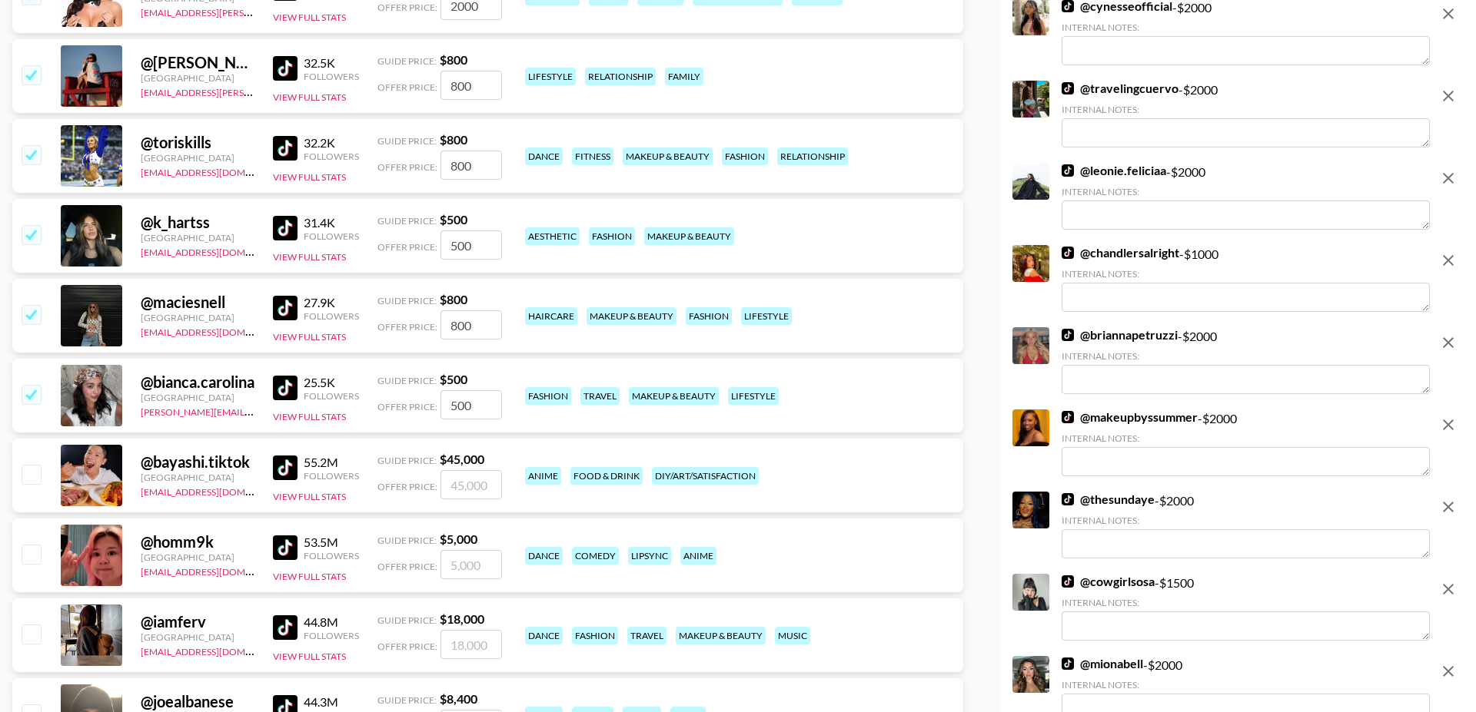
click at [33, 225] on input "checkbox" at bounding box center [31, 234] width 18 height 18
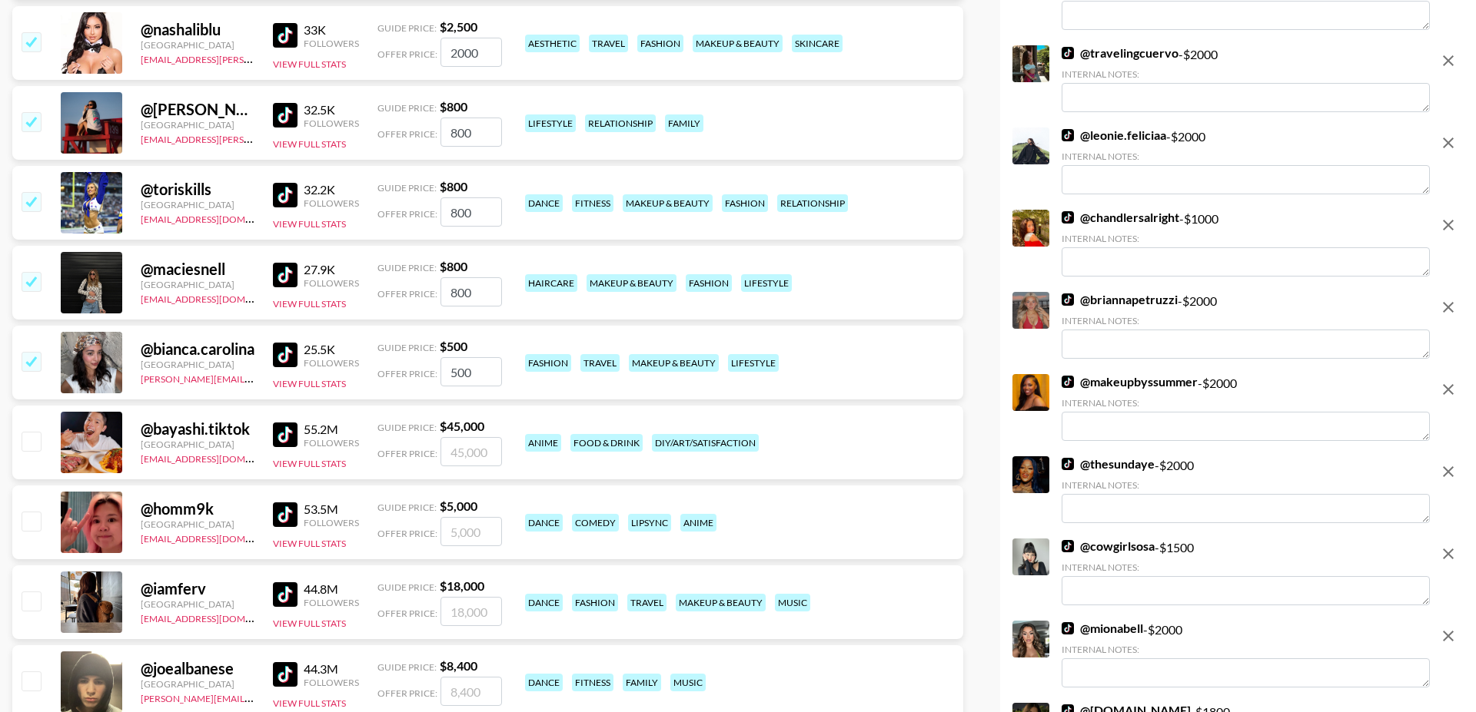
scroll to position [9513, 0]
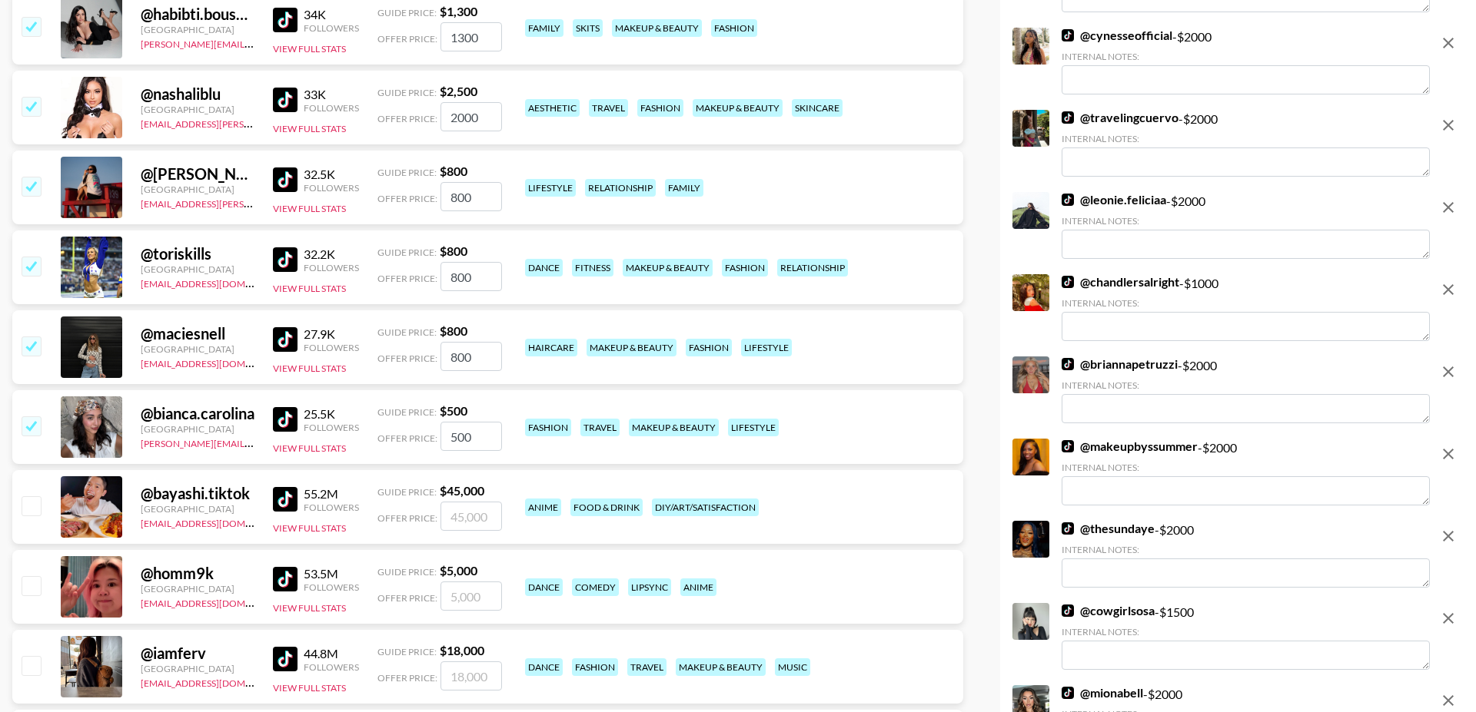
click at [30, 257] on input "checkbox" at bounding box center [31, 266] width 18 height 18
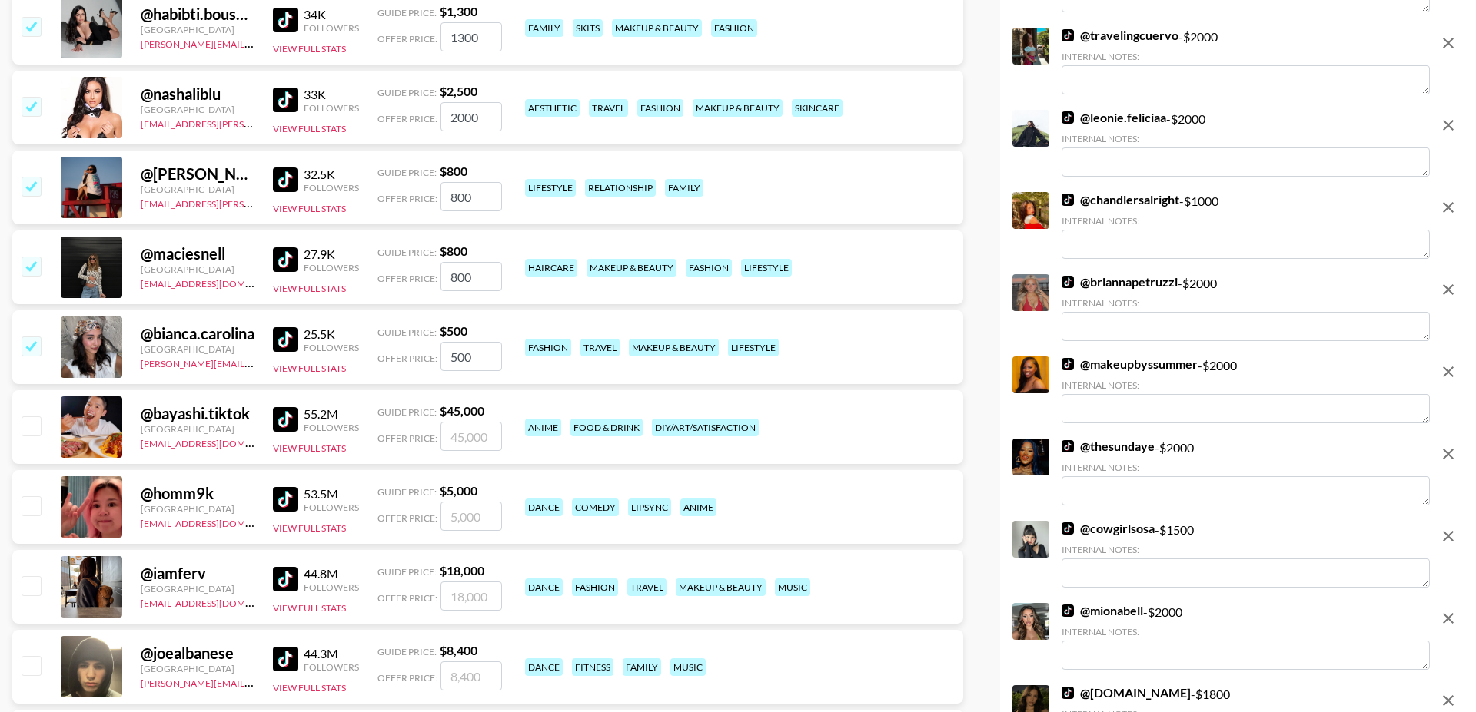
click at [31, 257] on input "checkbox" at bounding box center [31, 266] width 18 height 18
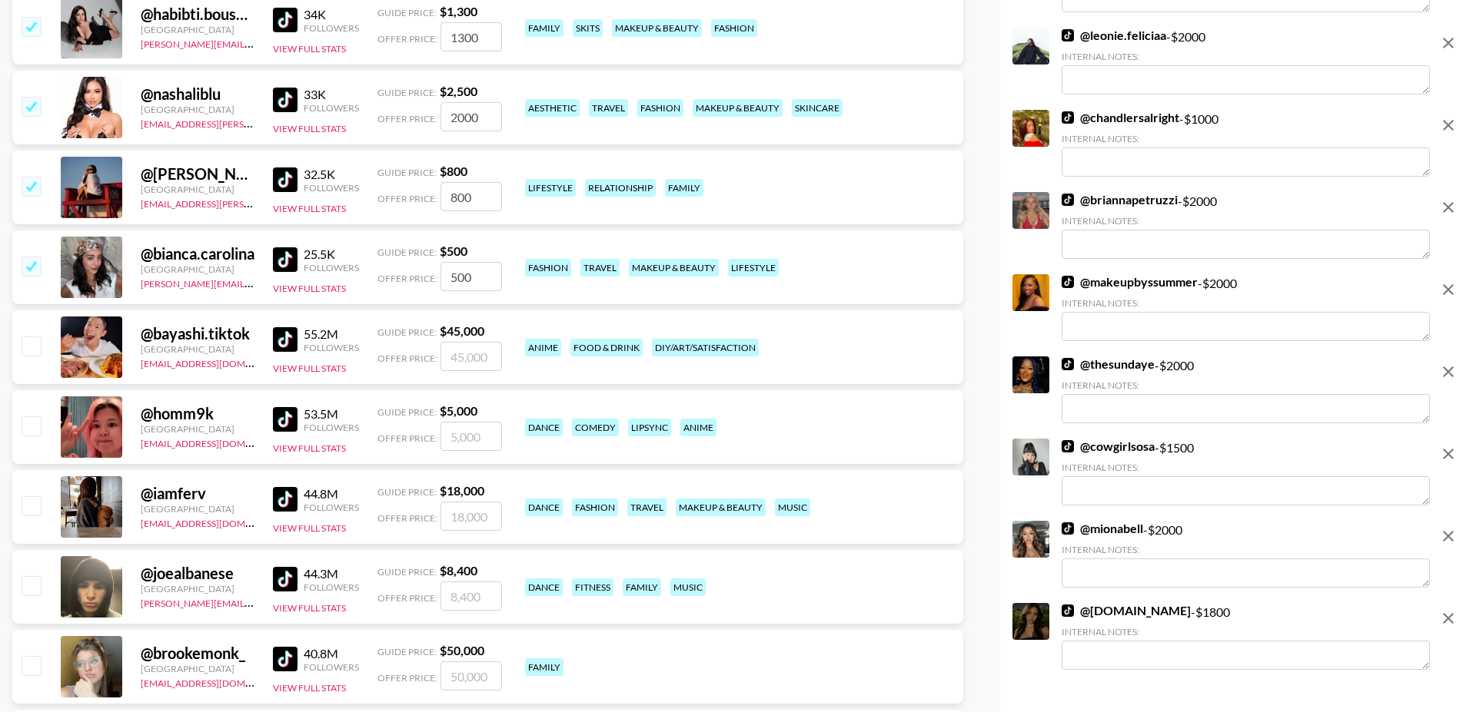
click at [33, 177] on input "checkbox" at bounding box center [31, 186] width 18 height 18
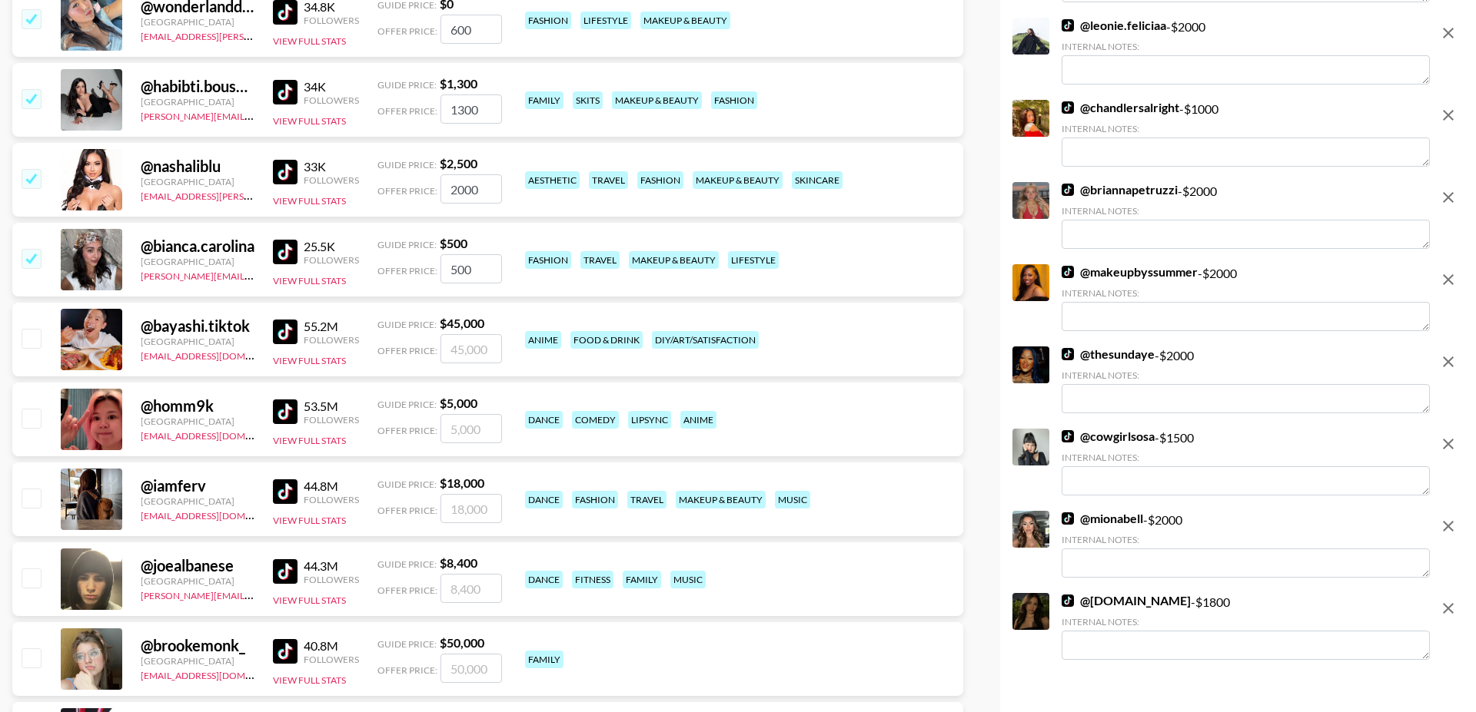
scroll to position [9357, 0]
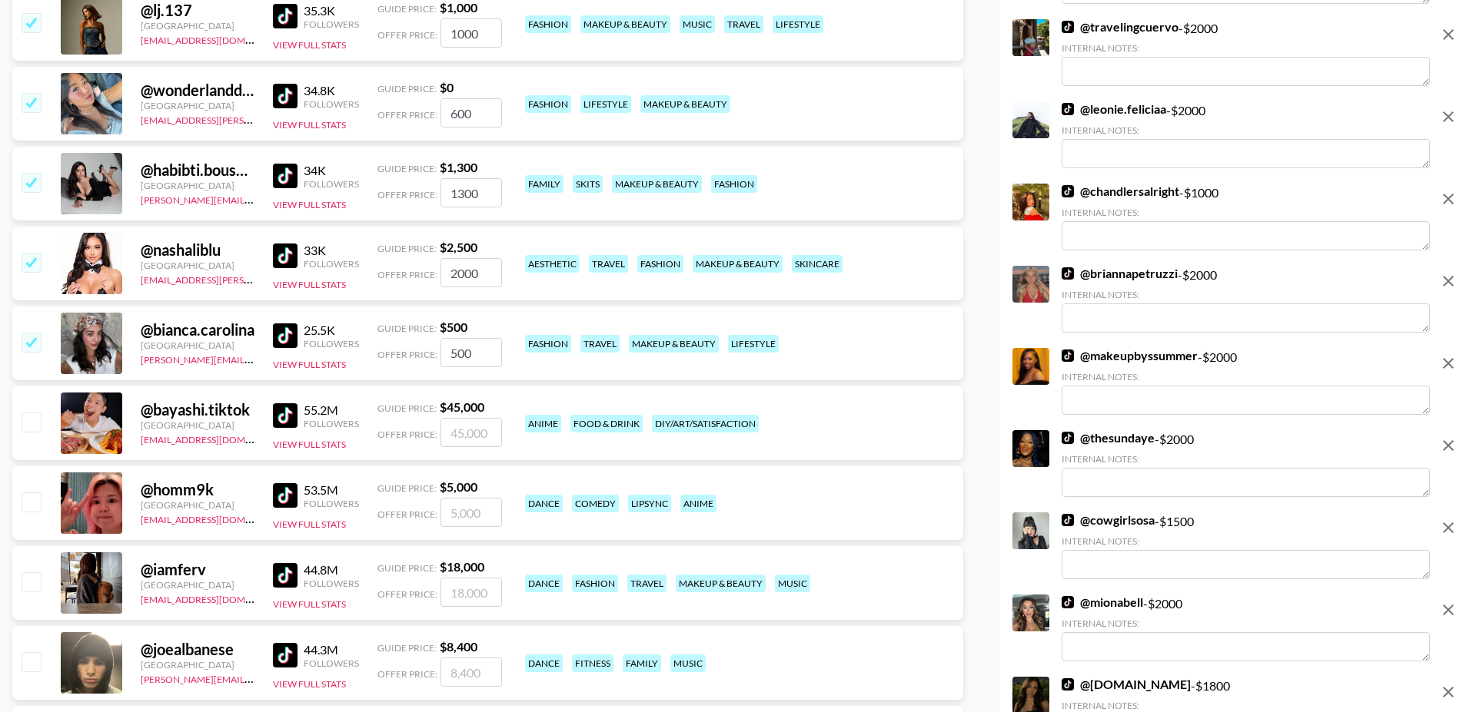
click at [35, 253] on input "checkbox" at bounding box center [31, 262] width 18 height 18
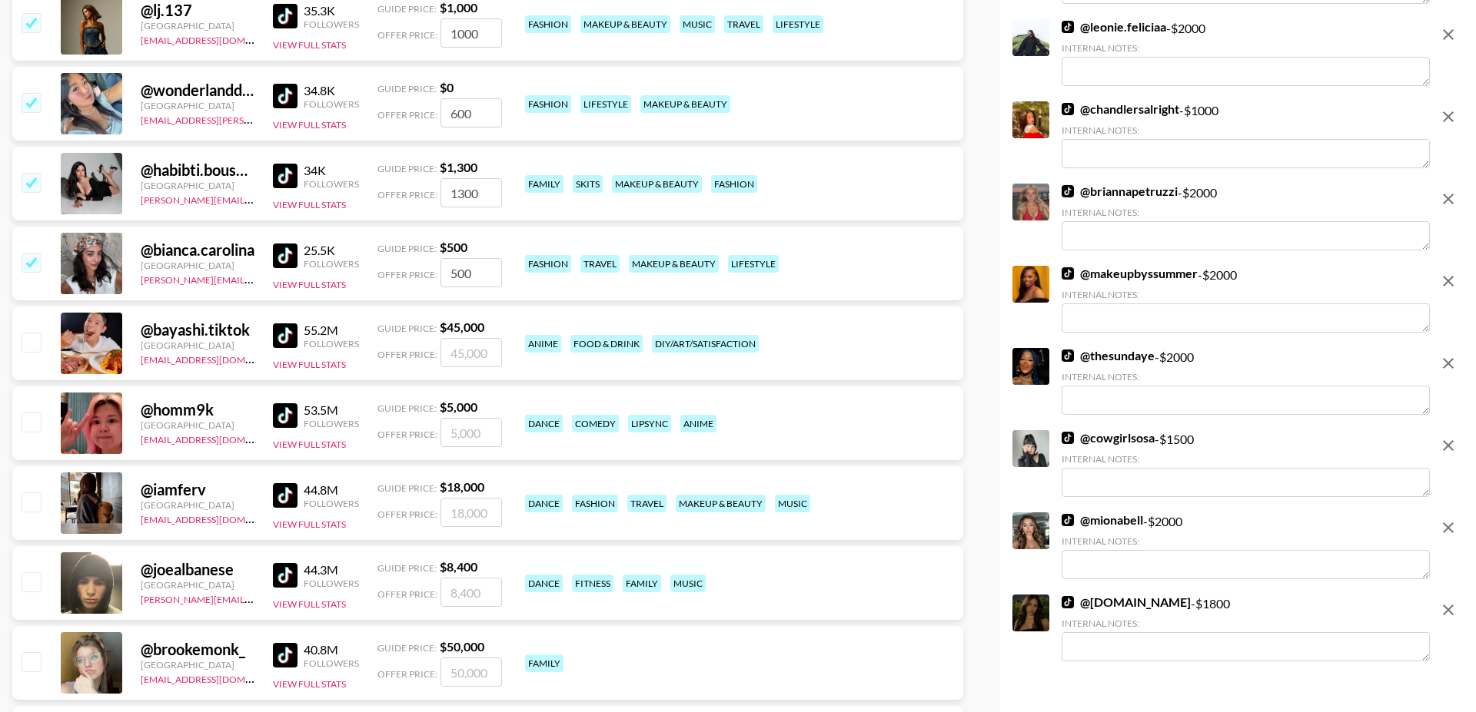
click at [31, 173] on input "checkbox" at bounding box center [31, 182] width 18 height 18
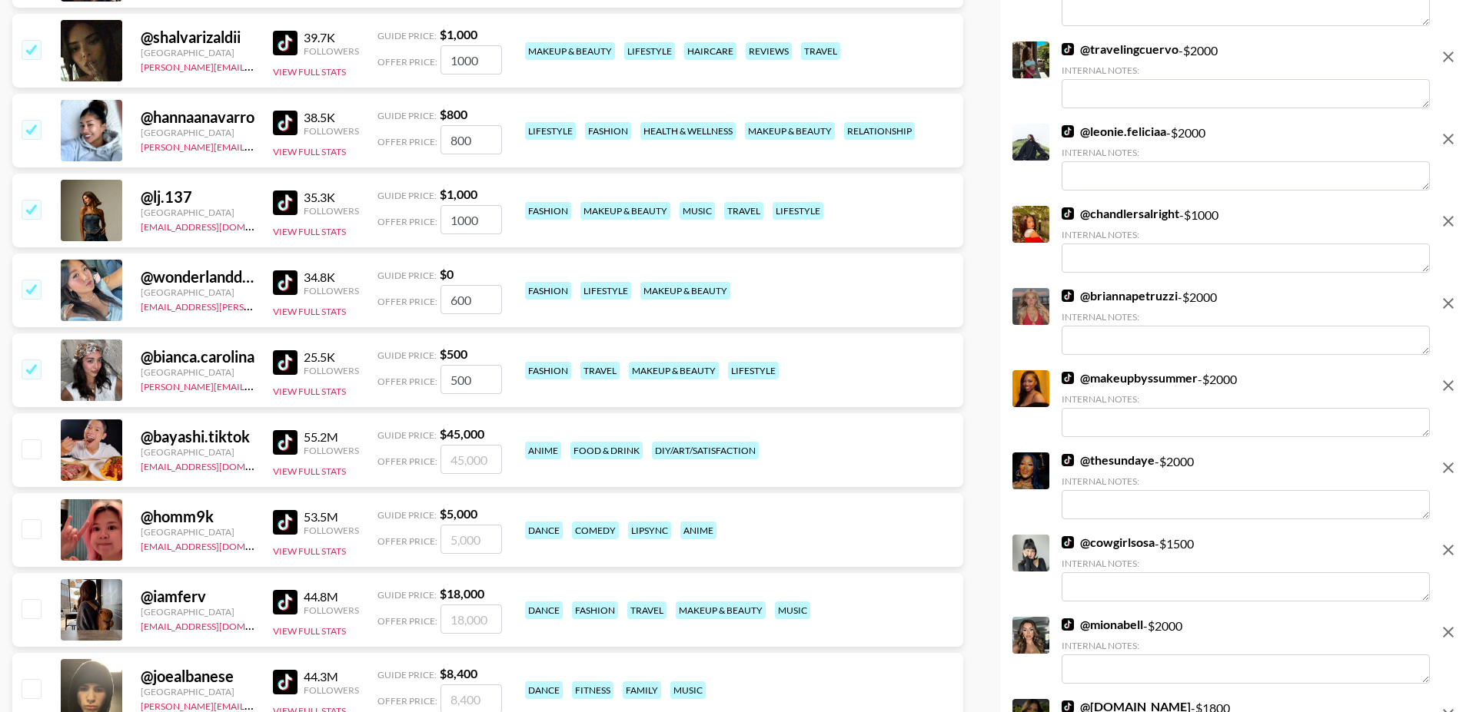
scroll to position [9162, 0]
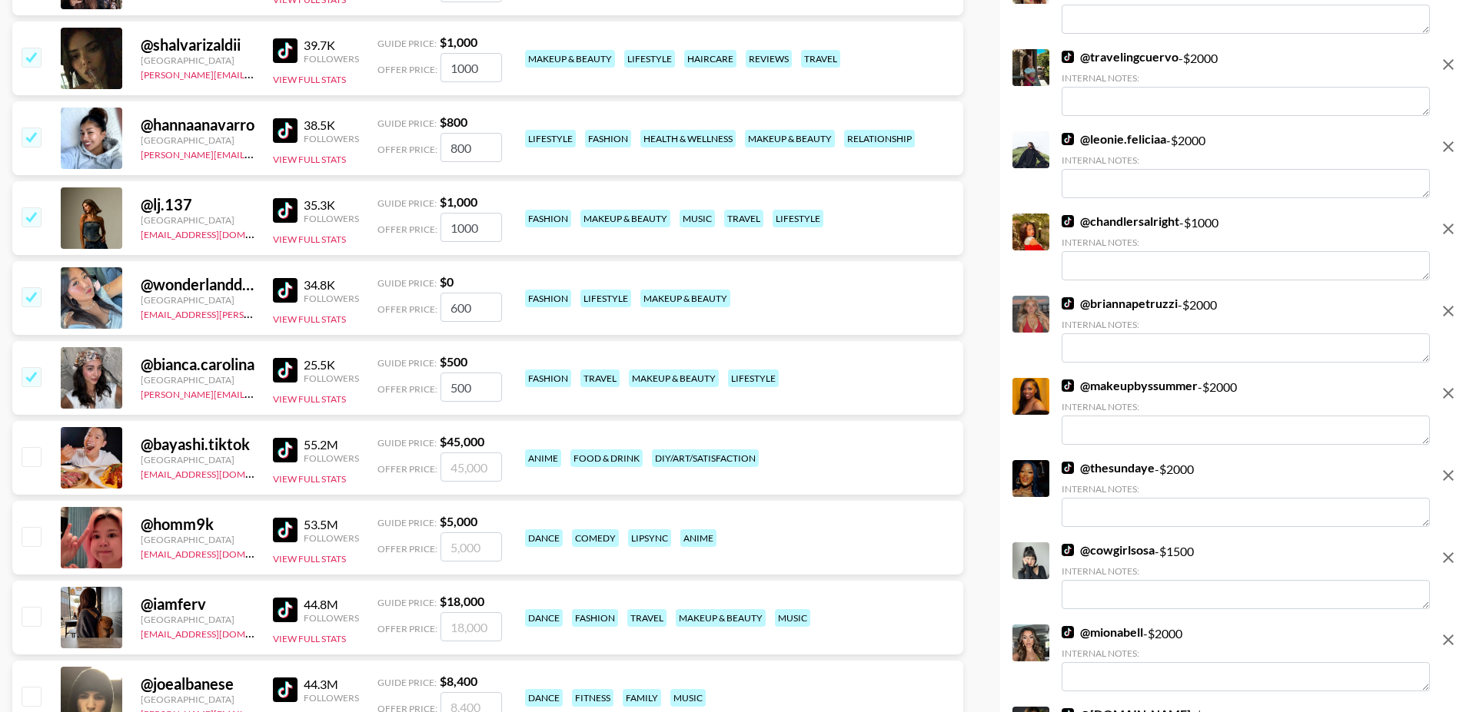
click at [296, 278] on img at bounding box center [285, 290] width 25 height 25
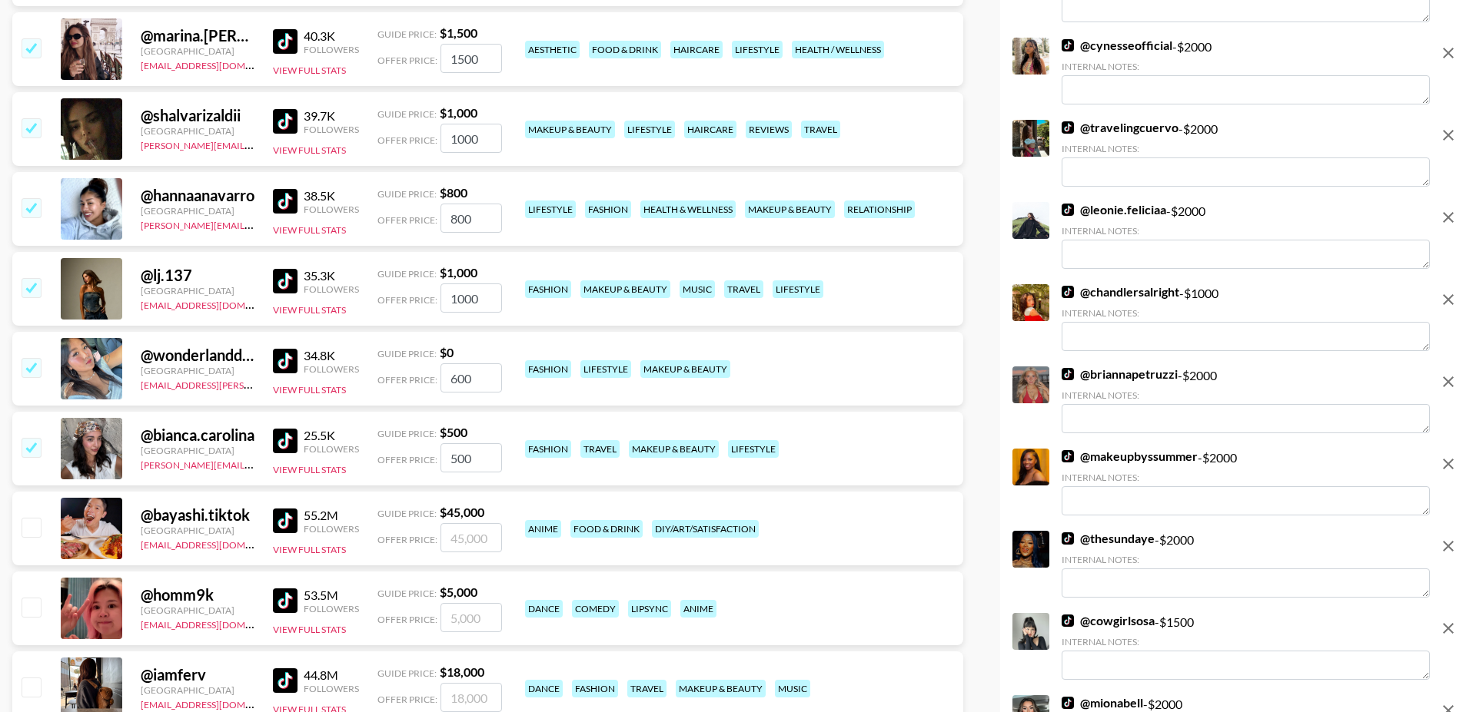
click at [32, 278] on input "checkbox" at bounding box center [31, 287] width 18 height 18
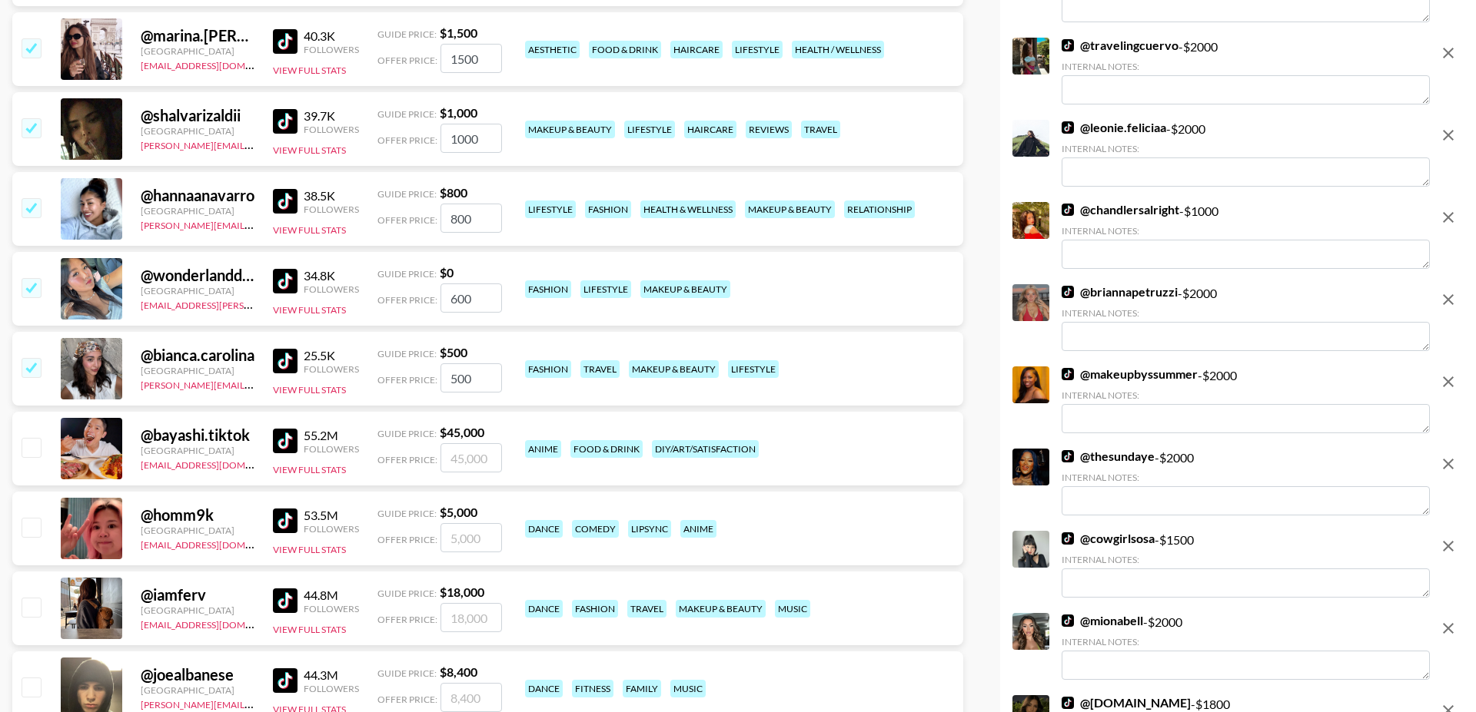
click at [32, 198] on input "checkbox" at bounding box center [31, 207] width 18 height 18
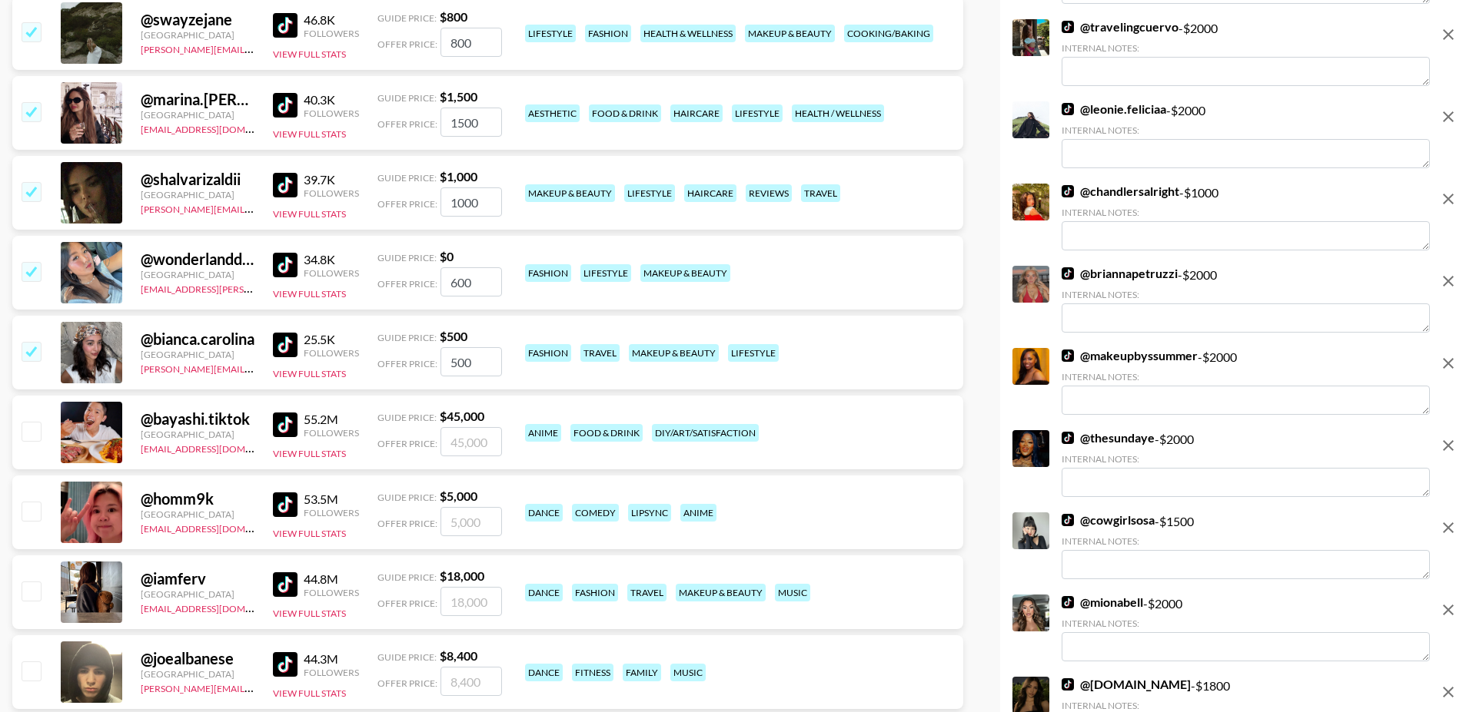
scroll to position [9006, 0]
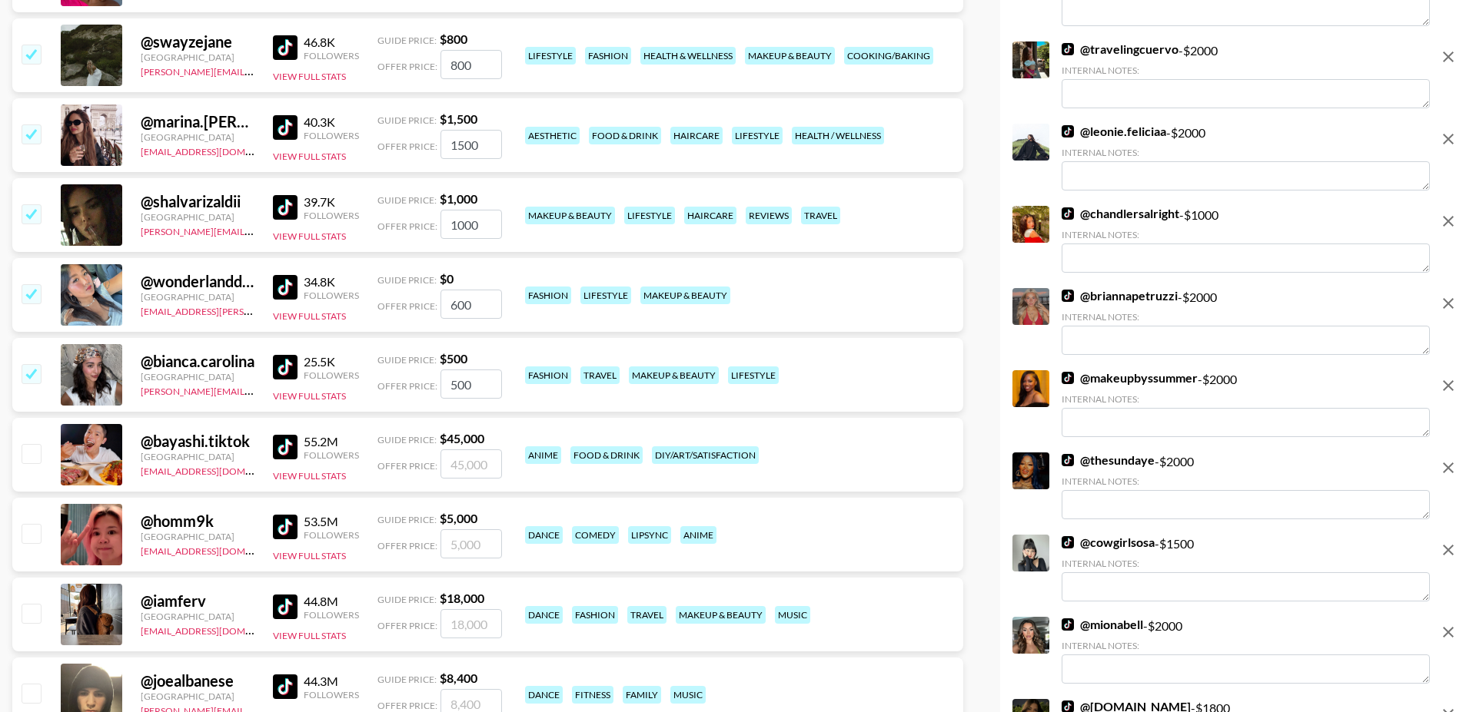
click at [287, 195] on img at bounding box center [285, 207] width 25 height 25
click at [38, 204] on input "checkbox" at bounding box center [31, 213] width 18 height 18
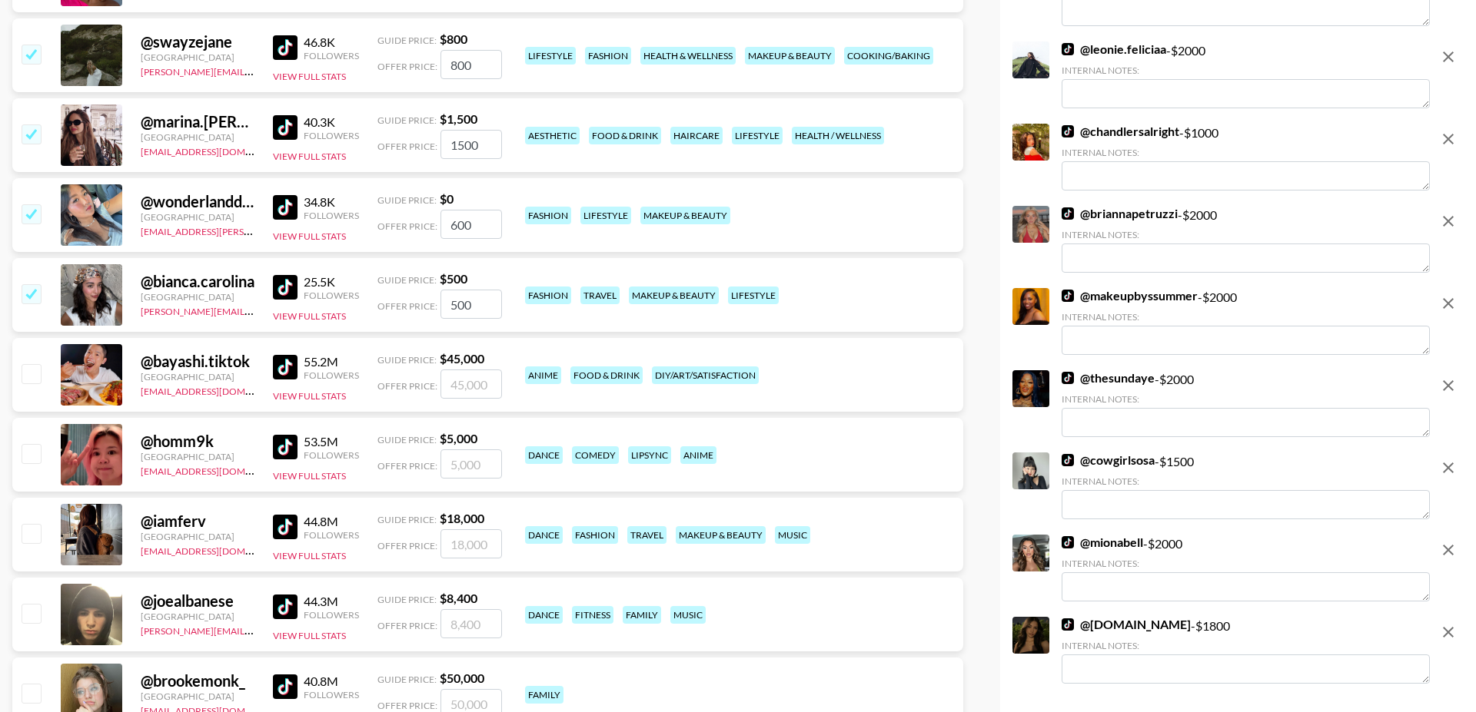
scroll to position [8846, 0]
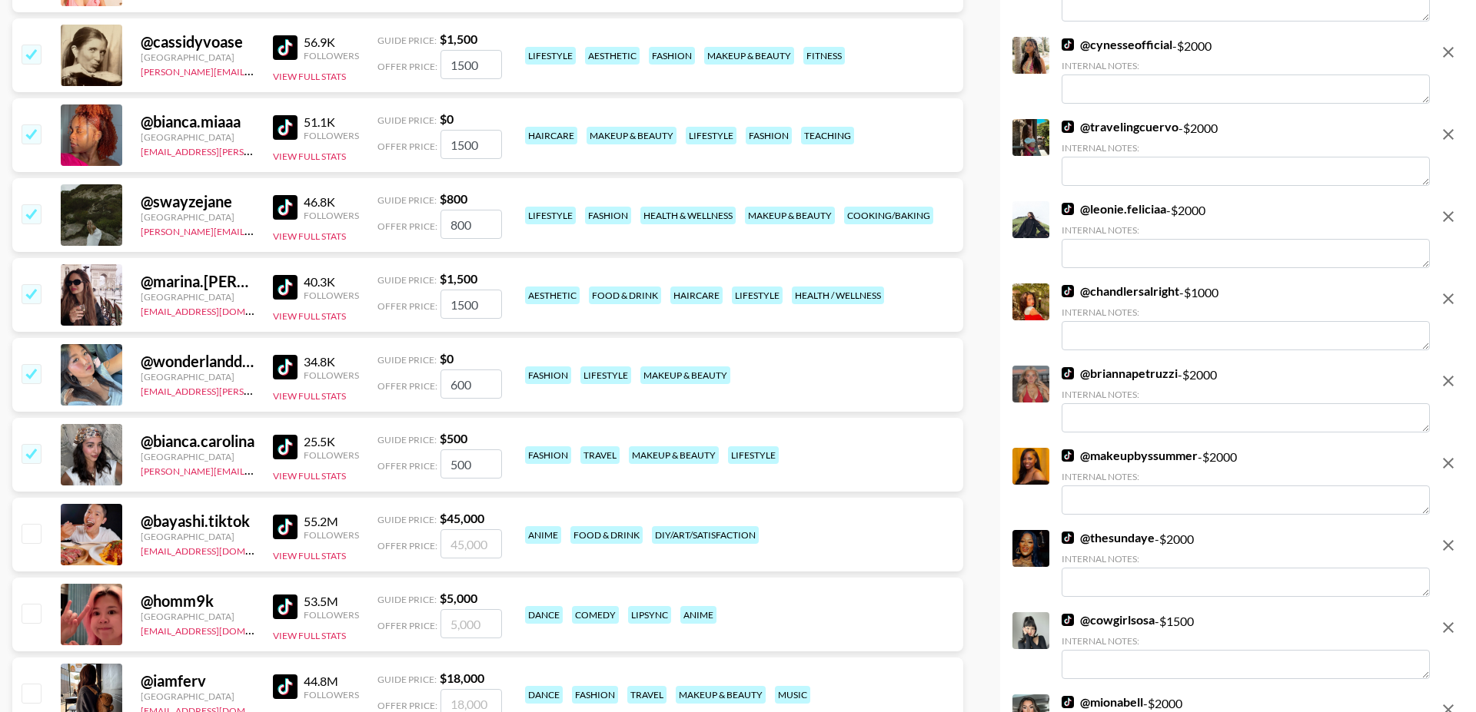
click at [31, 284] on input "checkbox" at bounding box center [31, 293] width 18 height 18
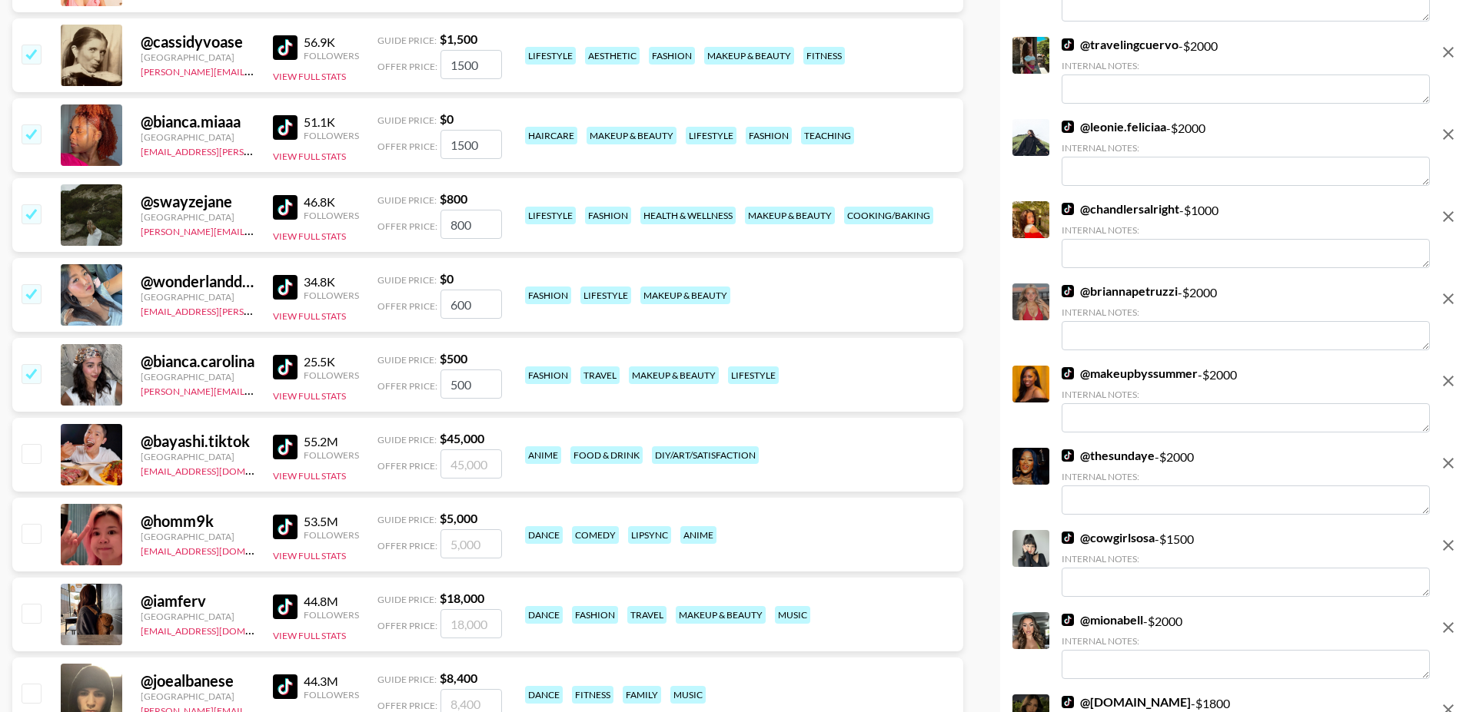
click at [30, 204] on input "checkbox" at bounding box center [31, 213] width 18 height 18
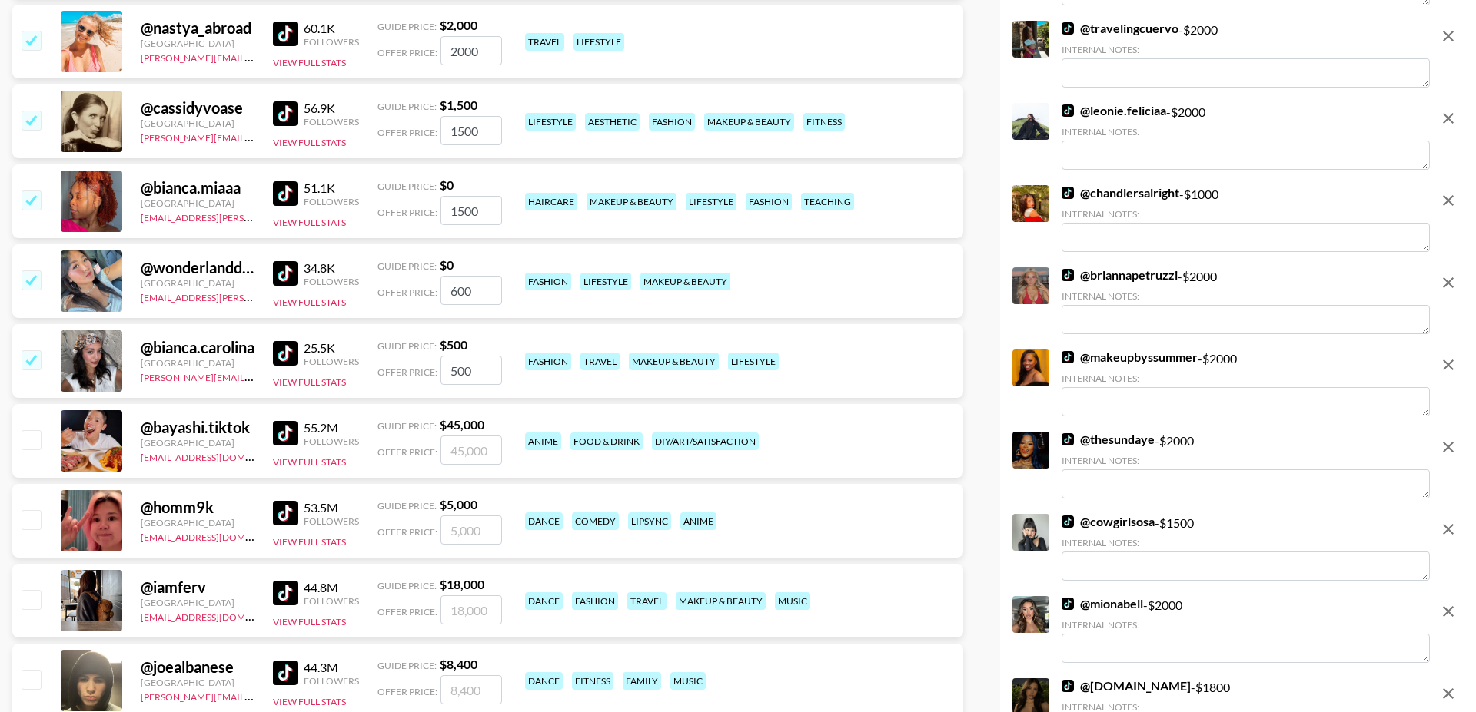
scroll to position [8700, 0]
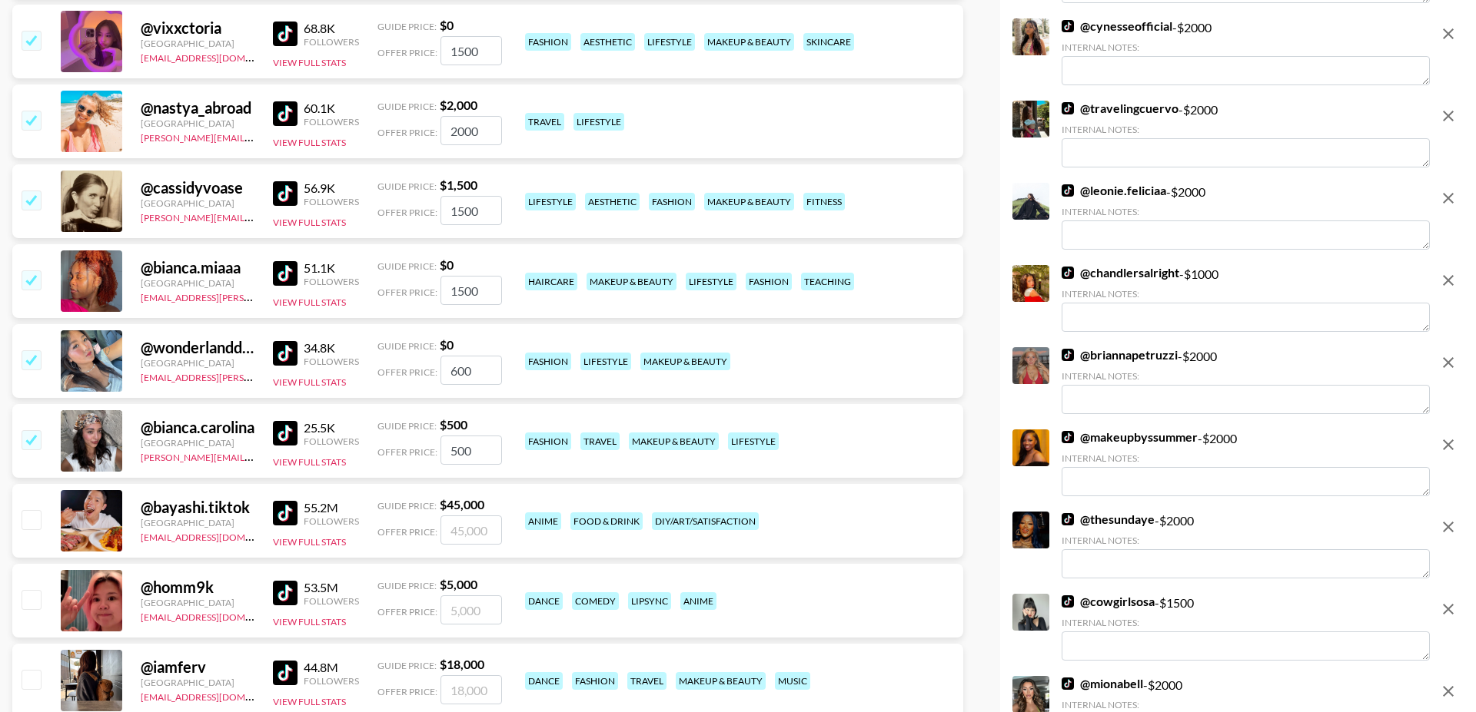
click at [24, 271] on input "checkbox" at bounding box center [31, 280] width 18 height 18
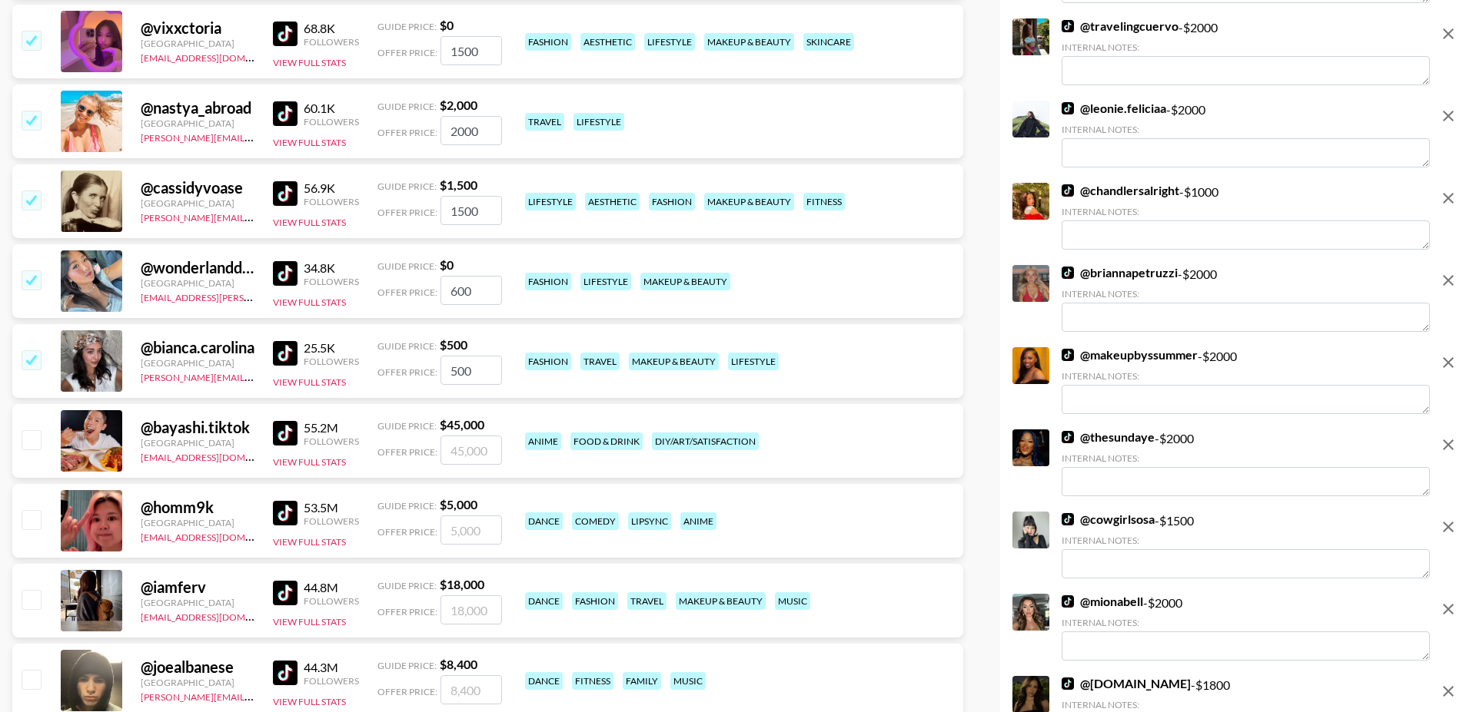
click at [27, 191] on input "checkbox" at bounding box center [31, 200] width 18 height 18
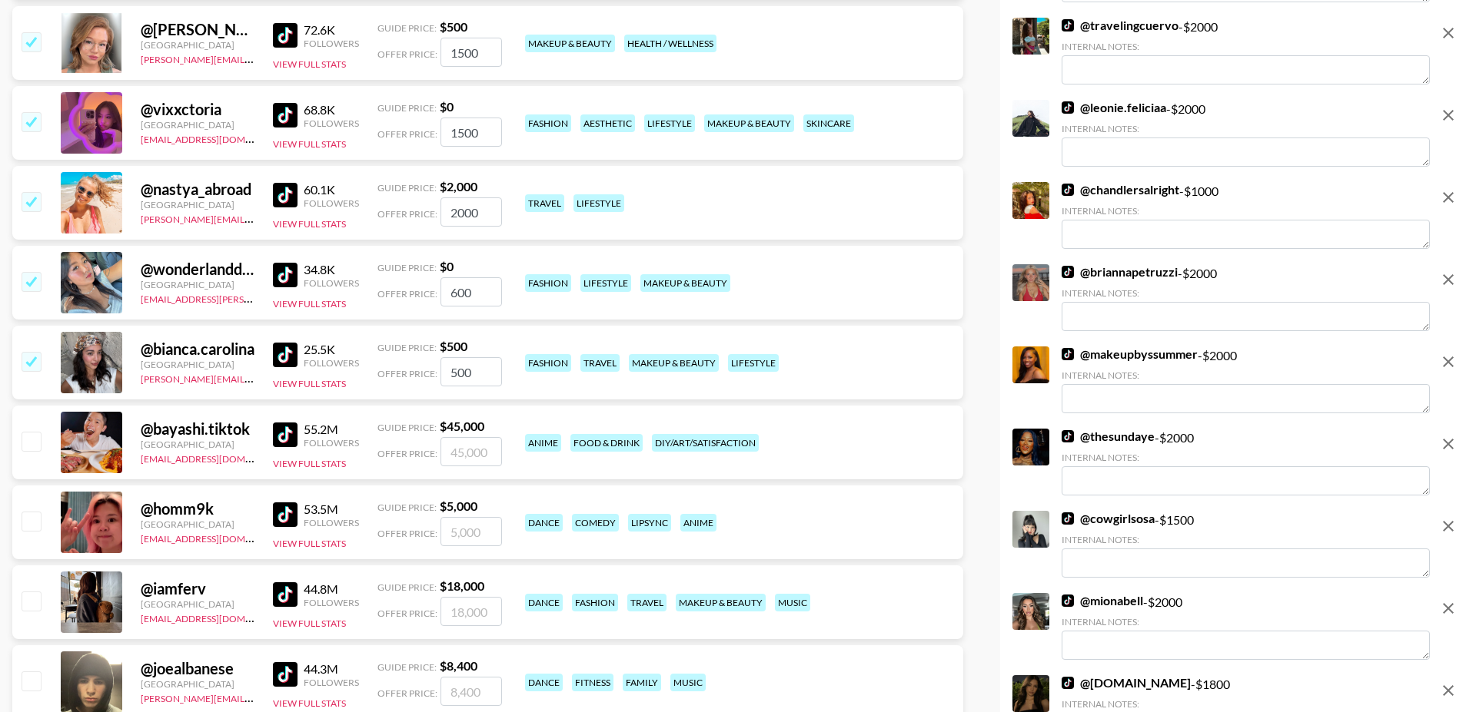
scroll to position [8517, 0]
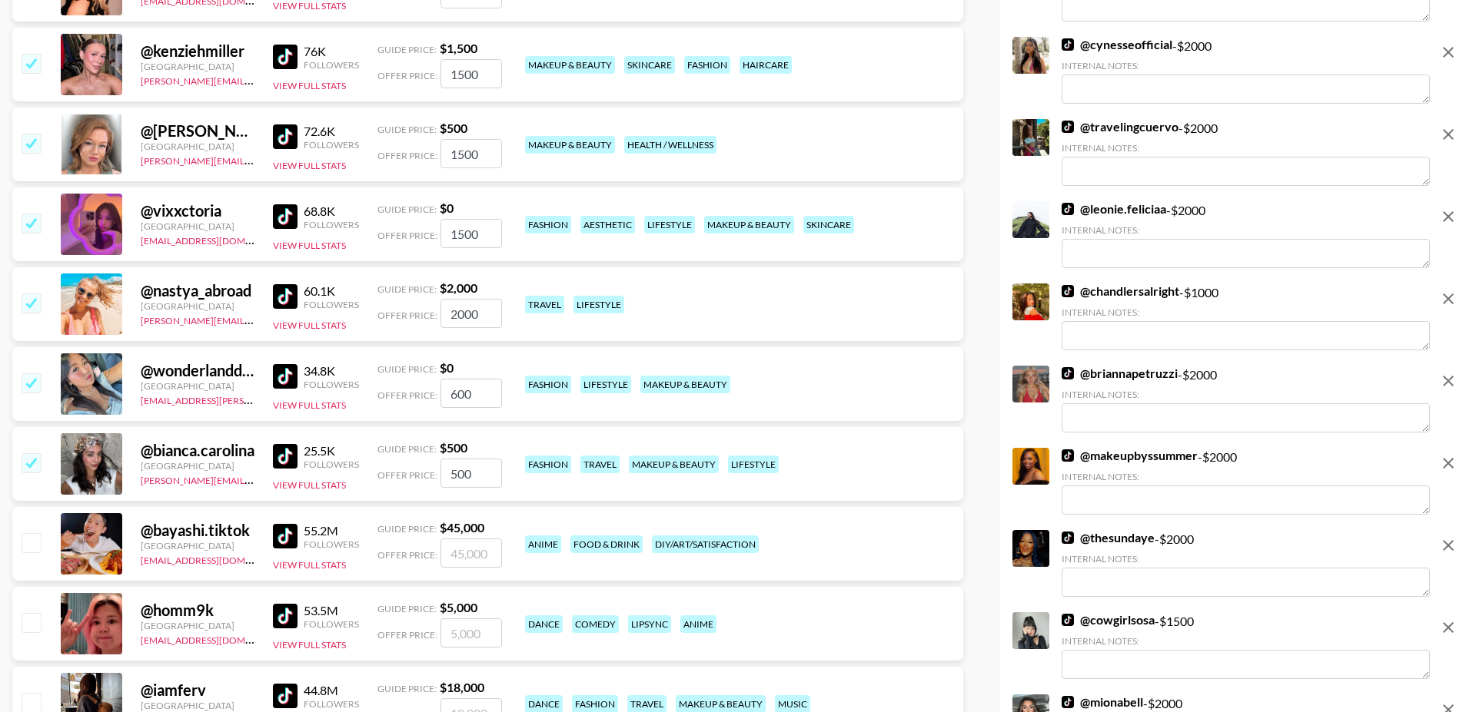
click at [32, 294] on input "checkbox" at bounding box center [31, 303] width 18 height 18
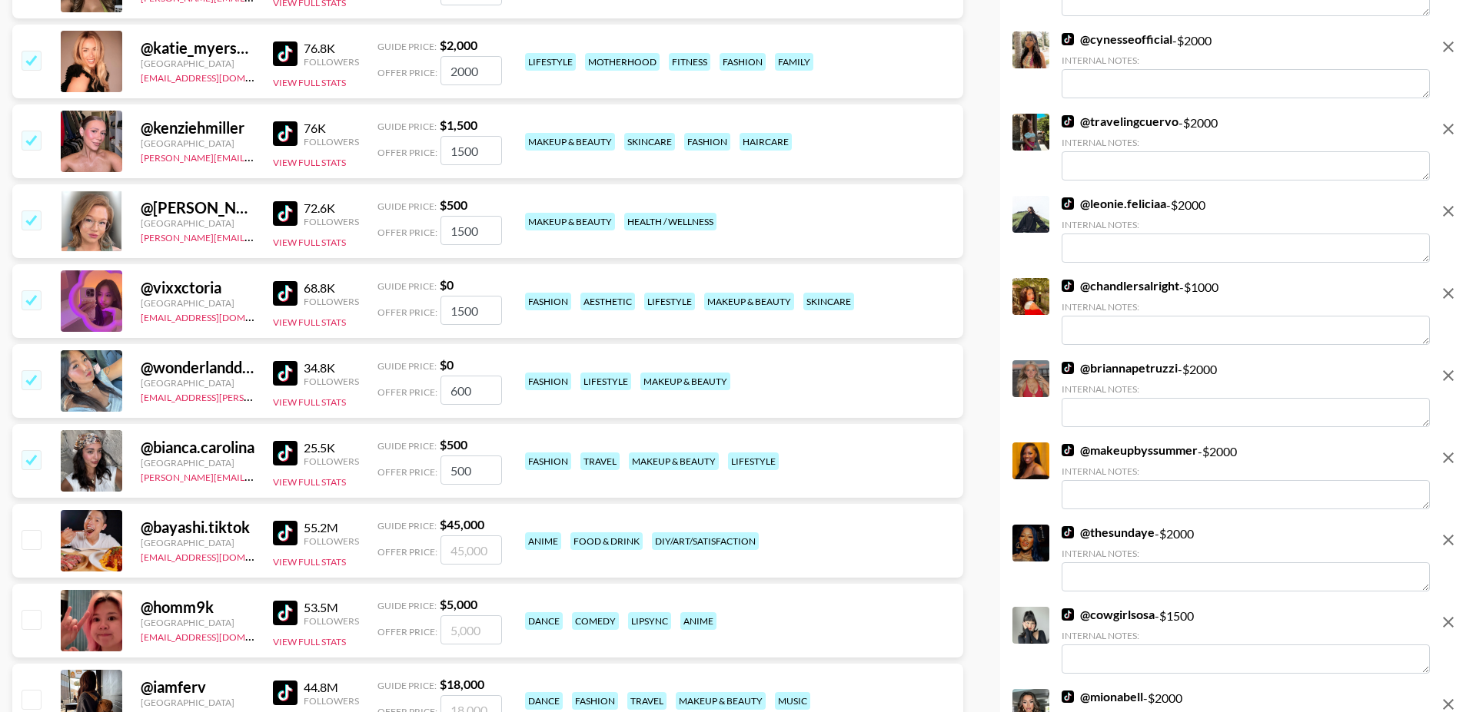
scroll to position [8405, 0]
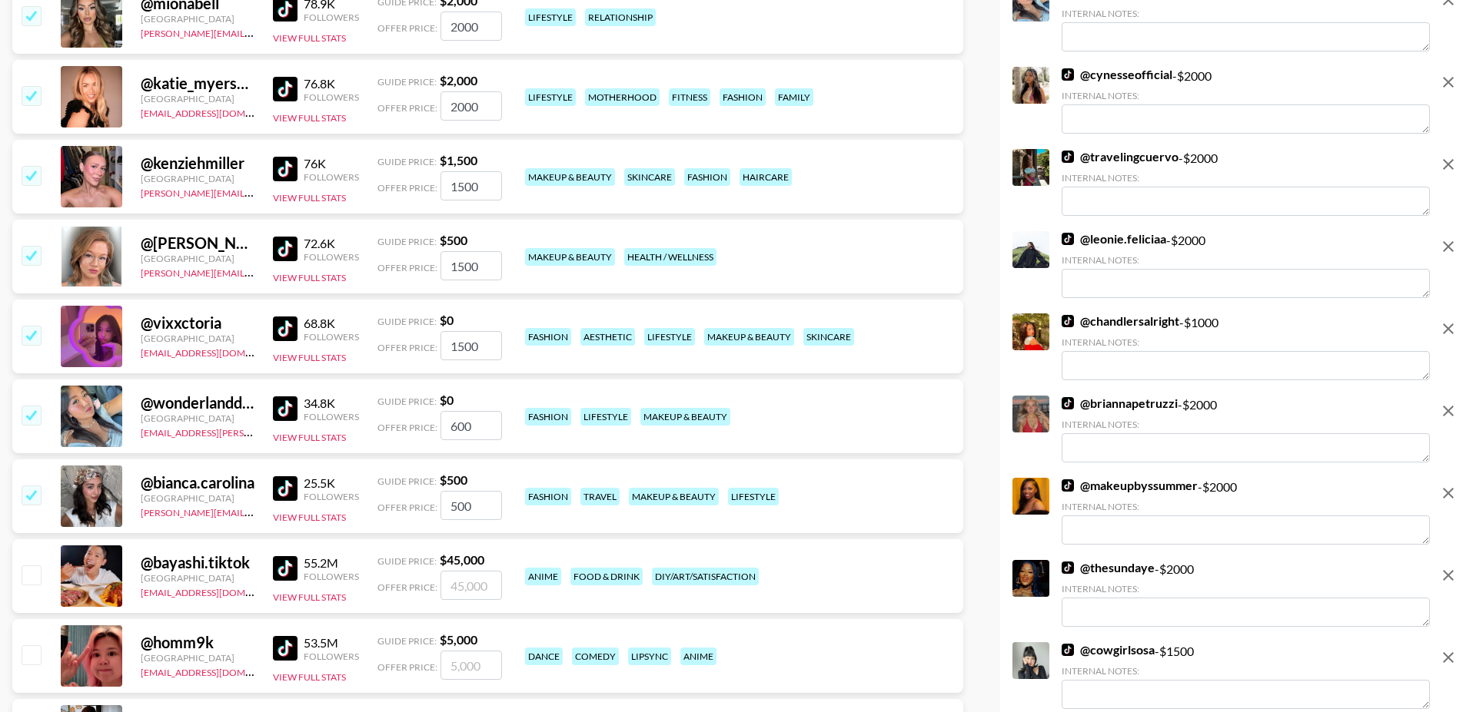
click at [278, 237] on img at bounding box center [285, 249] width 25 height 25
click at [290, 317] on img at bounding box center [285, 329] width 25 height 25
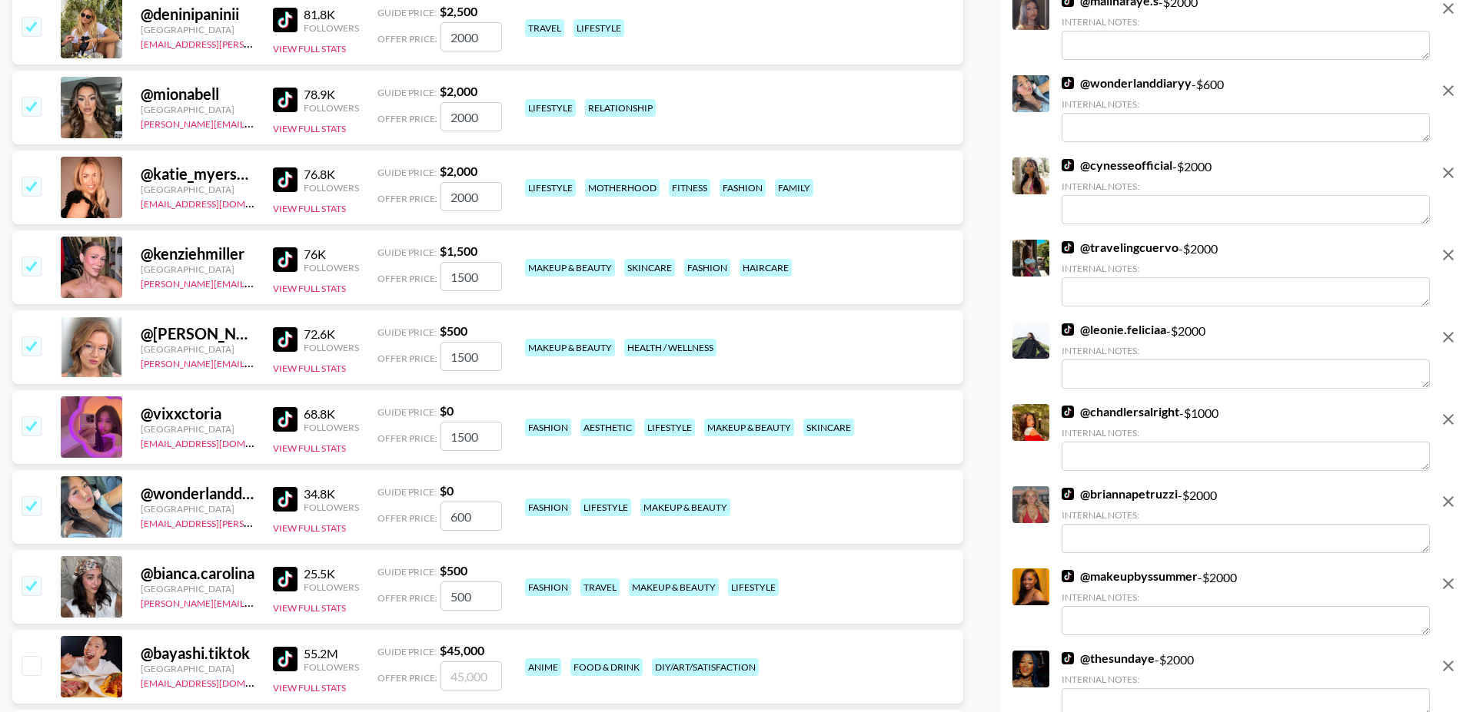
scroll to position [8259, 0]
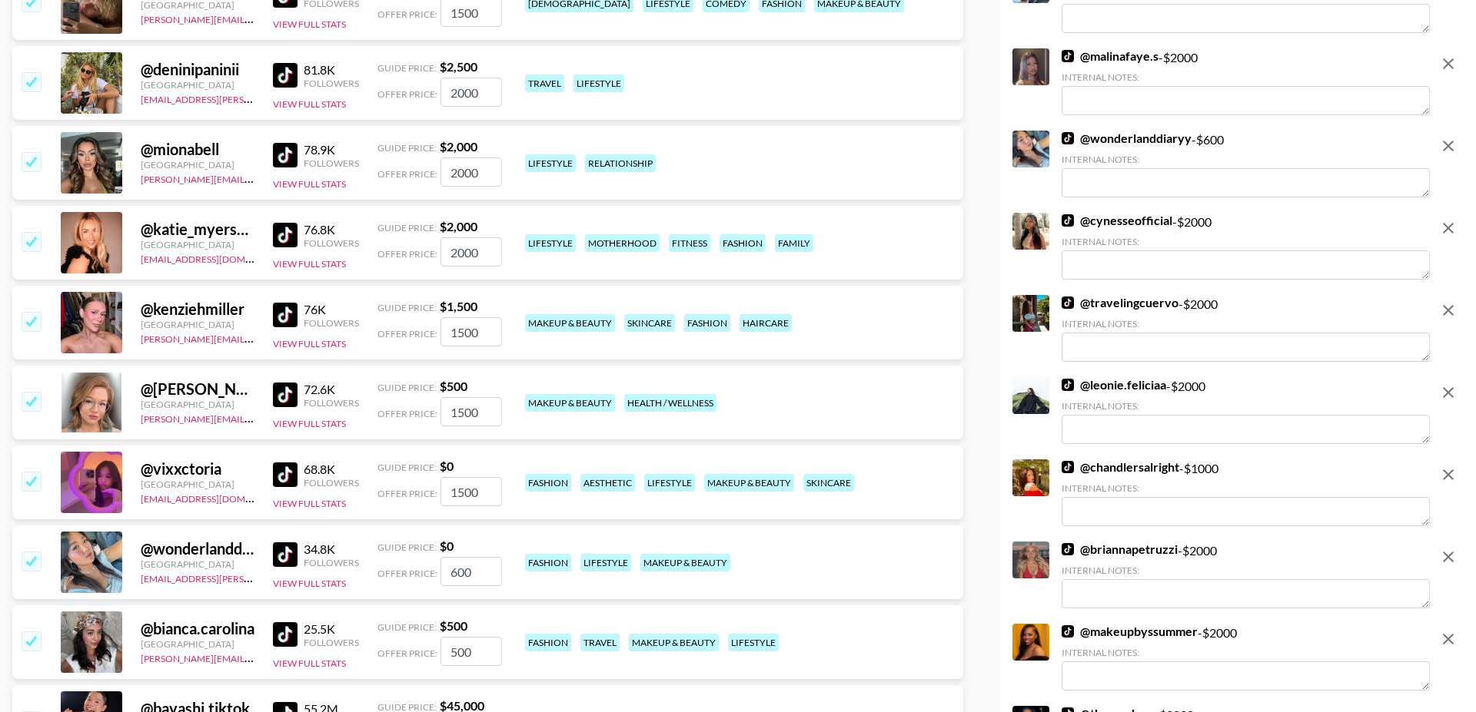
click at [30, 232] on input "checkbox" at bounding box center [31, 241] width 18 height 18
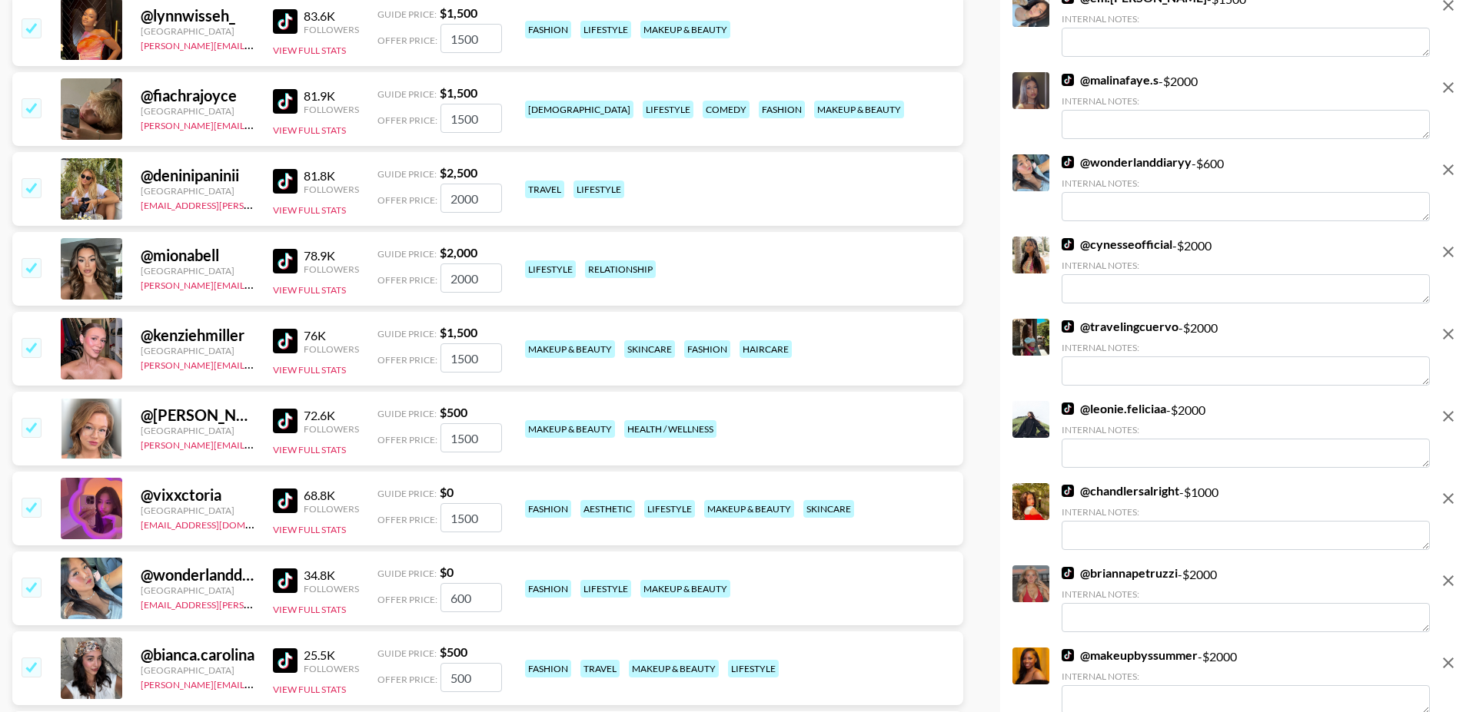
scroll to position [8145, 0]
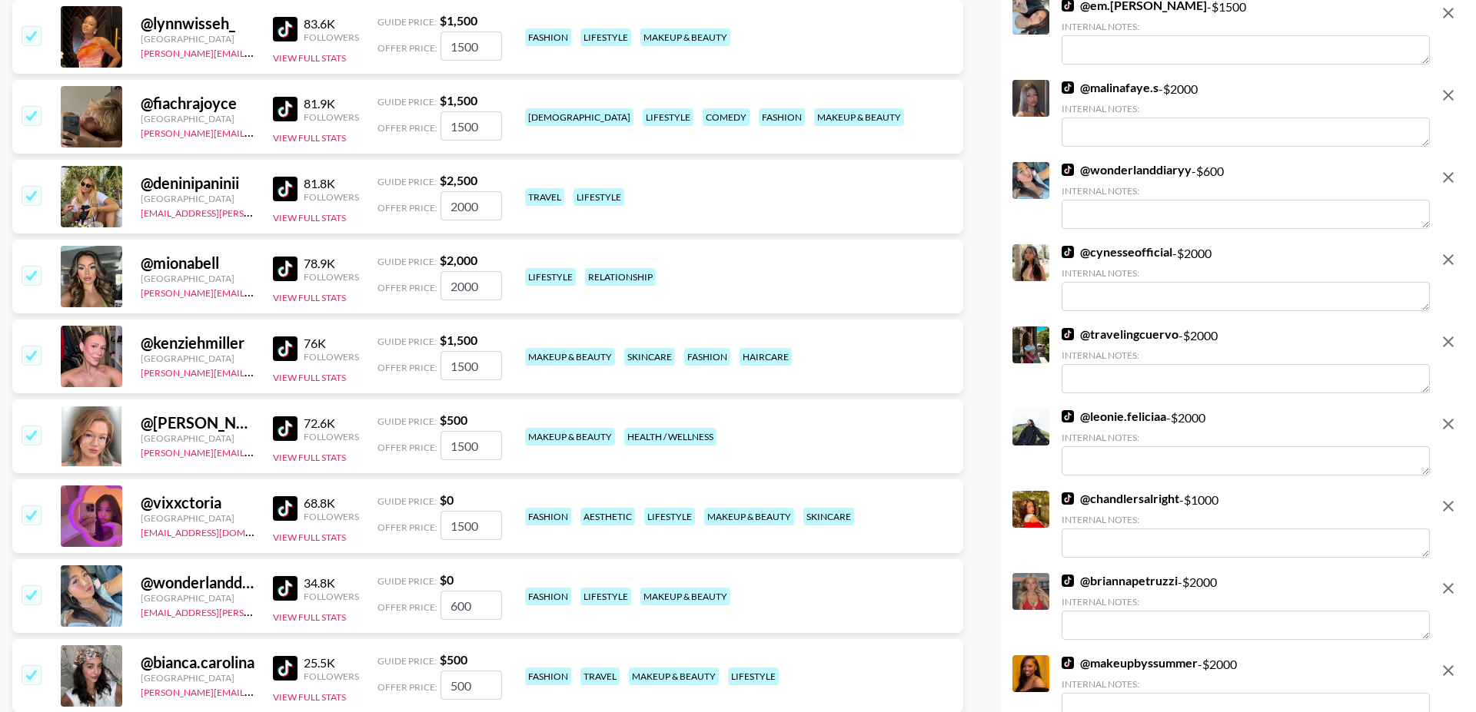
click at [33, 186] on input "checkbox" at bounding box center [31, 195] width 18 height 18
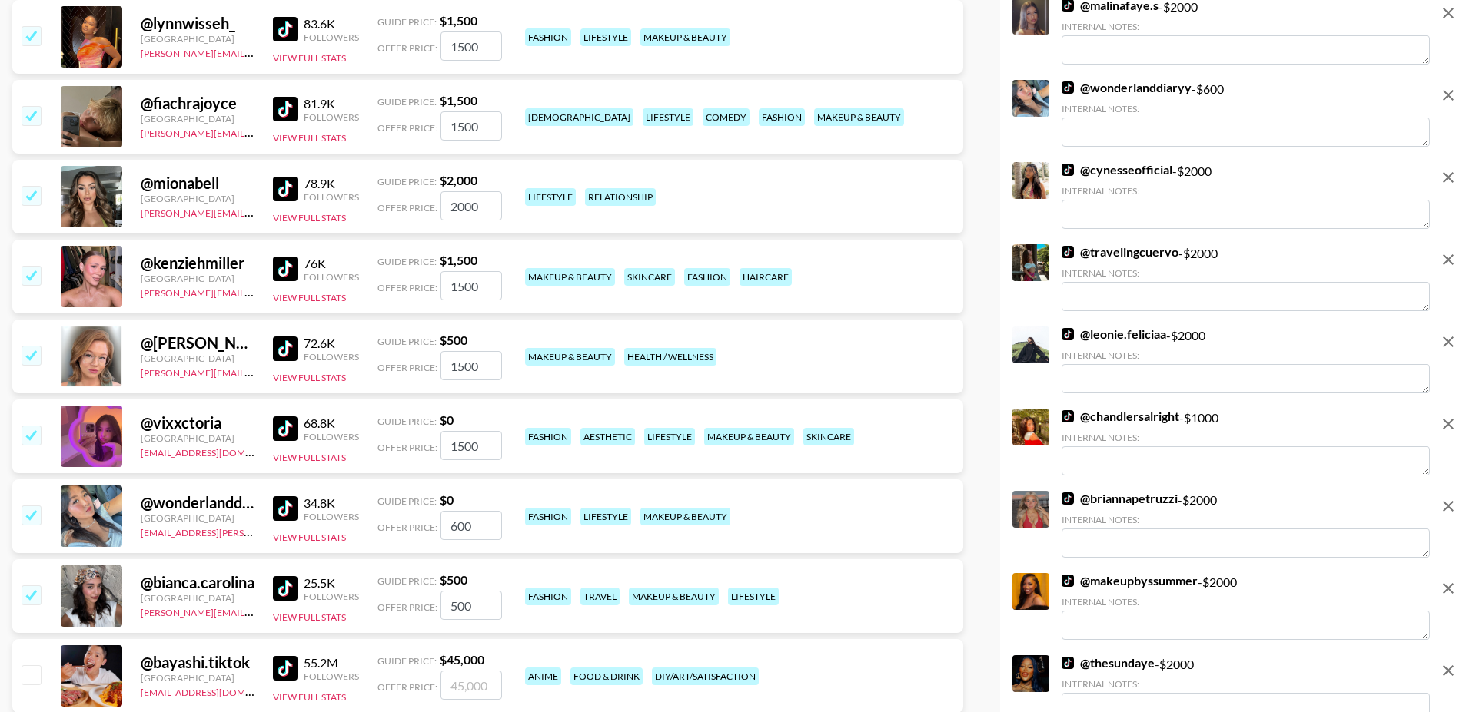
click at [33, 186] on input "checkbox" at bounding box center [31, 195] width 18 height 18
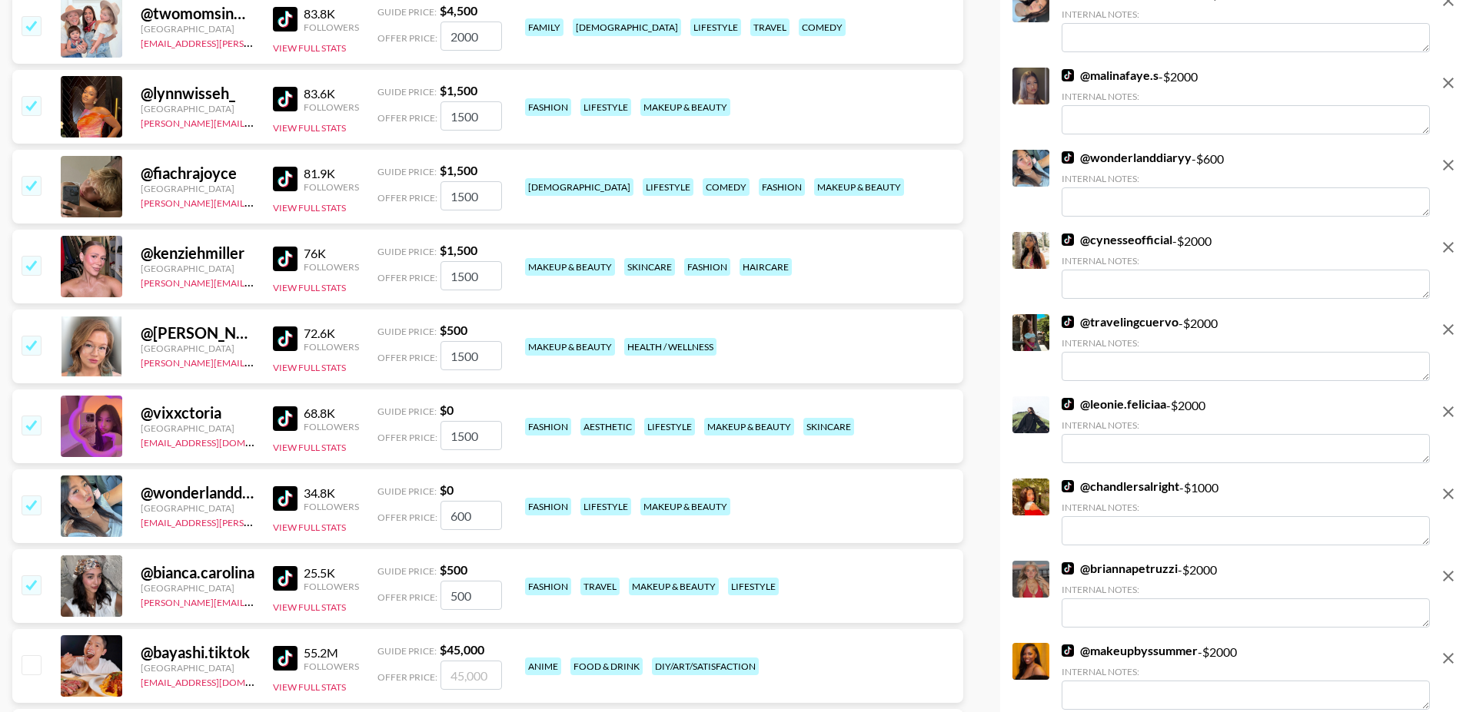
click at [33, 176] on input "checkbox" at bounding box center [31, 185] width 18 height 18
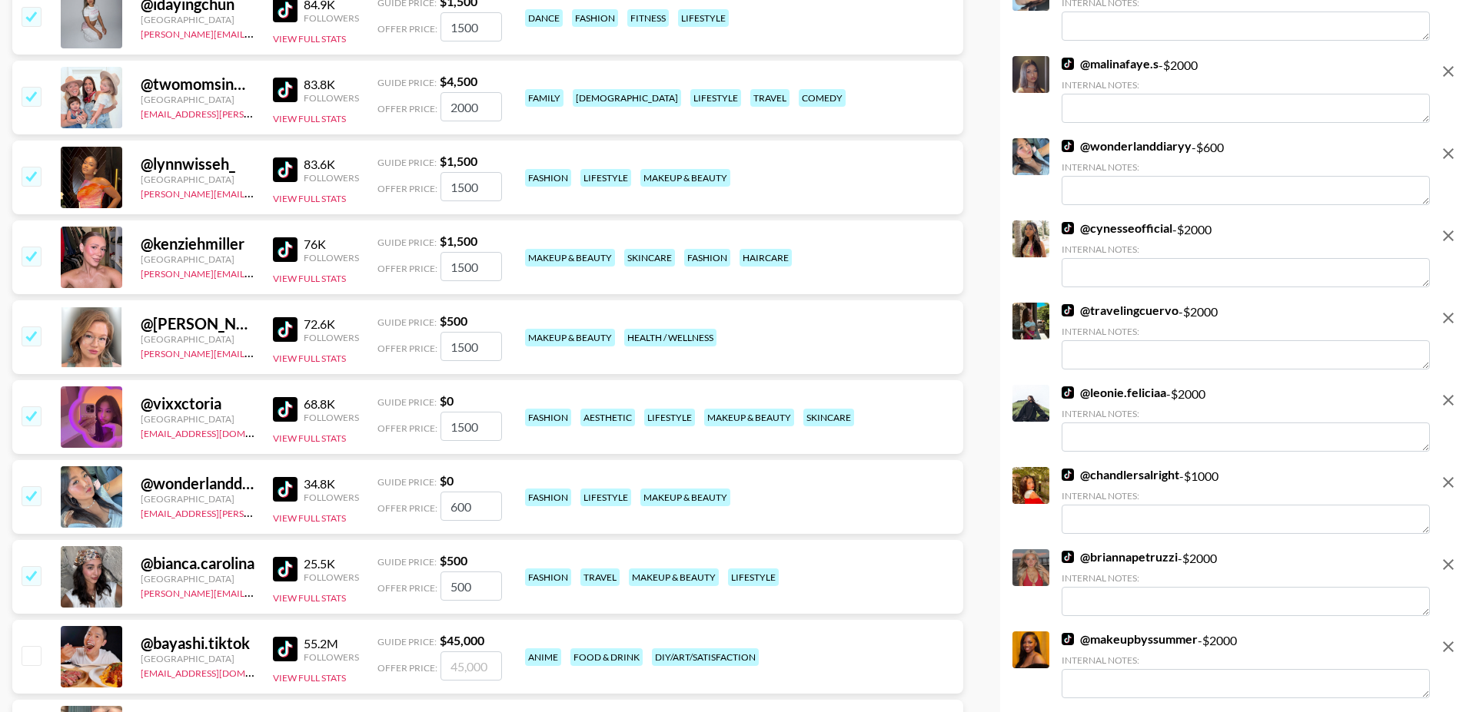
scroll to position [7982, 0]
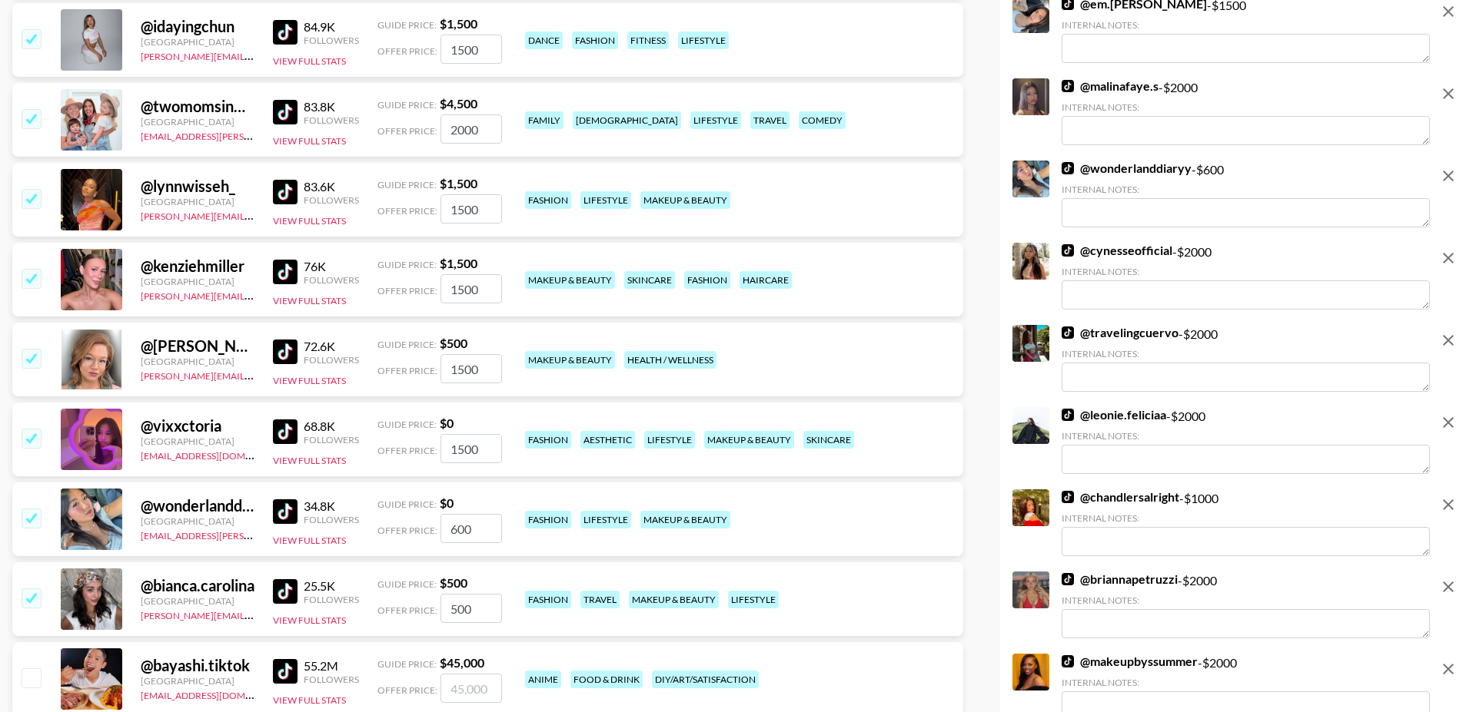
click at [34, 189] on input "checkbox" at bounding box center [31, 198] width 18 height 18
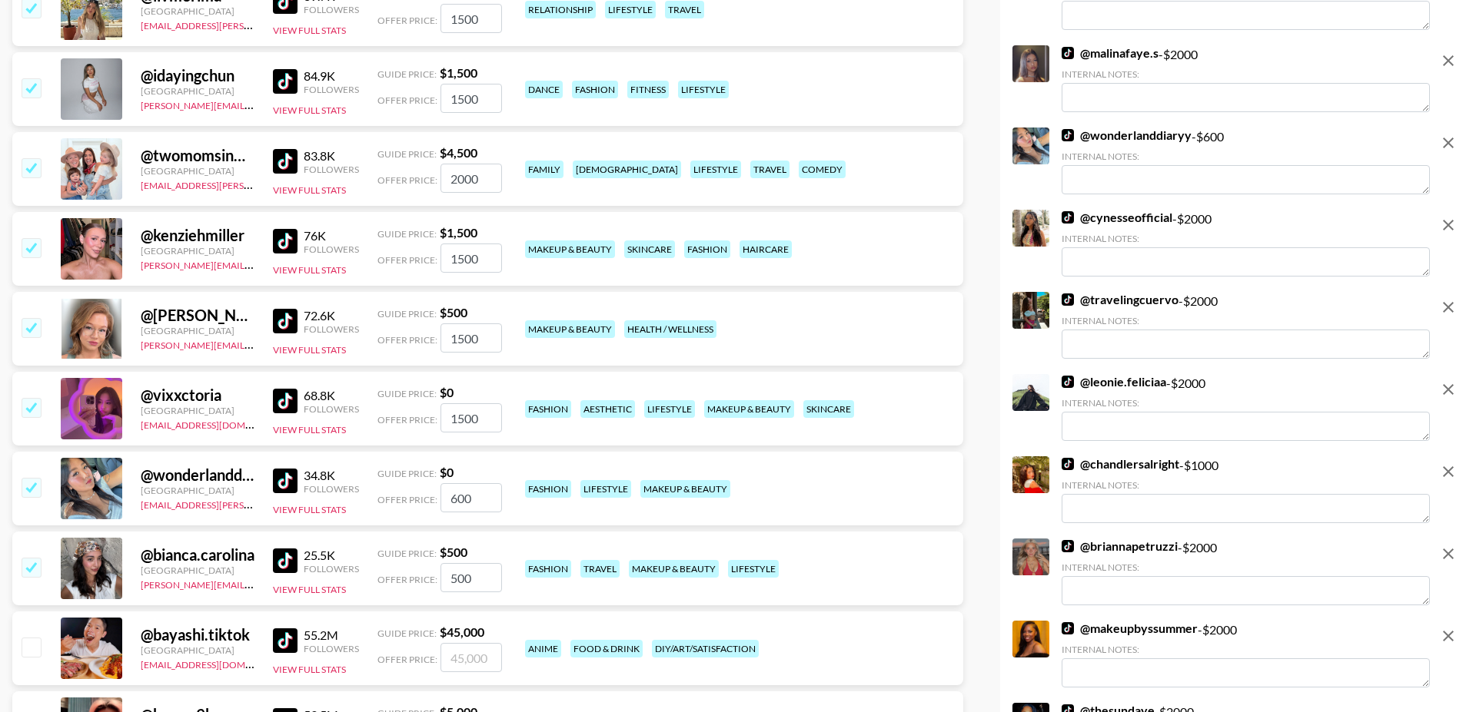
scroll to position [7857, 0]
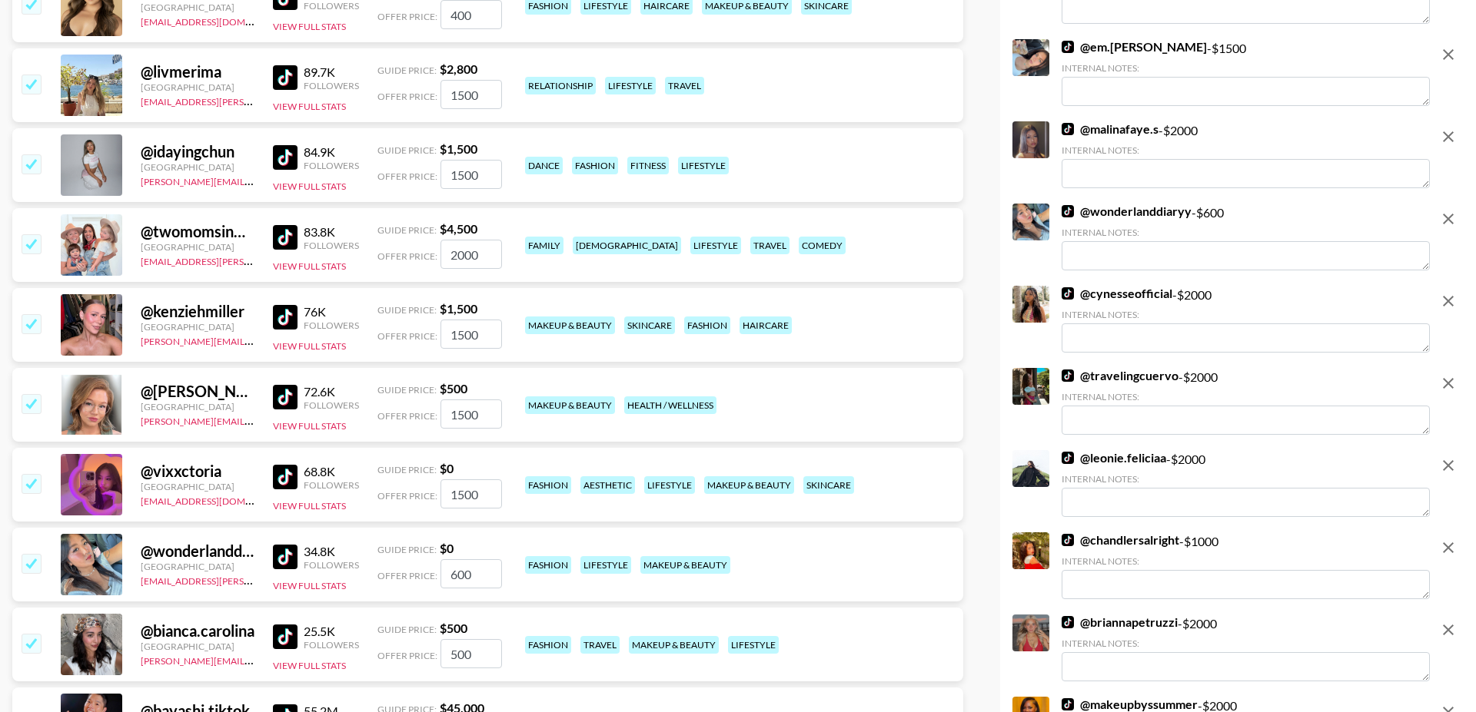
click at [31, 234] on input "checkbox" at bounding box center [31, 243] width 18 height 18
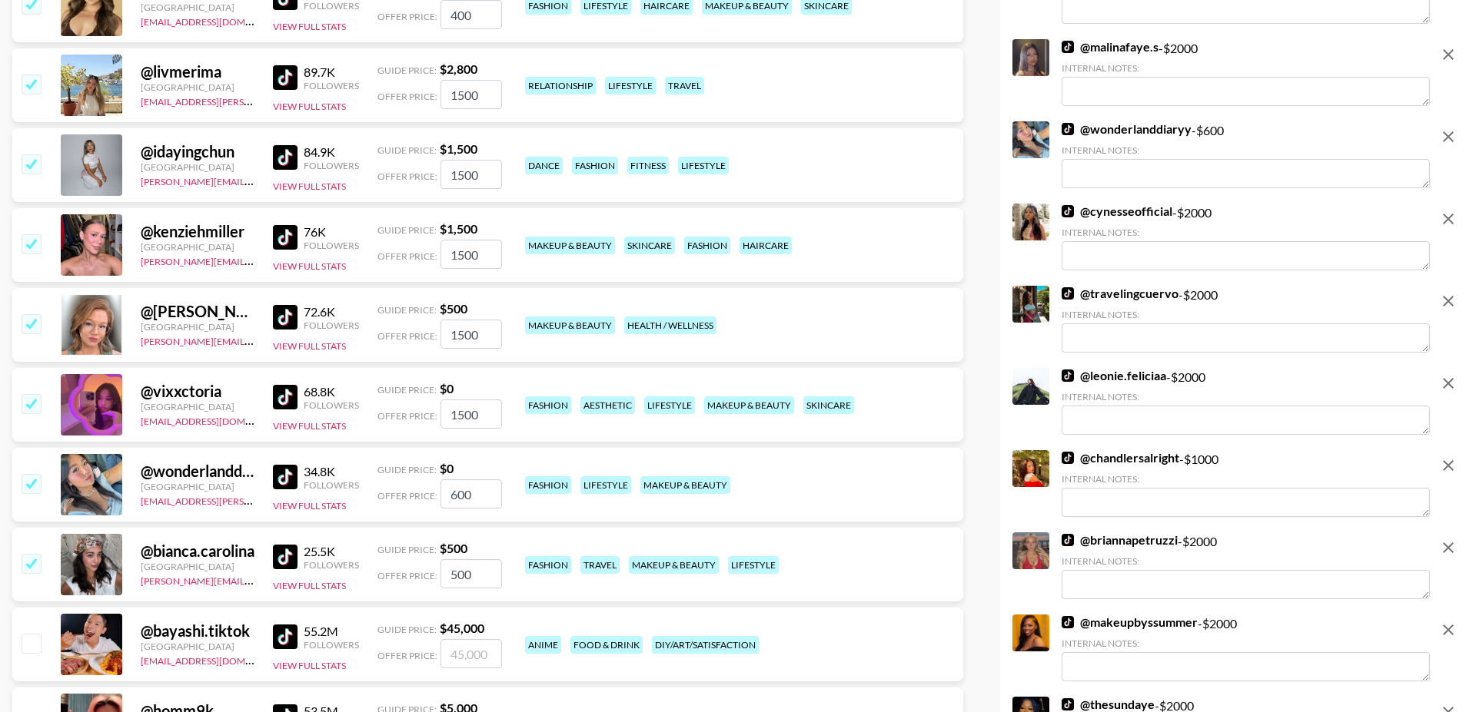
click at [32, 154] on input "checkbox" at bounding box center [31, 163] width 18 height 18
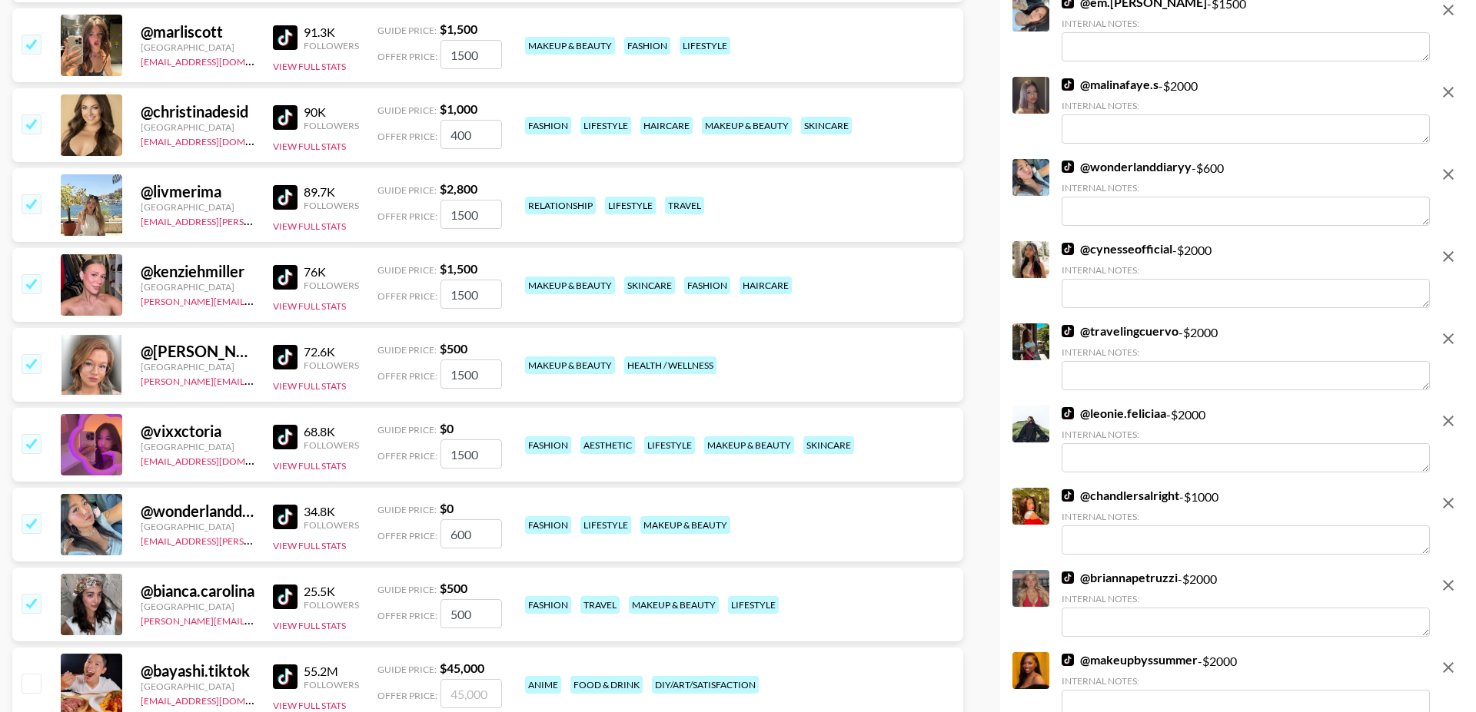
scroll to position [7666, 0]
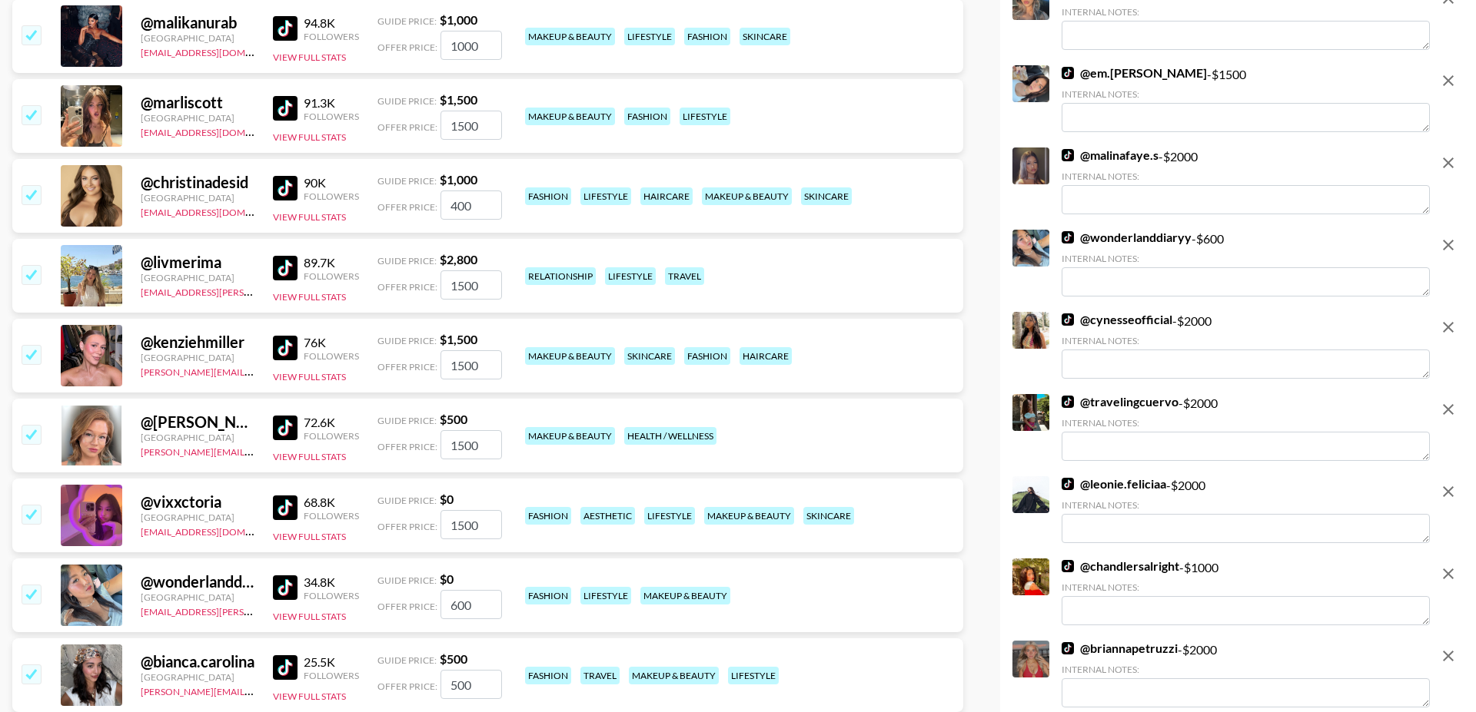
click at [28, 265] on input "checkbox" at bounding box center [31, 274] width 18 height 18
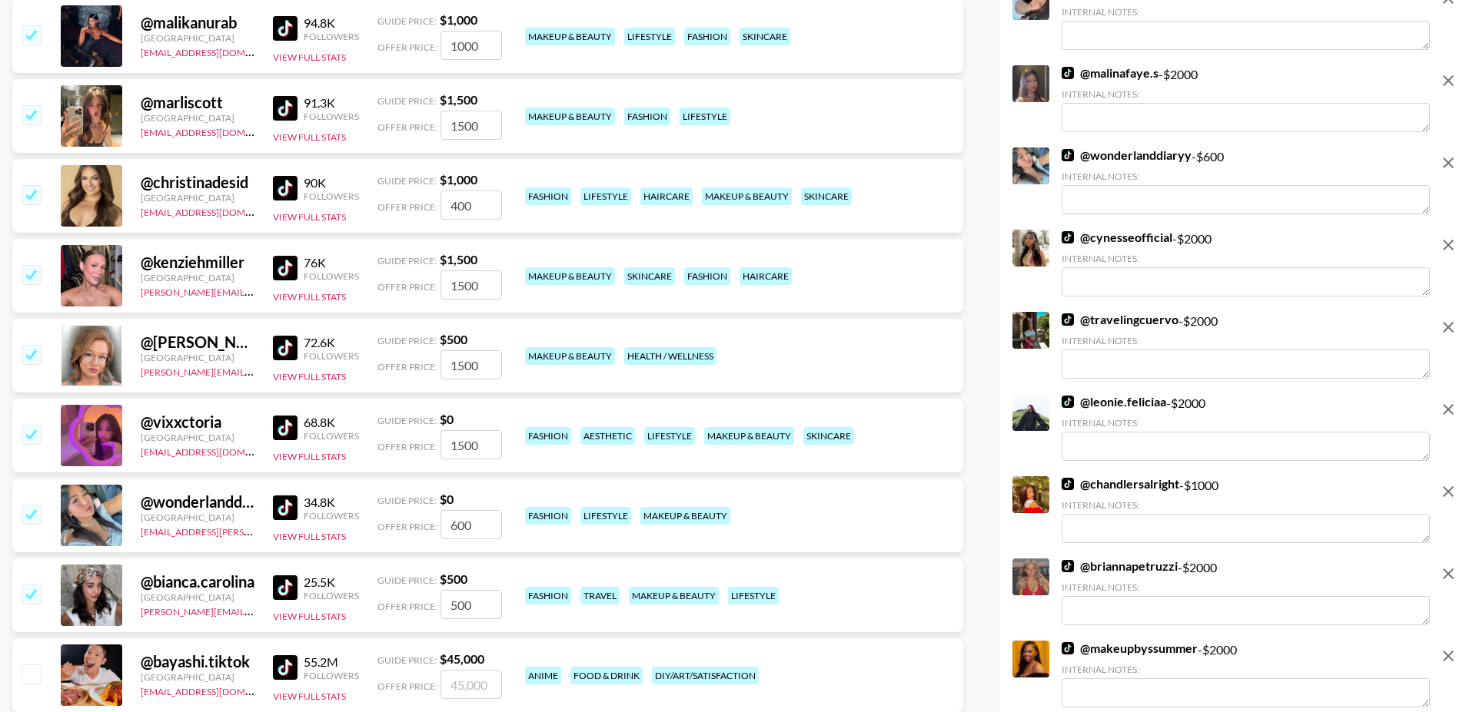
click at [29, 185] on input "checkbox" at bounding box center [31, 194] width 18 height 18
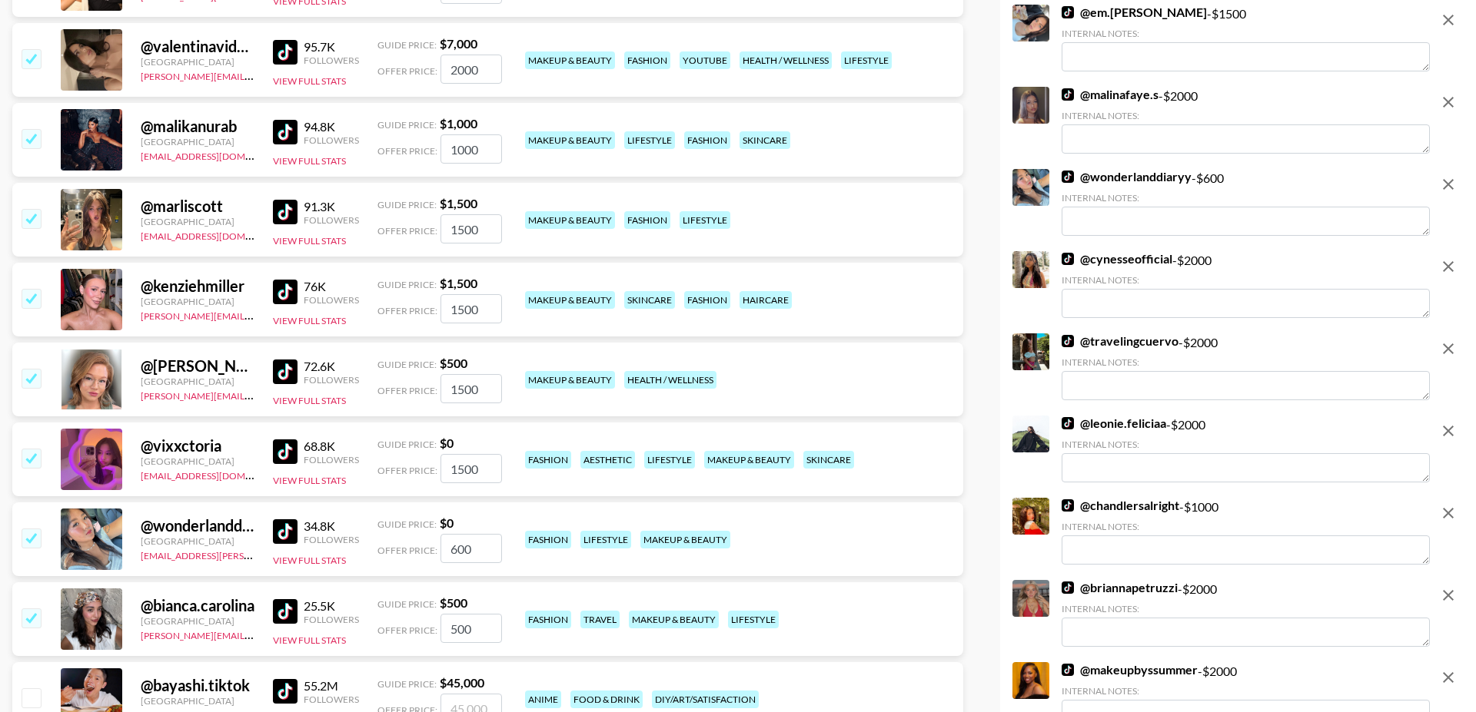
scroll to position [7555, 0]
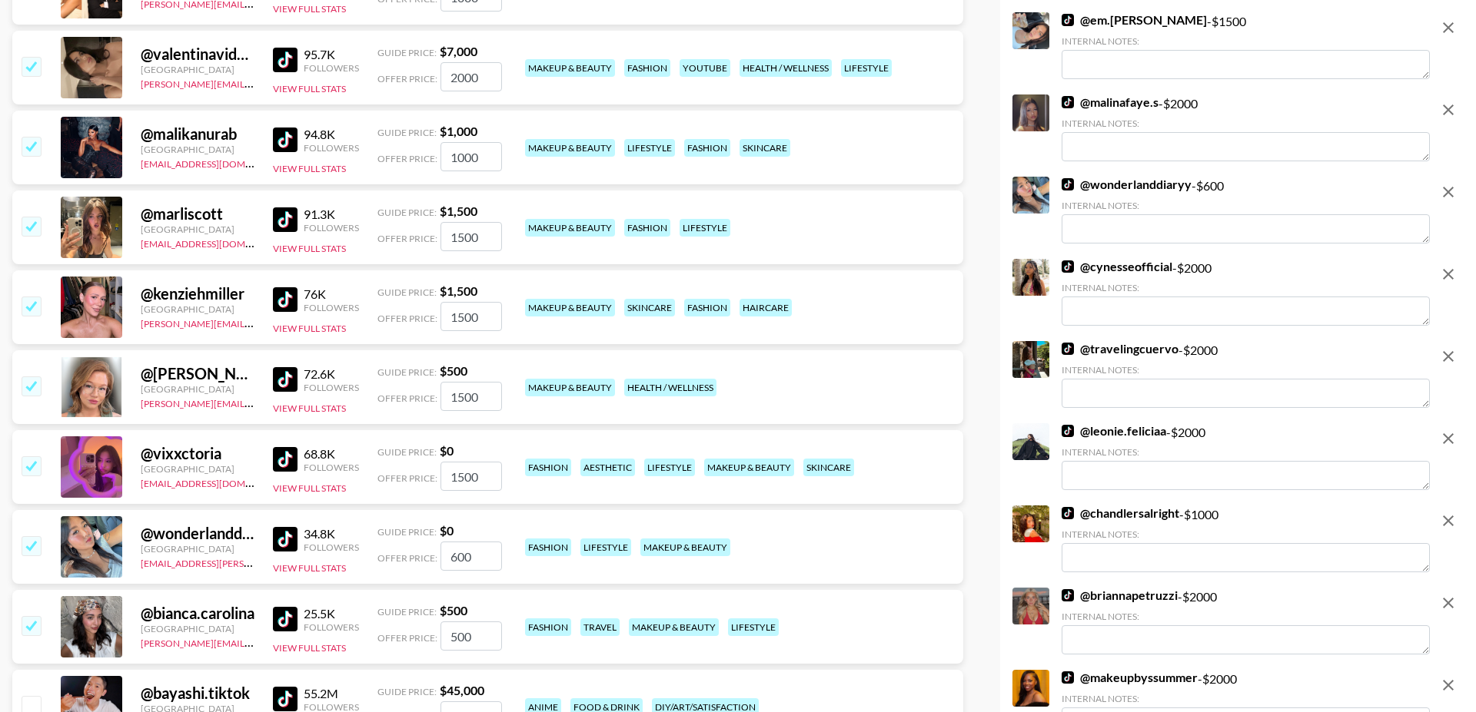
click at [32, 297] on input "checkbox" at bounding box center [31, 306] width 18 height 18
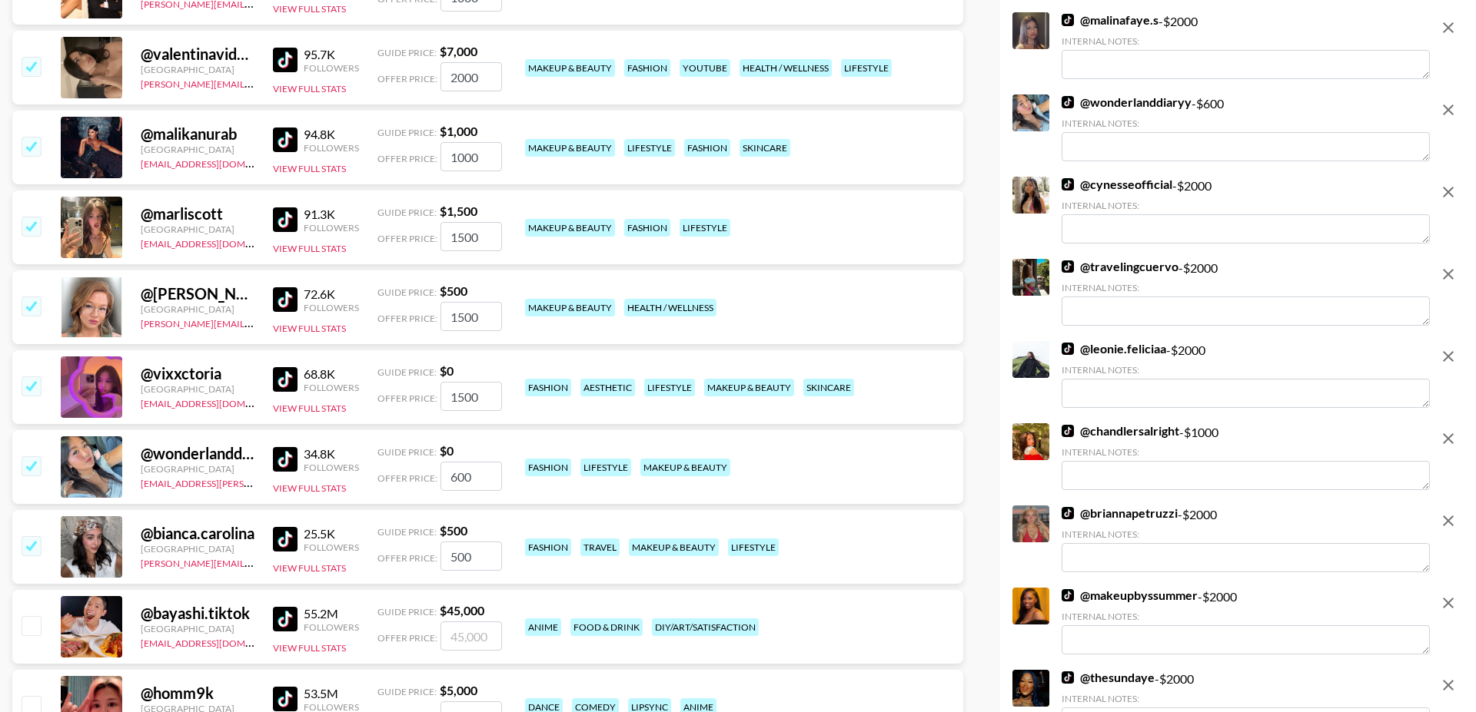
click at [284, 208] on img at bounding box center [285, 220] width 25 height 25
click at [35, 217] on input "checkbox" at bounding box center [31, 226] width 18 height 18
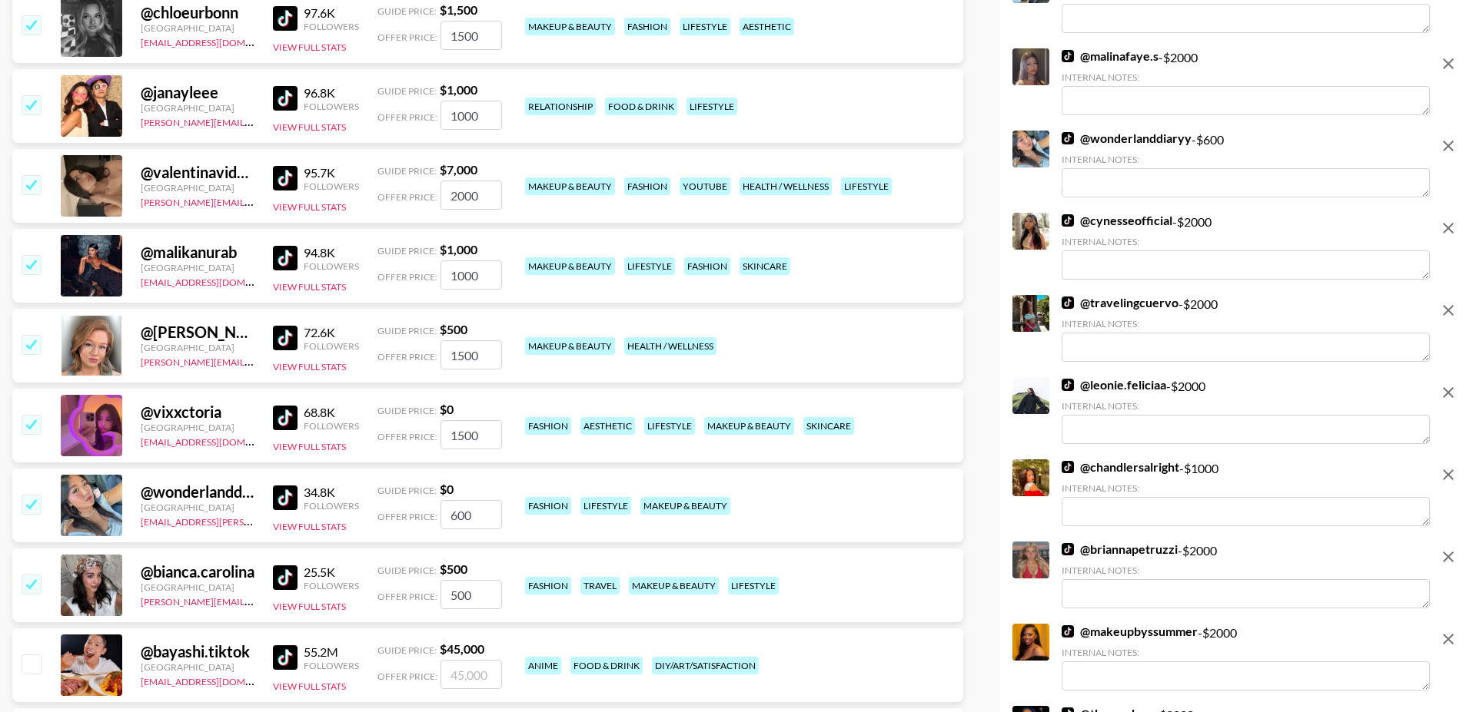
scroll to position [7381, 0]
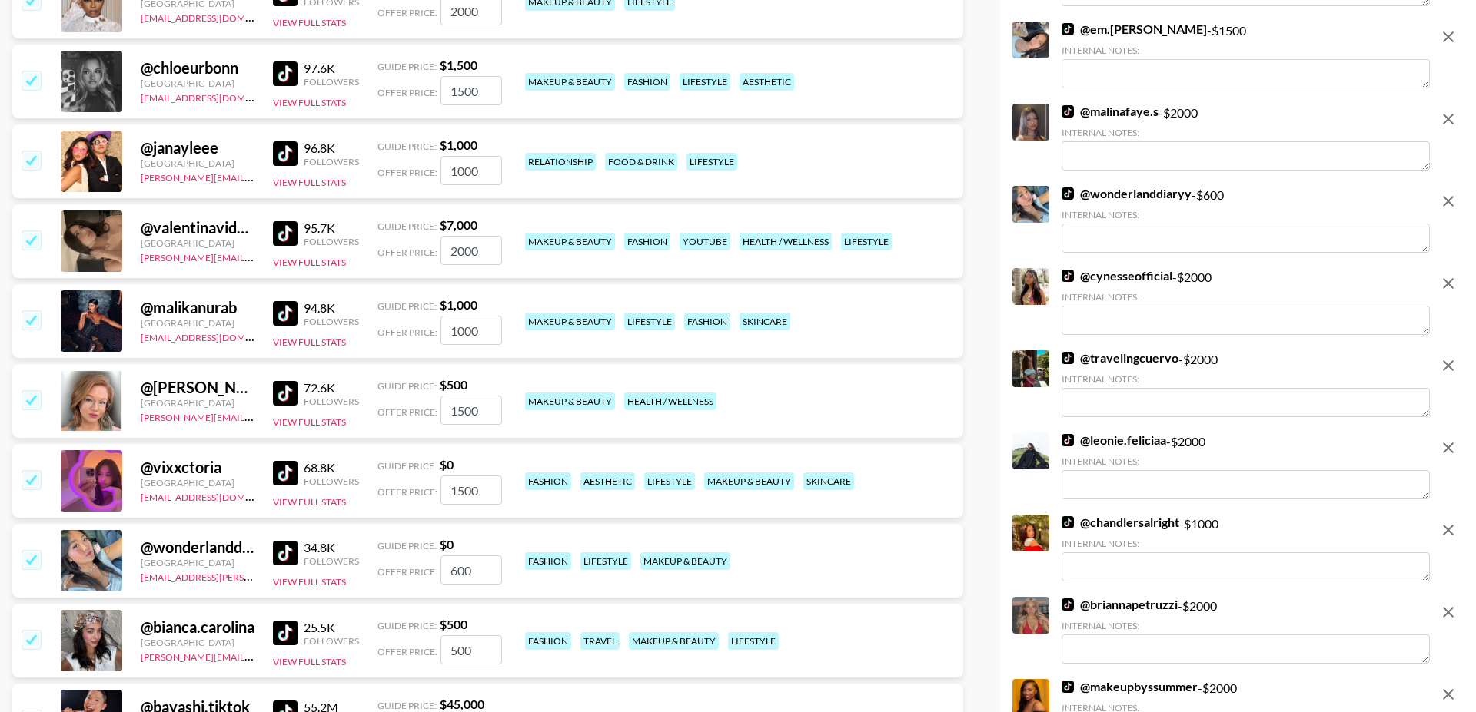
click at [35, 231] on input "checkbox" at bounding box center [31, 240] width 18 height 18
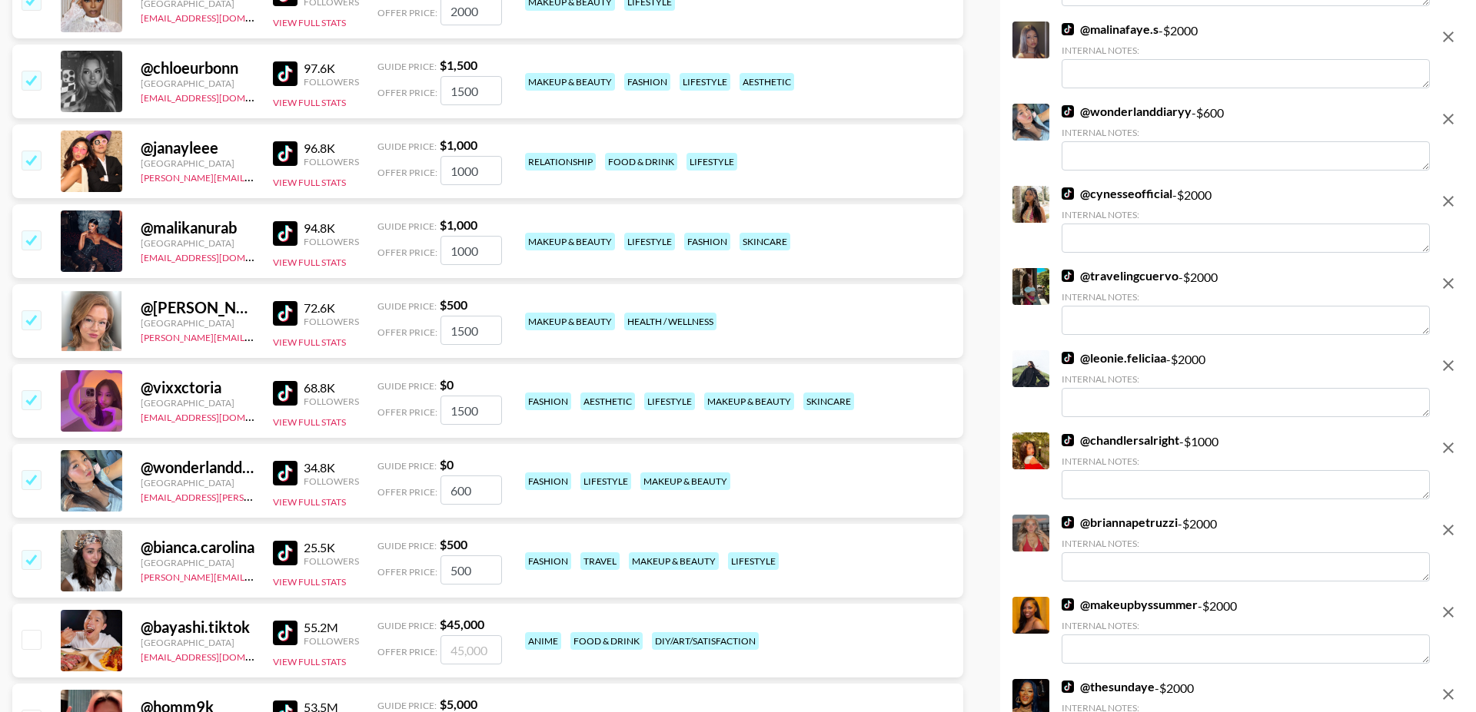
click at [33, 231] on input "checkbox" at bounding box center [31, 240] width 18 height 18
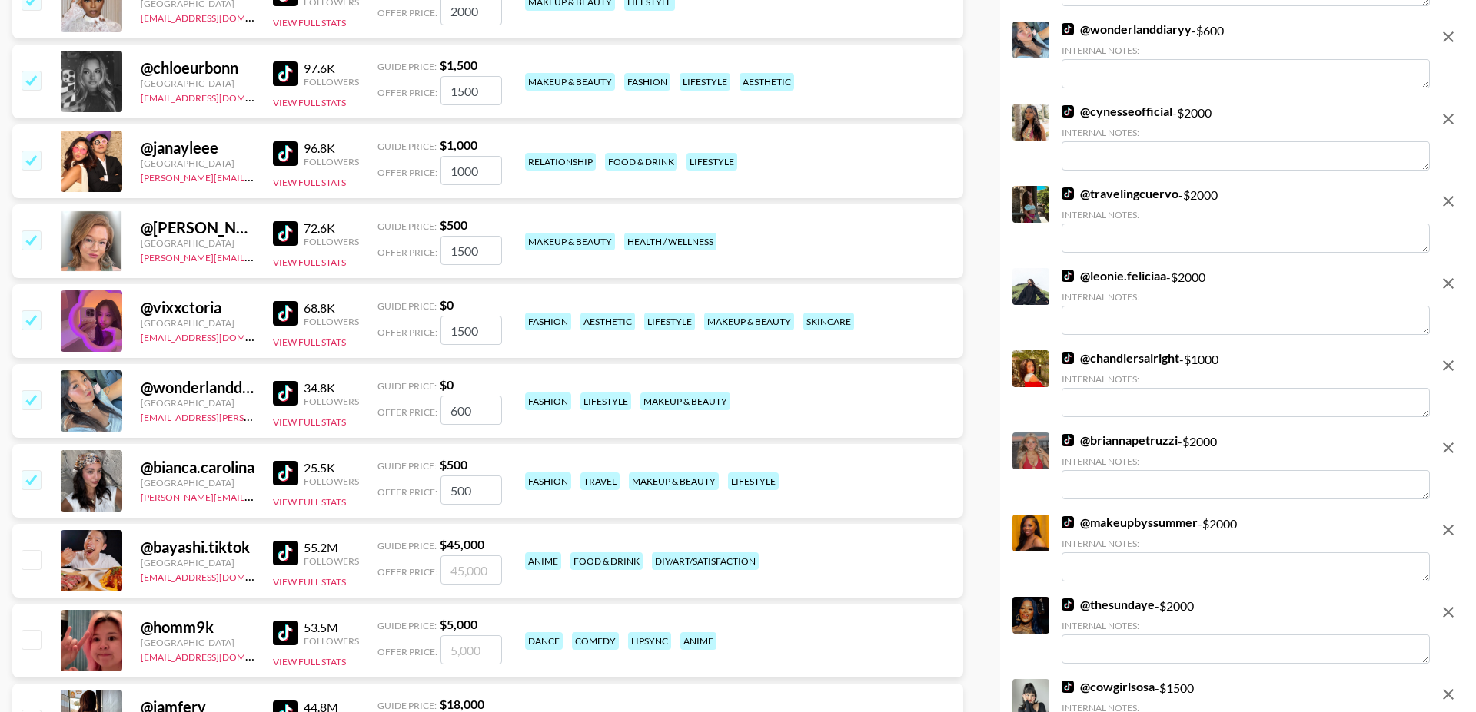
click at [32, 151] on input "checkbox" at bounding box center [31, 160] width 18 height 18
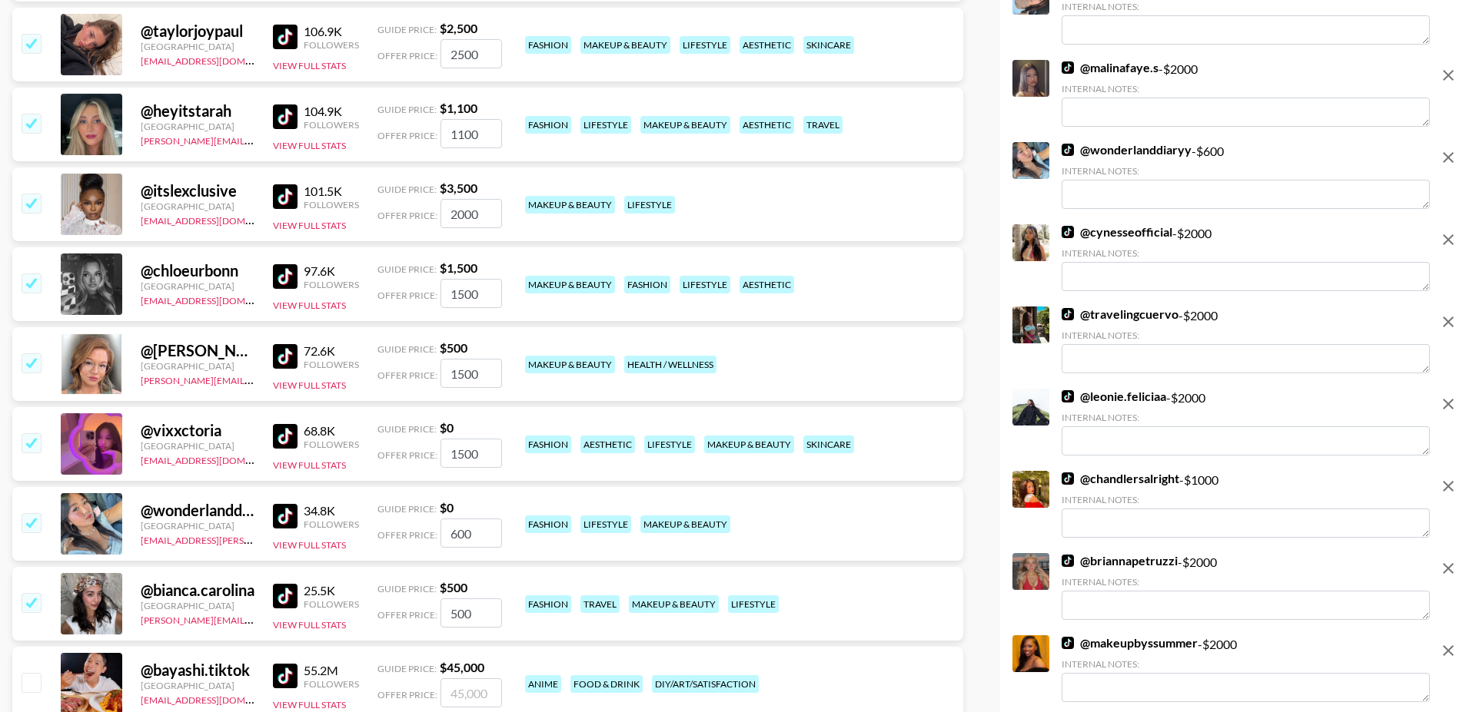
scroll to position [7150, 0]
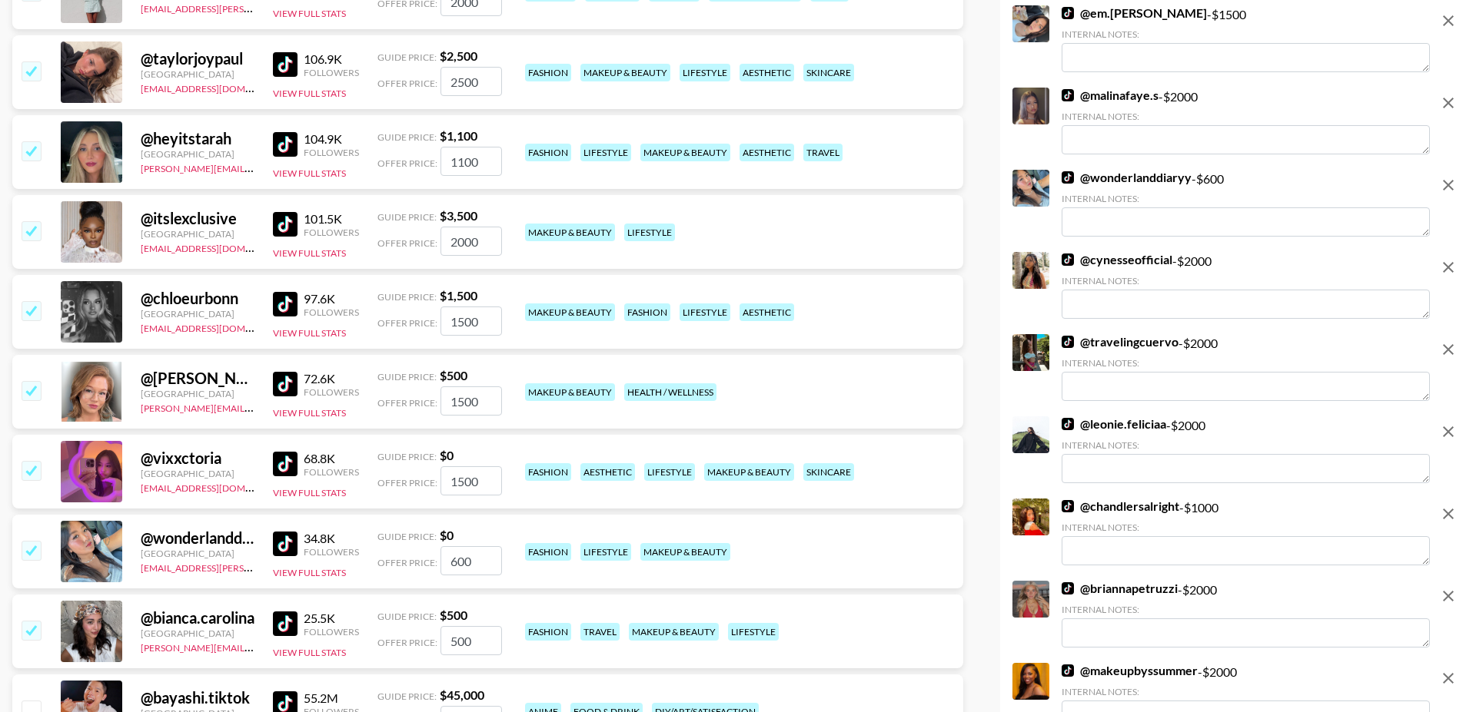
click at [34, 301] on input "checkbox" at bounding box center [31, 310] width 18 height 18
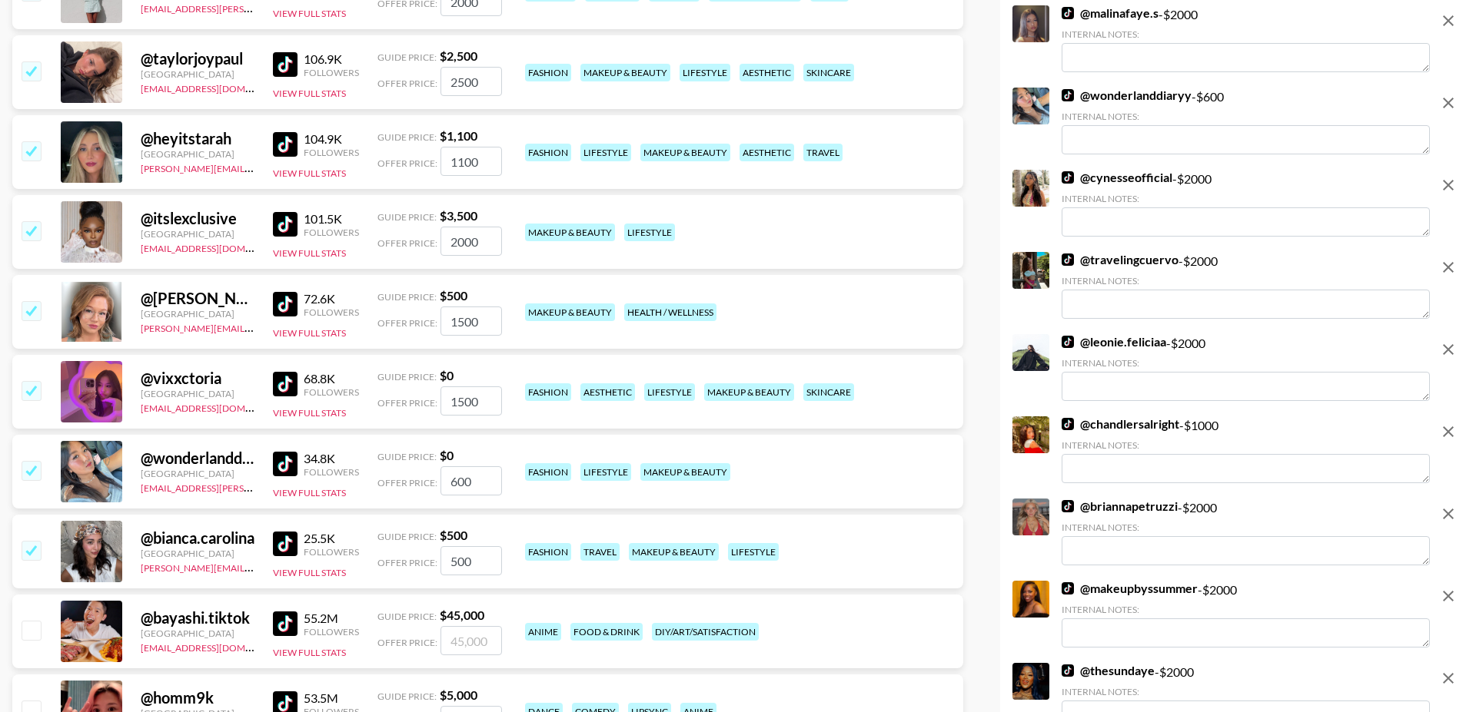
click at [32, 221] on input "checkbox" at bounding box center [31, 230] width 18 height 18
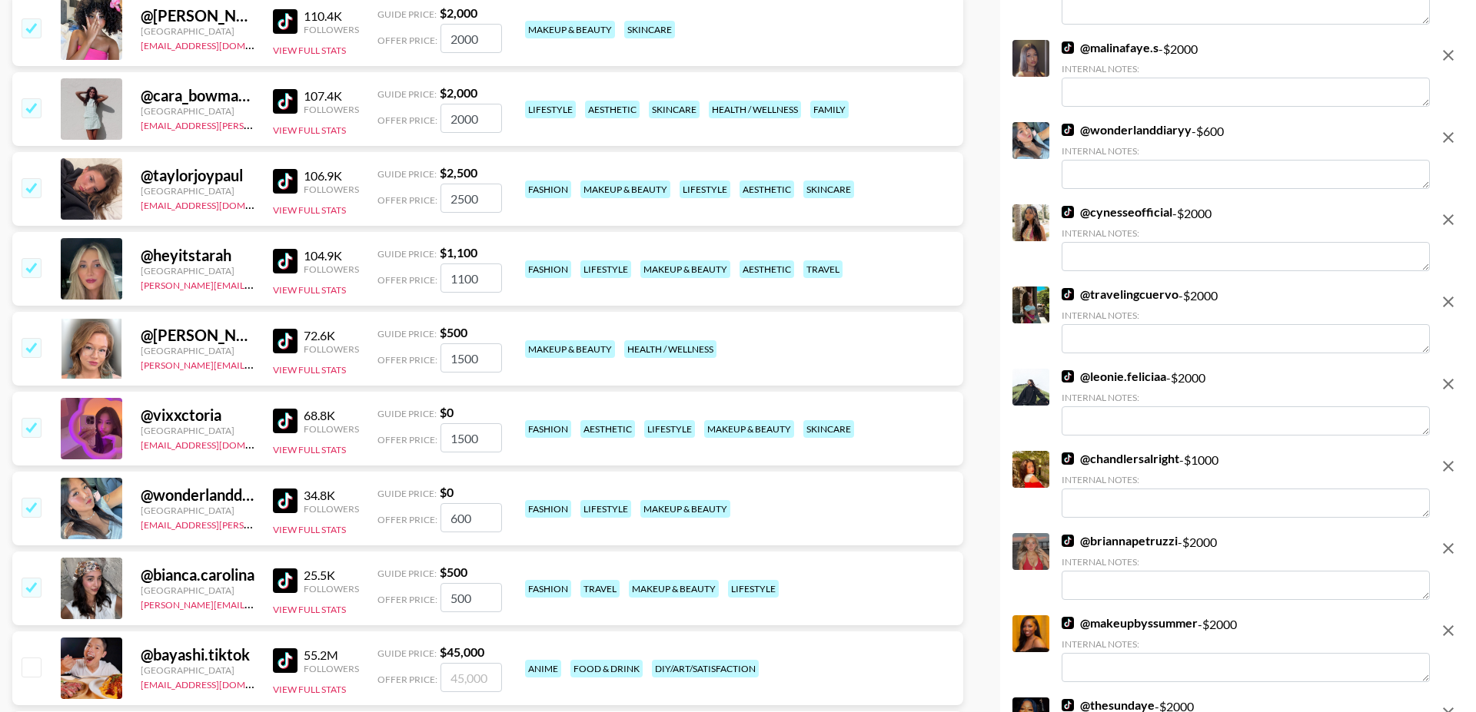
scroll to position [7027, 0]
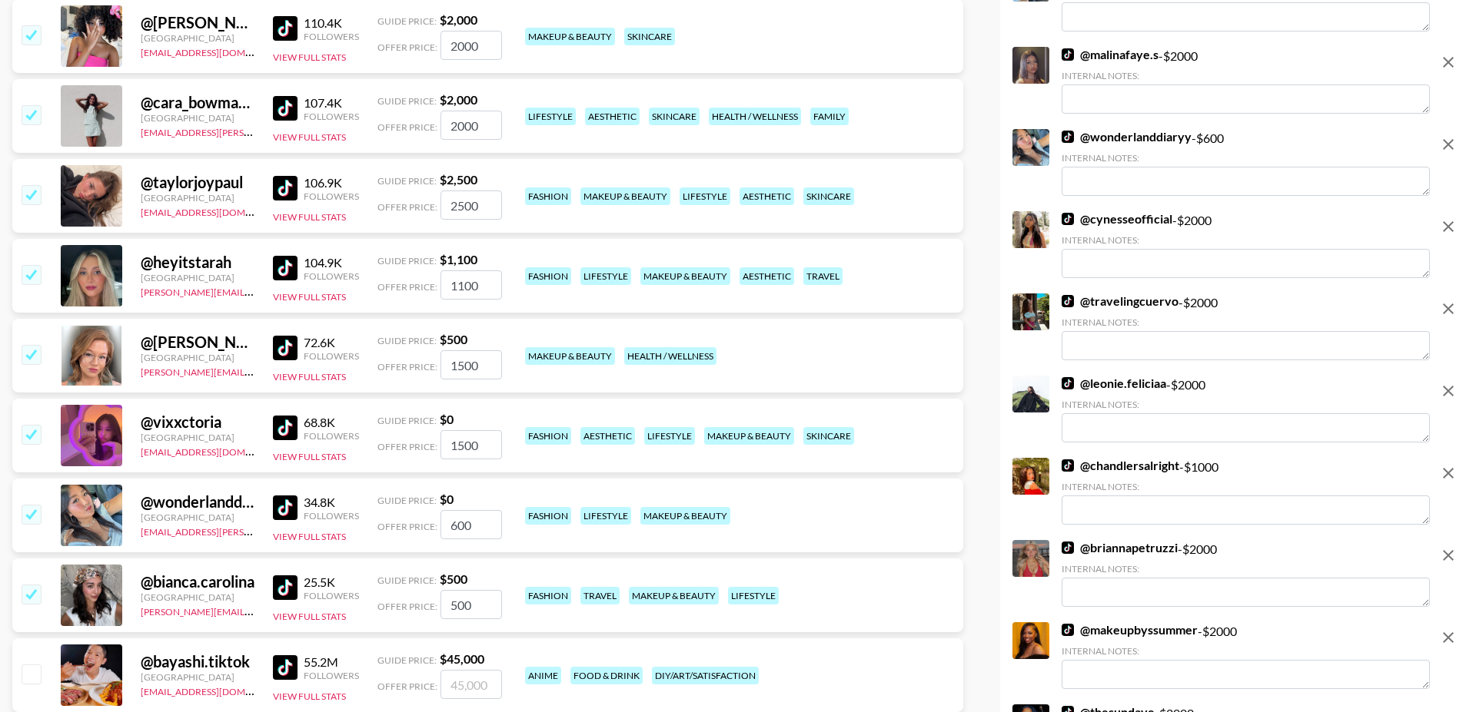
click at [29, 265] on input "checkbox" at bounding box center [31, 274] width 18 height 18
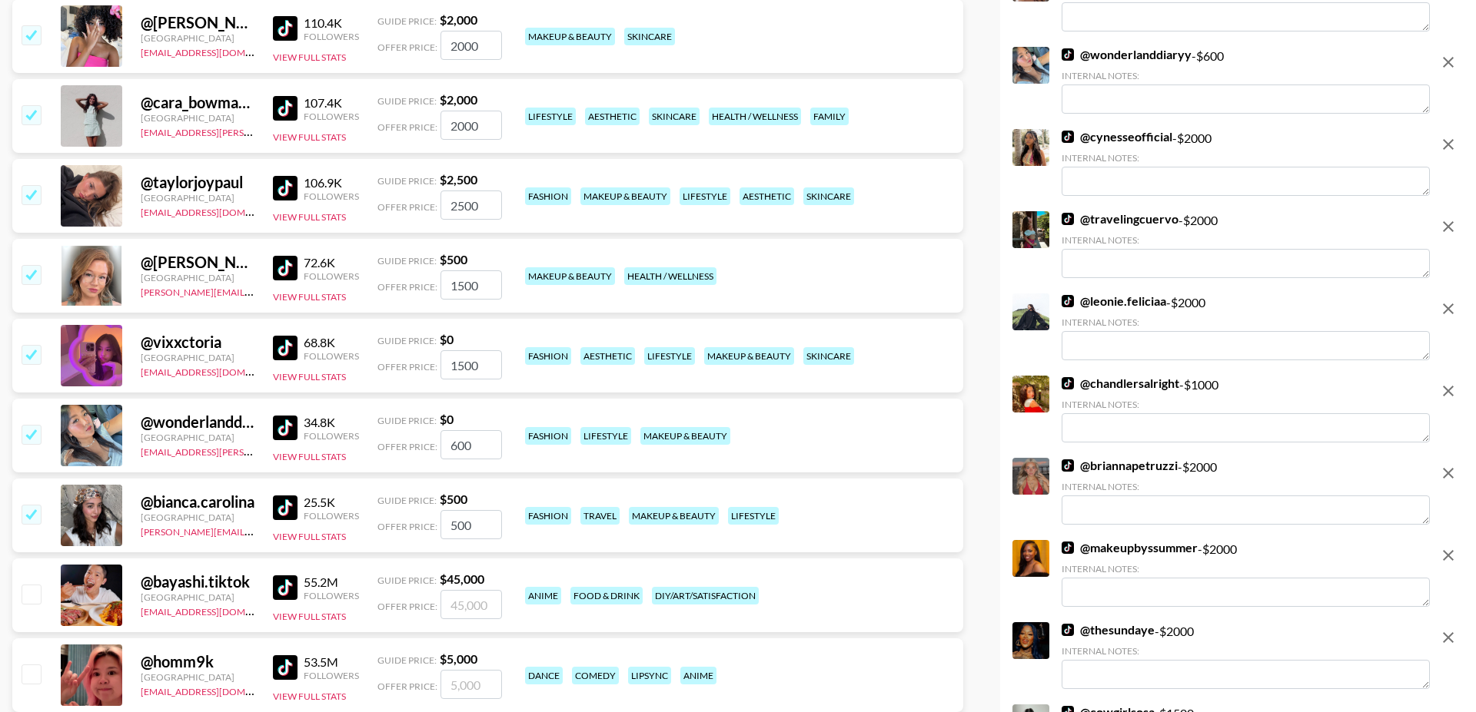
click at [295, 176] on img at bounding box center [285, 188] width 25 height 25
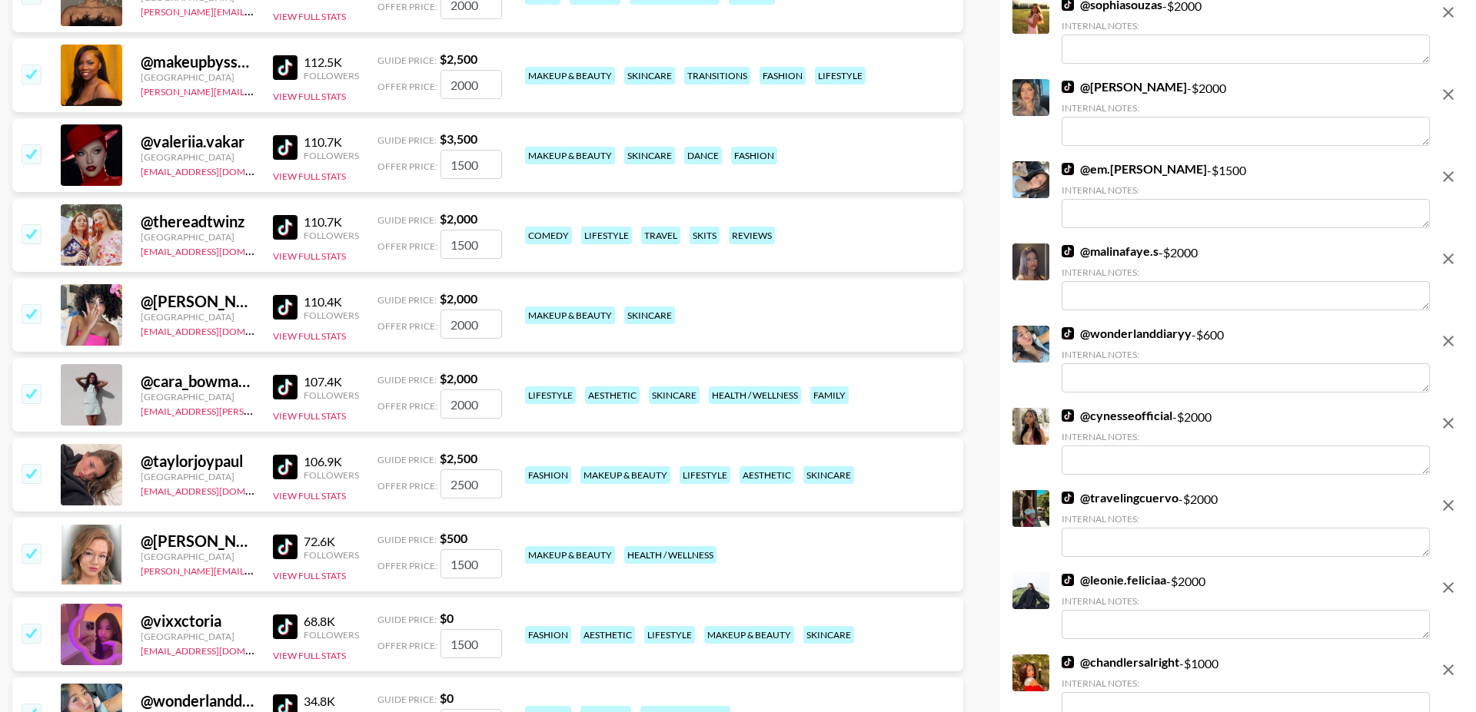
scroll to position [6680, 0]
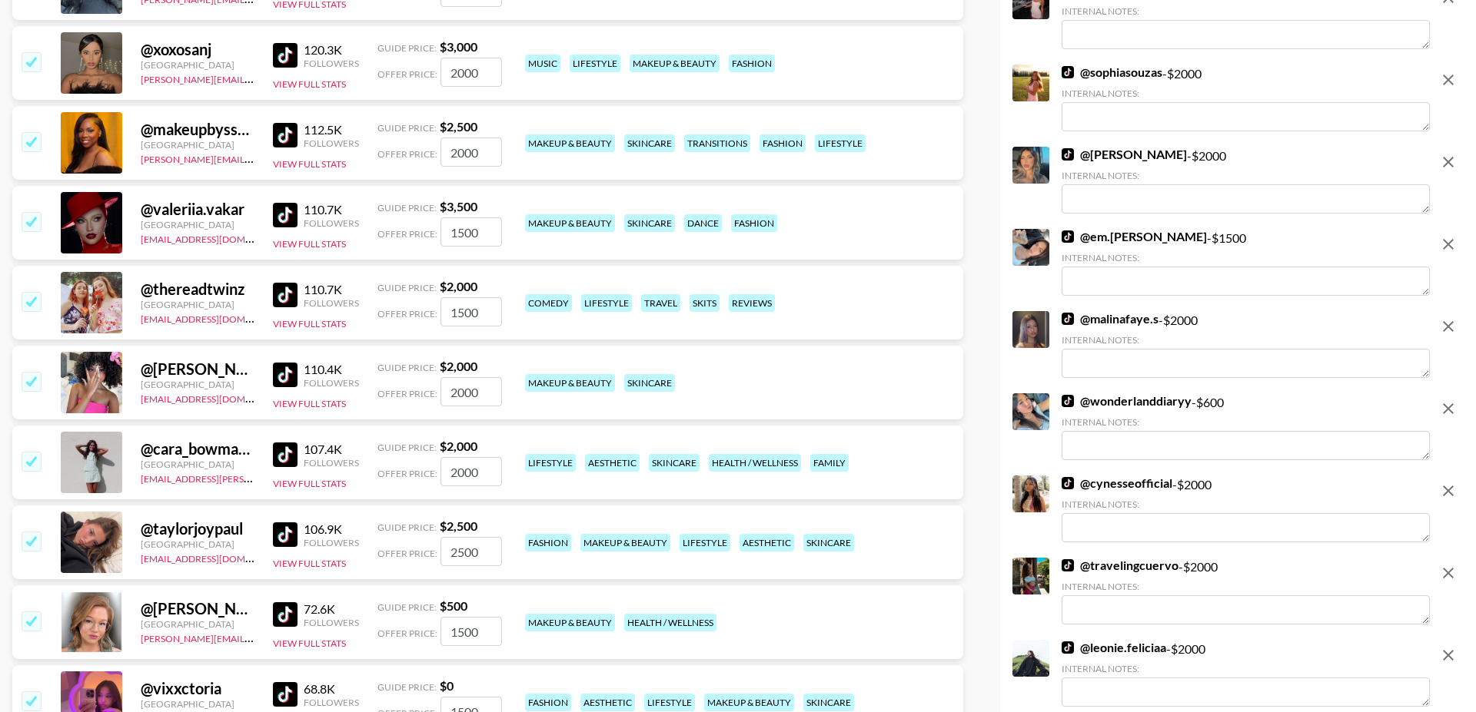
click at [28, 452] on input "checkbox" at bounding box center [31, 461] width 18 height 18
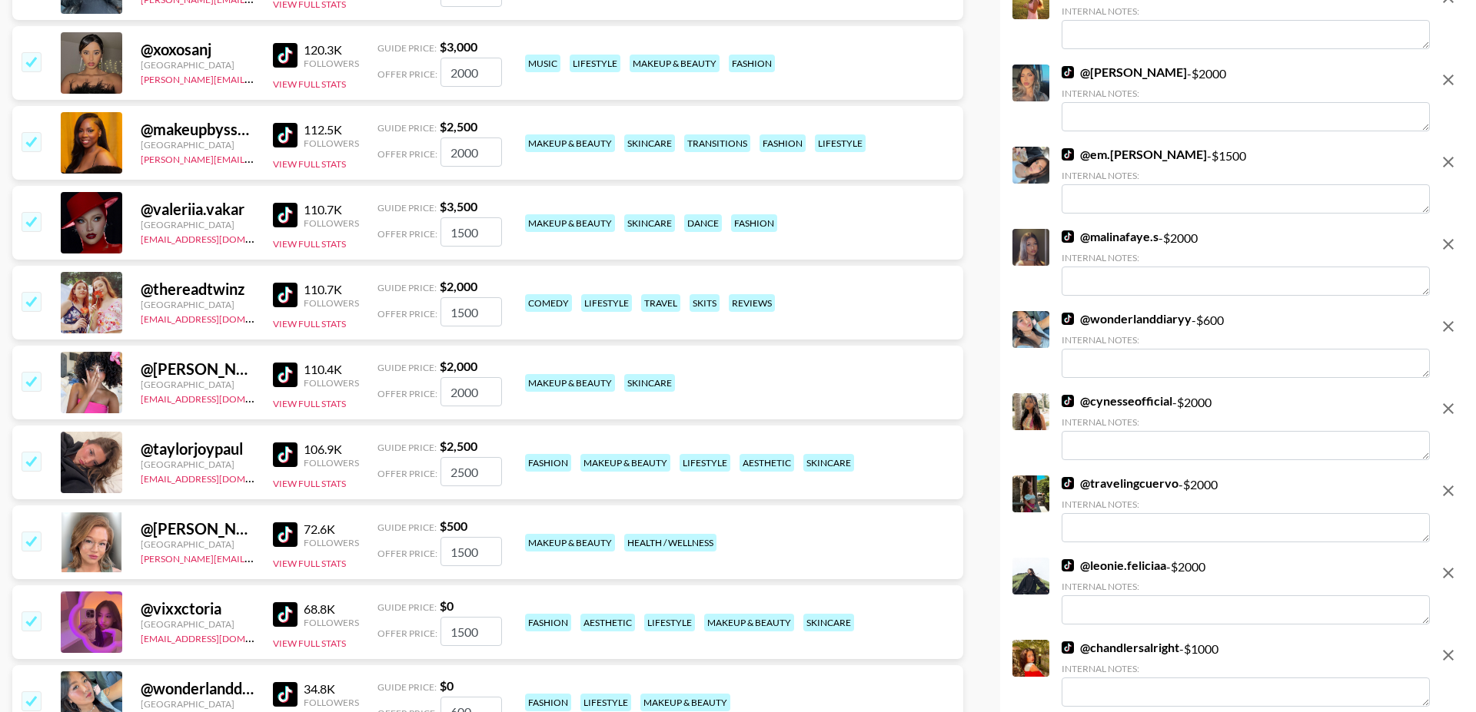
click at [288, 363] on img at bounding box center [285, 375] width 25 height 25
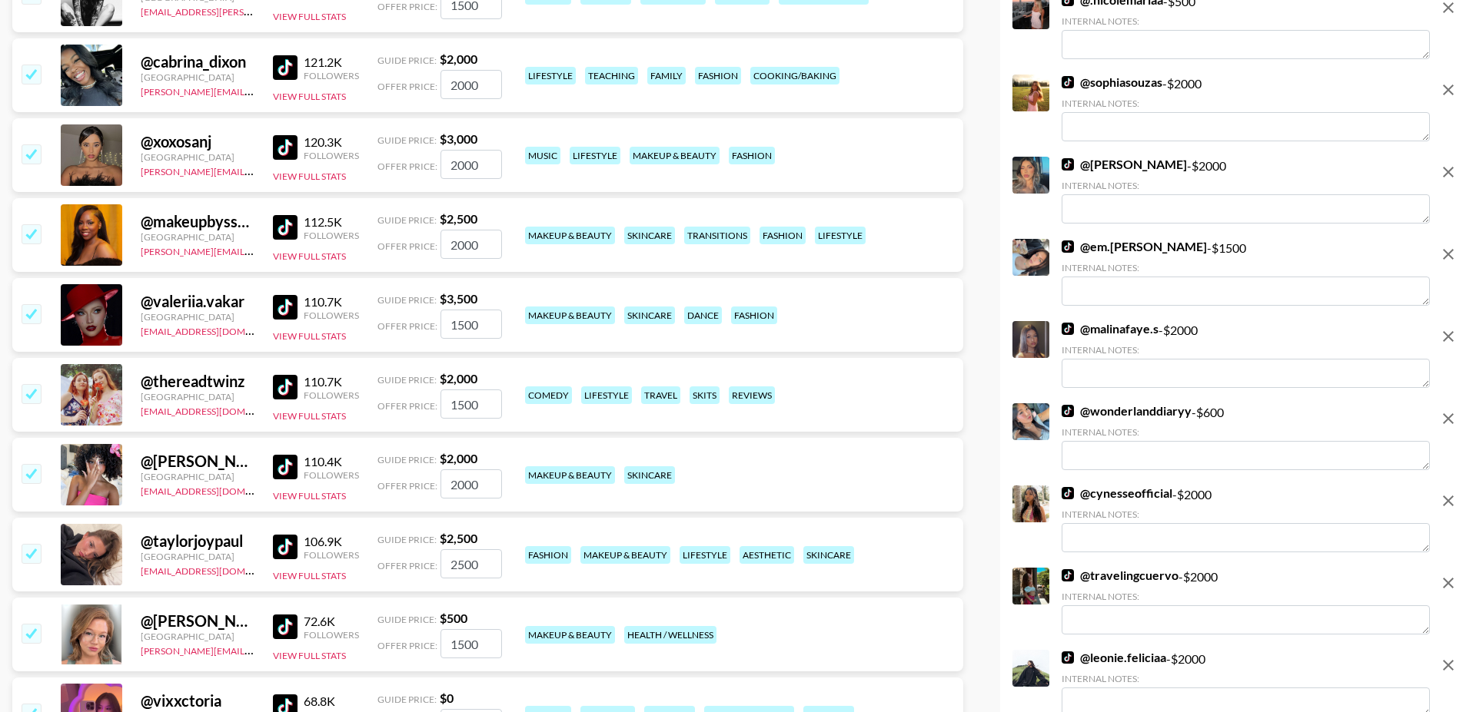
scroll to position [6559, 0]
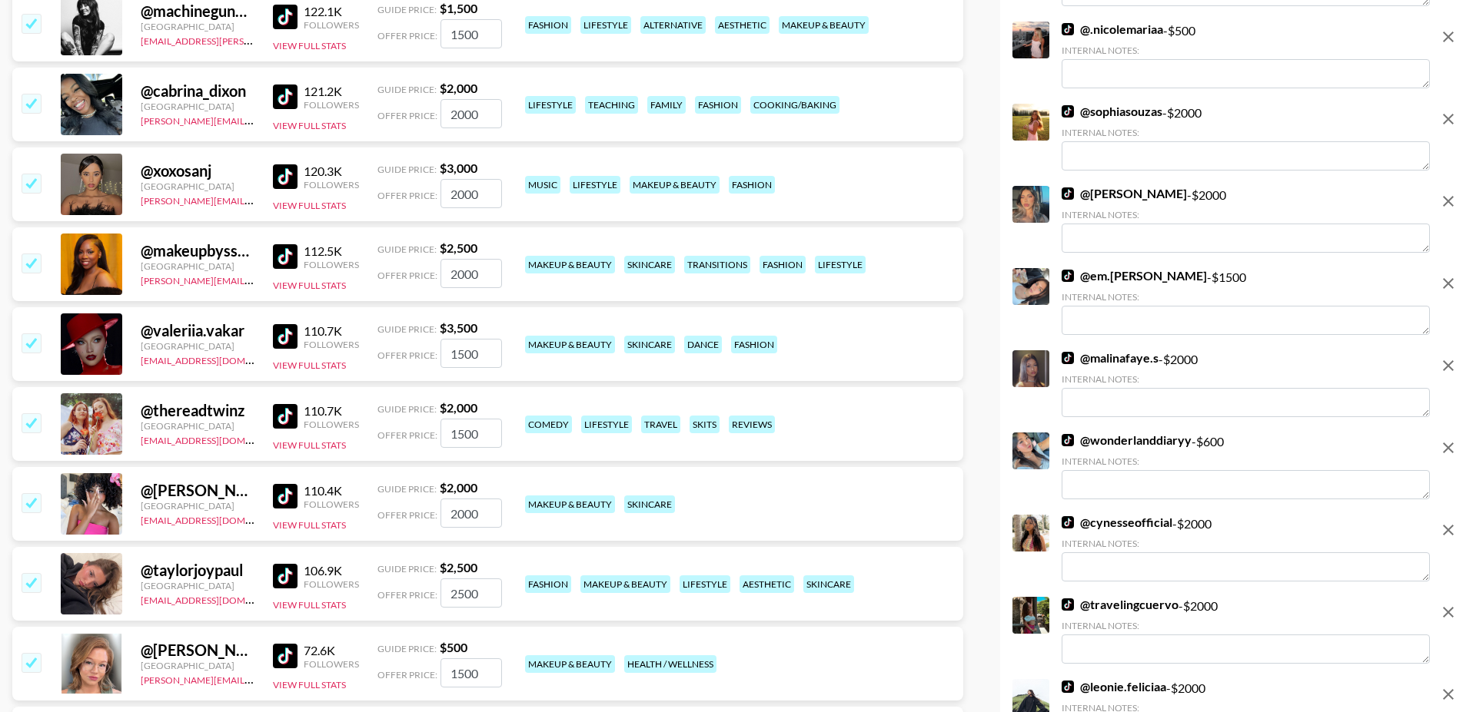
click at [290, 324] on img at bounding box center [285, 336] width 25 height 25
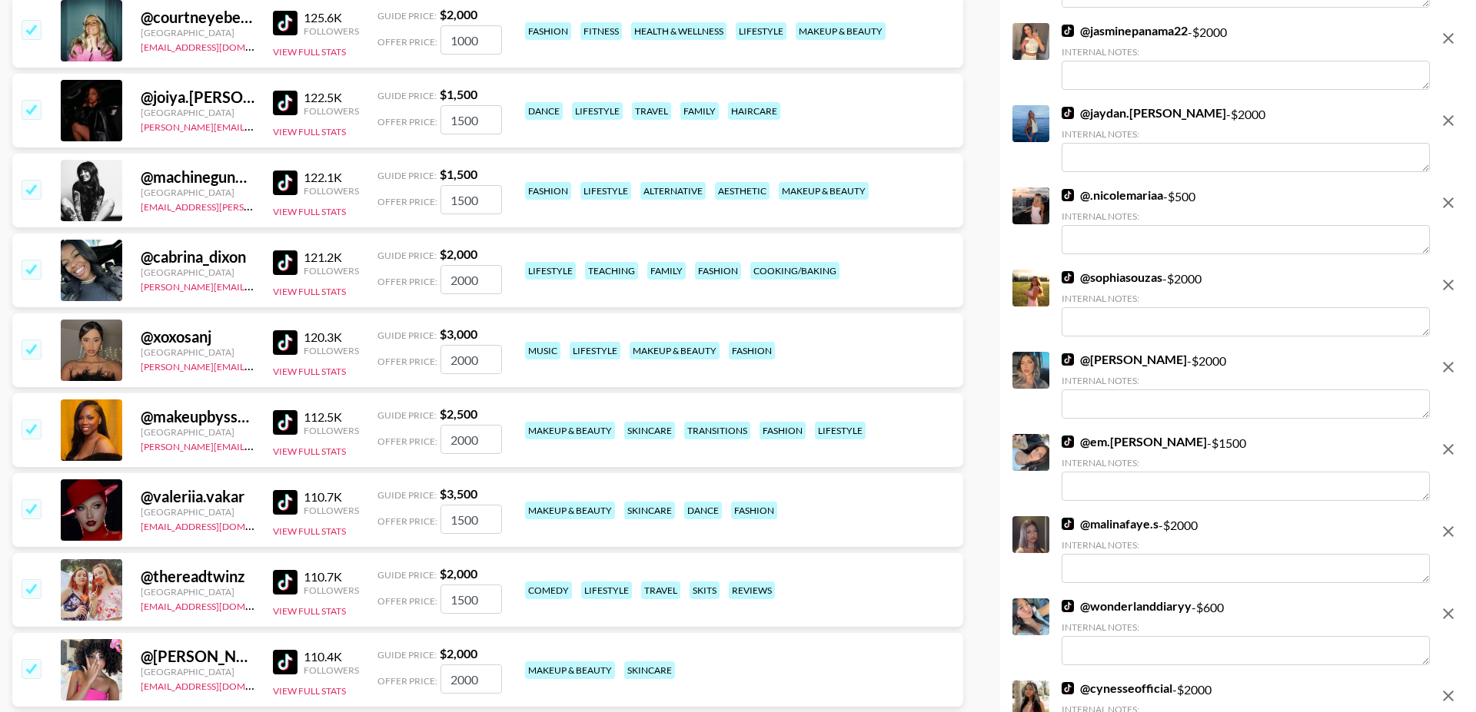
scroll to position [6333, 0]
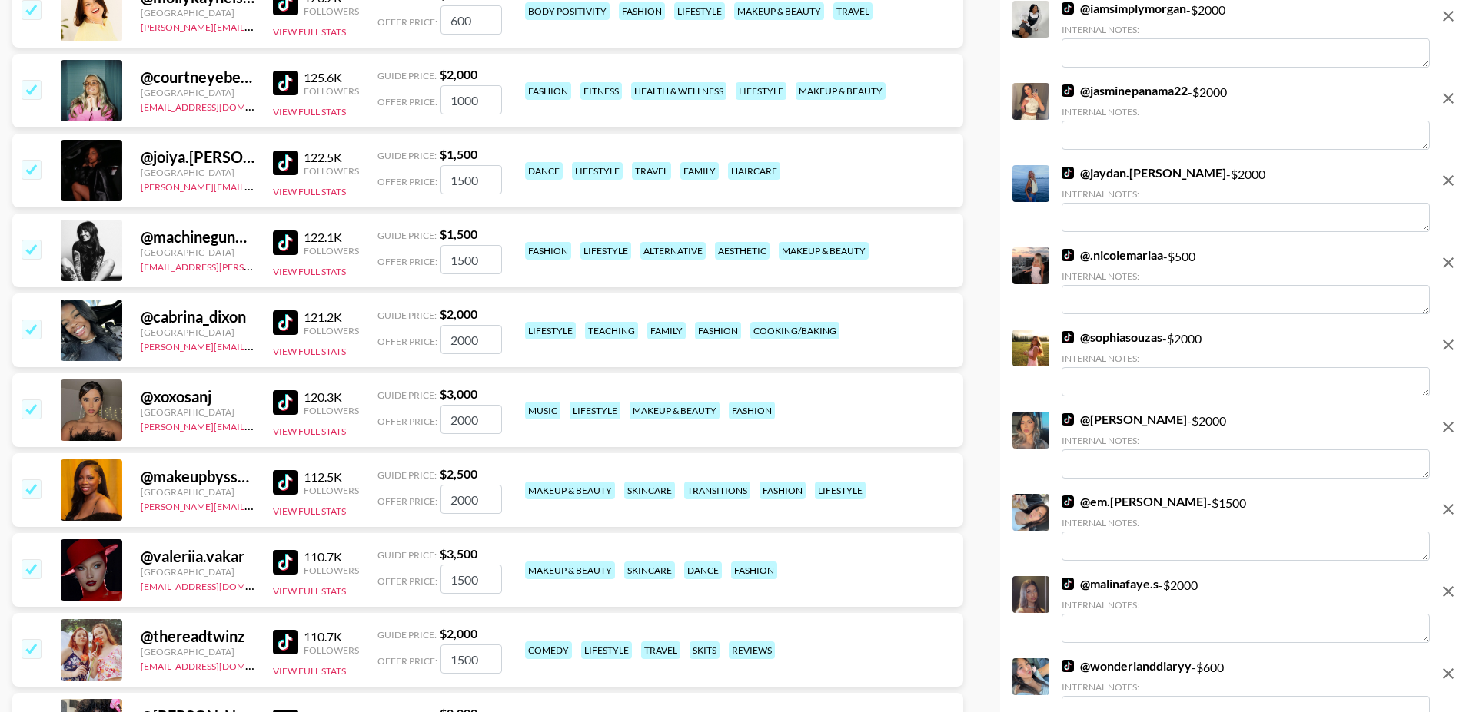
click at [28, 400] on input "checkbox" at bounding box center [31, 409] width 18 height 18
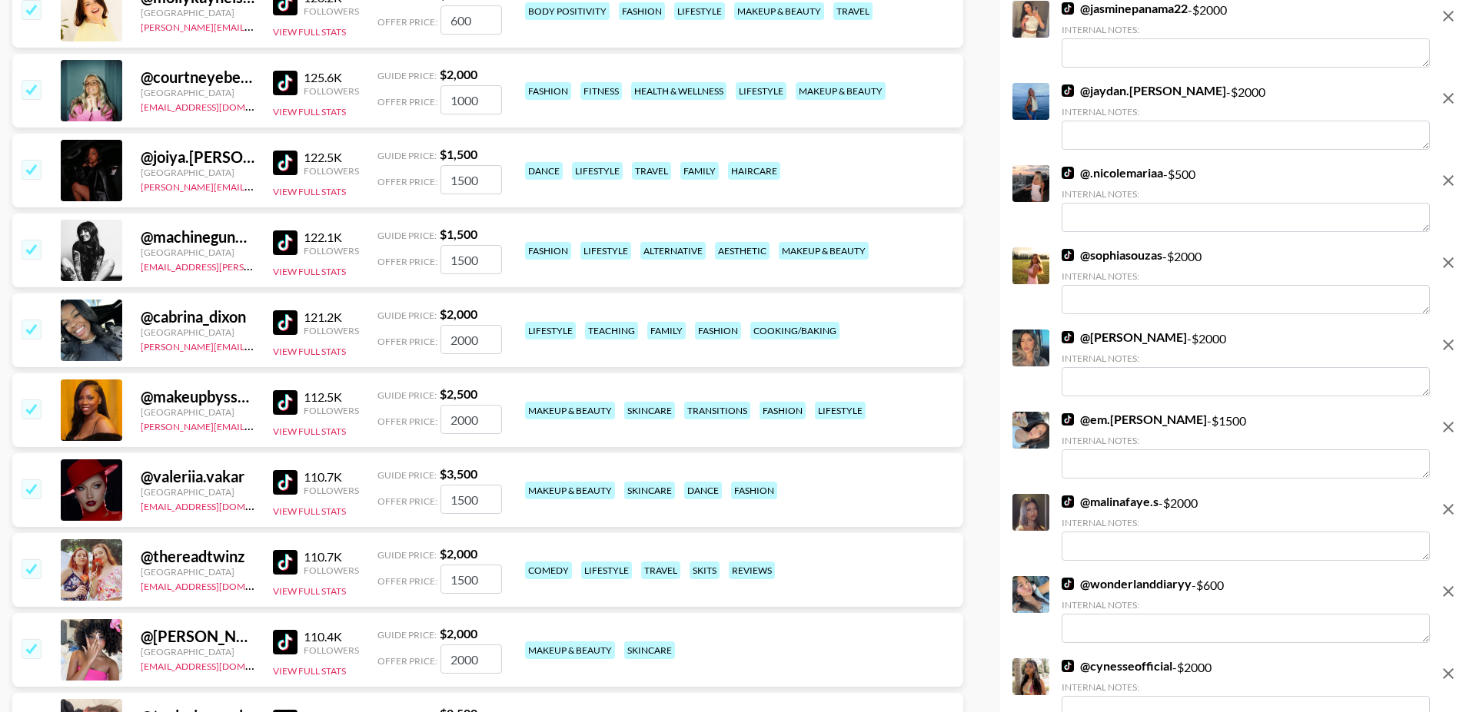
click at [29, 320] on input "checkbox" at bounding box center [31, 329] width 18 height 18
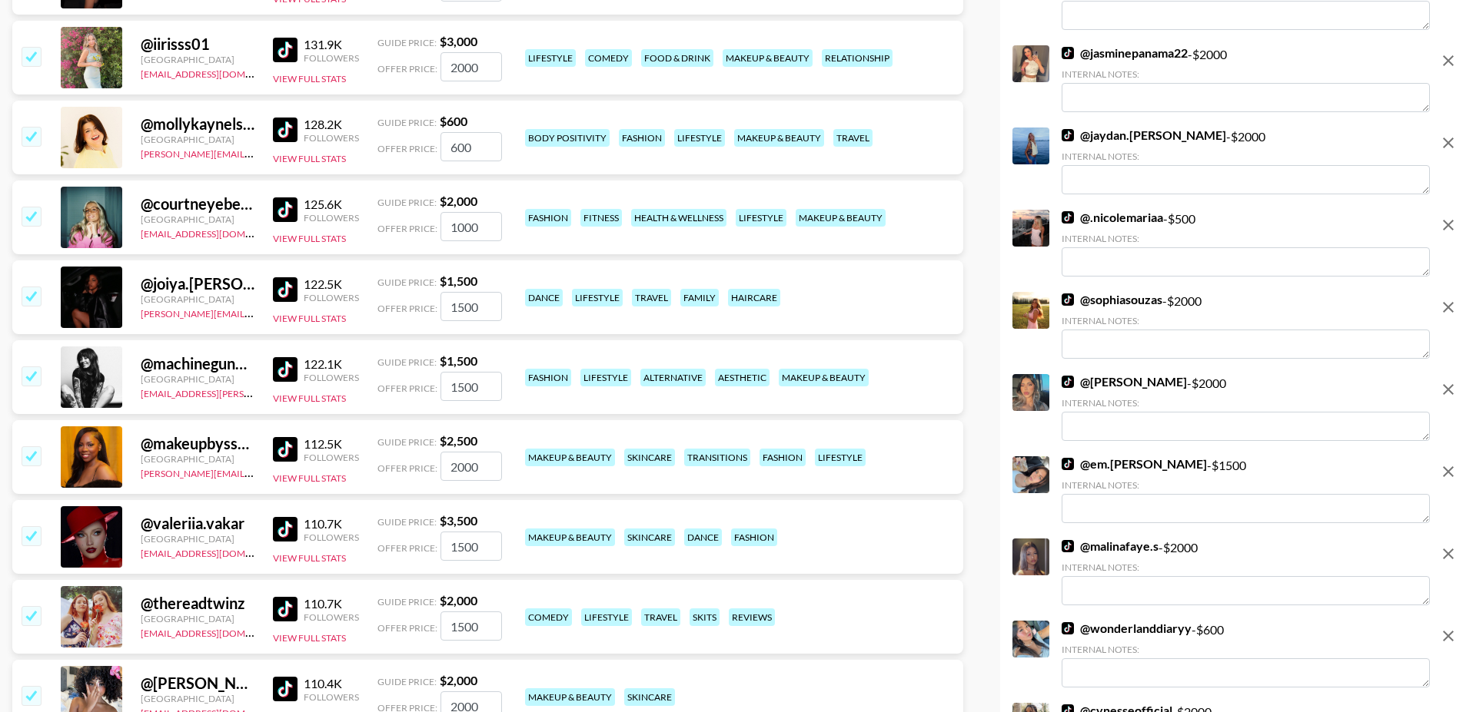
scroll to position [6154, 0]
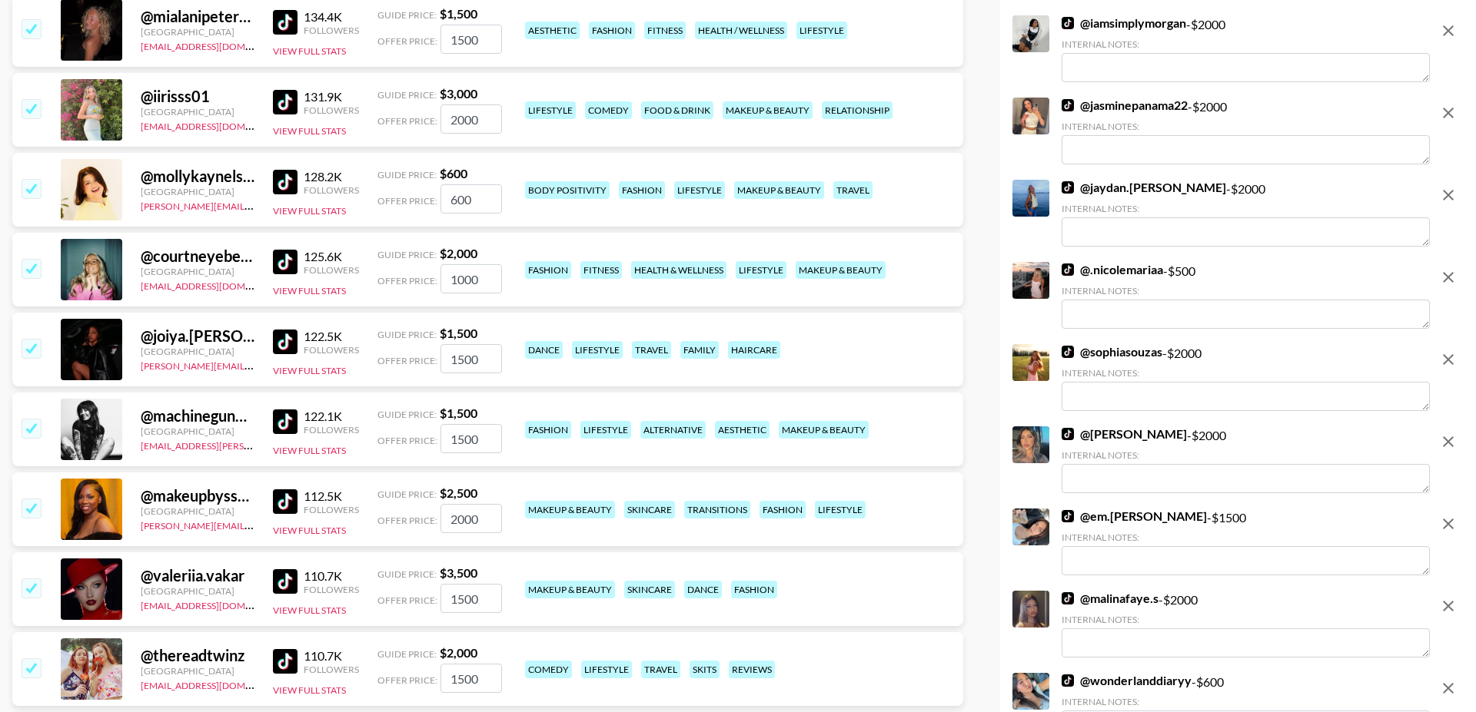
click at [28, 259] on input "checkbox" at bounding box center [31, 268] width 18 height 18
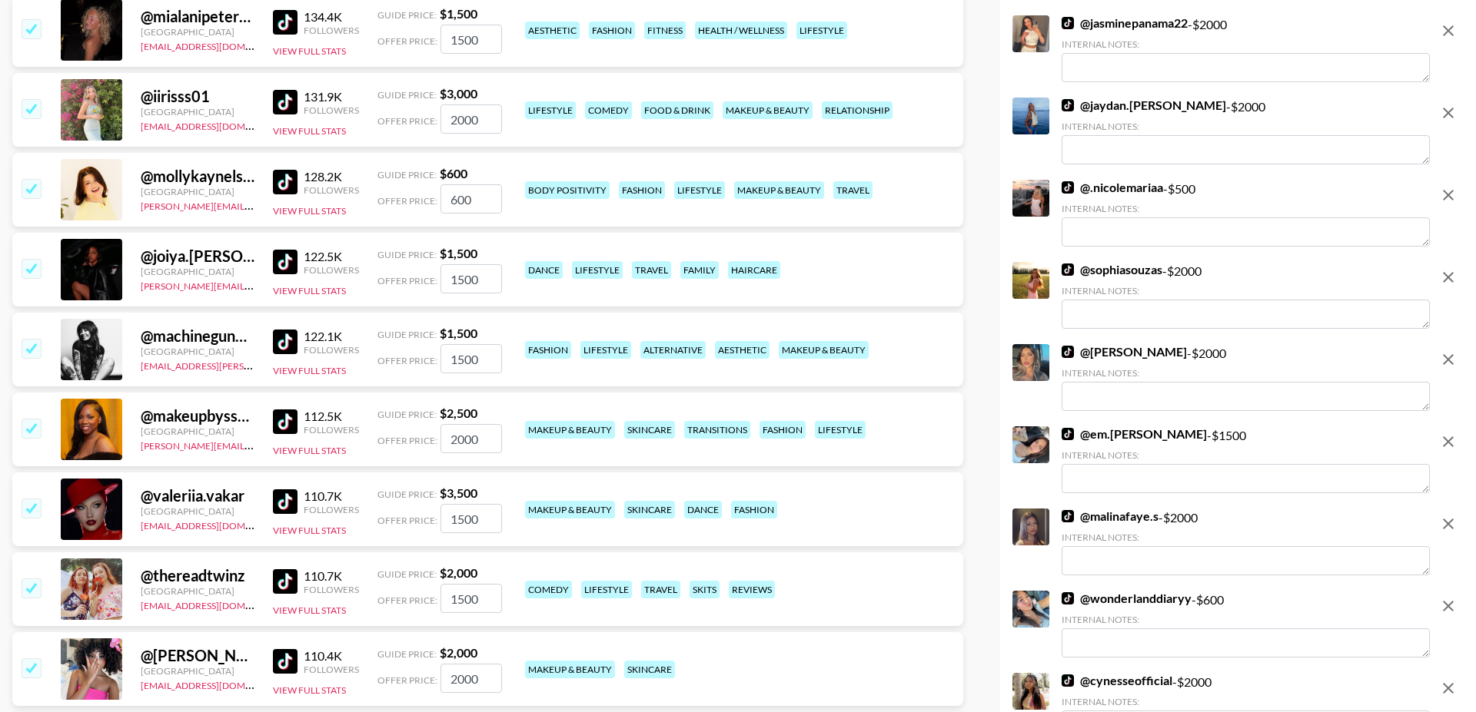
click at [28, 259] on input "checkbox" at bounding box center [31, 268] width 18 height 18
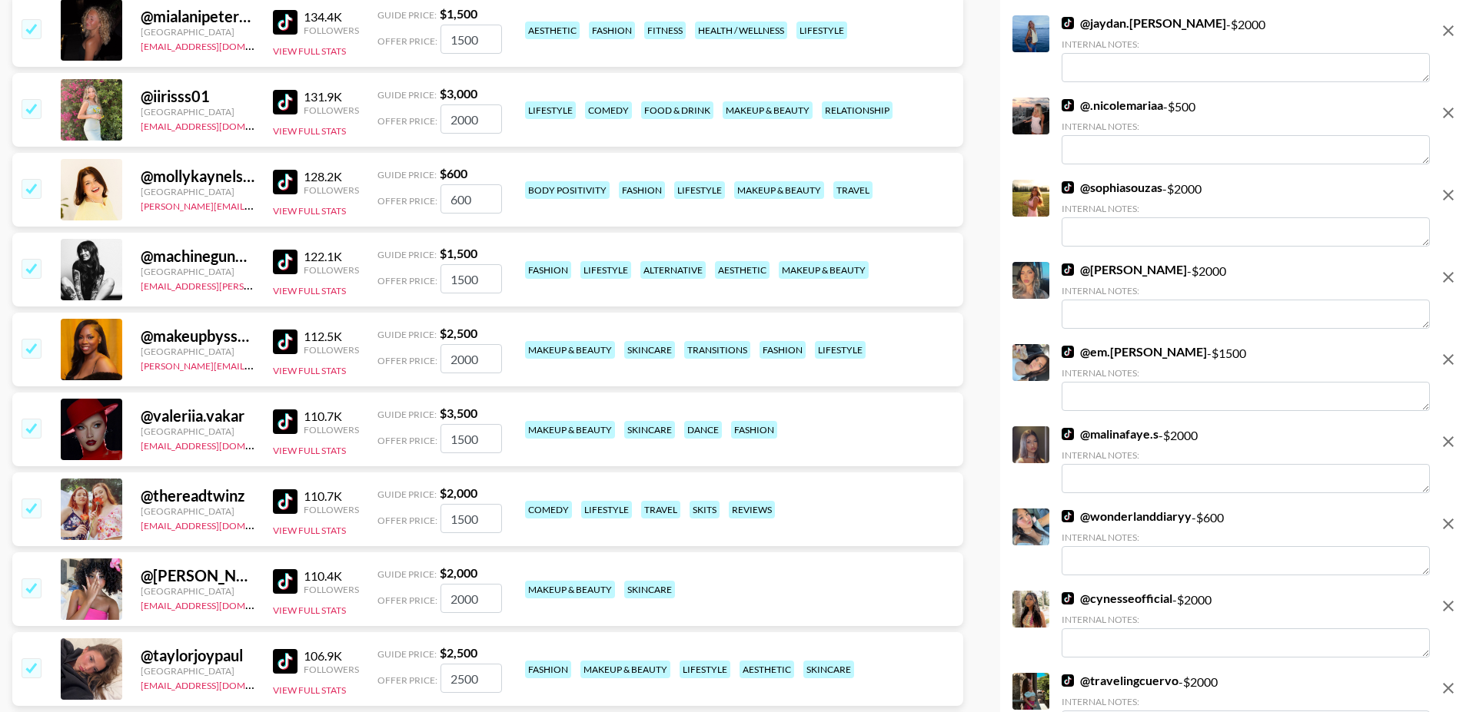
click at [28, 259] on input "checkbox" at bounding box center [31, 268] width 18 height 18
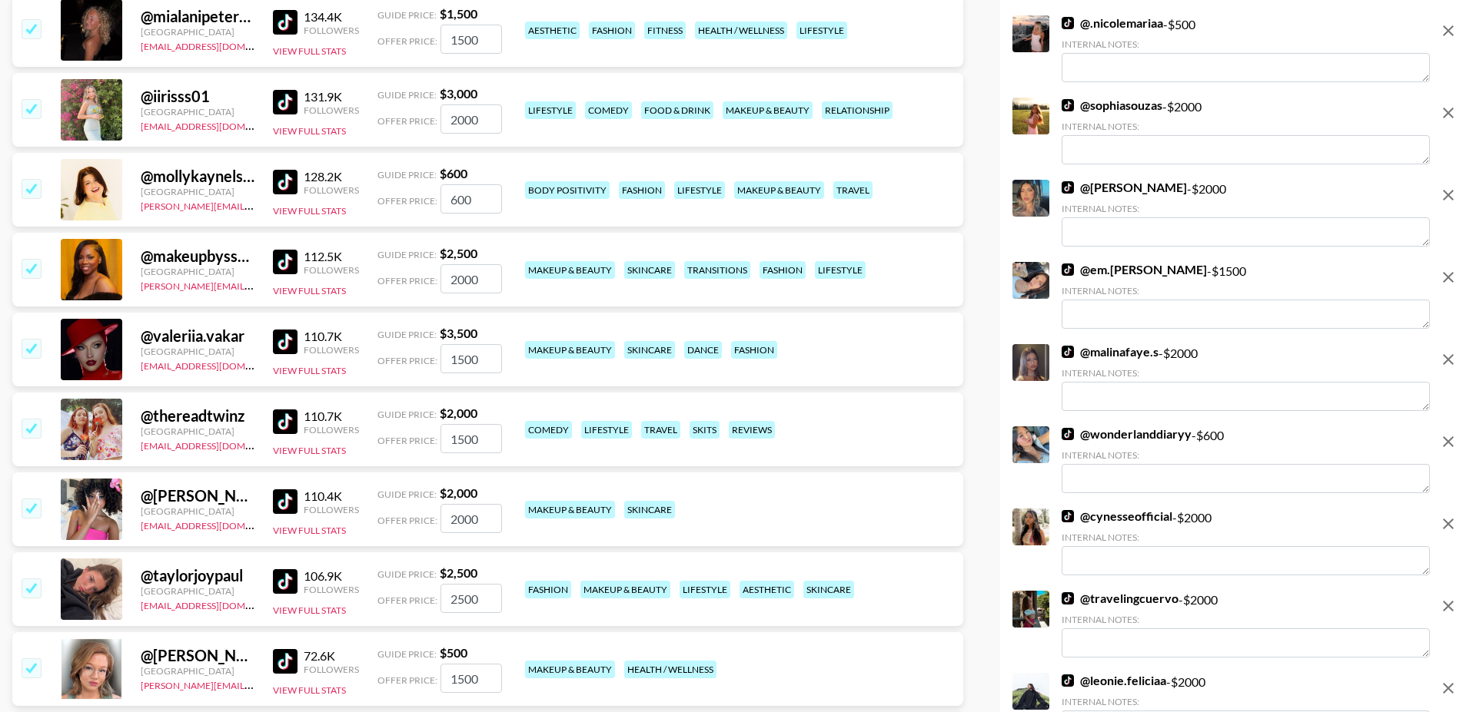
scroll to position [5960, 0]
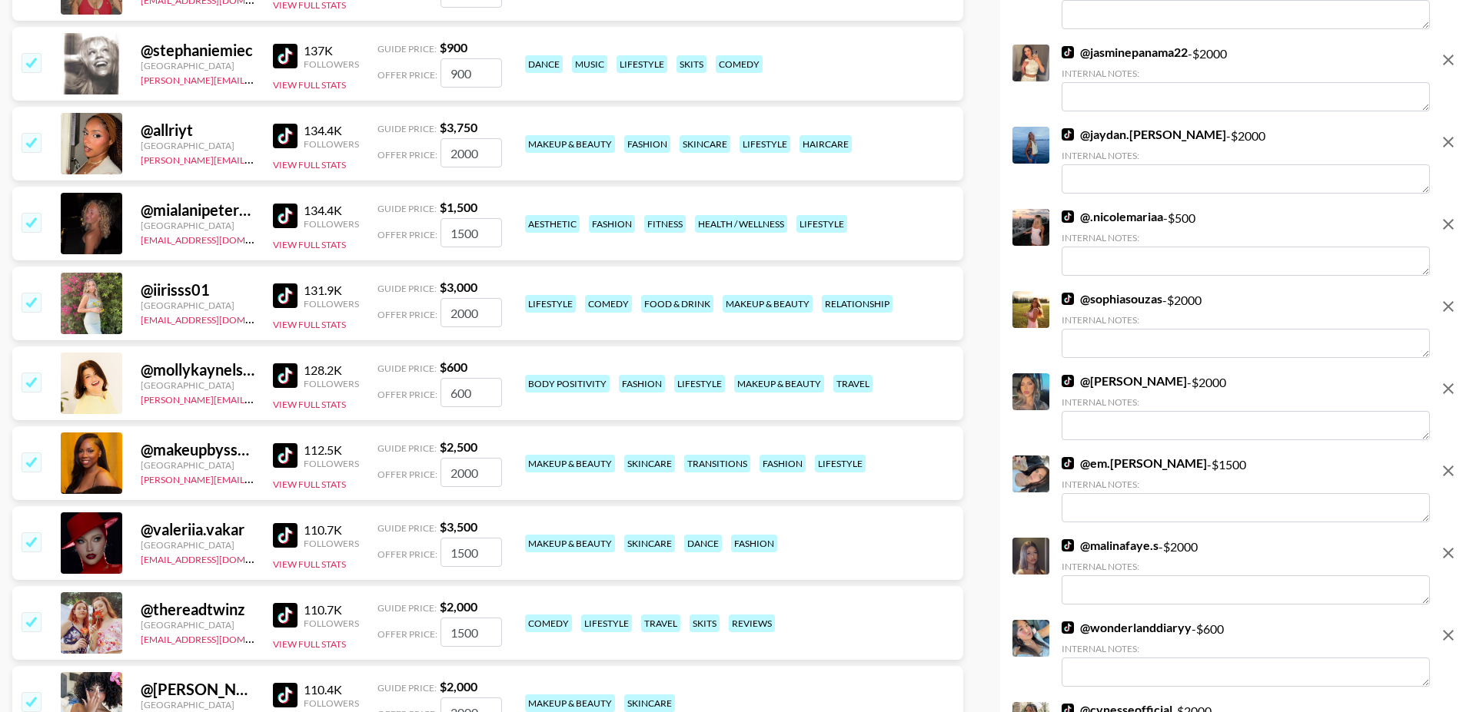
click at [25, 373] on input "checkbox" at bounding box center [31, 382] width 18 height 18
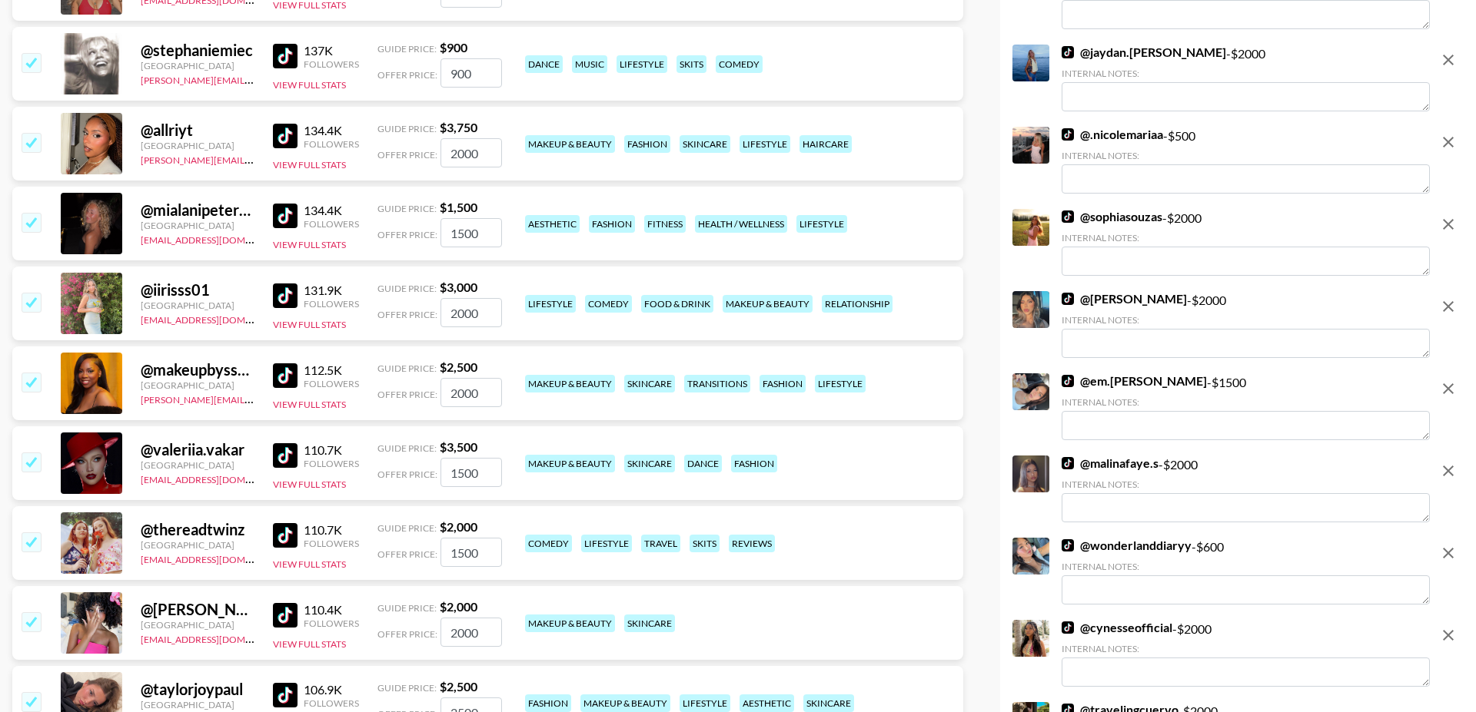
click at [29, 293] on input "checkbox" at bounding box center [31, 302] width 18 height 18
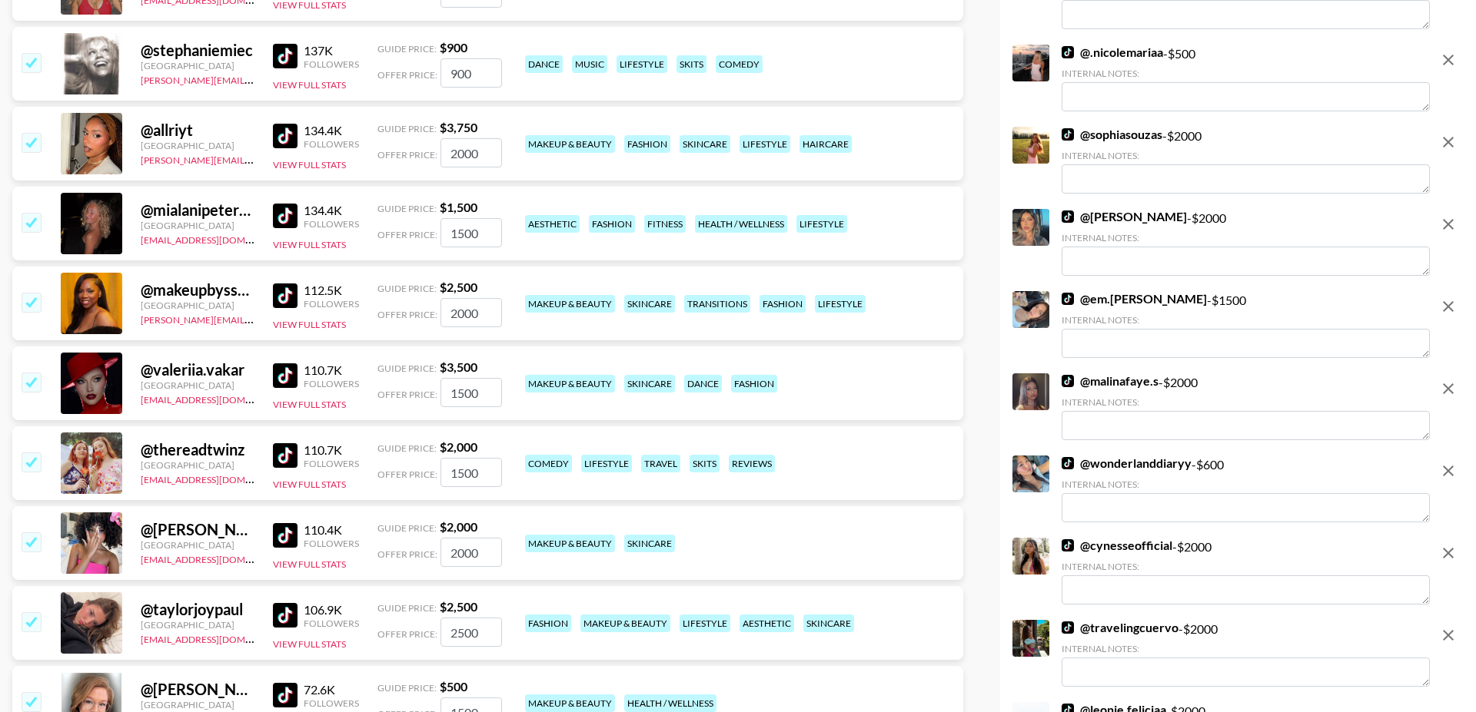
click at [35, 213] on input "checkbox" at bounding box center [31, 222] width 18 height 18
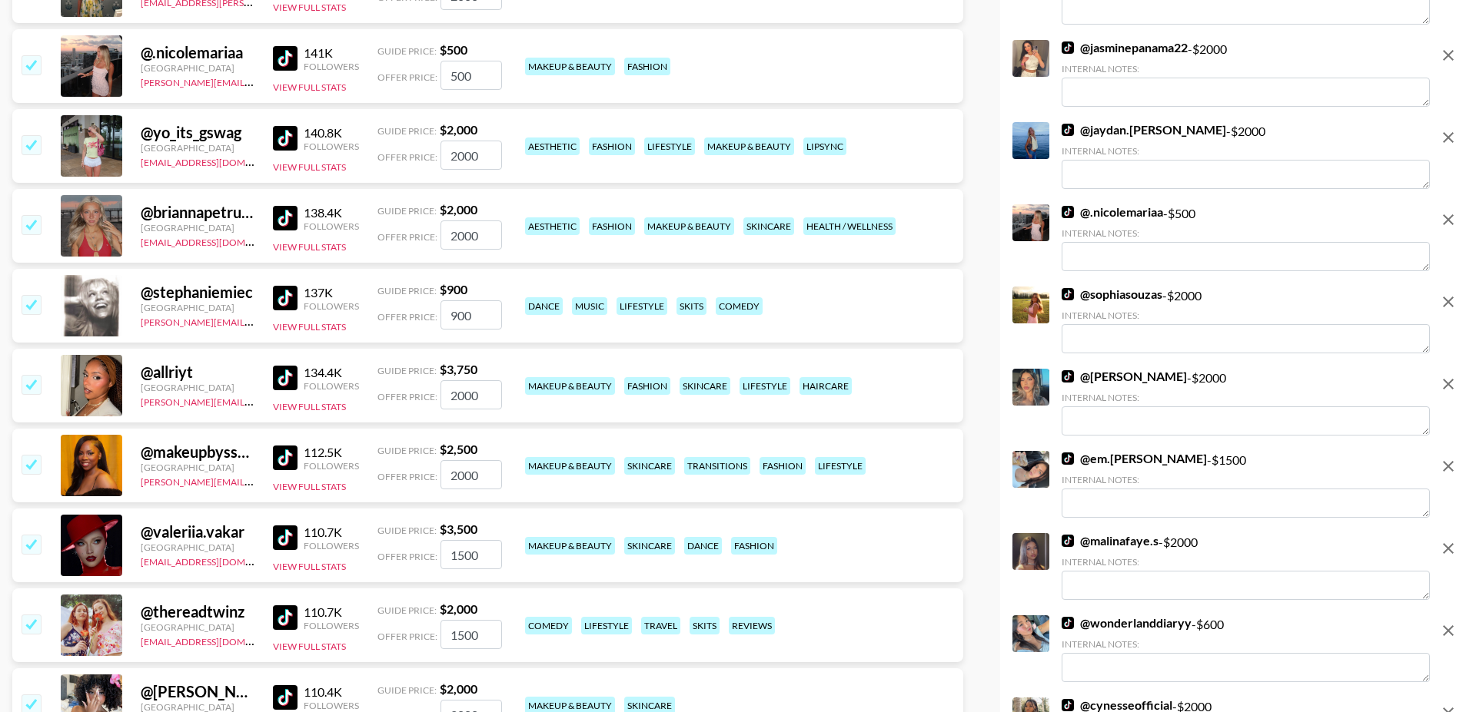
scroll to position [5699, 0]
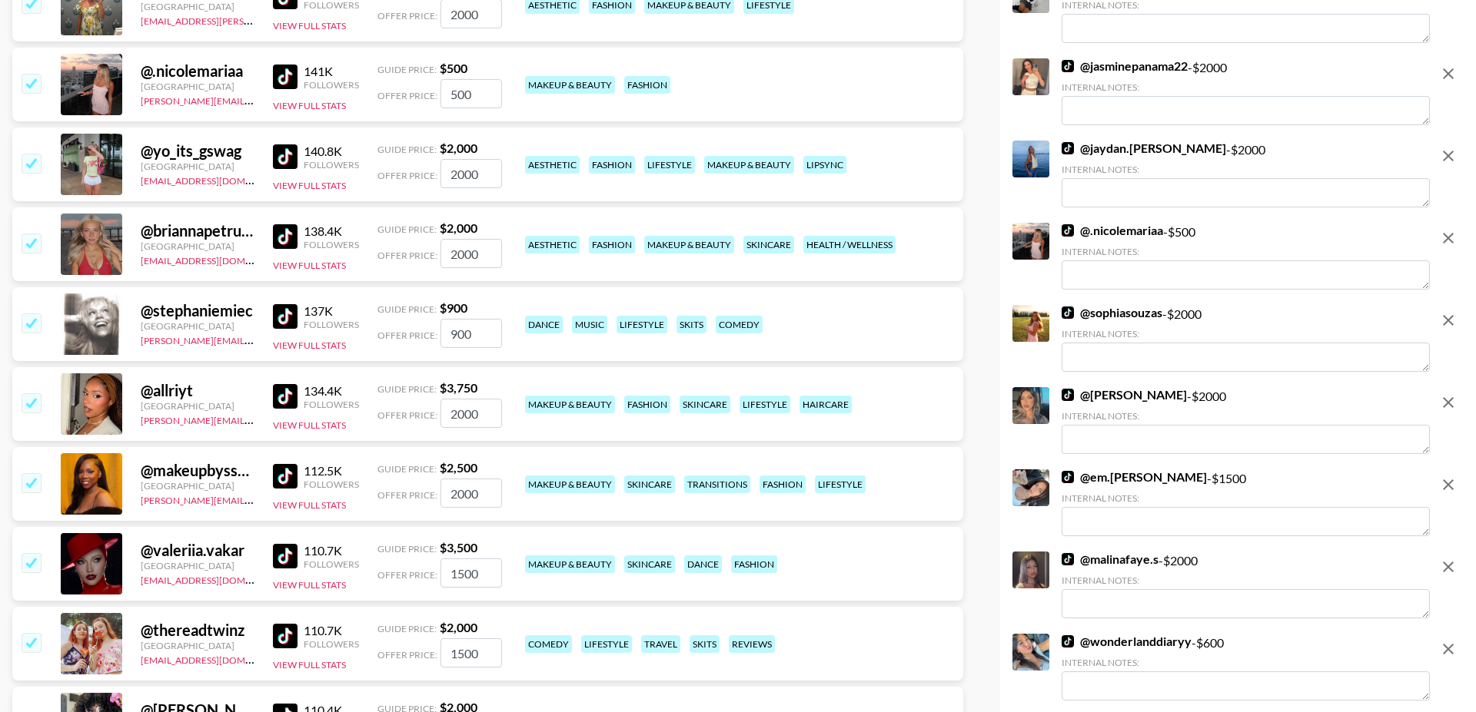
click at [32, 314] on input "checkbox" at bounding box center [31, 323] width 18 height 18
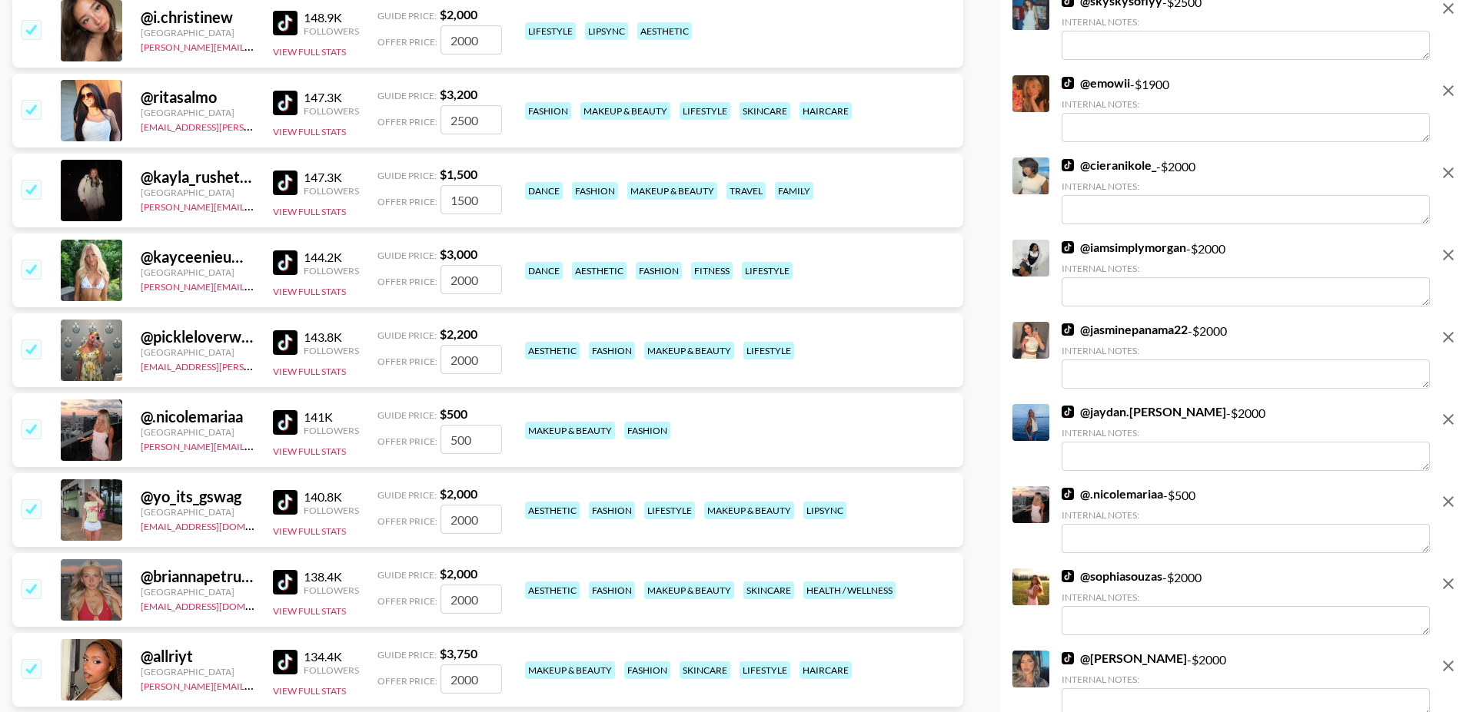
scroll to position [5352, 0]
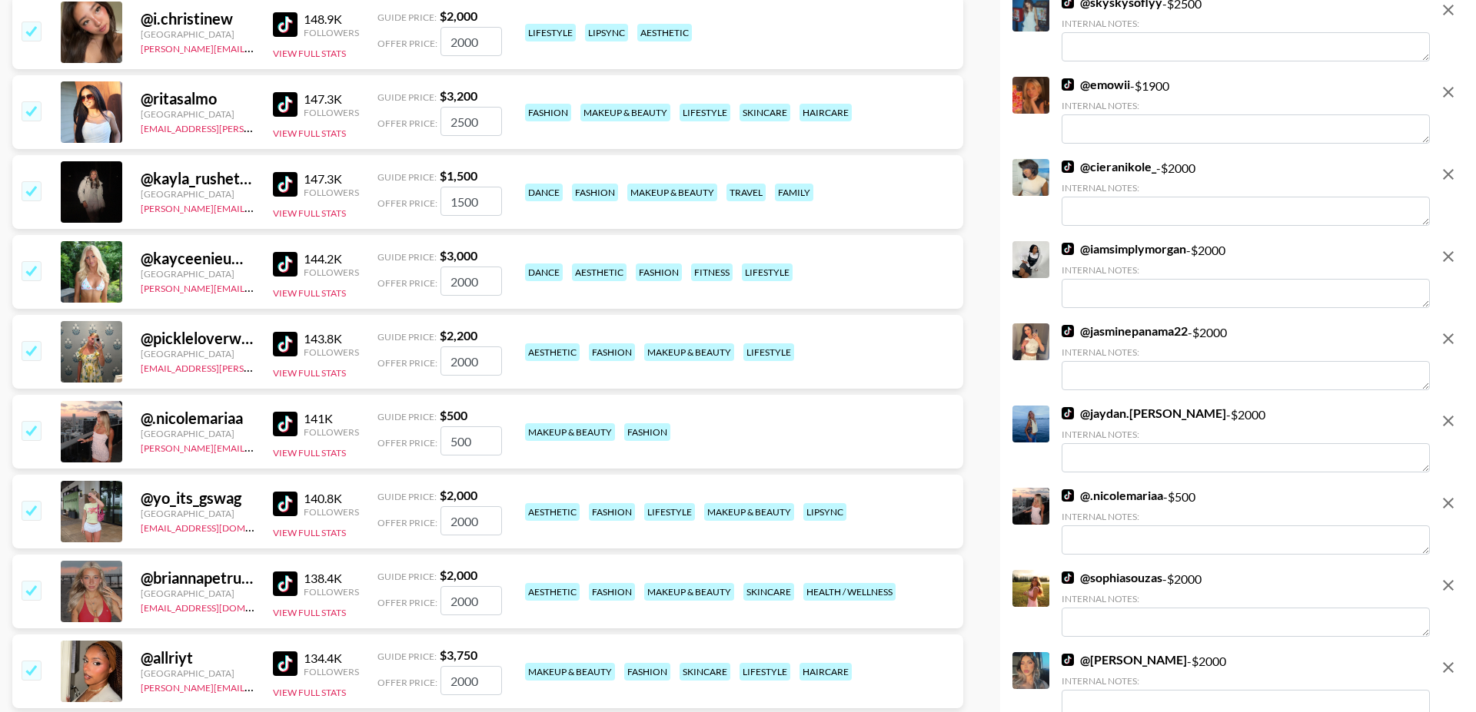
click at [30, 261] on input "checkbox" at bounding box center [31, 270] width 18 height 18
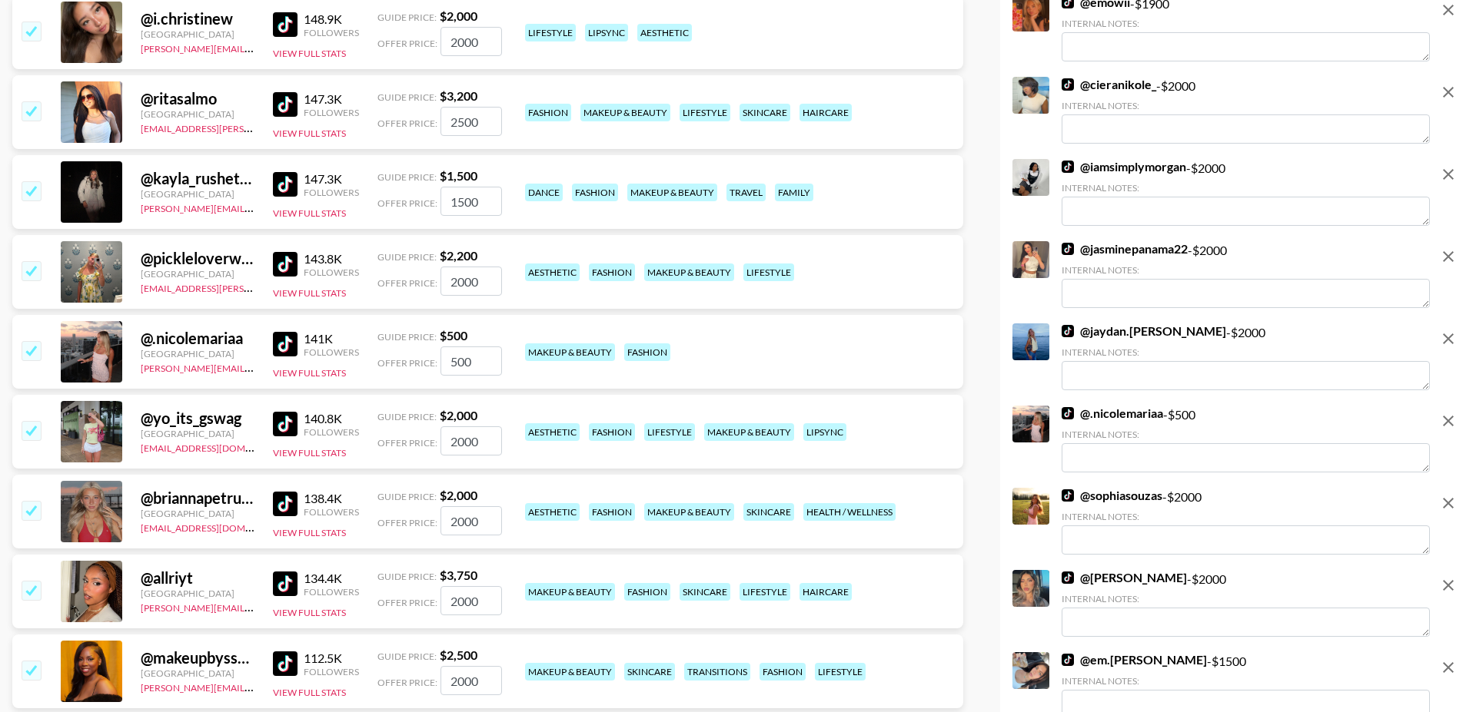
click at [30, 261] on input "checkbox" at bounding box center [31, 270] width 18 height 18
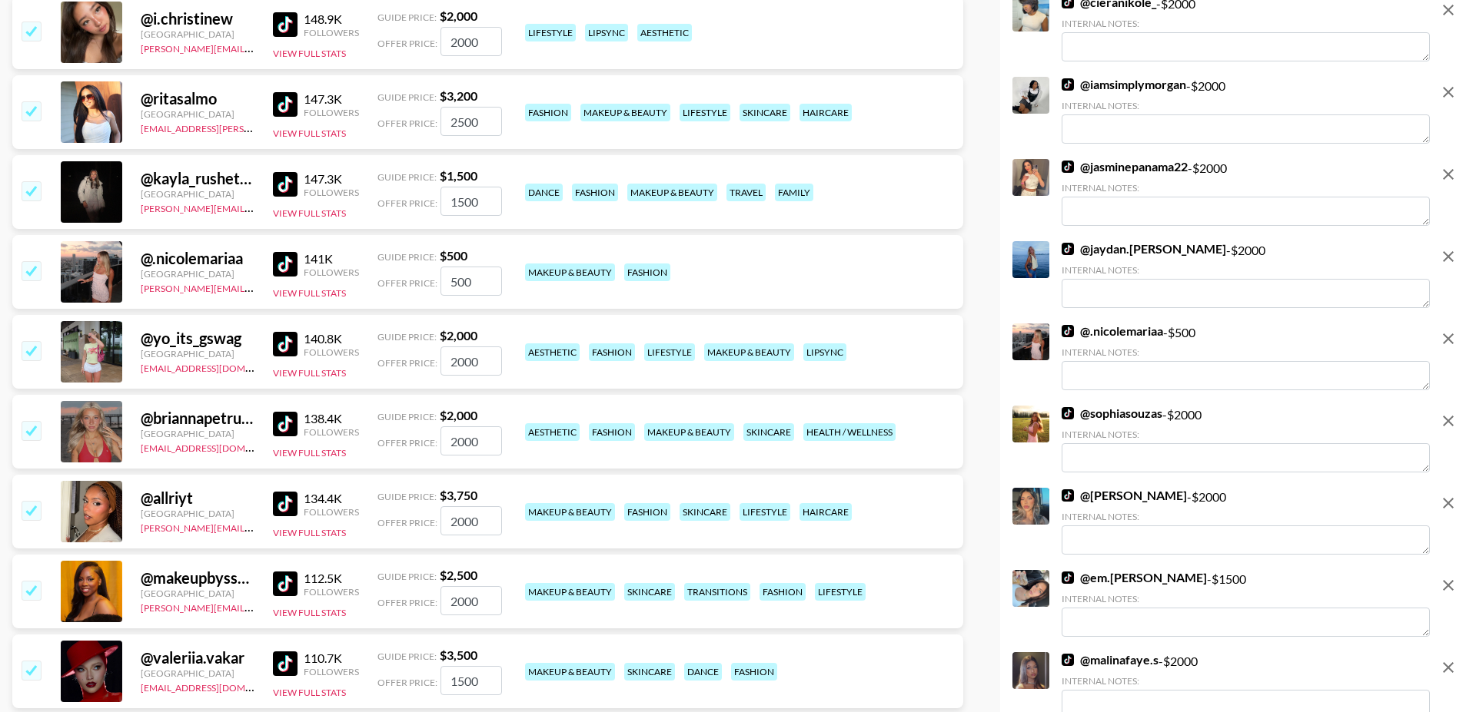
click at [27, 181] on input "checkbox" at bounding box center [31, 190] width 18 height 18
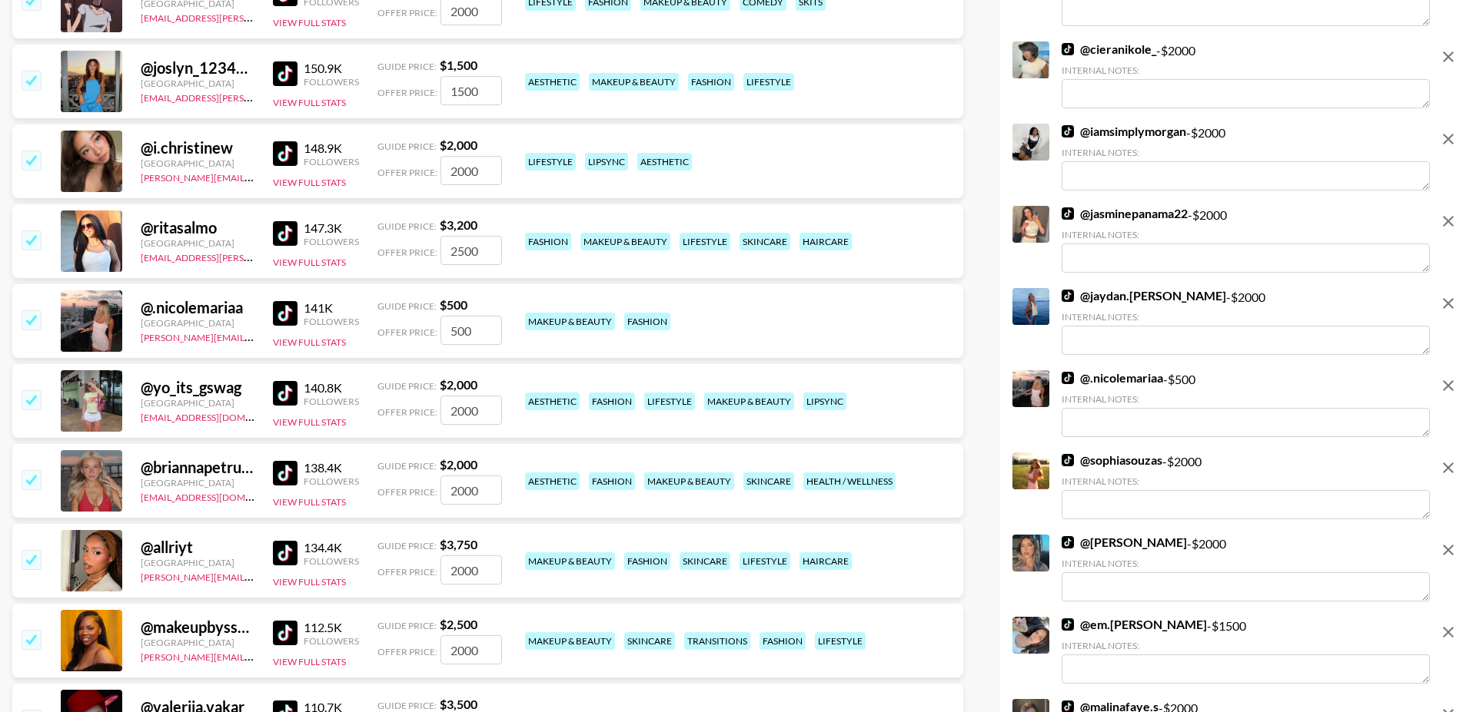
scroll to position [5222, 0]
click at [35, 231] on input "checkbox" at bounding box center [31, 240] width 18 height 18
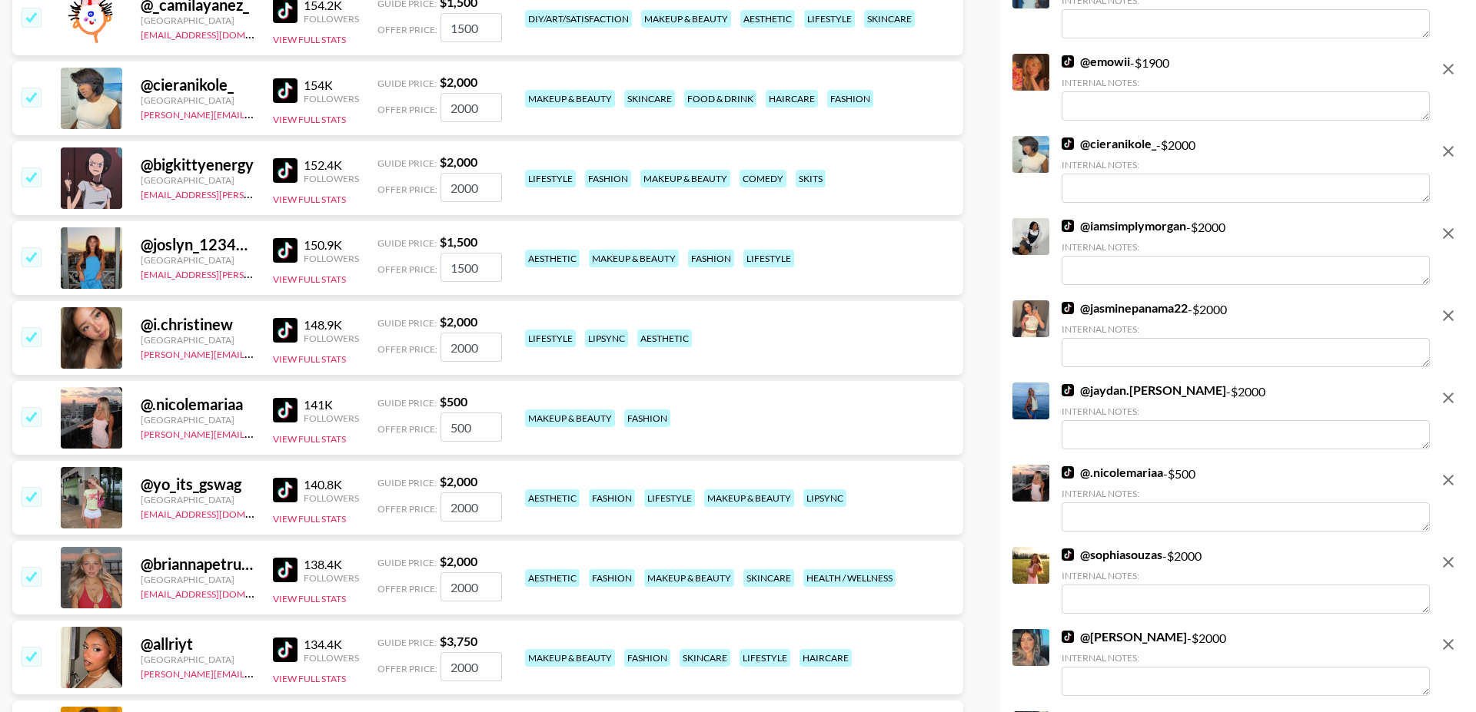
scroll to position [5045, 0]
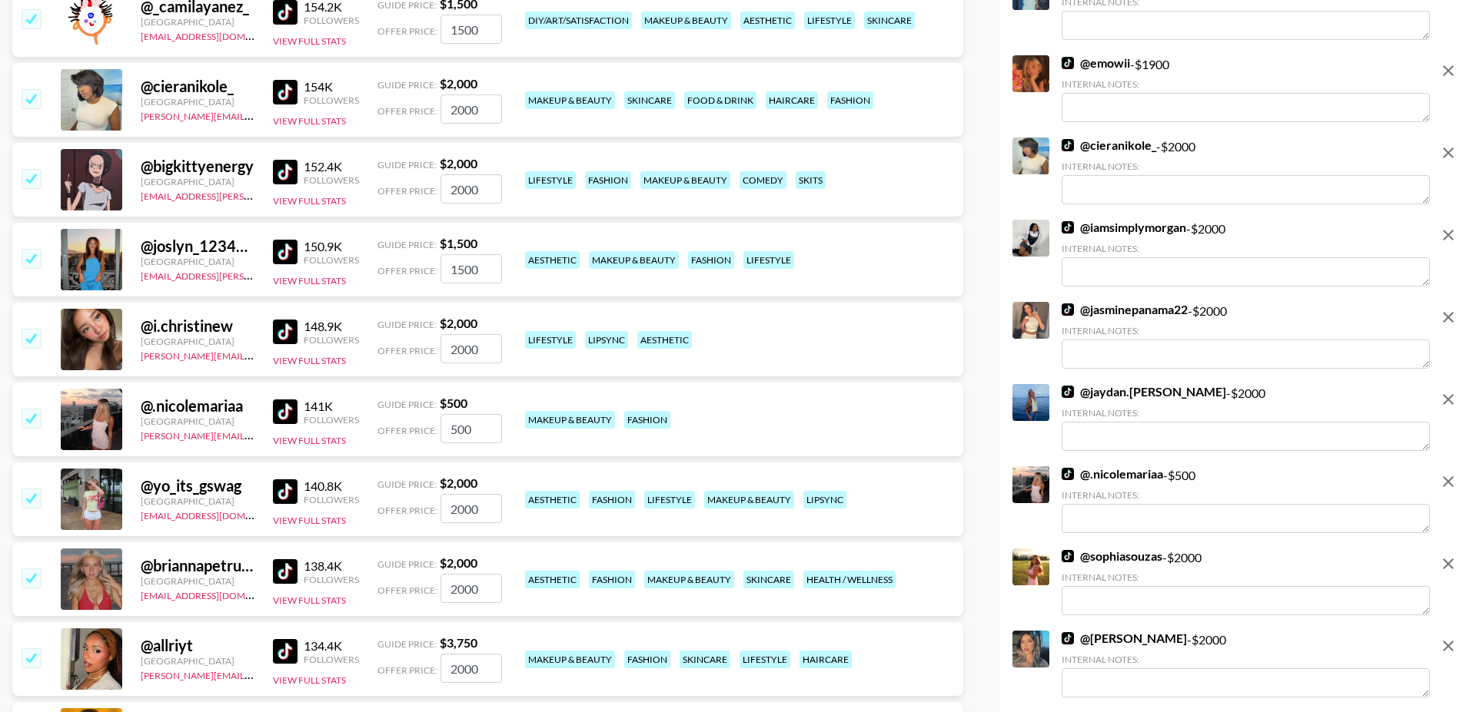
click at [35, 329] on input "checkbox" at bounding box center [31, 338] width 18 height 18
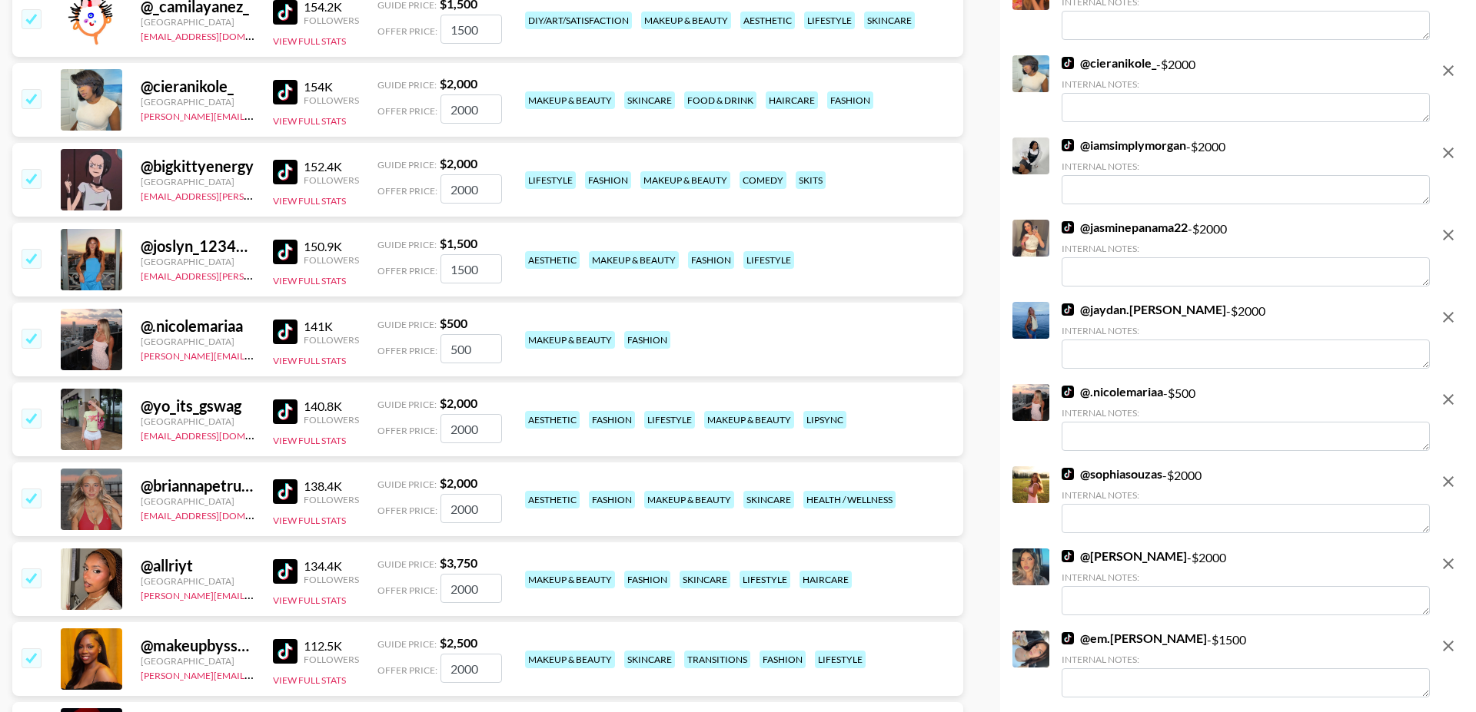
click at [32, 249] on input "checkbox" at bounding box center [31, 258] width 18 height 18
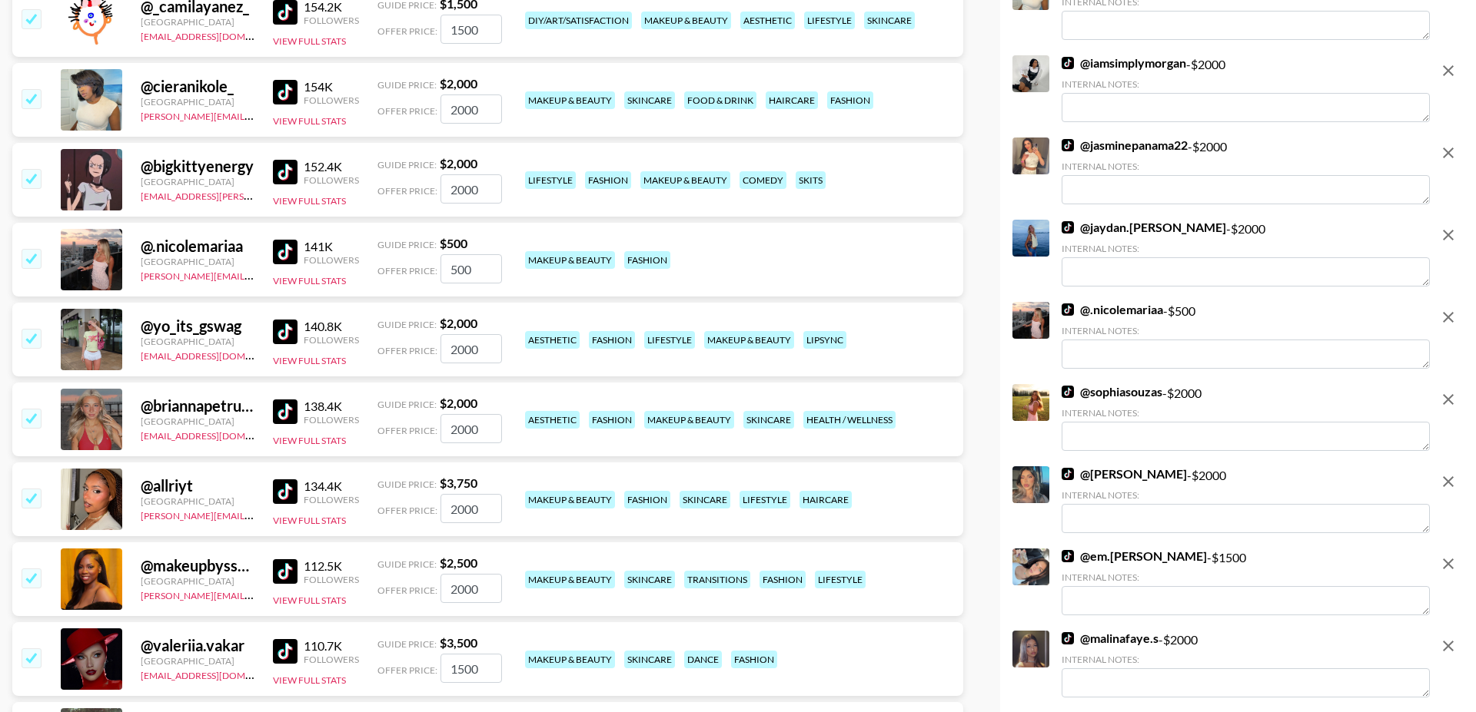
click at [34, 169] on input "checkbox" at bounding box center [31, 178] width 18 height 18
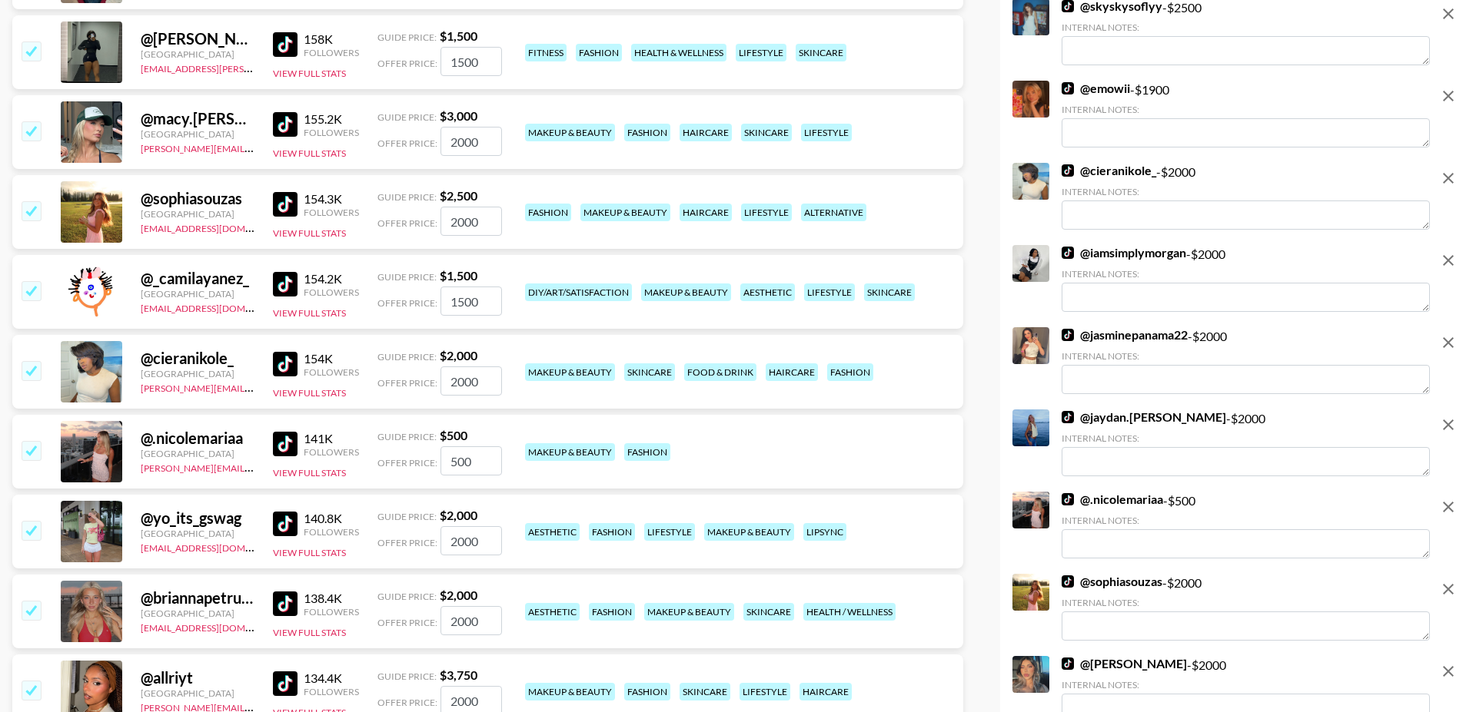
scroll to position [4719, 0]
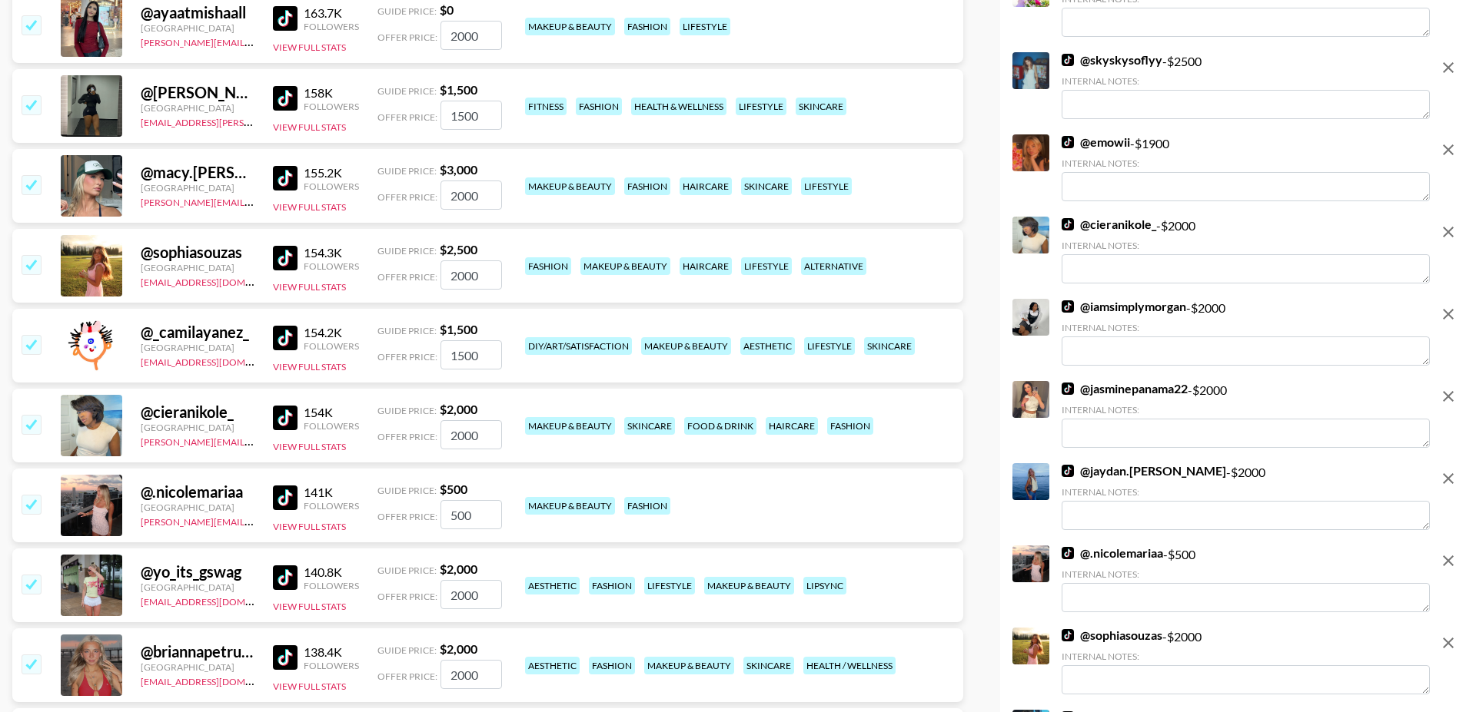
click at [38, 335] on input "checkbox" at bounding box center [31, 344] width 18 height 18
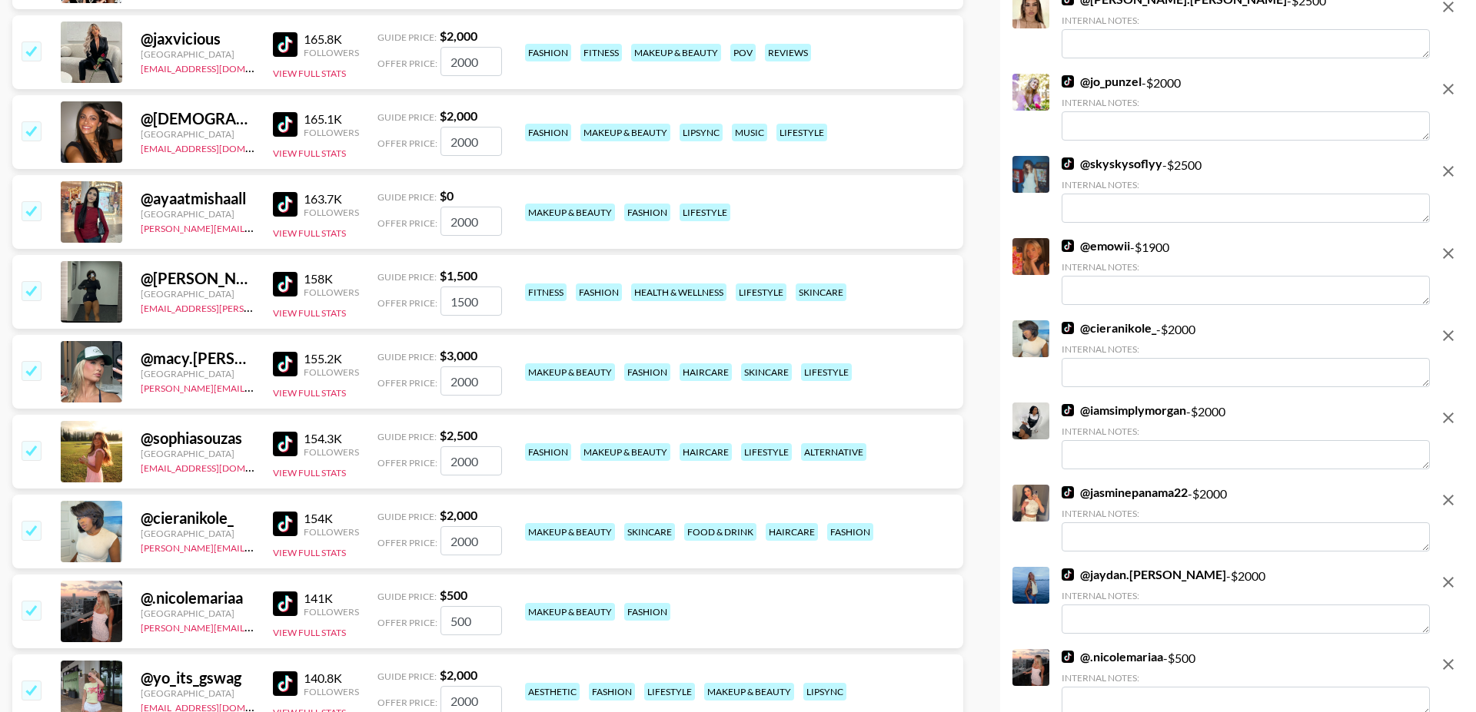
scroll to position [4518, 0]
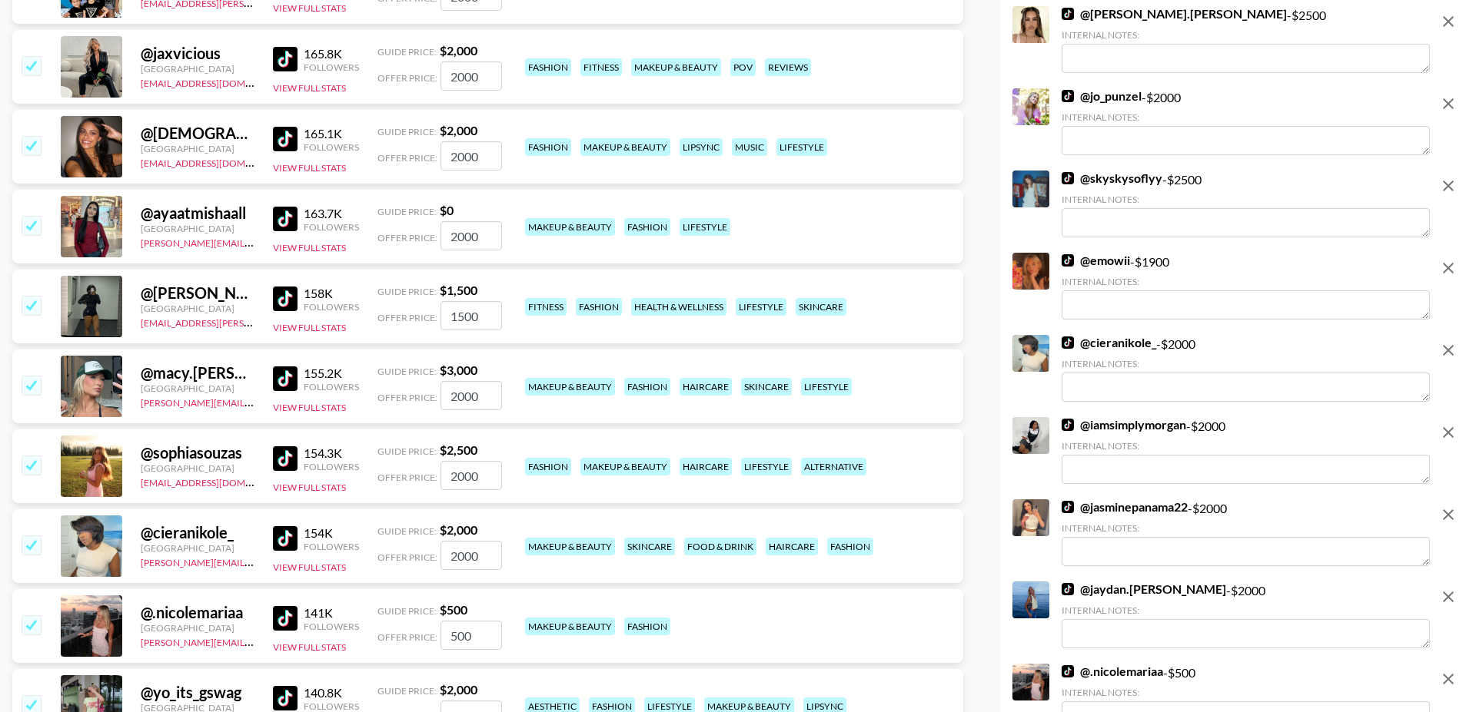
click at [27, 296] on input "checkbox" at bounding box center [31, 305] width 18 height 18
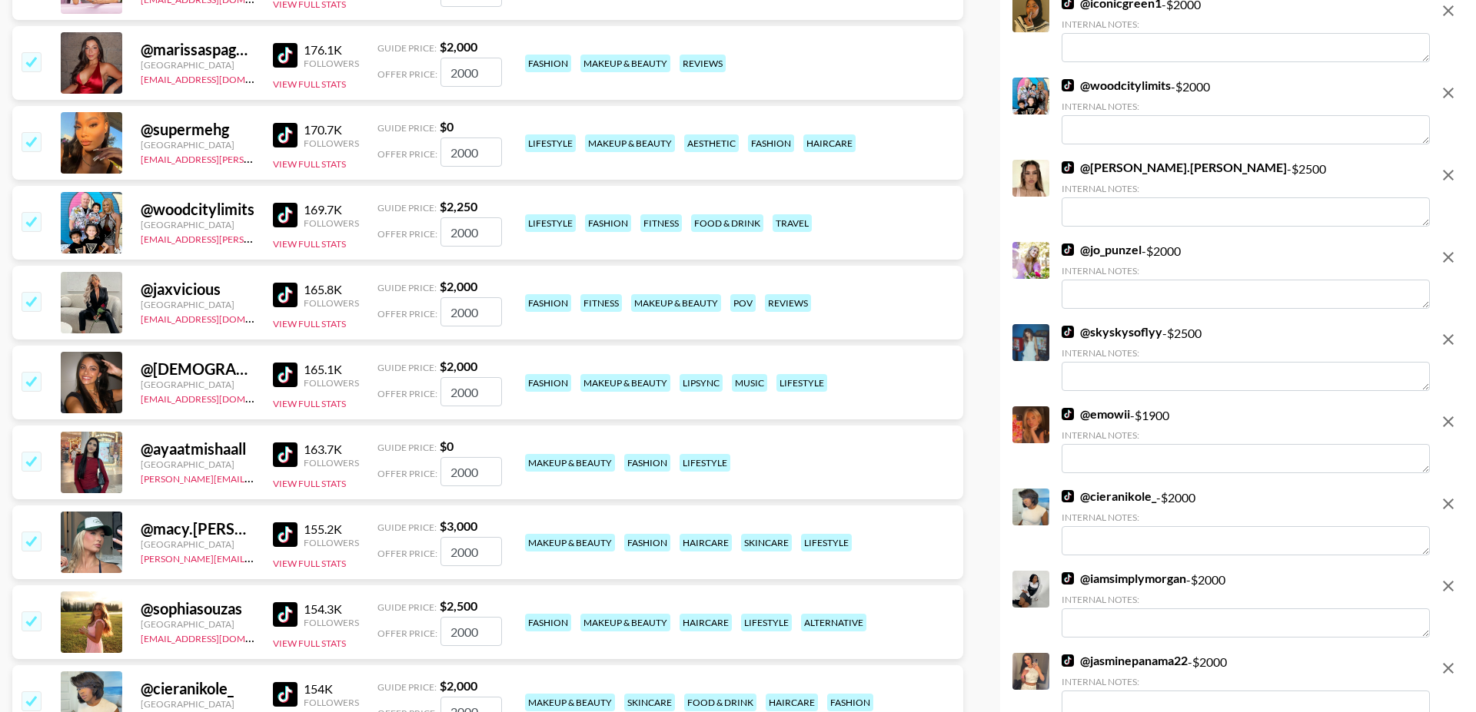
scroll to position [4262, 0]
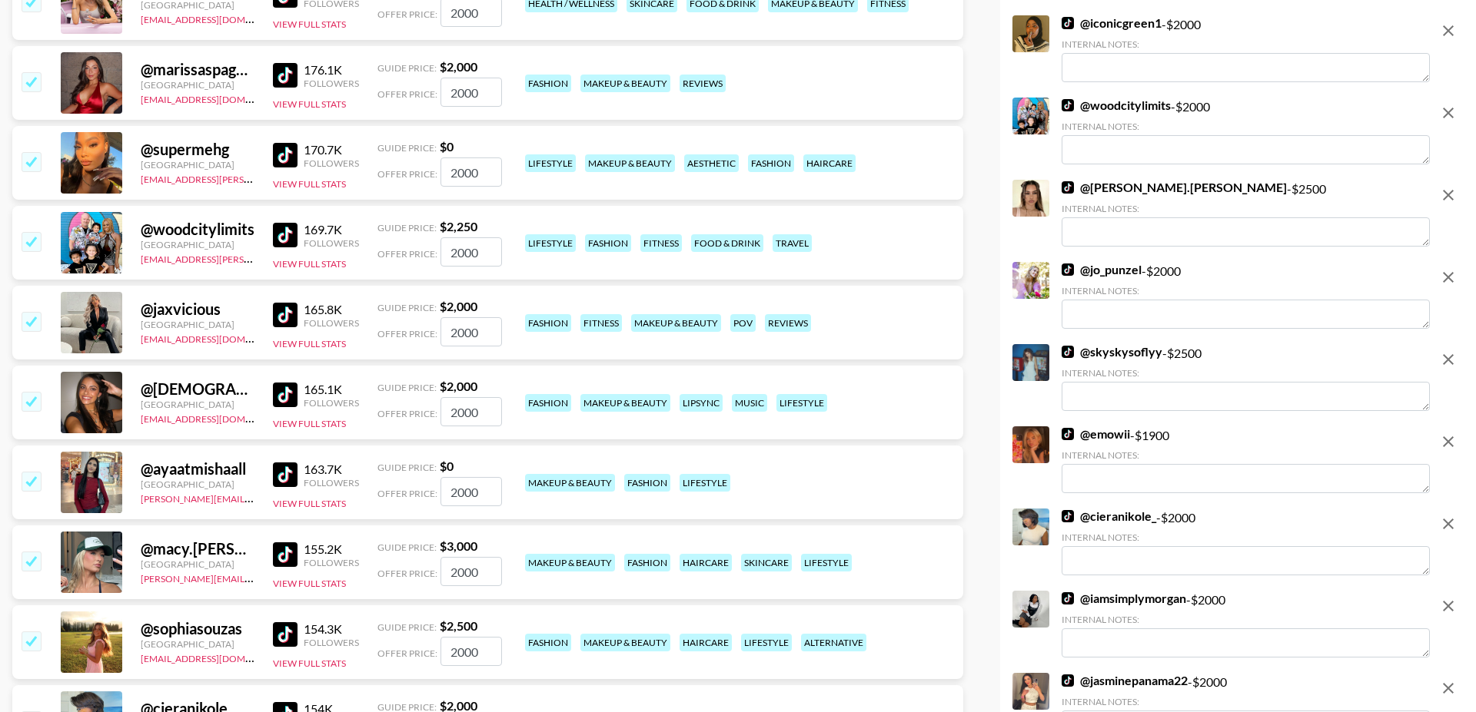
click at [30, 312] on input "checkbox" at bounding box center [31, 321] width 18 height 18
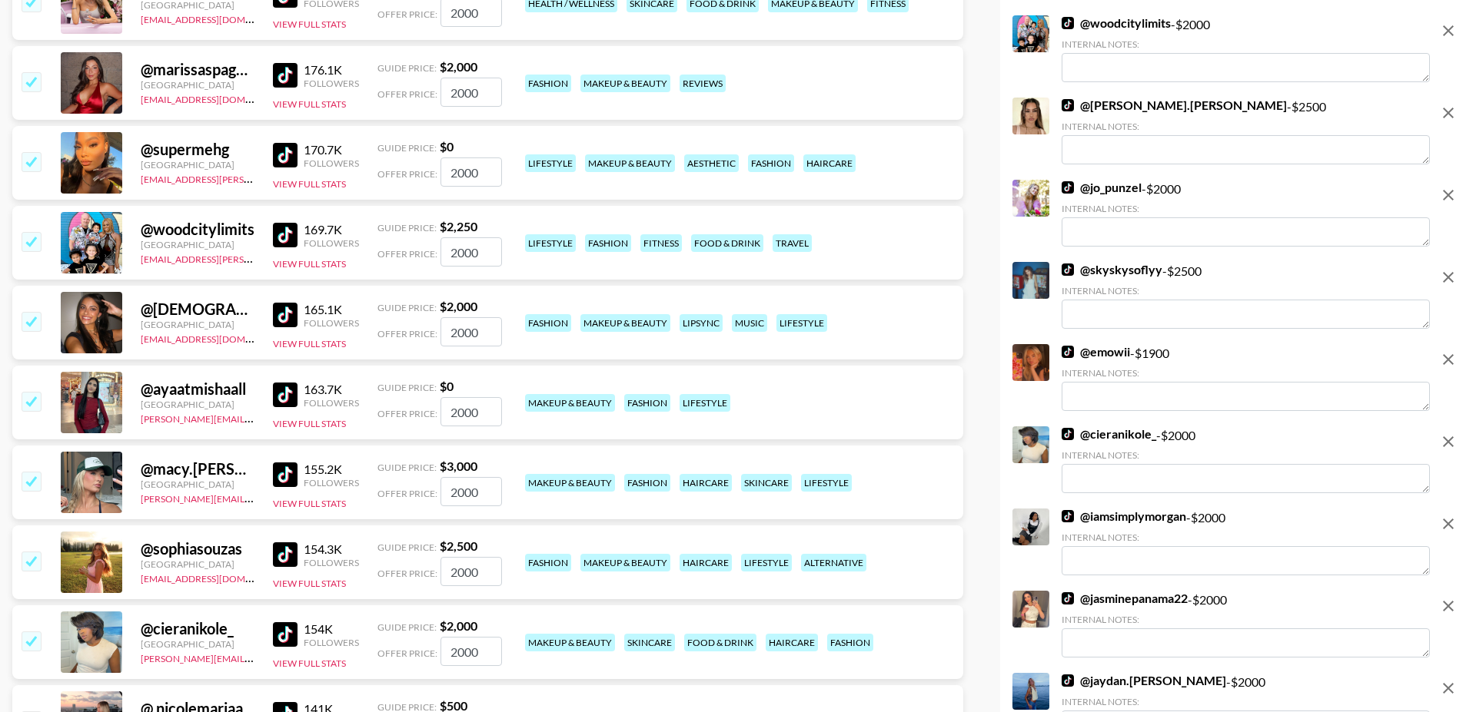
click at [34, 232] on input "checkbox" at bounding box center [31, 241] width 18 height 18
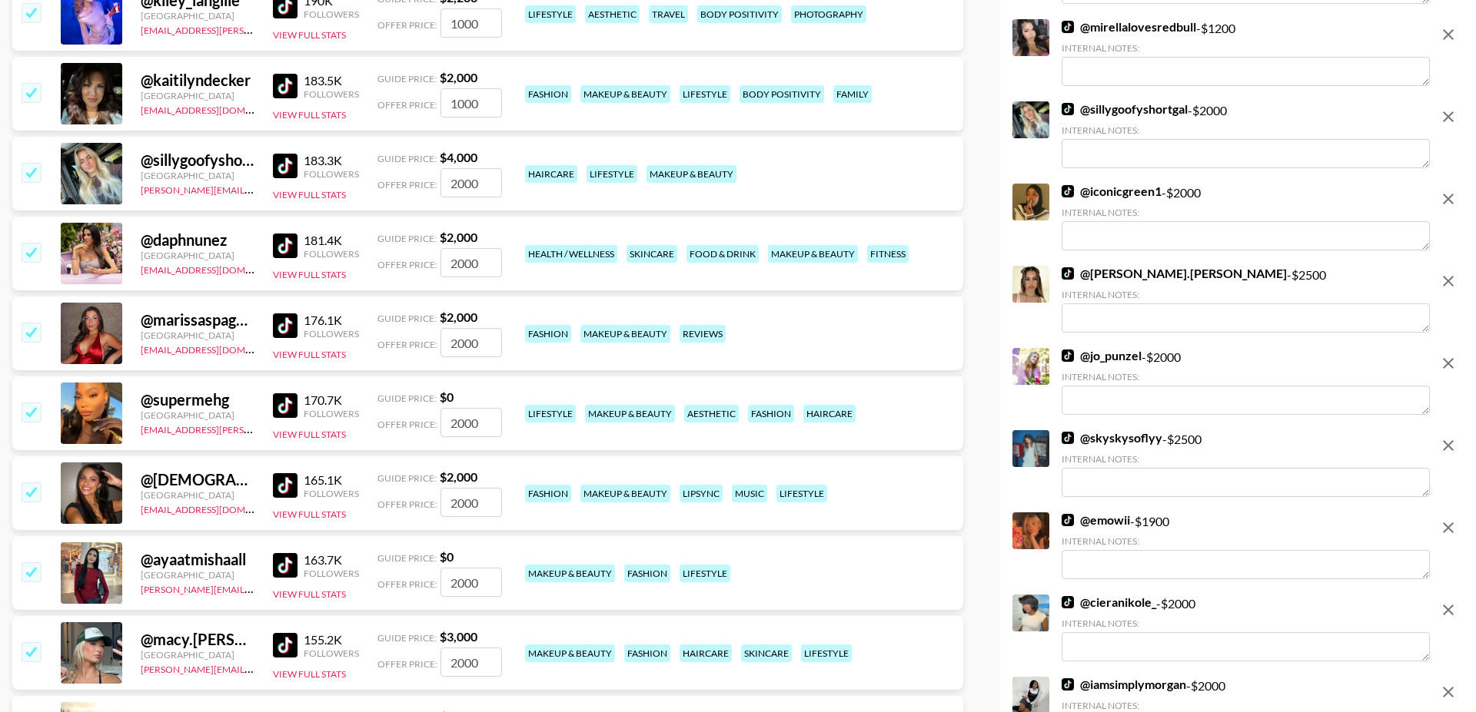
scroll to position [4008, 0]
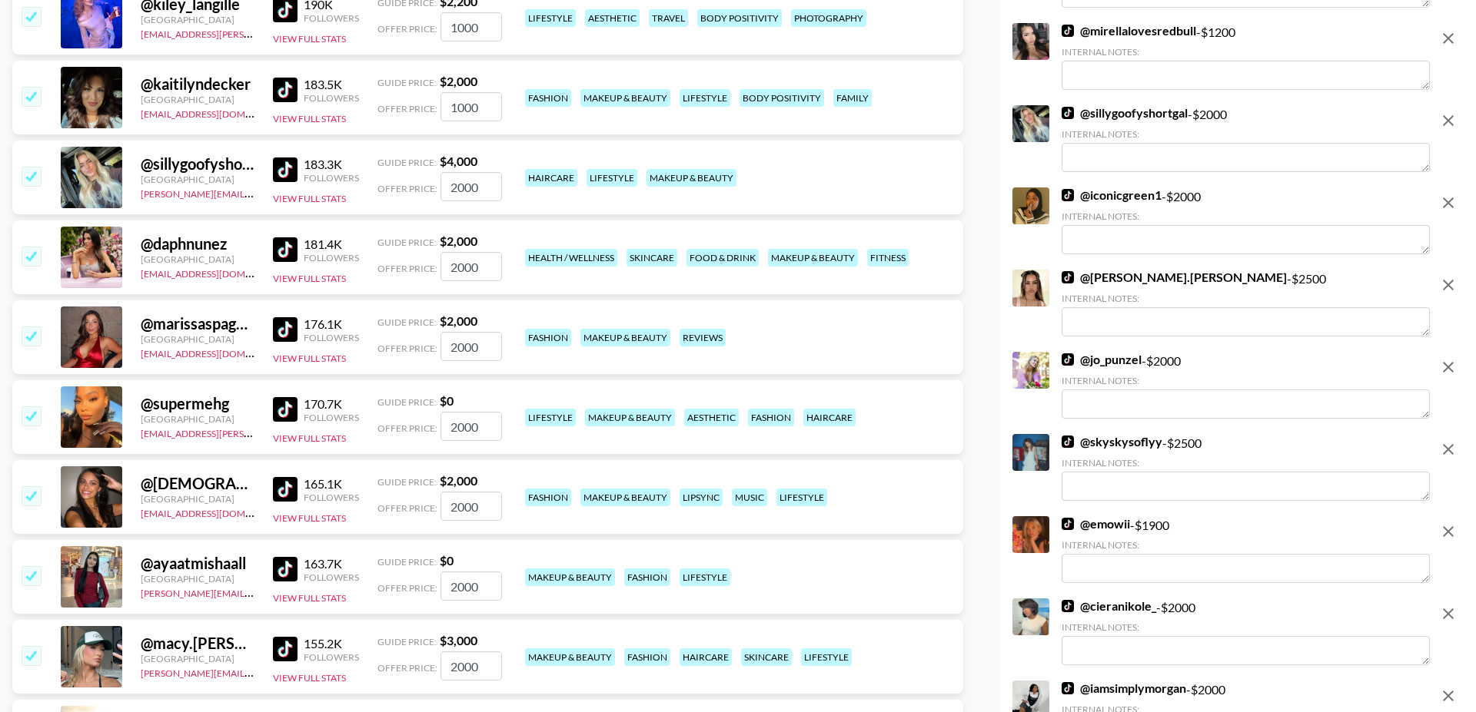
click at [34, 221] on div "@ daphnunez United States maxelk@grail-talent.com 181.4K Followers View Full St…" at bounding box center [487, 258] width 951 height 74
click at [28, 247] on input "checkbox" at bounding box center [31, 256] width 18 height 18
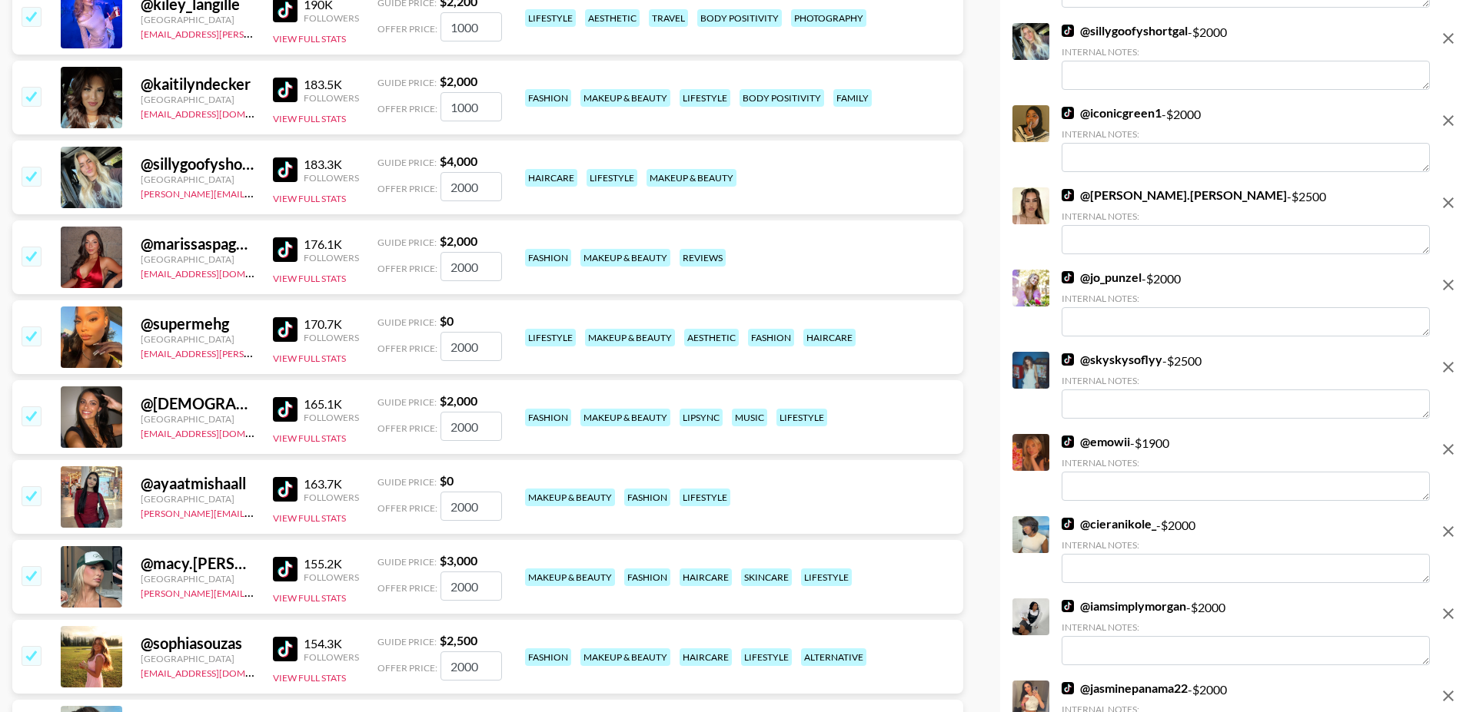
click at [32, 167] on input "checkbox" at bounding box center [31, 176] width 18 height 18
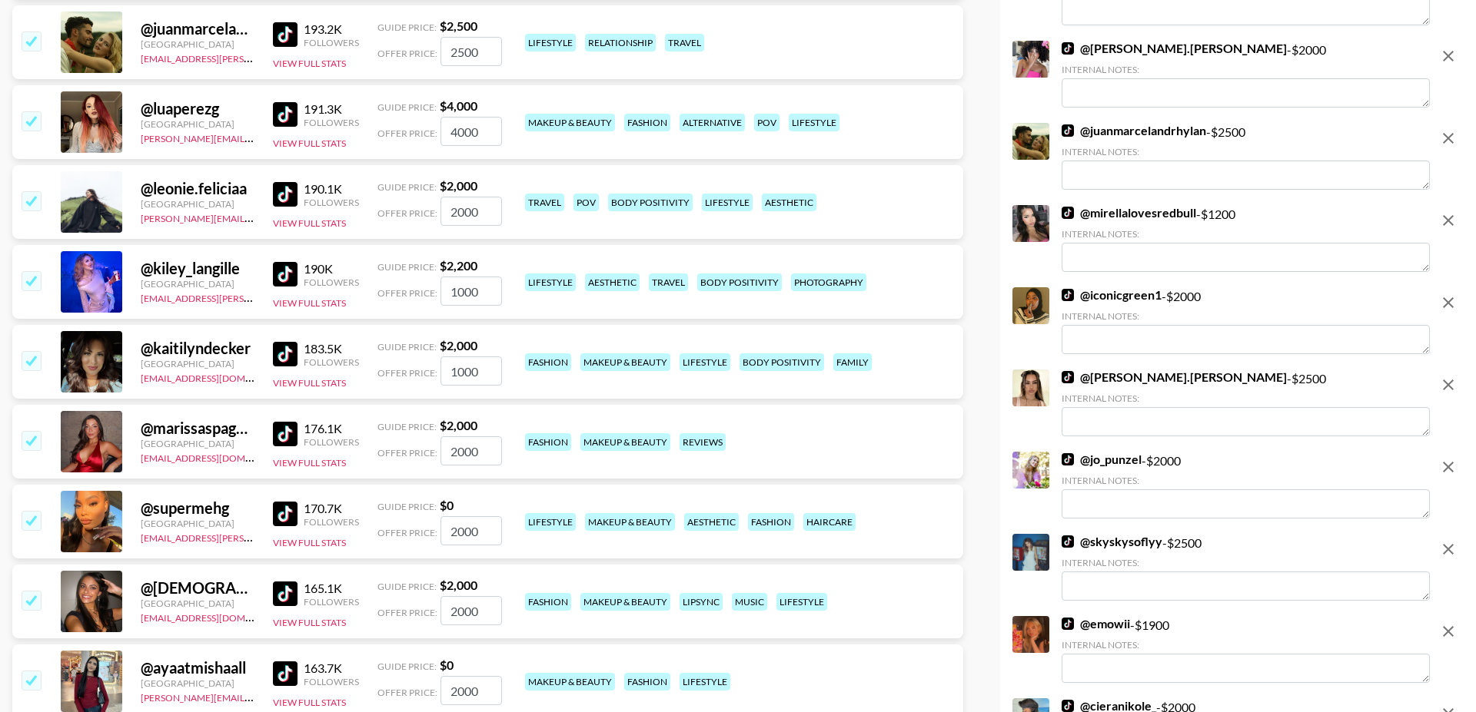
scroll to position [3694, 0]
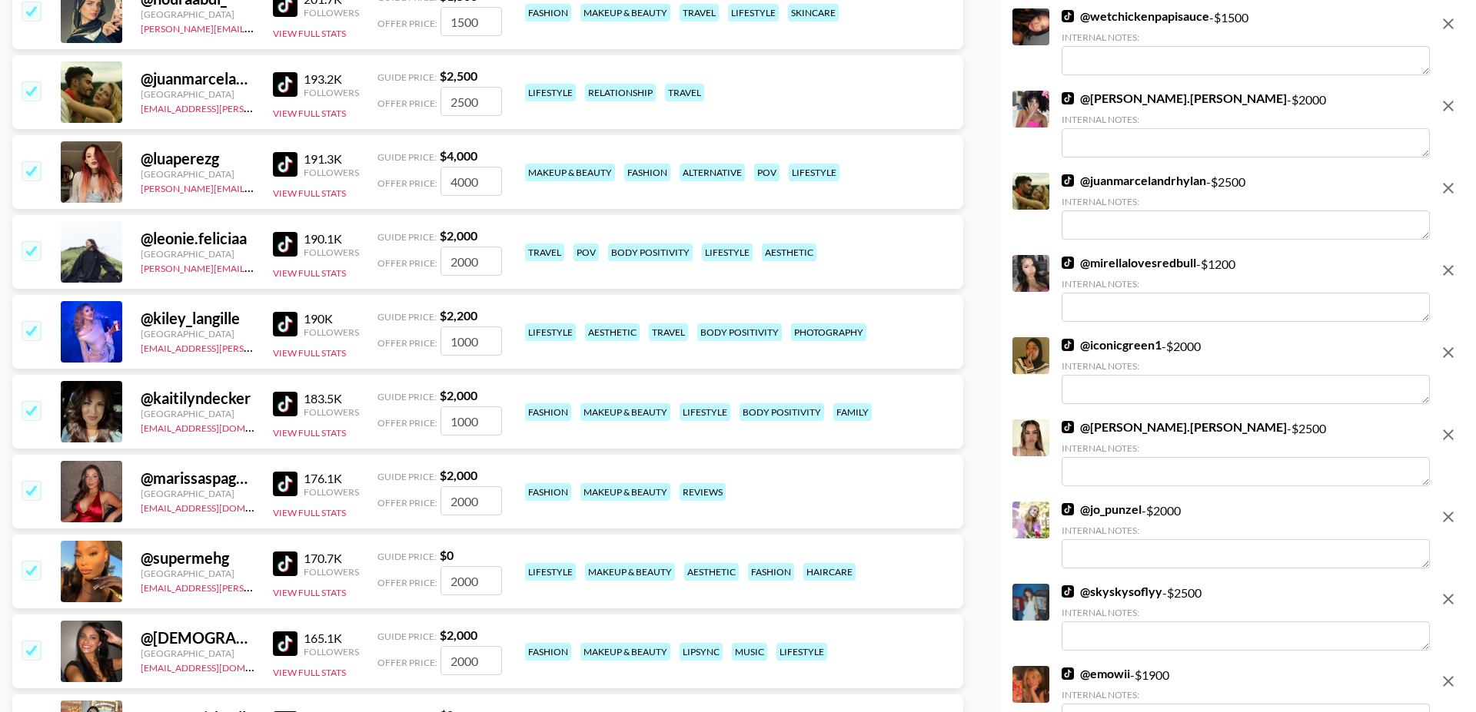
click at [37, 321] on input "checkbox" at bounding box center [31, 330] width 18 height 18
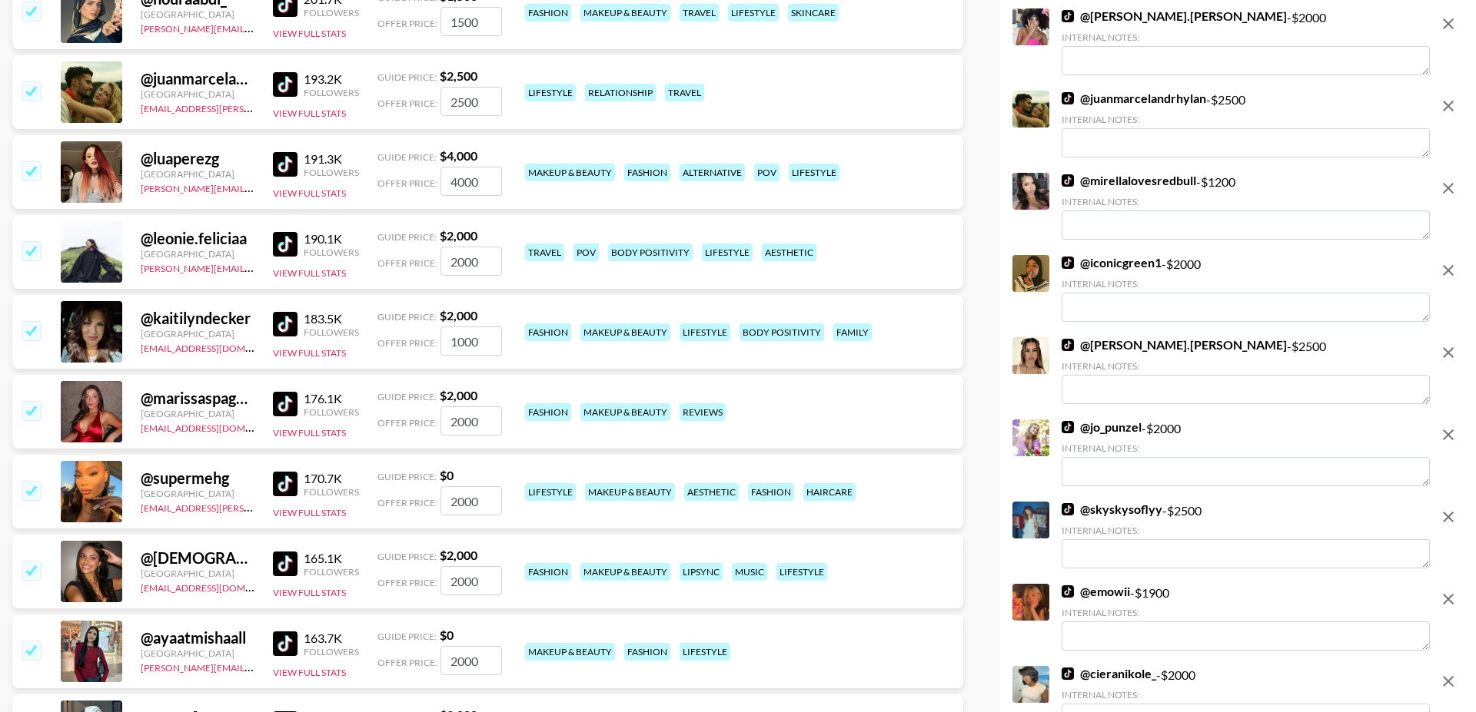
click at [32, 241] on input "checkbox" at bounding box center [31, 250] width 18 height 18
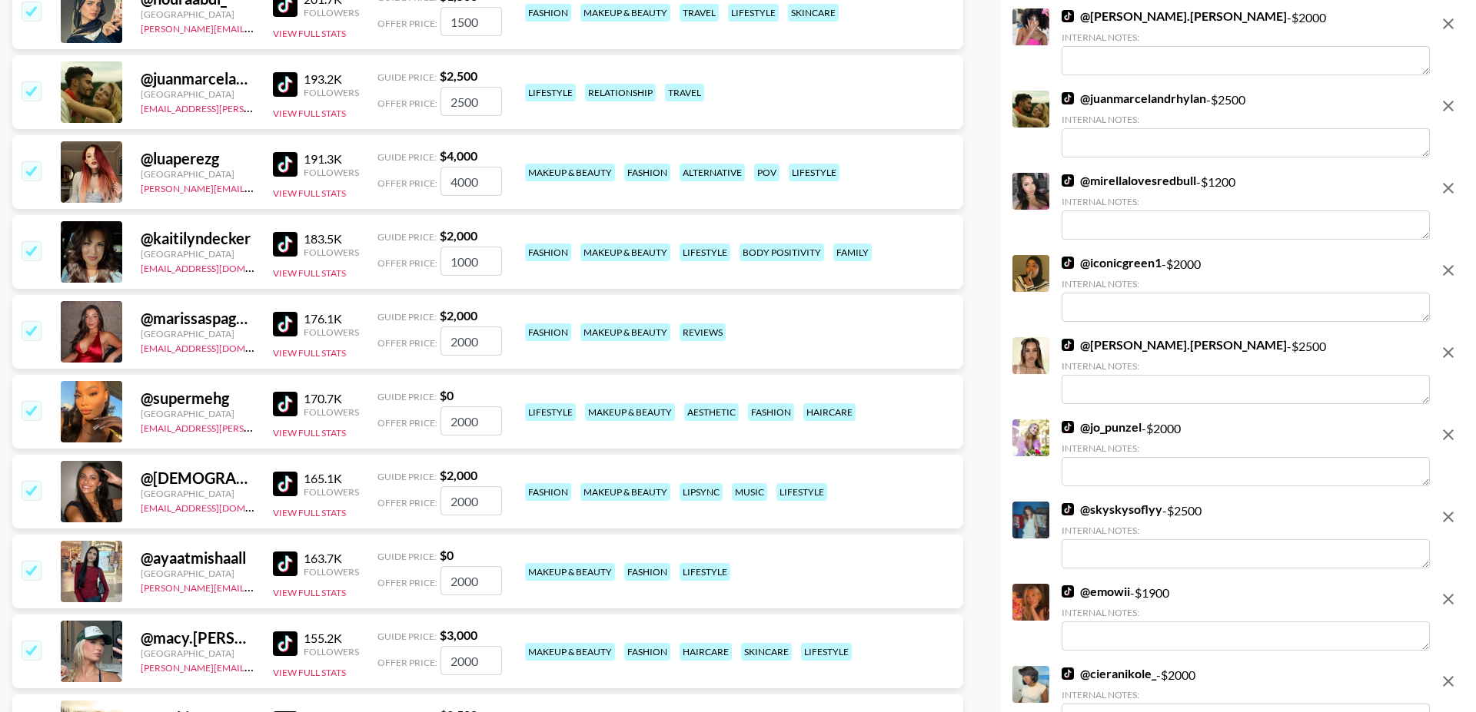
click at [34, 161] on input "checkbox" at bounding box center [31, 170] width 18 height 18
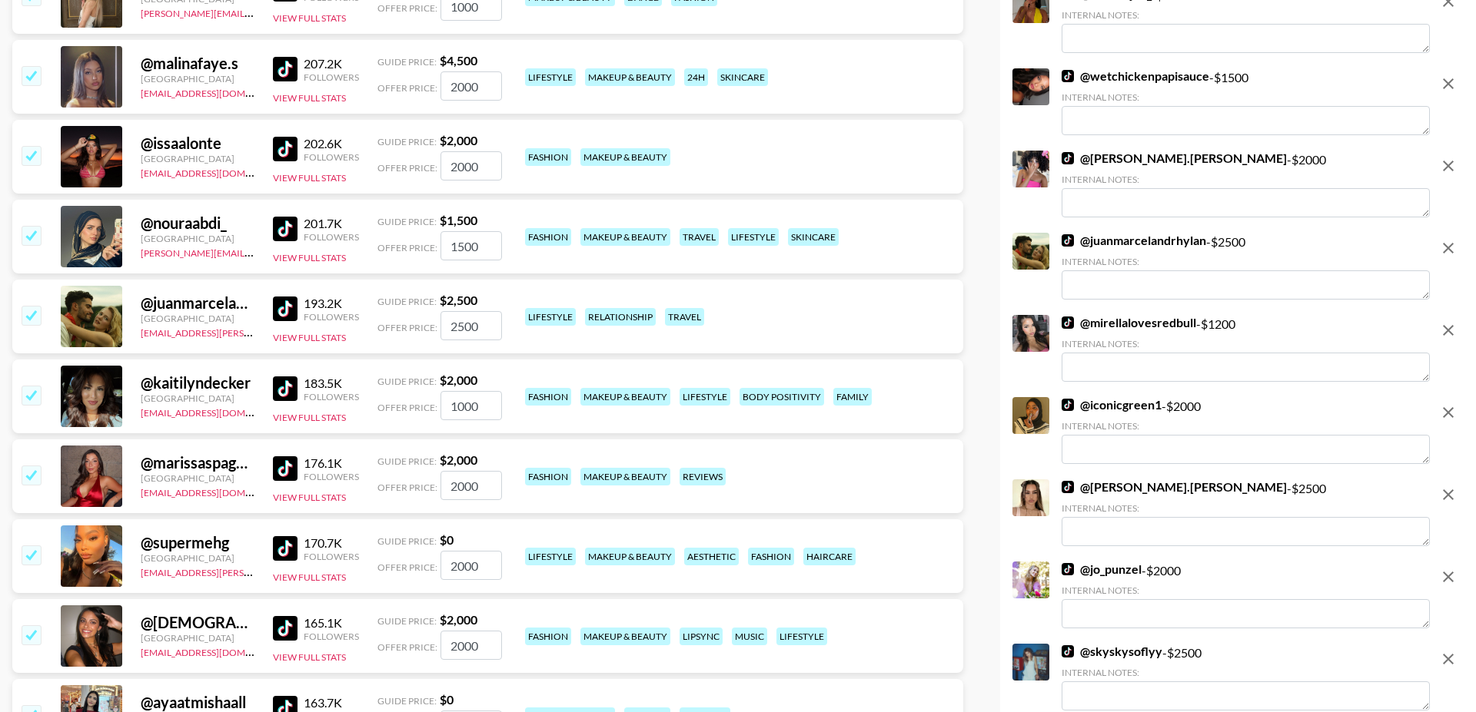
scroll to position [3403, 0]
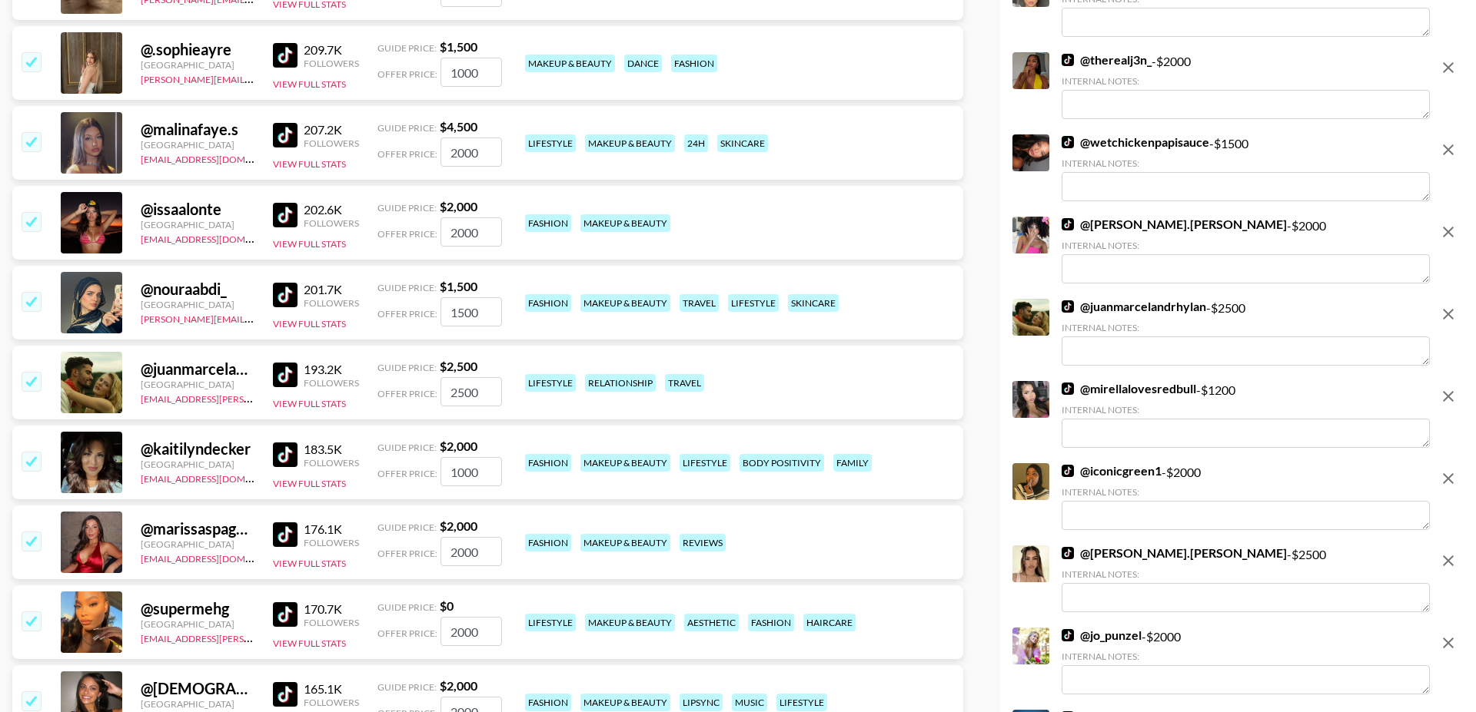
click at [30, 372] on input "checkbox" at bounding box center [31, 381] width 18 height 18
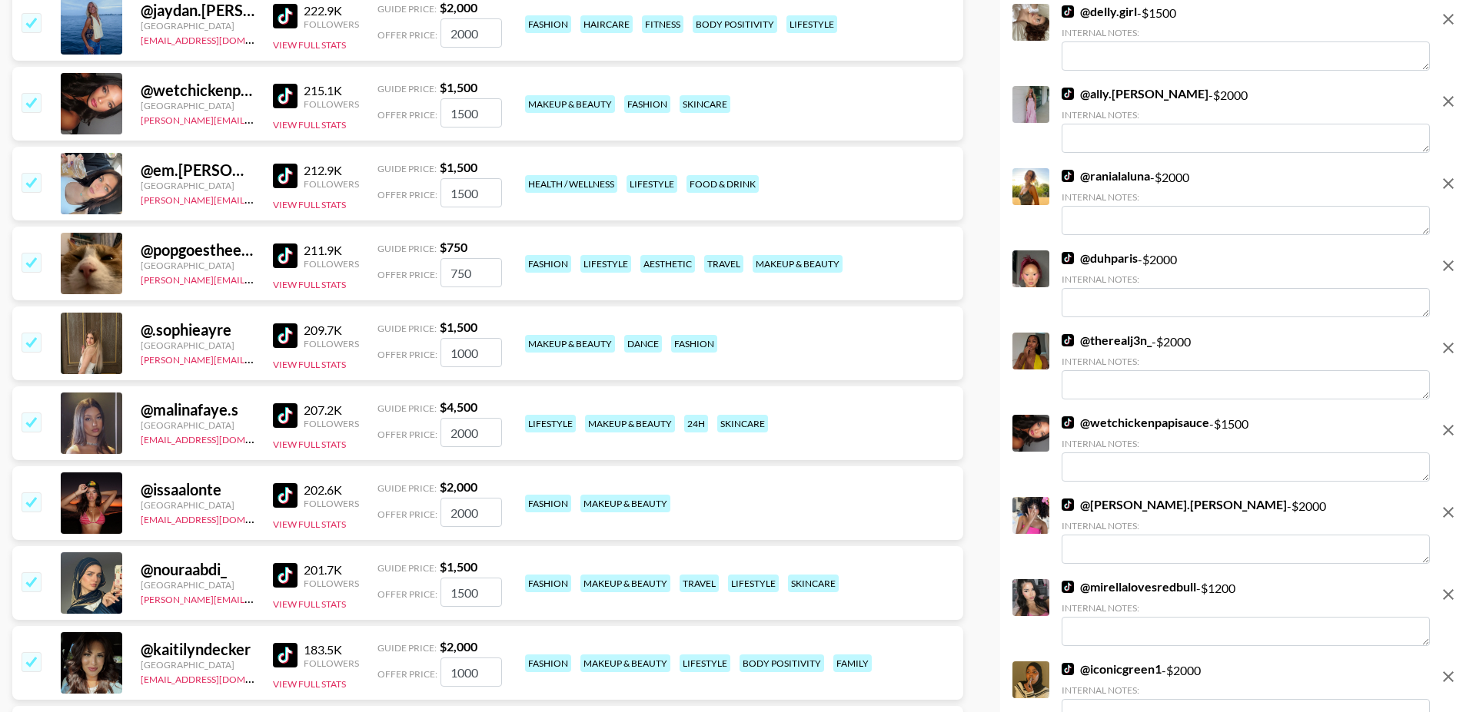
scroll to position [3110, 0]
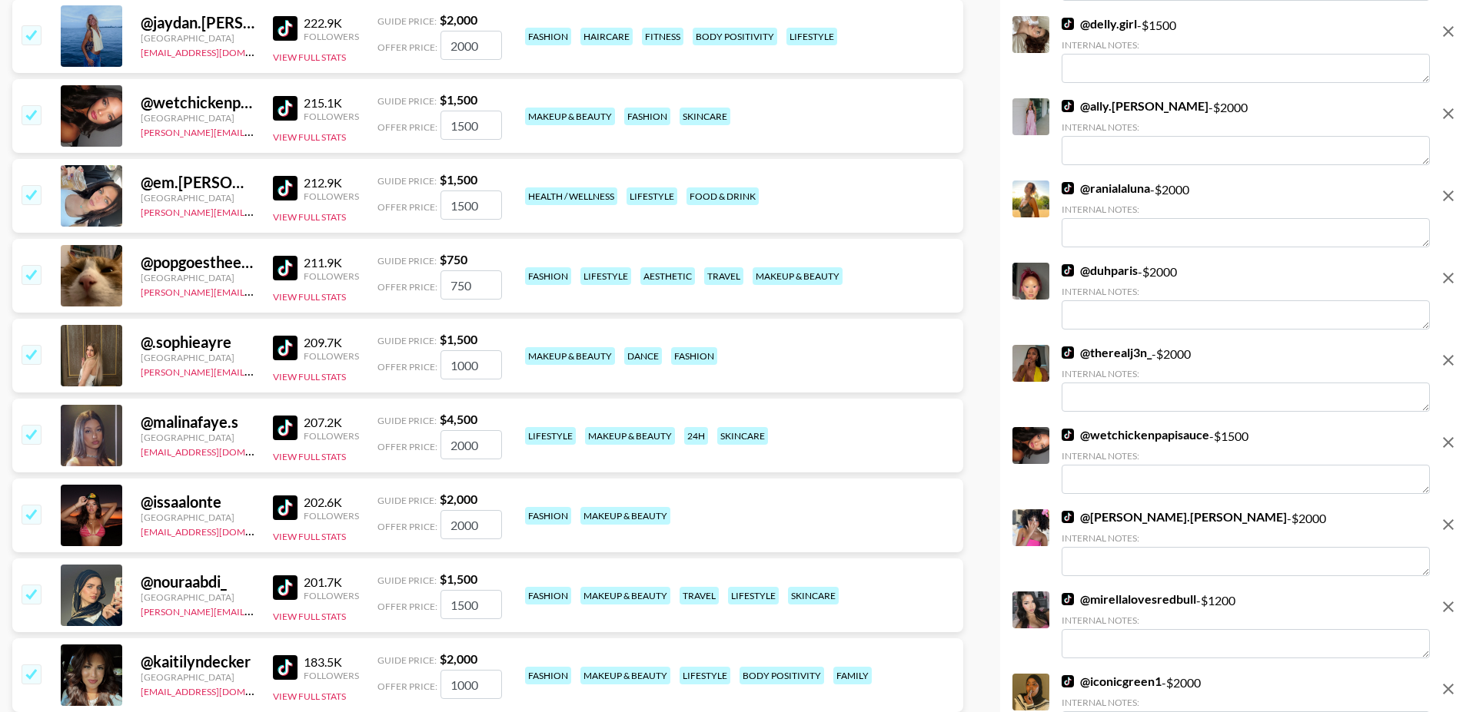
click at [33, 265] on input "checkbox" at bounding box center [31, 274] width 18 height 18
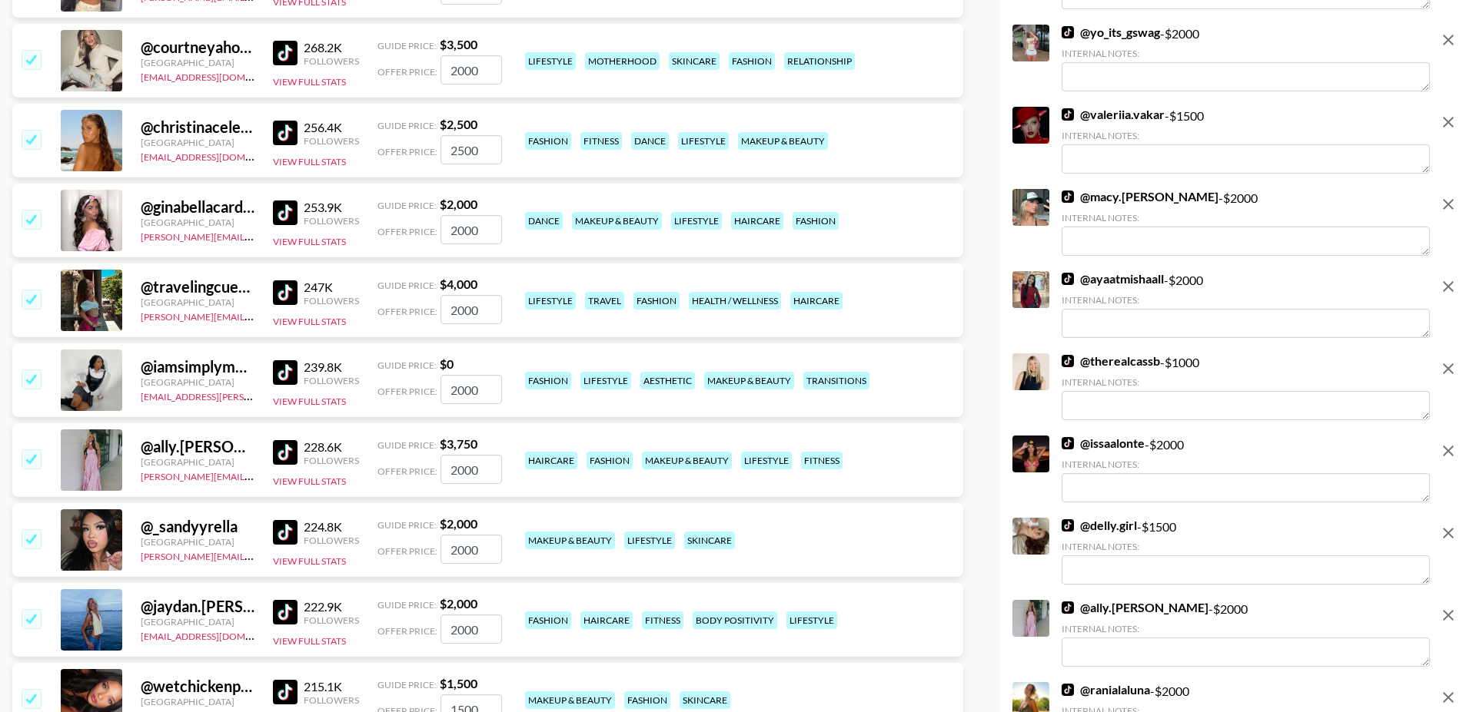
scroll to position [2509, 0]
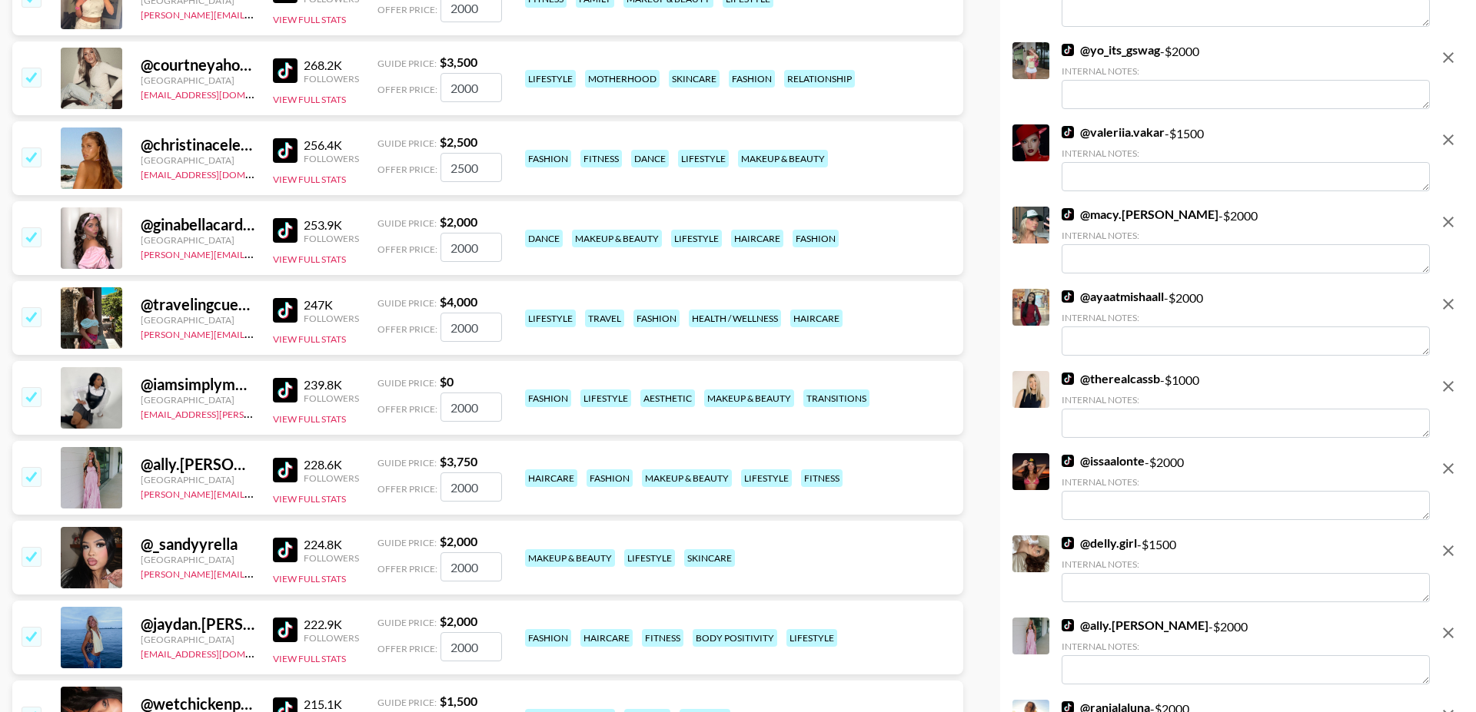
click at [26, 387] on input "checkbox" at bounding box center [31, 396] width 18 height 18
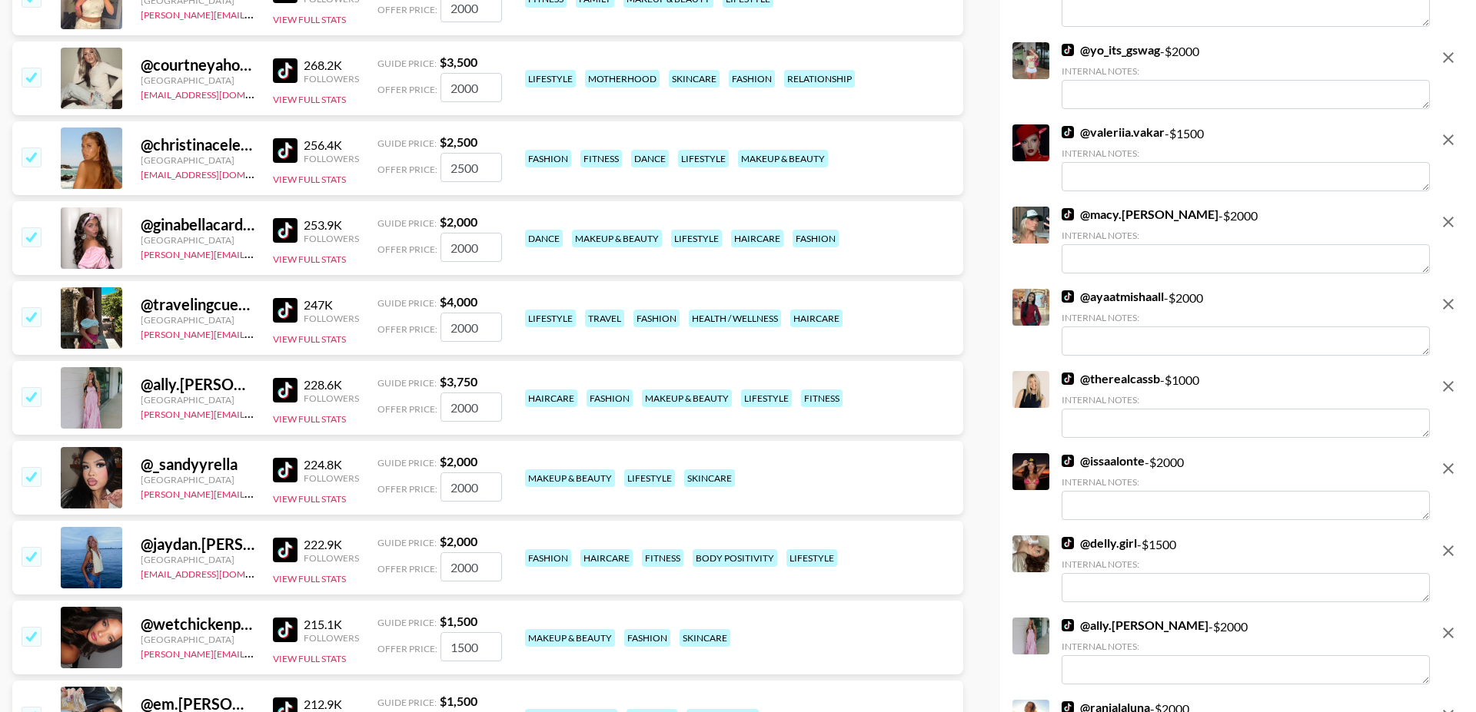
click at [29, 307] on input "checkbox" at bounding box center [31, 316] width 18 height 18
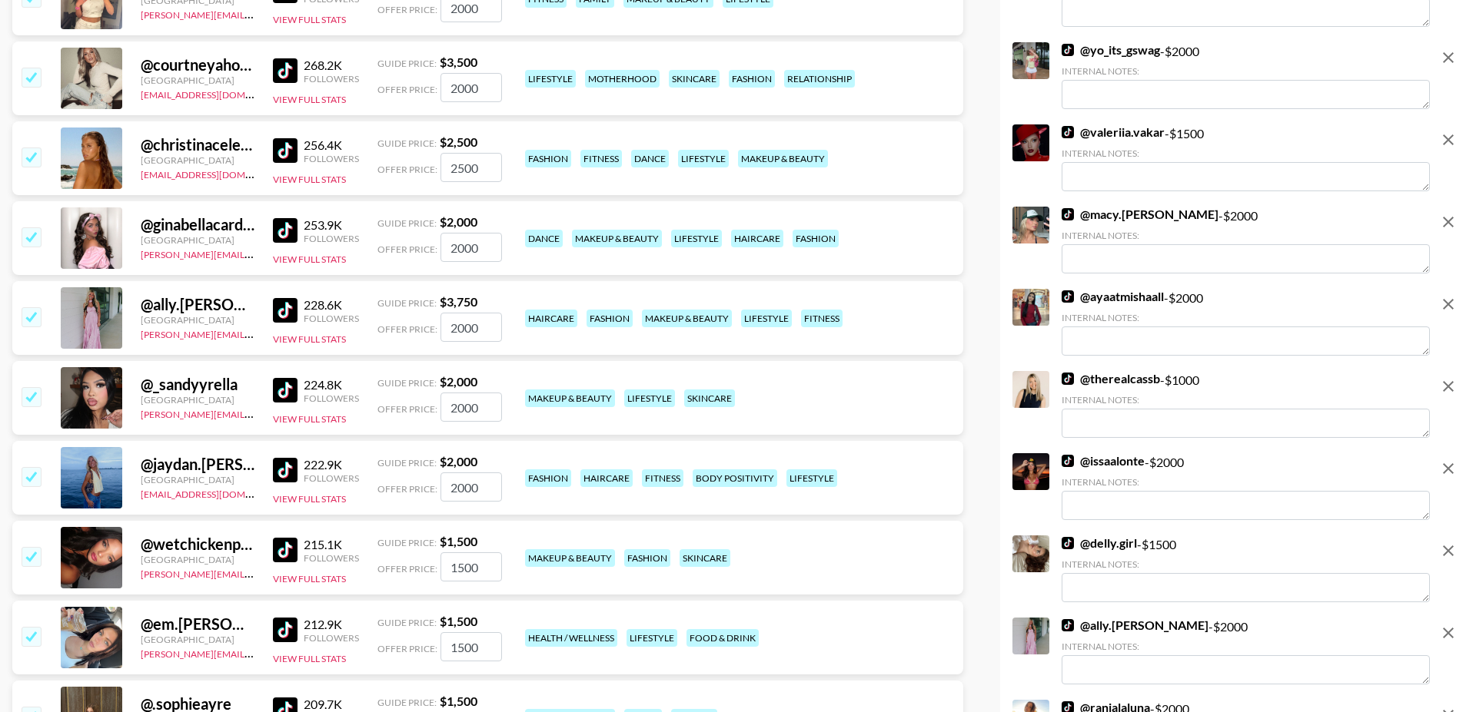
click at [32, 227] on input "checkbox" at bounding box center [31, 236] width 18 height 18
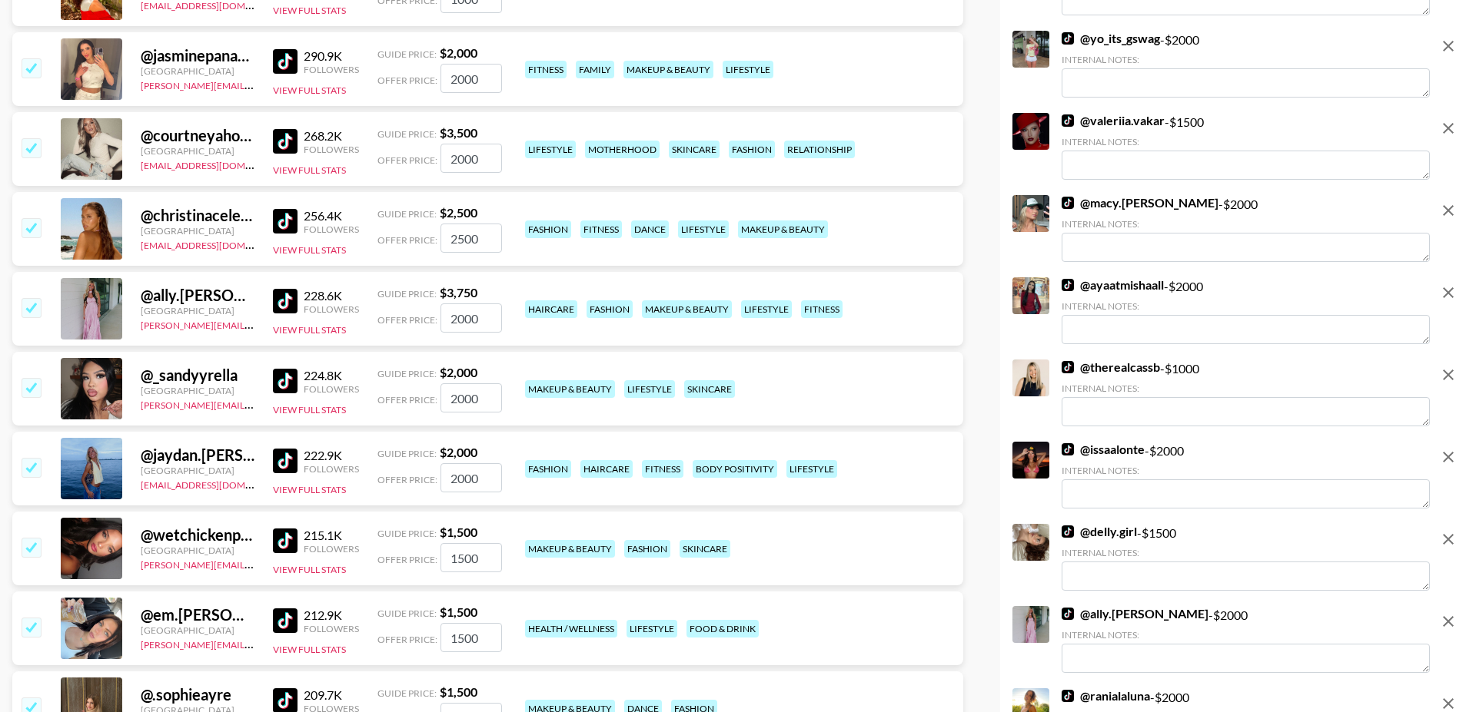
scroll to position [2416, 0]
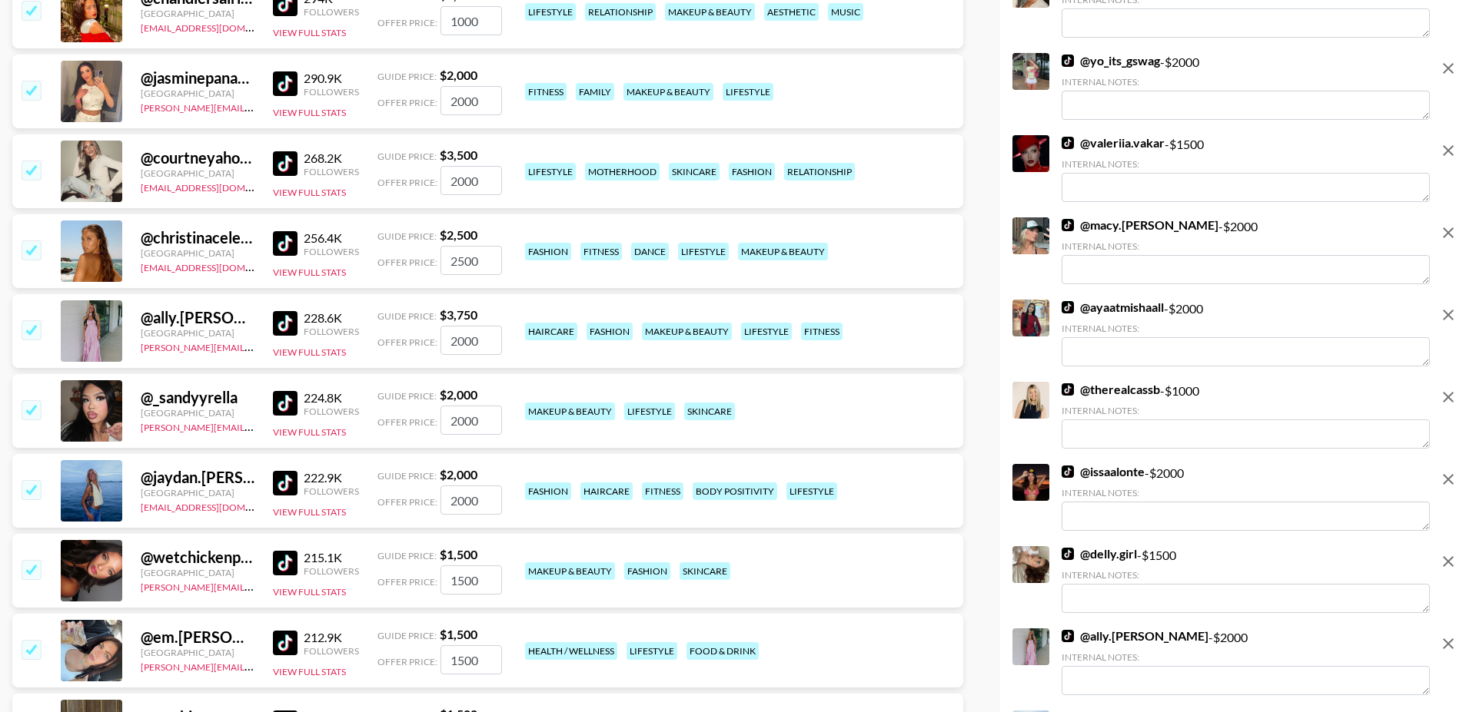
click at [34, 241] on input "checkbox" at bounding box center [31, 250] width 18 height 18
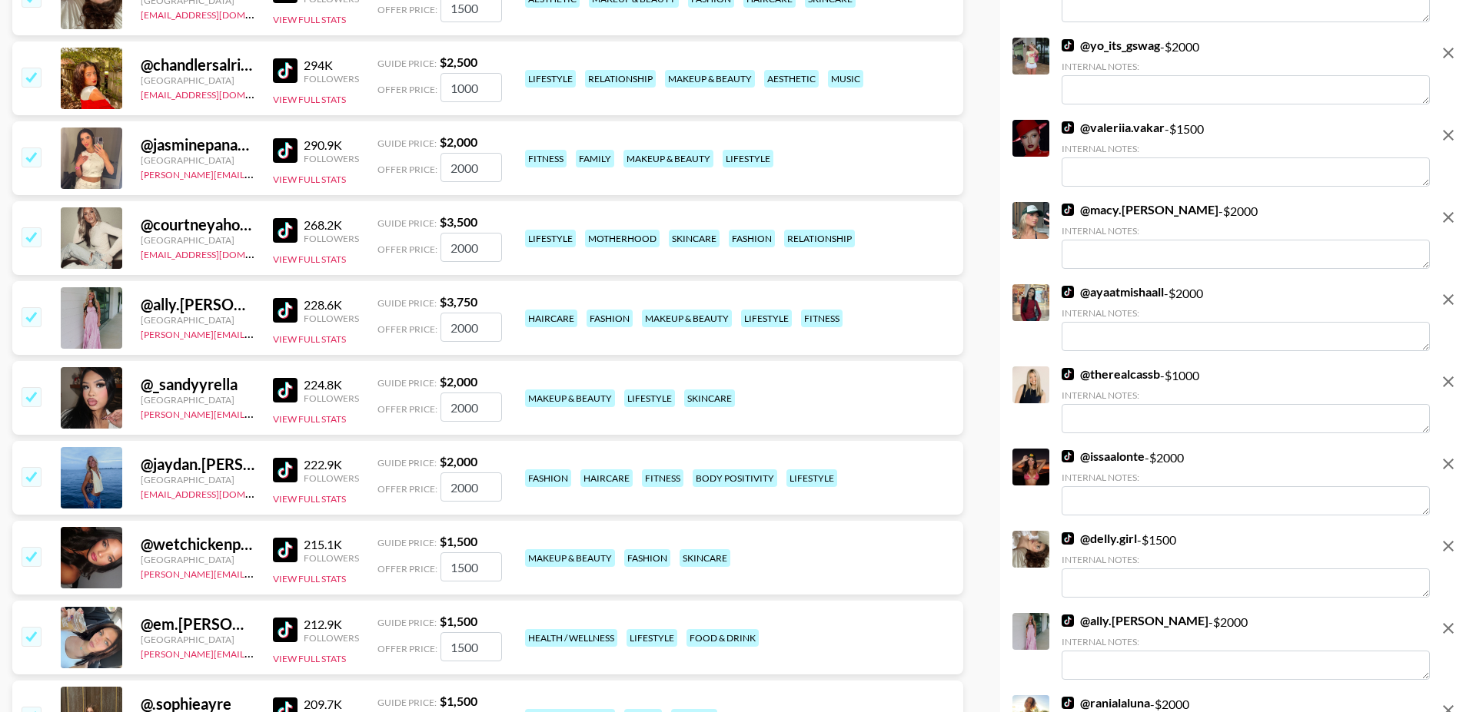
click at [33, 227] on input "checkbox" at bounding box center [31, 236] width 18 height 18
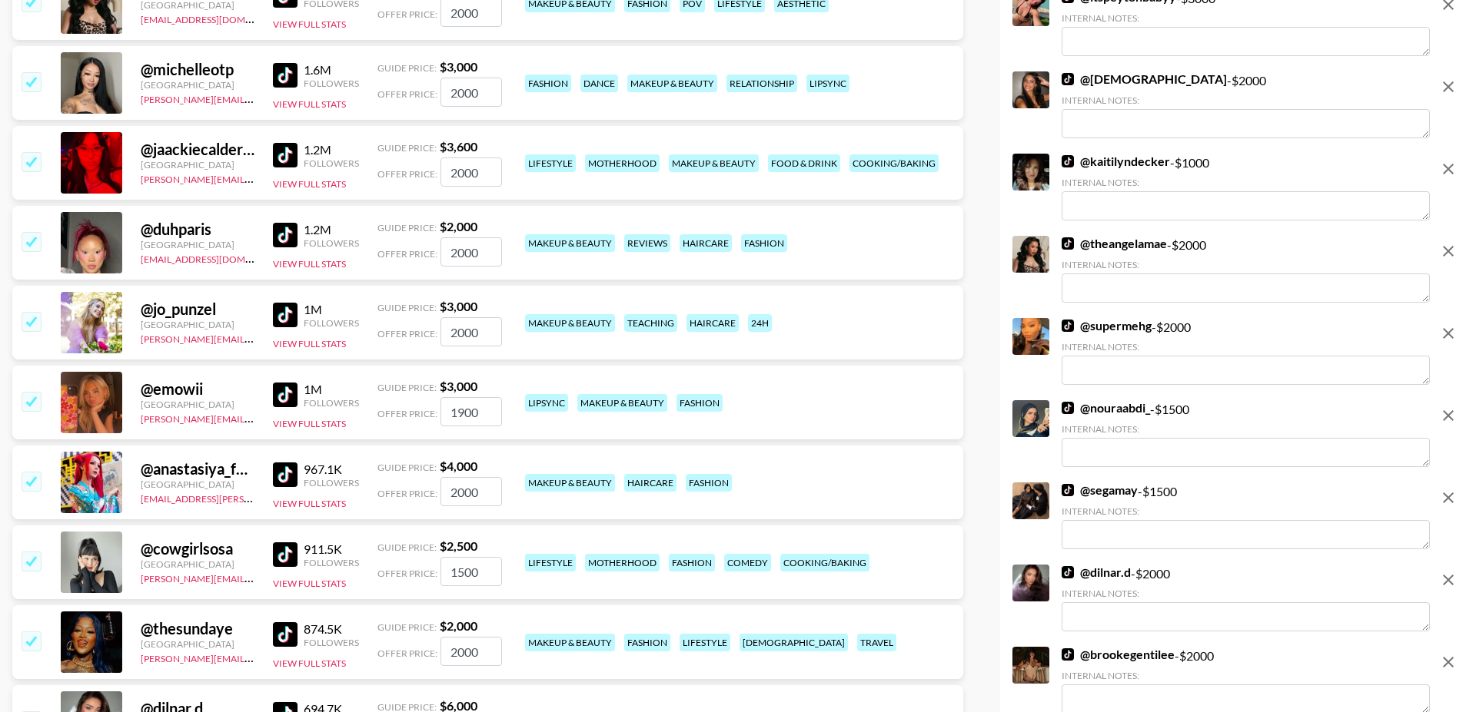
scroll to position [505, 0]
click at [33, 313] on input "checkbox" at bounding box center [31, 322] width 18 height 18
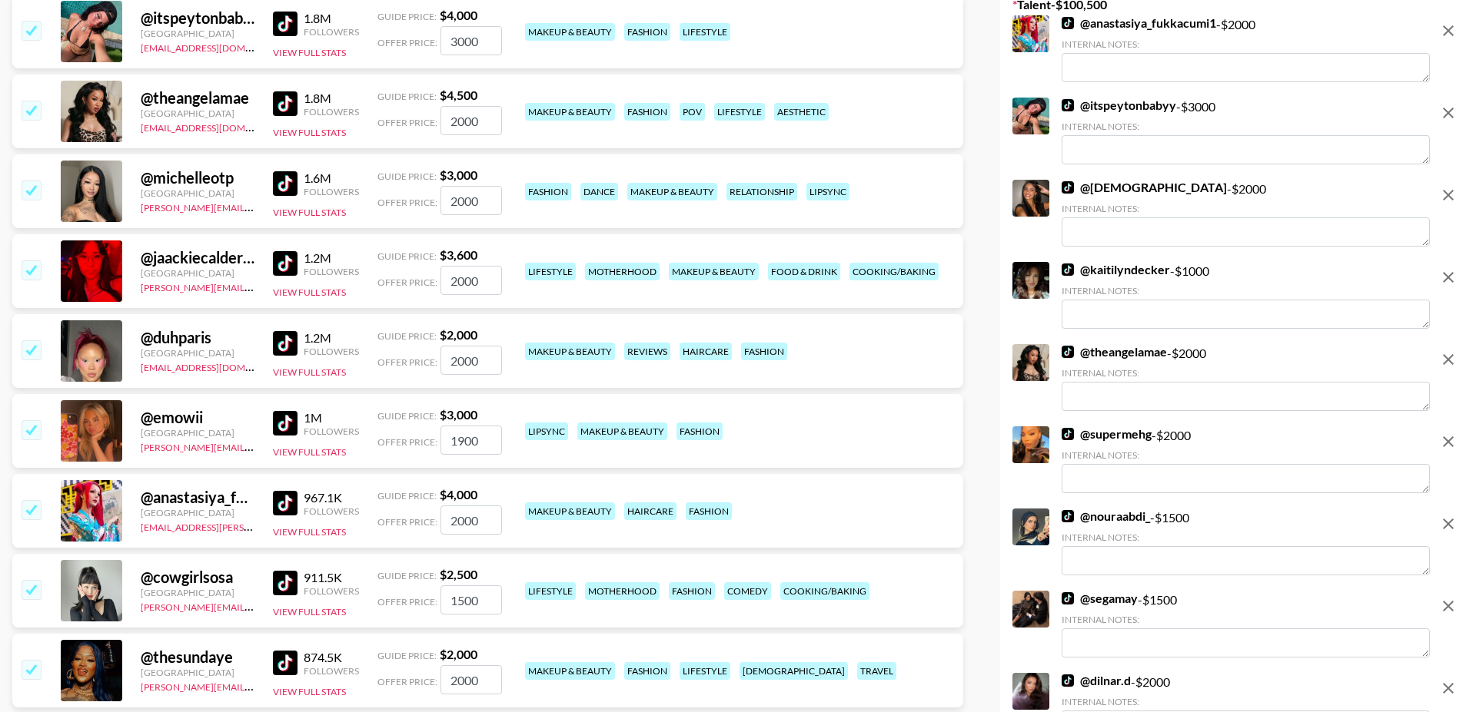
scroll to position [0, 0]
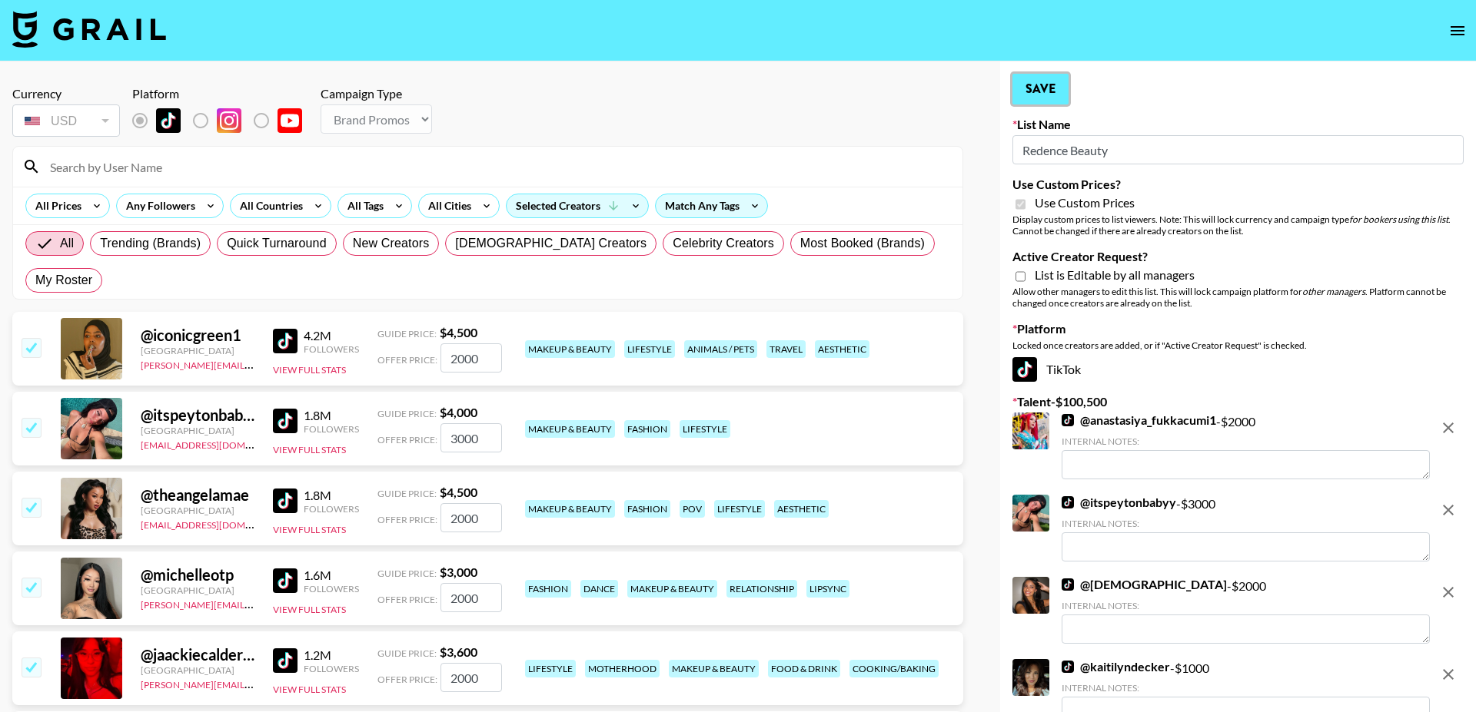
click at [1050, 88] on button "Save" at bounding box center [1040, 89] width 56 height 31
click at [1454, 22] on icon "open drawer" at bounding box center [1457, 31] width 18 height 18
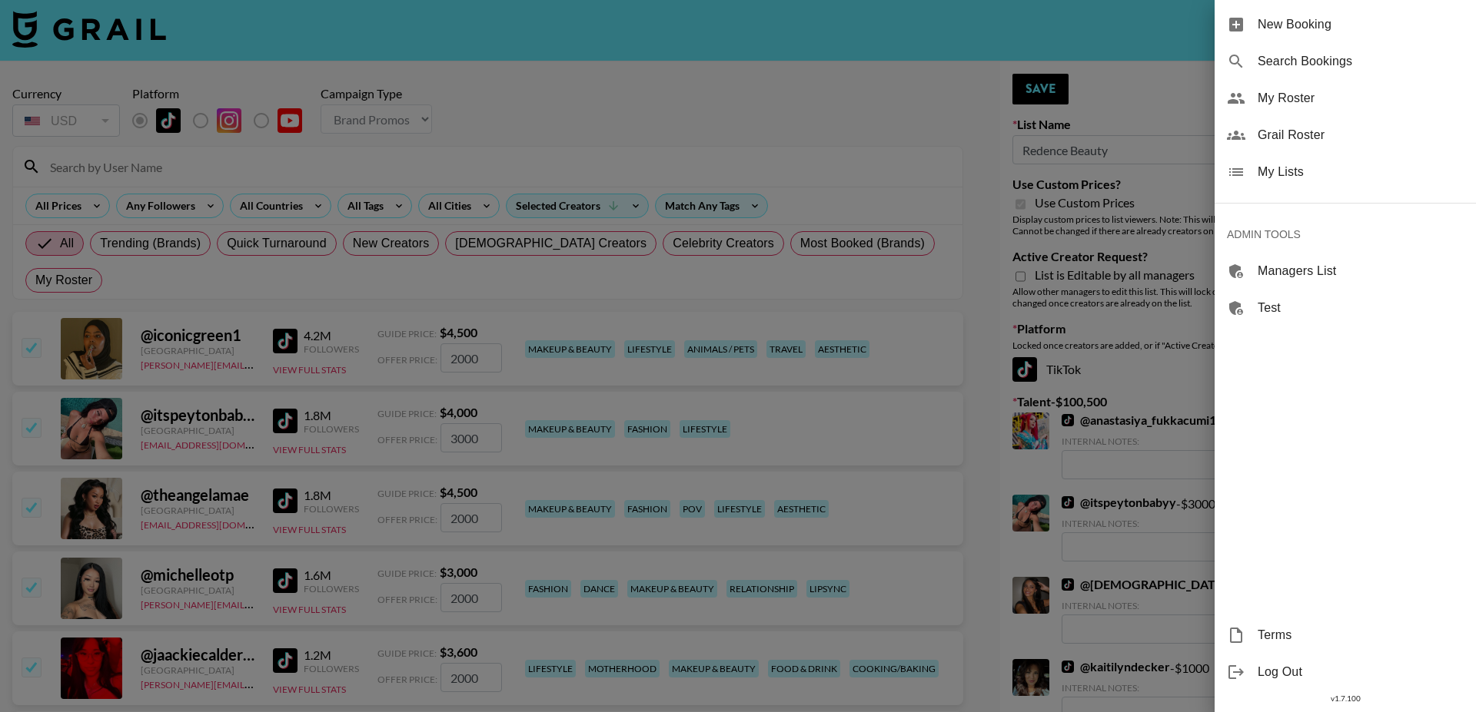
click at [1280, 164] on span "My Lists" at bounding box center [1360, 172] width 206 height 18
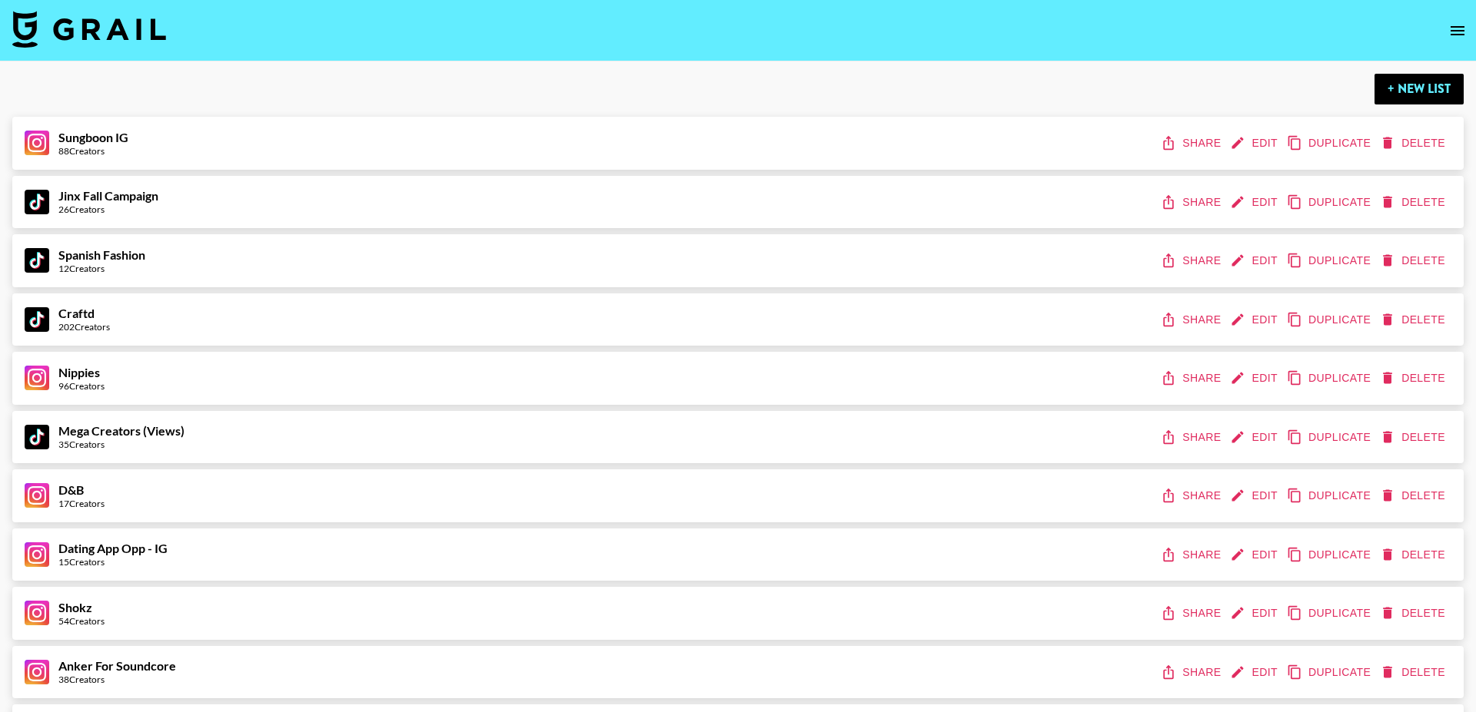
scroll to position [604, 0]
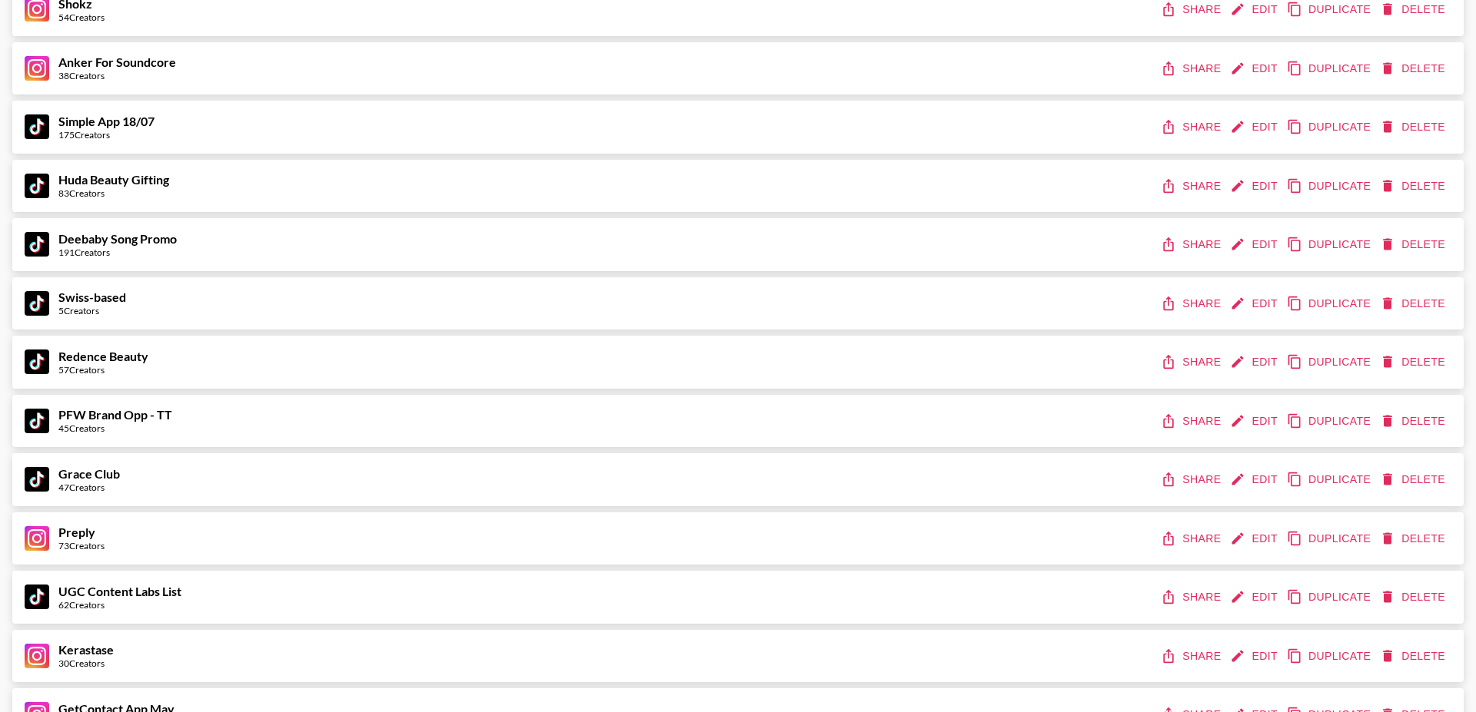
click at [1193, 365] on button "Share" at bounding box center [1191, 362] width 69 height 28
